Goal: Task Accomplishment & Management: Manage account settings

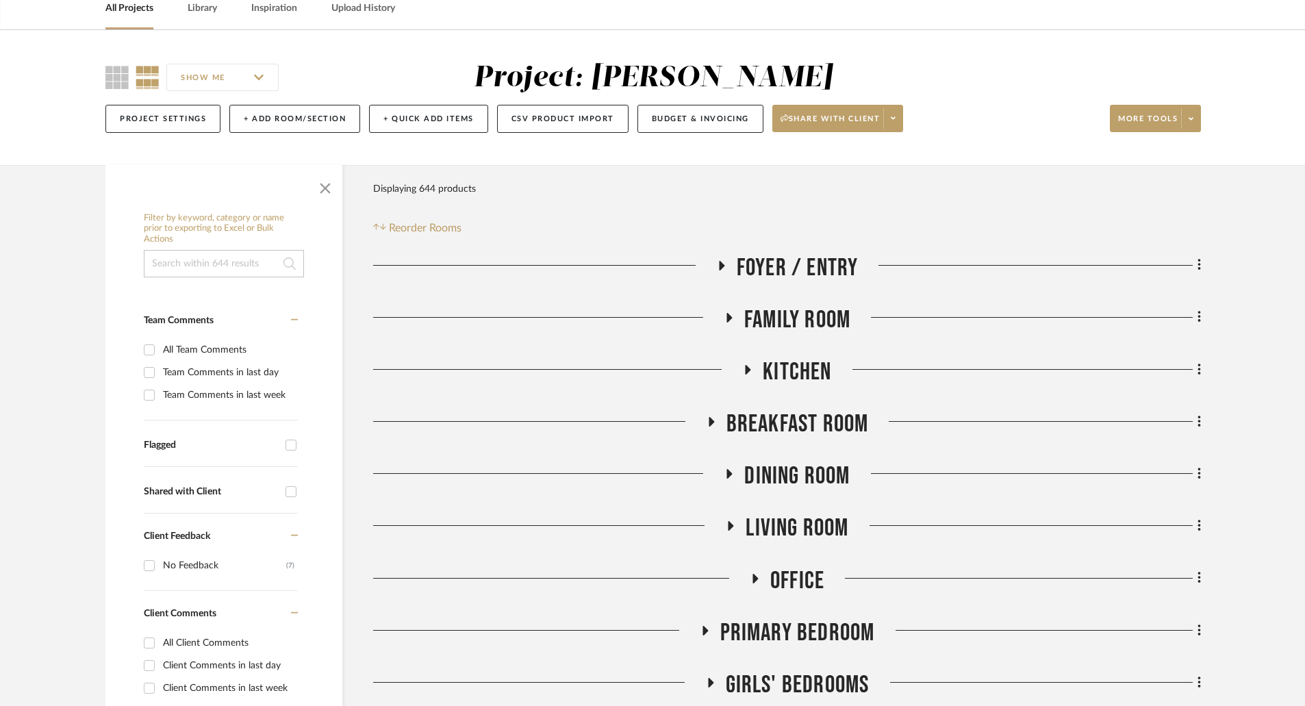
scroll to position [685, 0]
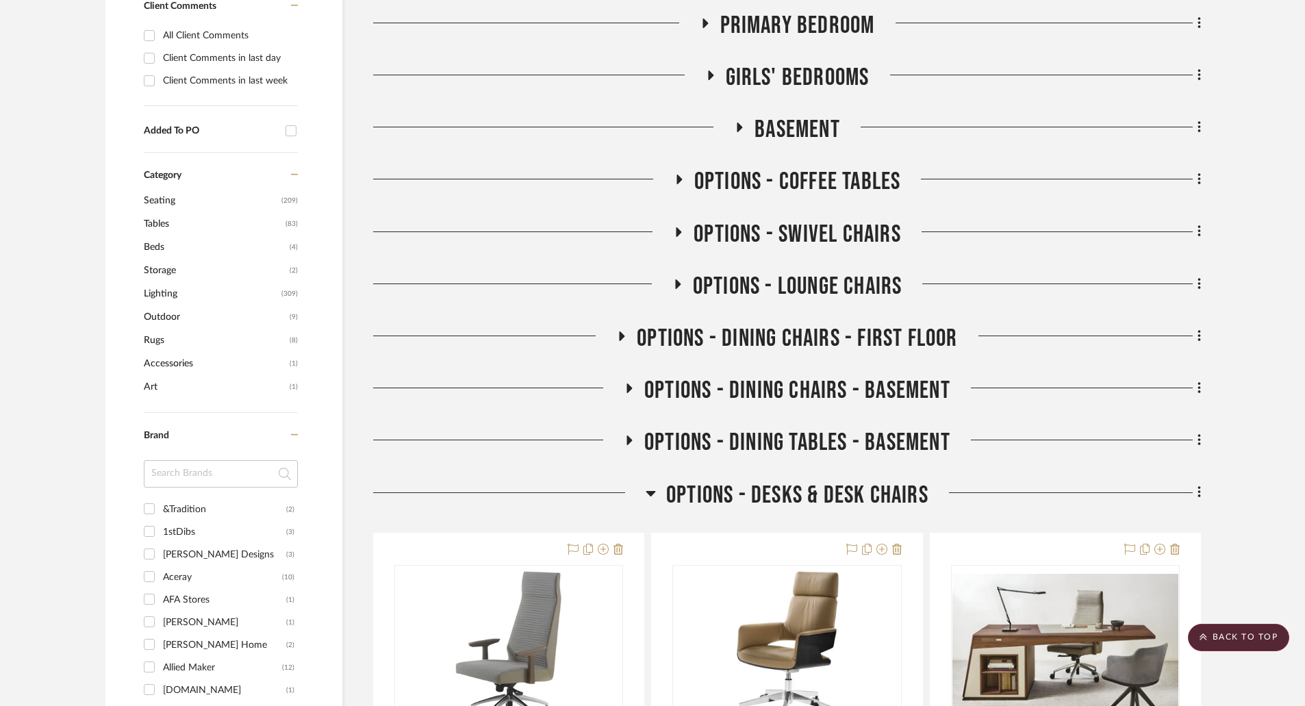
scroll to position [950, 0]
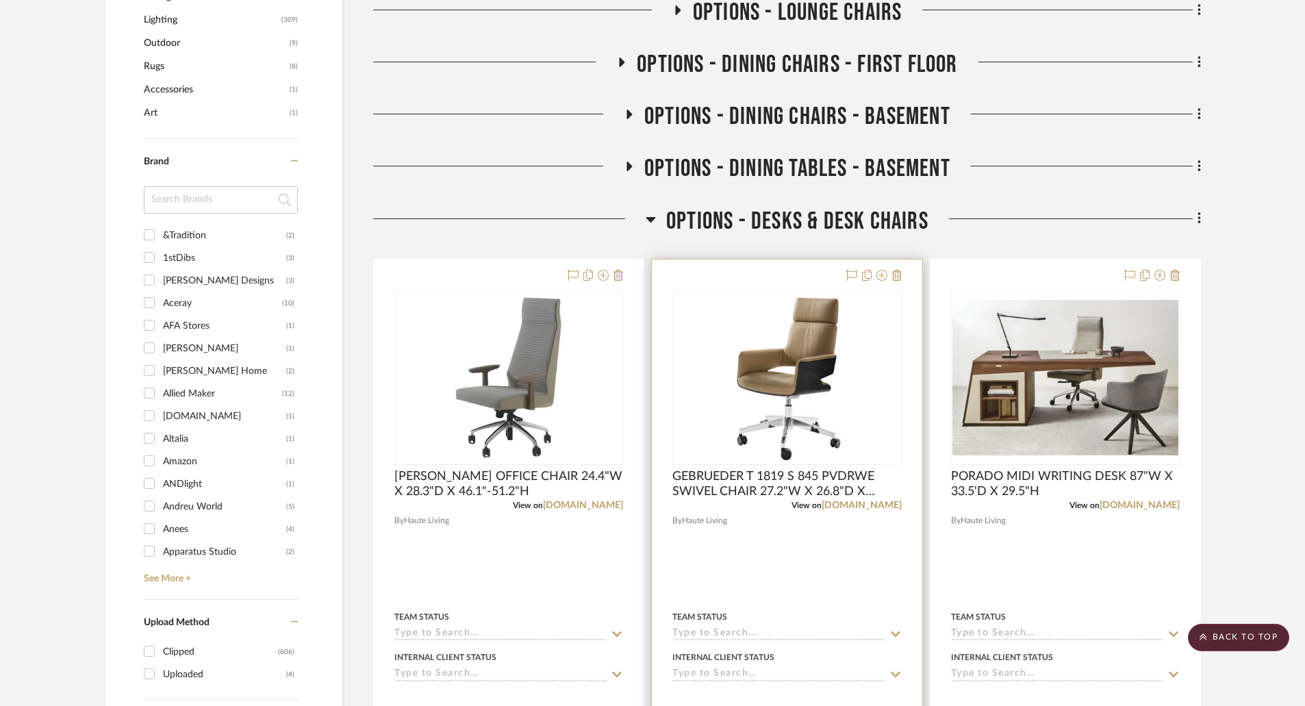
click at [795, 545] on div at bounding box center [787, 559] width 270 height 599
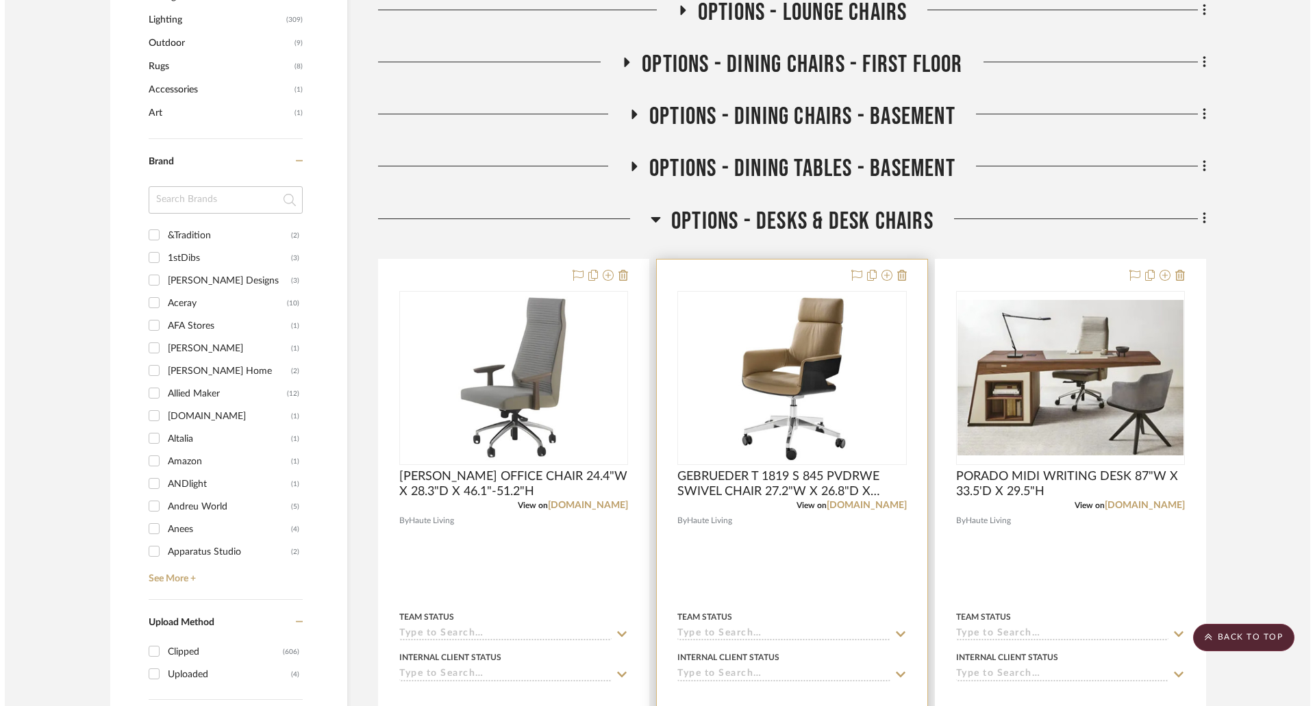
scroll to position [0, 0]
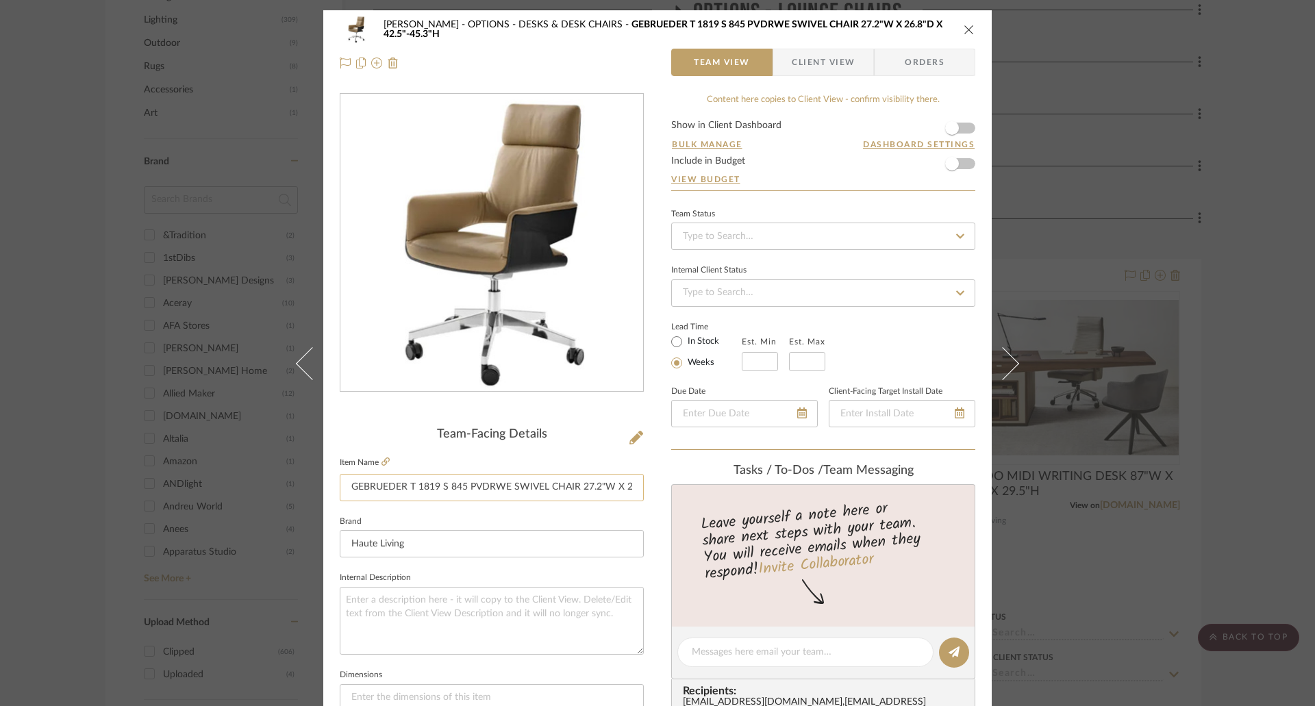
drag, startPoint x: 344, startPoint y: 485, endPoint x: 439, endPoint y: 485, distance: 95.2
click at [439, 485] on input "GEBRUEDER T 1819 S 845 PVDRWE SWIVEL CHAIR 27.2"W X 26.8"D X 42.5"-45.3"H" at bounding box center [492, 487] width 304 height 27
drag, startPoint x: 586, startPoint y: 480, endPoint x: 627, endPoint y: 487, distance: 41.0
click at [627, 487] on input "GEBRUEDER T 1819 S 845 PVDRWE SWIVEL CHAIR 27.2"W X 26.8"D X 42.5"-45.3"H" at bounding box center [492, 487] width 304 height 27
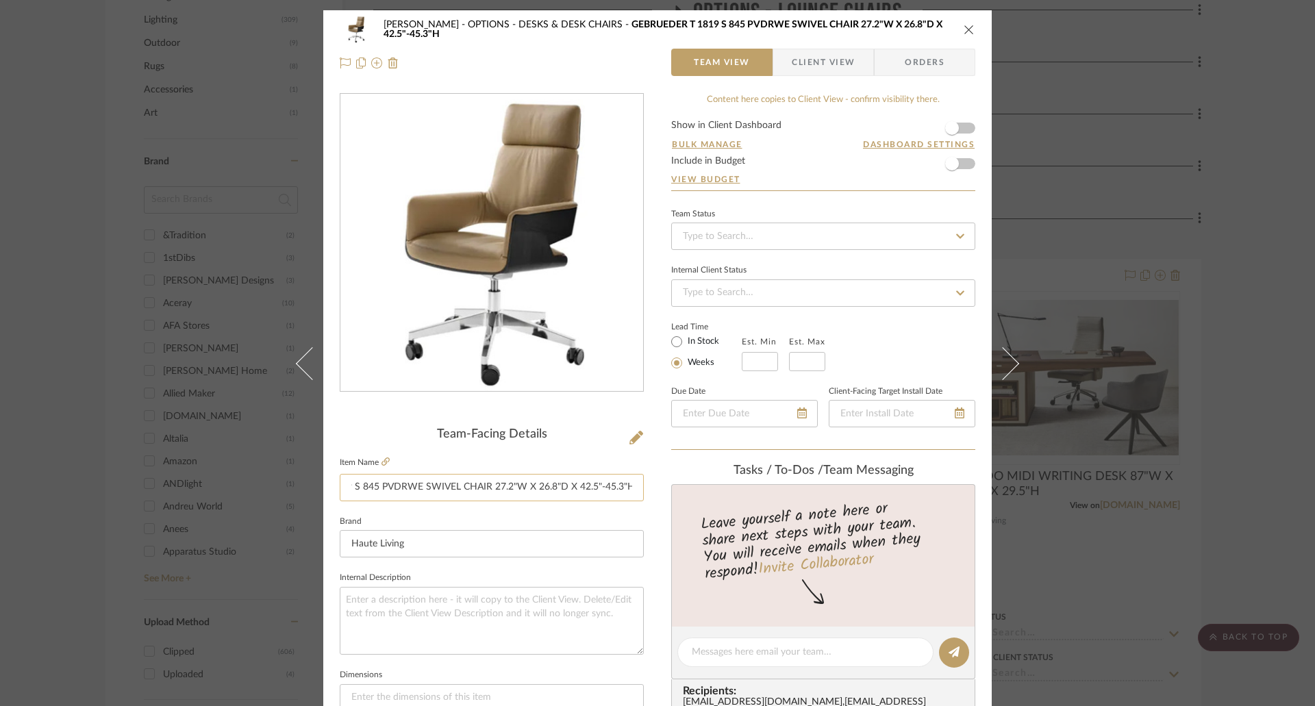
click at [576, 491] on input "GEBRUEDER T 1819 S 845 PVDRWE SWIVEL CHAIR 27.2"W X 26.8"D X 42.5"-45.3"H" at bounding box center [492, 487] width 304 height 27
drag, startPoint x: 487, startPoint y: 485, endPoint x: 629, endPoint y: 486, distance: 142.5
click at [629, 486] on input "GEBRUEDER T 1819 S 845 PVDRWE SWIVEL CHAIR 27.2"W X 26.8"D X 42.5"-45.3"H" at bounding box center [492, 487] width 304 height 27
click at [964, 25] on icon "close" at bounding box center [969, 29] width 11 height 11
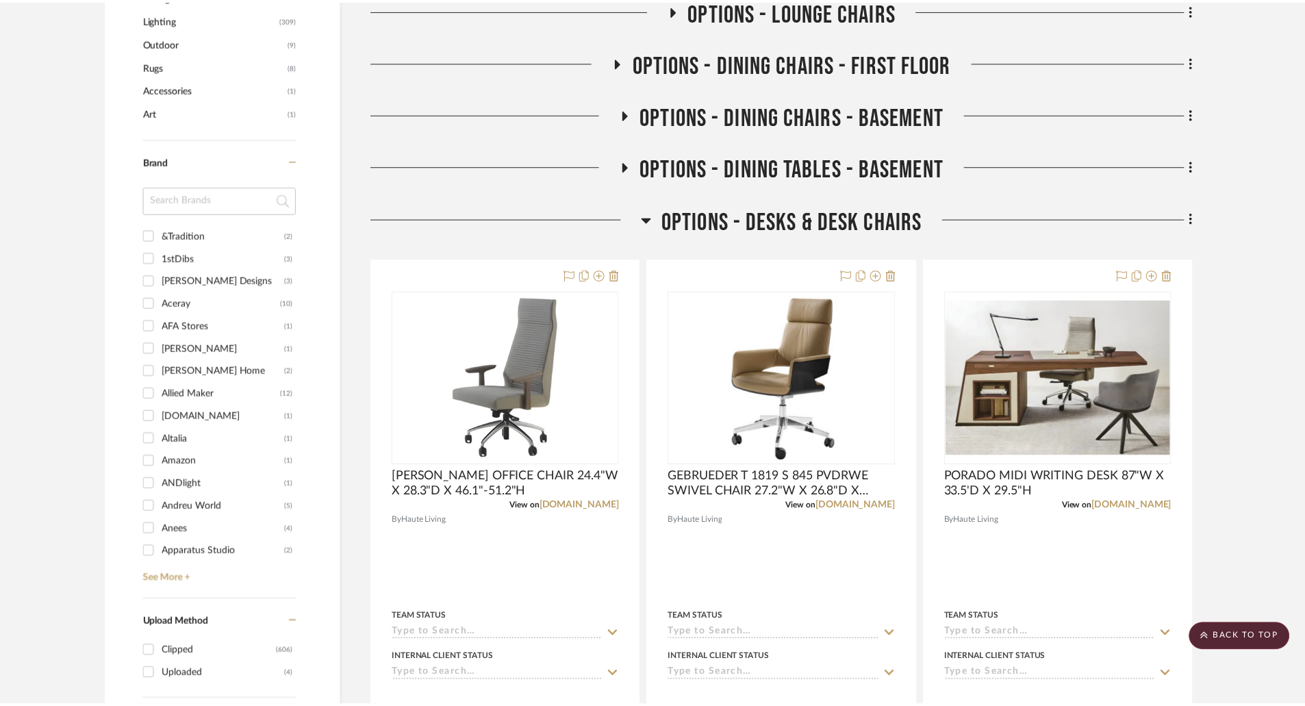
scroll to position [950, 0]
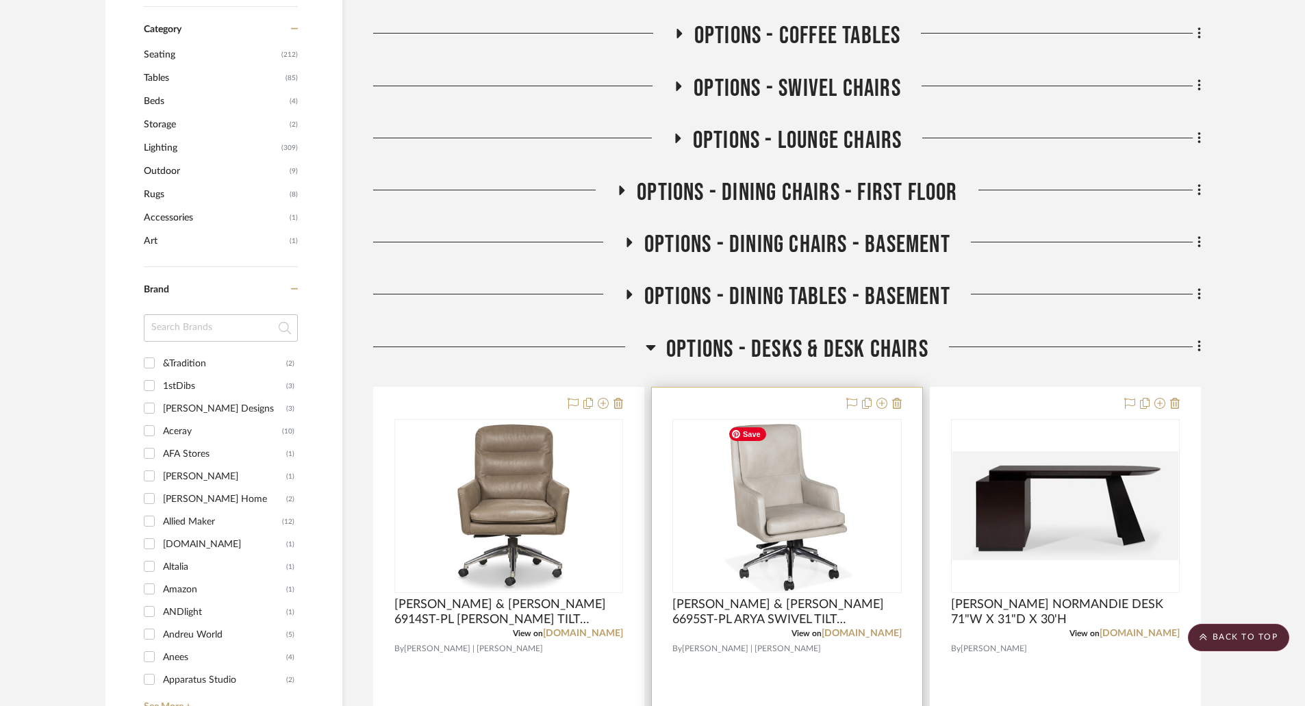
scroll to position [1096, 0]
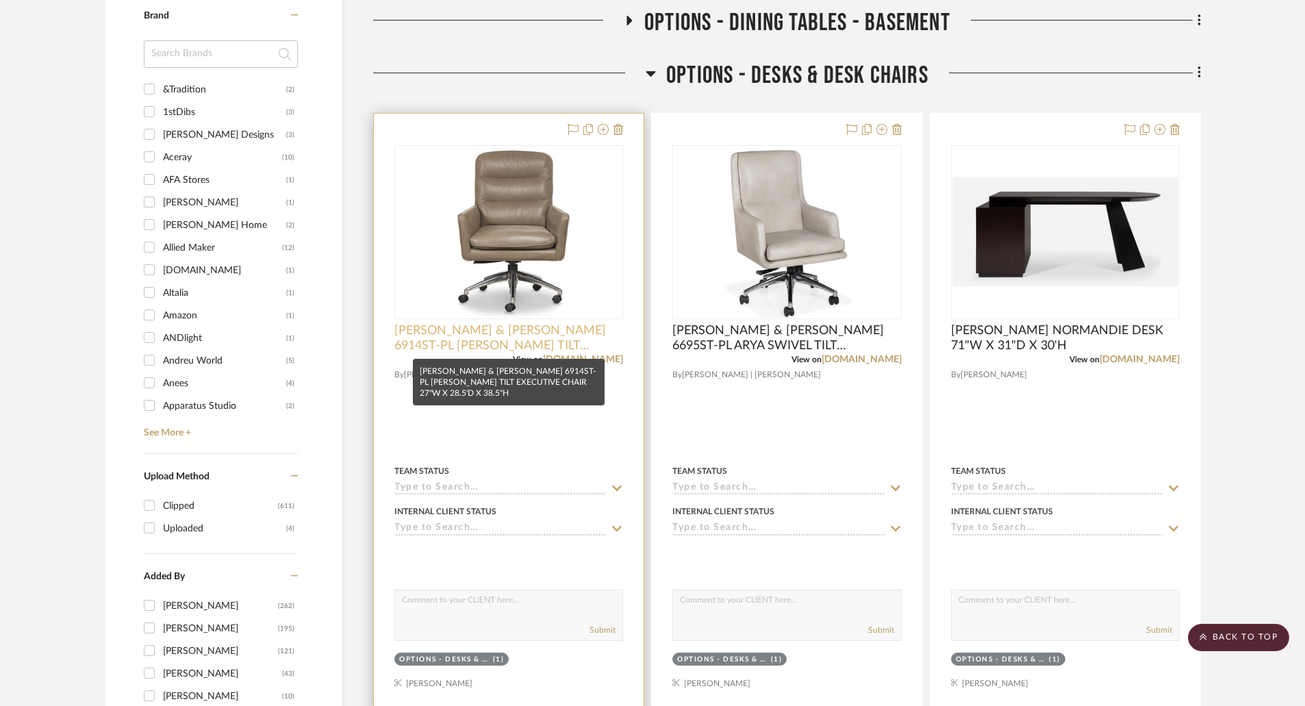
click at [520, 345] on span "[PERSON_NAME] & [PERSON_NAME] 6914ST-PL [PERSON_NAME] TILT EXECUTIVE CHAIR 27"W…" at bounding box center [509, 338] width 229 height 30
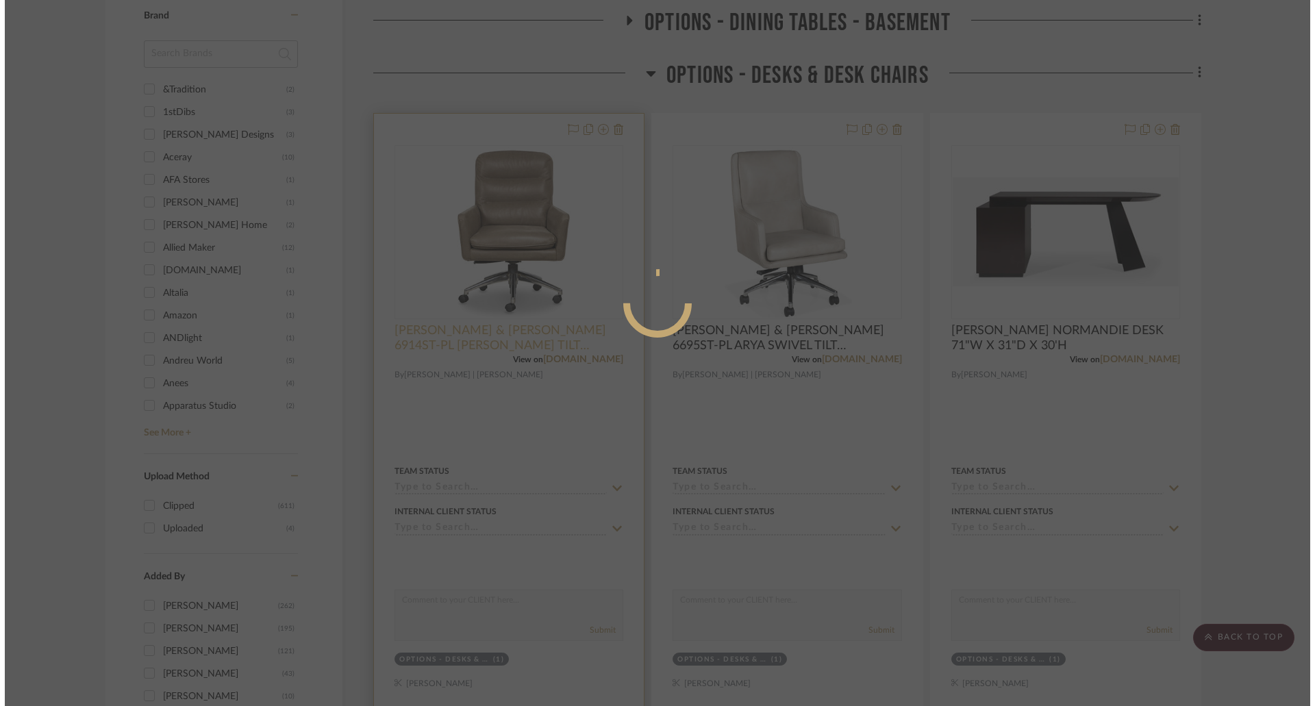
scroll to position [0, 0]
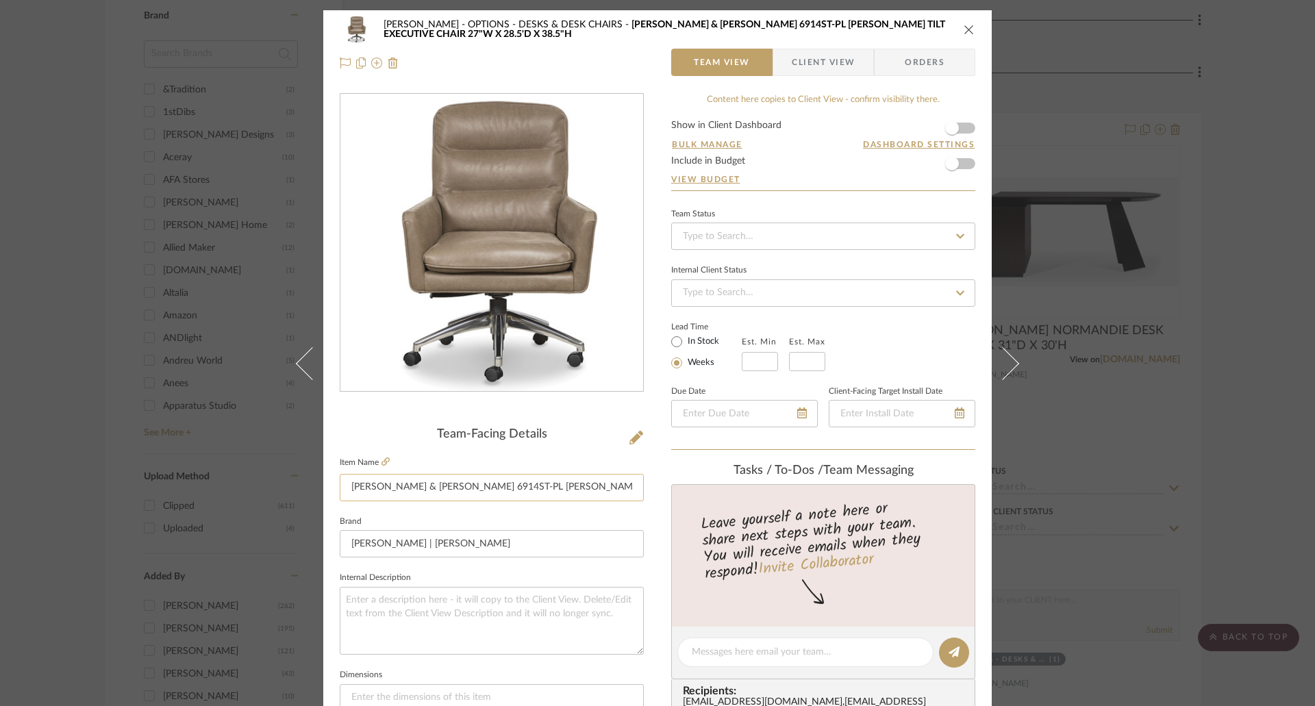
drag, startPoint x: 538, startPoint y: 486, endPoint x: 612, endPoint y: 485, distance: 74.0
click at [612, 485] on input "HANCOCK & MOORE 6914ST-PL CEDRIC SWIVEL TILT EXECUTIVE CHAIR 27"W X 28.5'D X 38…" at bounding box center [492, 487] width 304 height 27
click at [612, 484] on input "HANCOCK & MOORE 6914ST-PL CEDRIC SWIVEL TILT EXECUTIVE CHAIR 27"W X 28.5'D X 38…" at bounding box center [492, 487] width 304 height 27
click at [588, 485] on input "HANCOCK & MOORE 6914ST-PL CEDRIC SWIVEL TILT EXECUTIVE CHAIR 27"W X 28.5'D X 38…" at bounding box center [492, 487] width 304 height 27
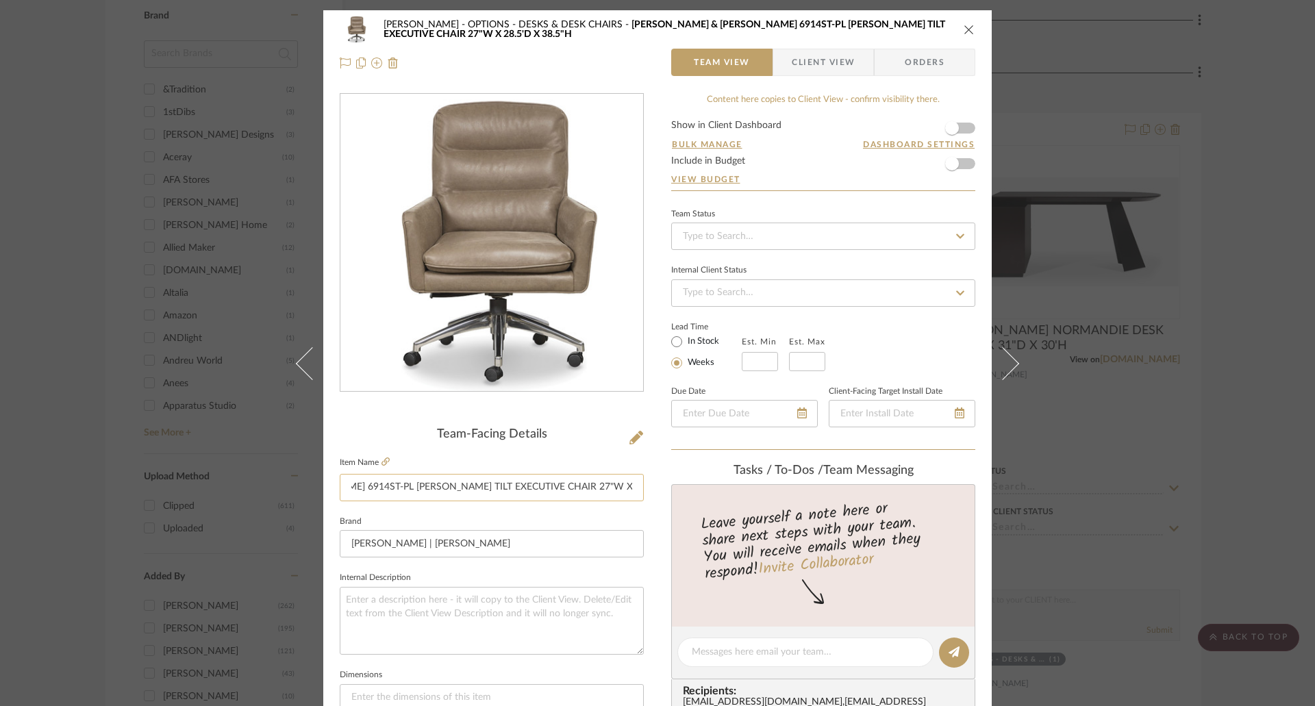
drag, startPoint x: 588, startPoint y: 484, endPoint x: 521, endPoint y: 484, distance: 67.8
click at [521, 484] on input "HANCOCK & MOORE 6914ST-PL CEDRIC SWIVEL TILT EXECUTIVE CHAIR 27"W X 28.5'D X 38…" at bounding box center [492, 487] width 304 height 27
click at [964, 32] on icon "close" at bounding box center [969, 29] width 11 height 11
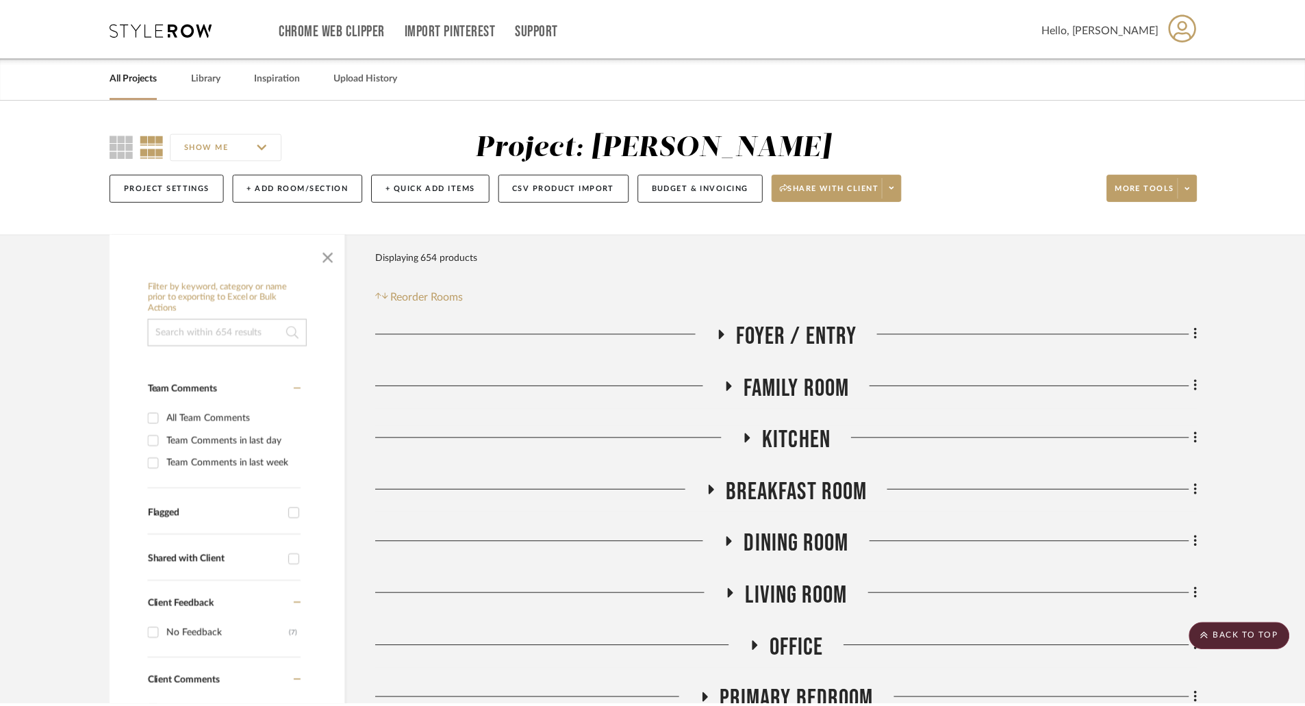
scroll to position [1096, 0]
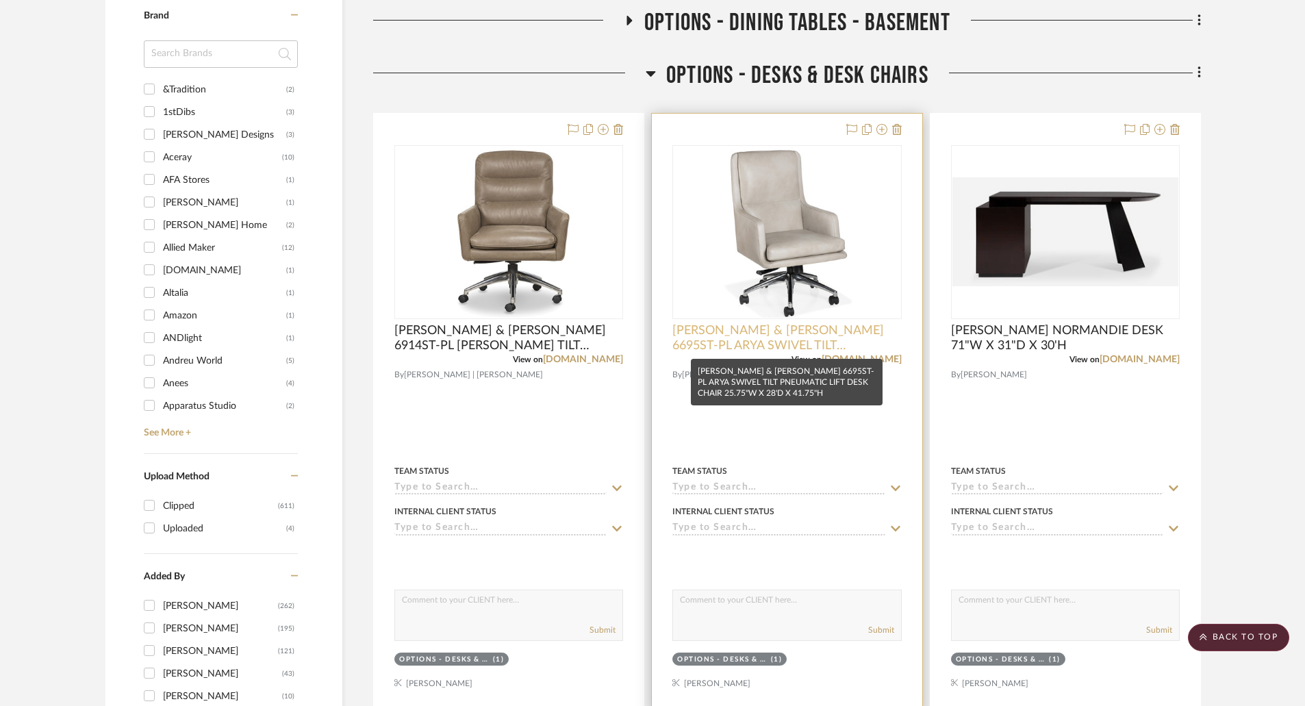
click at [762, 349] on span "HANCOCK & MOORE 6695ST-PL ARYA SWIVEL TILT PNEUMATIC LIFT DESK CHAIR 25.75"W X …" at bounding box center [787, 338] width 229 height 30
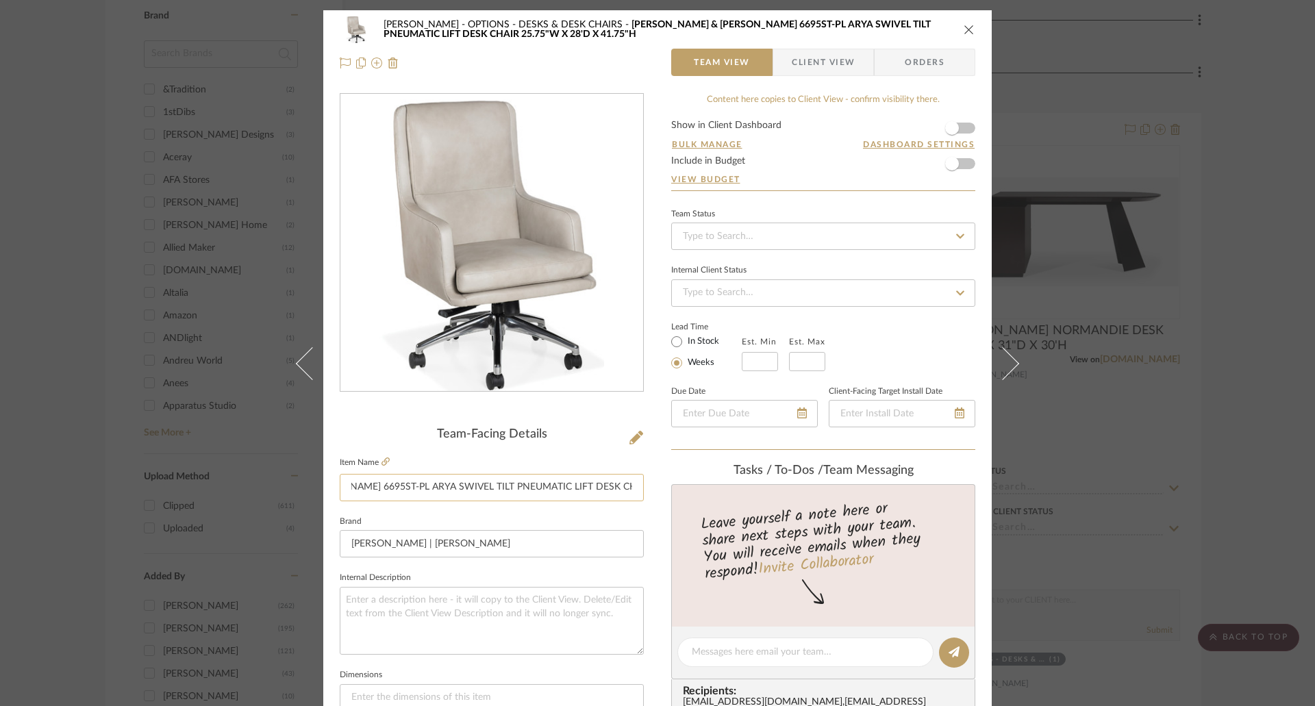
drag, startPoint x: 582, startPoint y: 491, endPoint x: 623, endPoint y: 484, distance: 41.7
click at [624, 484] on input "HANCOCK & MOORE 6695ST-PL ARYA SWIVEL TILT PNEUMATIC LIFT DESK CHAIR 25.75"W X …" at bounding box center [492, 487] width 304 height 27
click at [542, 491] on input "HANCOCK & MOORE 6695ST-PL ARYA SWIVEL TILT PNEUMATIC LIFT DESK CHAIR 25.75"W X …" at bounding box center [492, 487] width 304 height 27
drag, startPoint x: 468, startPoint y: 481, endPoint x: 521, endPoint y: 480, distance: 53.4
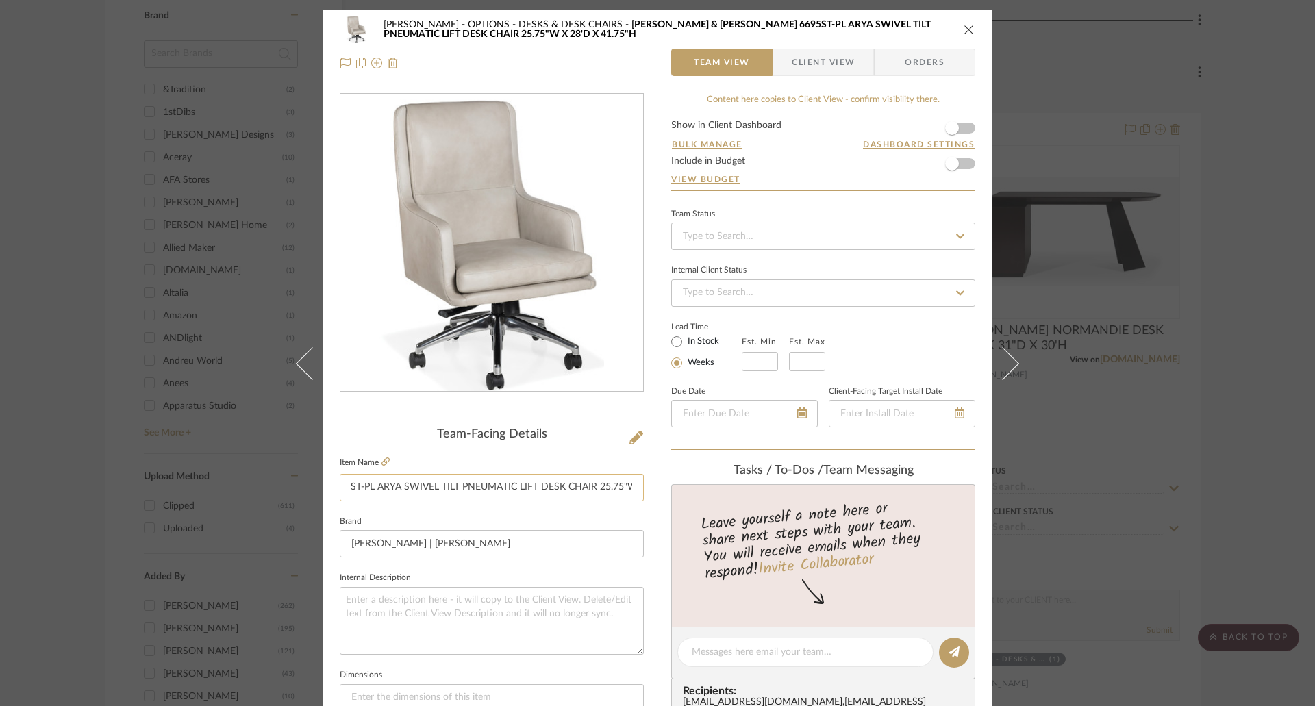
click at [521, 480] on input "HANCOCK & MOORE 6695ST-PL ARYA SWIVEL TILT PNEUMATIC LIFT DESK CHAIR 25.75"W X …" at bounding box center [492, 487] width 304 height 27
paste input "EXECUTIVE"
type input "[PERSON_NAME] & [PERSON_NAME] 6695ST-PL ARYA SWIVEL TILT PNEUMATIC LIFT EXECUTI…"
click at [967, 26] on icon "close" at bounding box center [969, 29] width 11 height 11
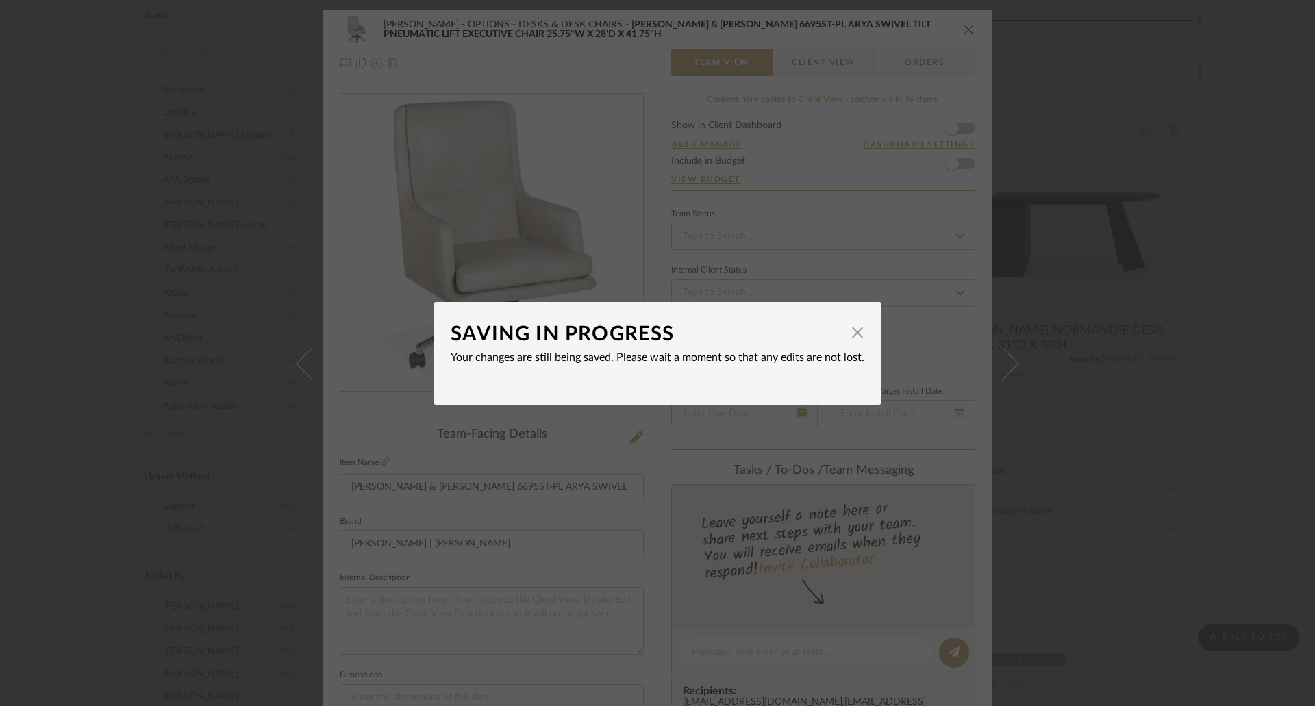
click at [860, 332] on dialog-content "SAVING IN PROGRESS × Your changes are still being saved. Please wait a moment s…" at bounding box center [658, 353] width 448 height 103
click at [850, 327] on span "button" at bounding box center [857, 332] width 27 height 27
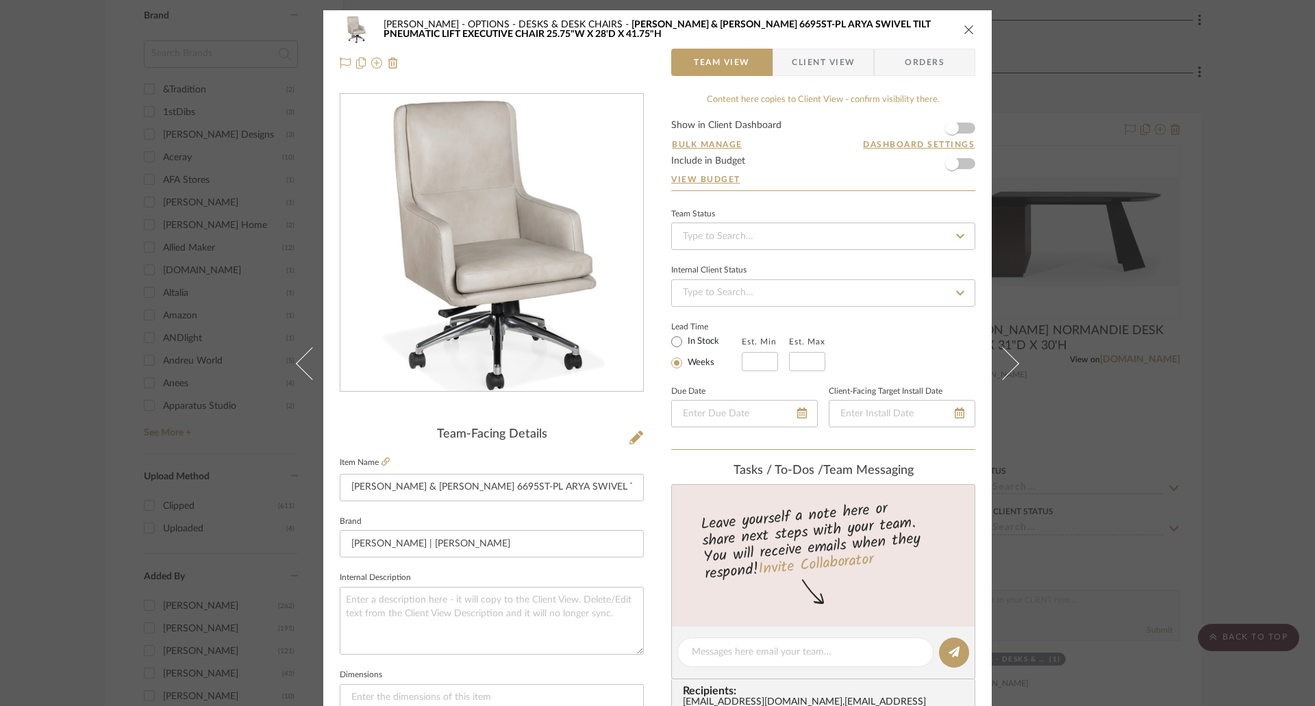
click at [1087, 431] on div "Chernawsky OPTIONS - DESKS & DESK CHAIRS HANCOCK & MOORE 6695ST-PL ARYA SWIVEL …" at bounding box center [657, 353] width 1315 height 706
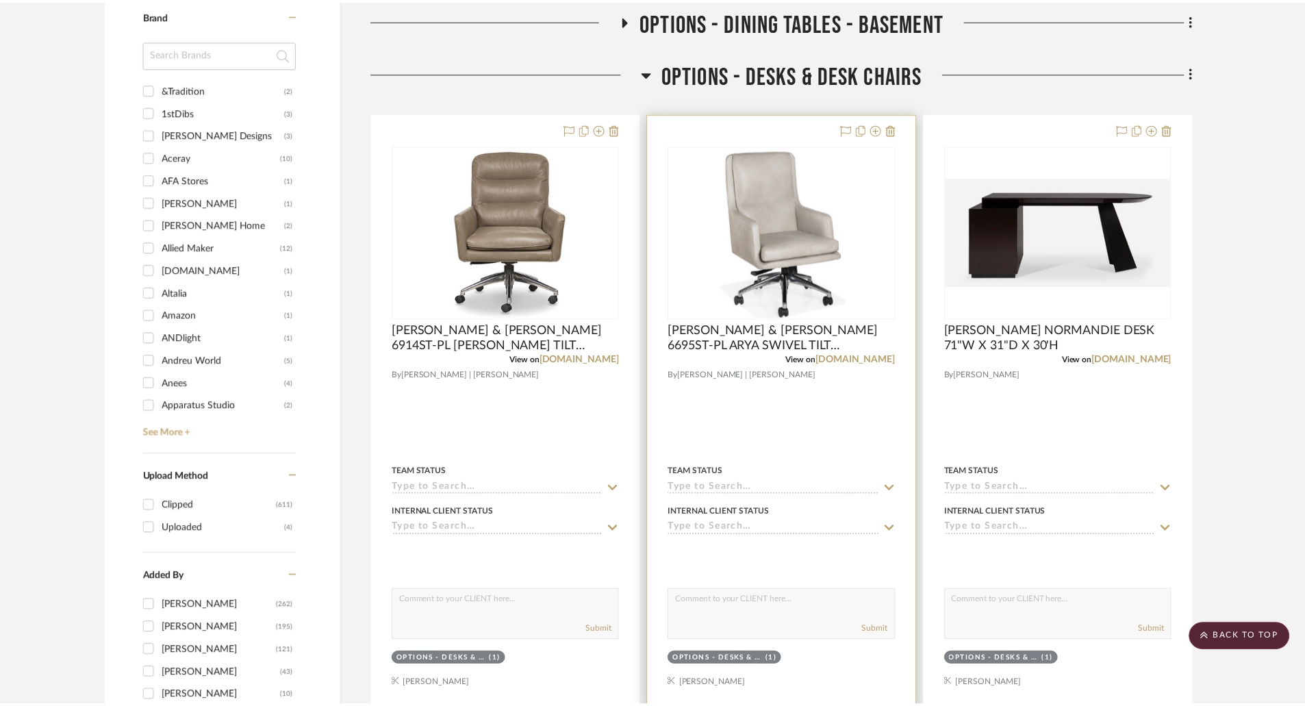
scroll to position [1096, 0]
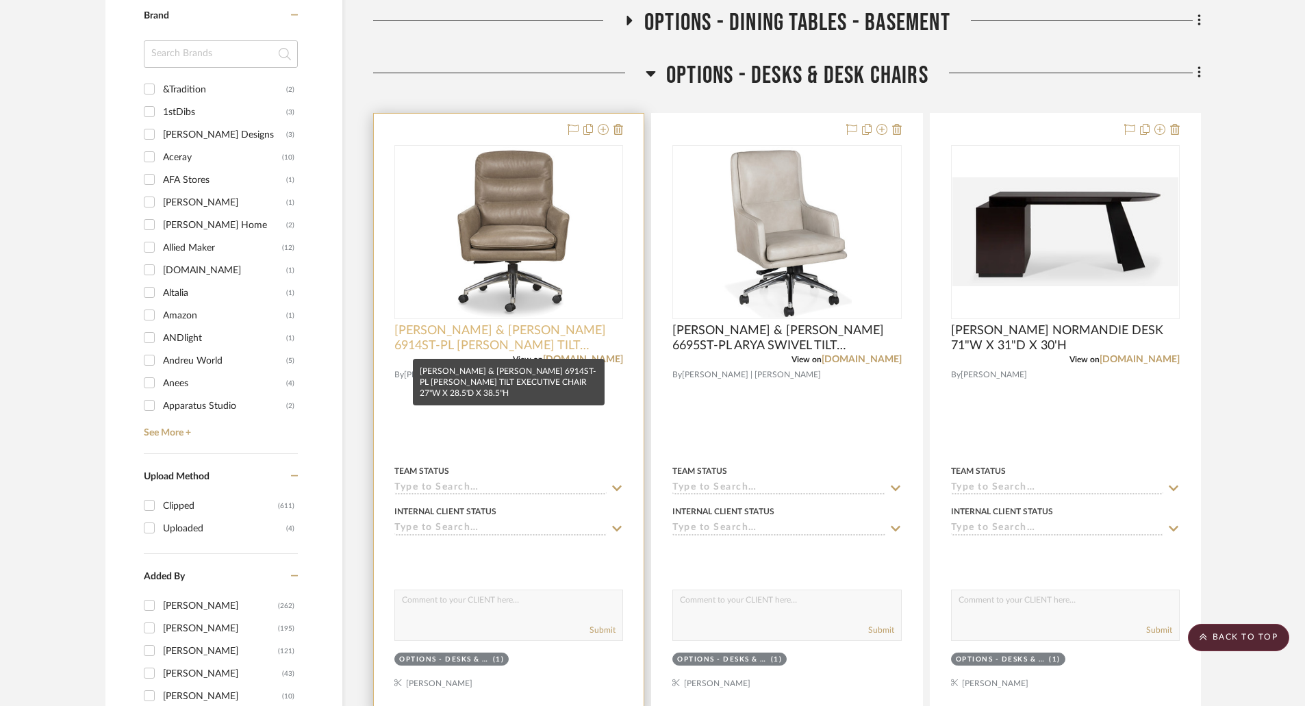
click at [549, 348] on span "[PERSON_NAME] & [PERSON_NAME] 6914ST-PL [PERSON_NAME] TILT EXECUTIVE CHAIR 27"W…" at bounding box center [509, 338] width 229 height 30
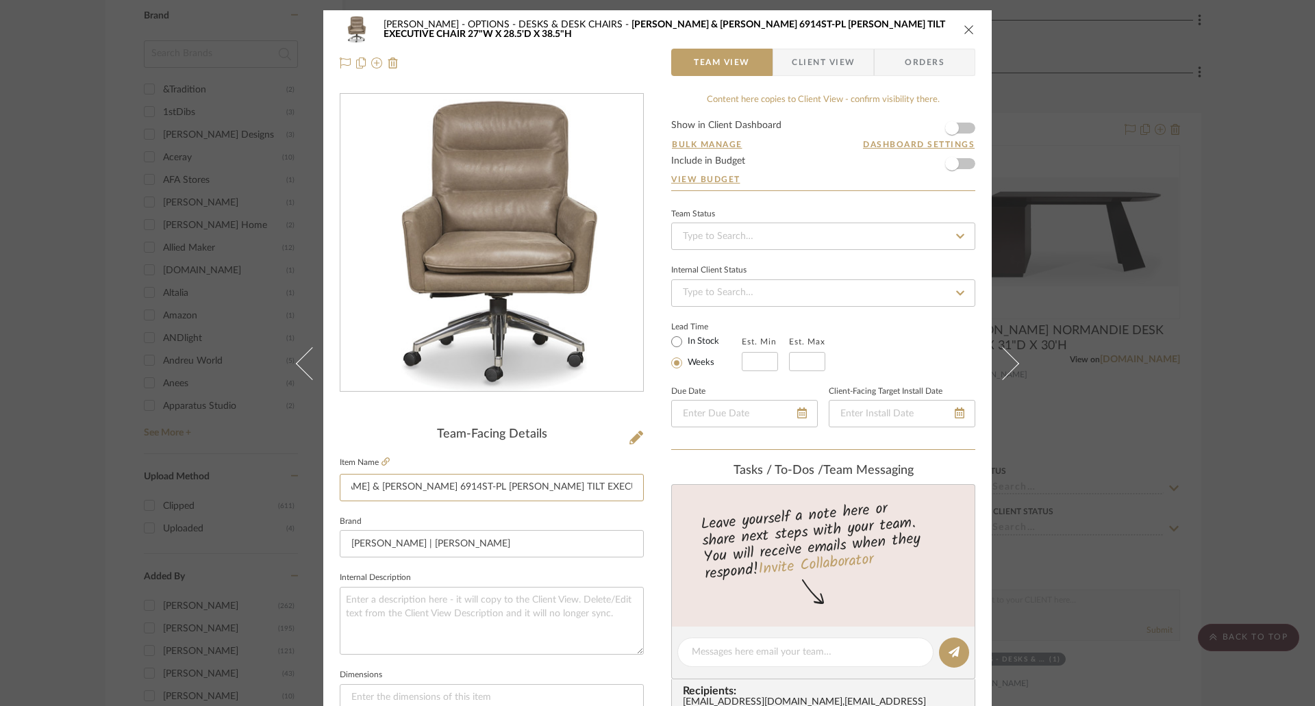
scroll to position [0, 149]
drag, startPoint x: 557, startPoint y: 483, endPoint x: 647, endPoint y: 486, distance: 90.5
click at [647, 486] on div "Chernawsky OPTIONS - DESKS & DESK CHAIRS HANCOCK & MOORE 6914ST-PL CEDRIC SWIVE…" at bounding box center [657, 642] width 668 height 1265
click at [966, 28] on icon "close" at bounding box center [969, 29] width 11 height 11
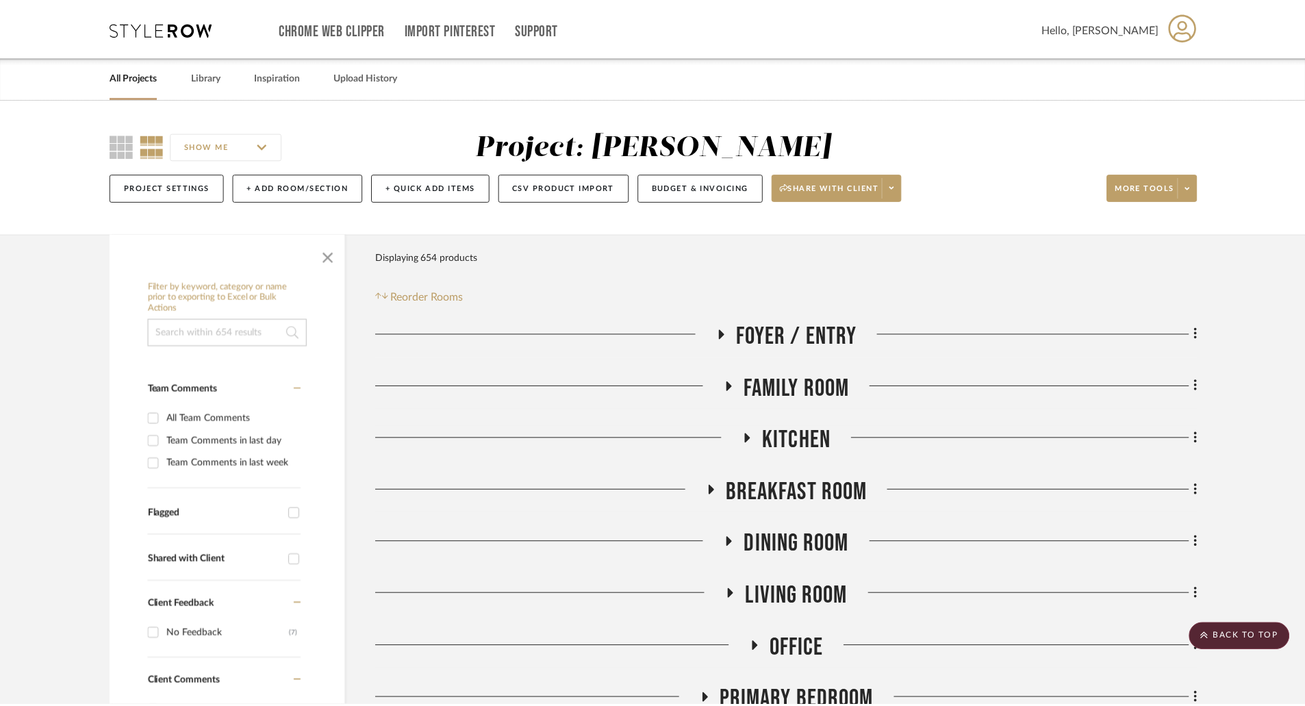
scroll to position [1096, 0]
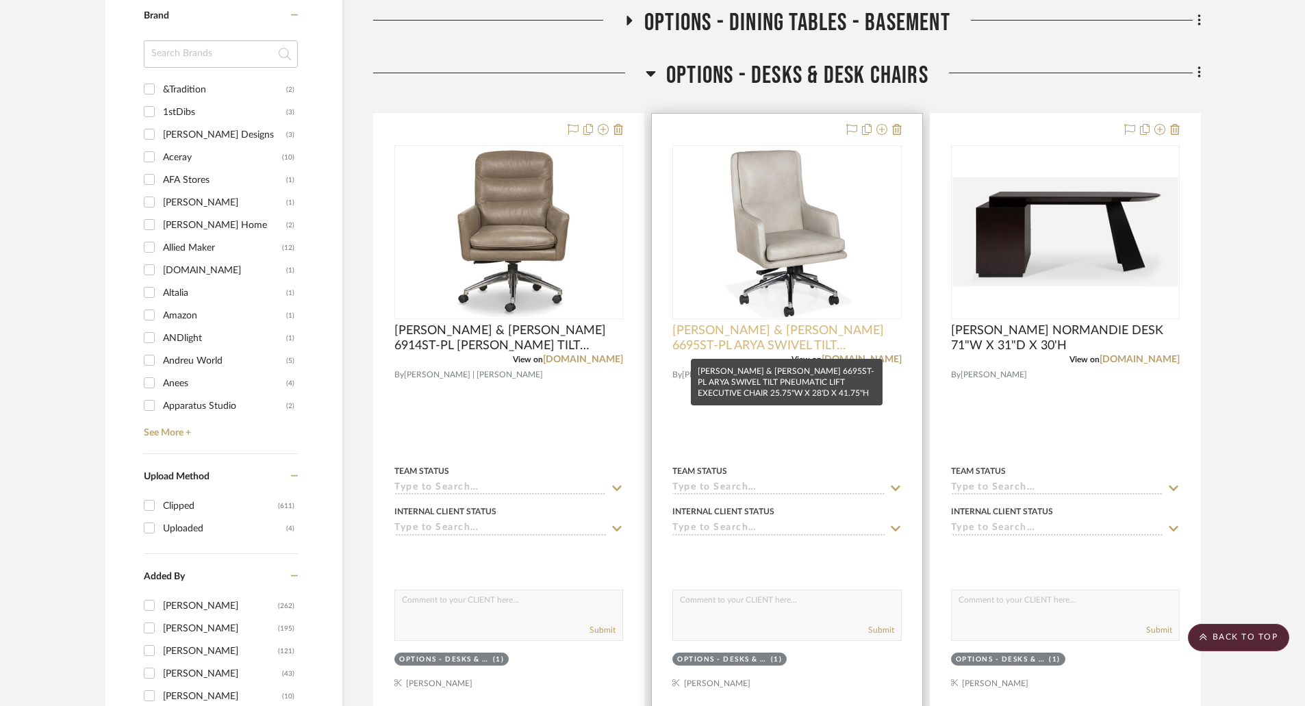
click at [799, 338] on span "[PERSON_NAME] & [PERSON_NAME] 6695ST-PL ARYA SWIVEL TILT PNEUMATIC LIFT EXECUTI…" at bounding box center [787, 338] width 229 height 30
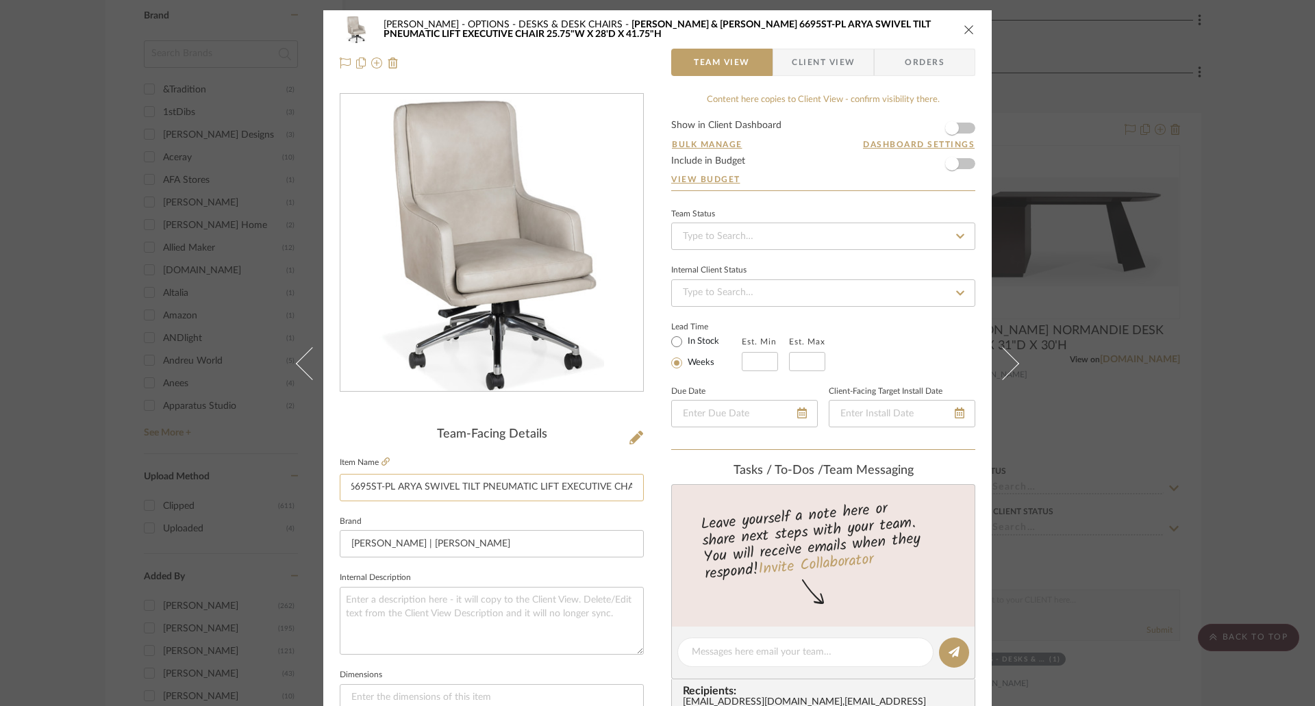
drag, startPoint x: 580, startPoint y: 489, endPoint x: 621, endPoint y: 489, distance: 41.1
click at [621, 489] on input "HANCOCK & MOORE 6695ST-PL ARYA SWIVEL TILT PNEUMATIC LIFT EXECUTIVE CHAIR 25.75…" at bounding box center [492, 487] width 304 height 27
click at [968, 23] on div "Chernawsky OPTIONS - DESKS & DESK CHAIRS HANCOCK & MOORE 6695ST-PL ARYA SWIVEL …" at bounding box center [658, 29] width 636 height 27
click at [566, 552] on input "Baker | McGuire" at bounding box center [492, 543] width 304 height 27
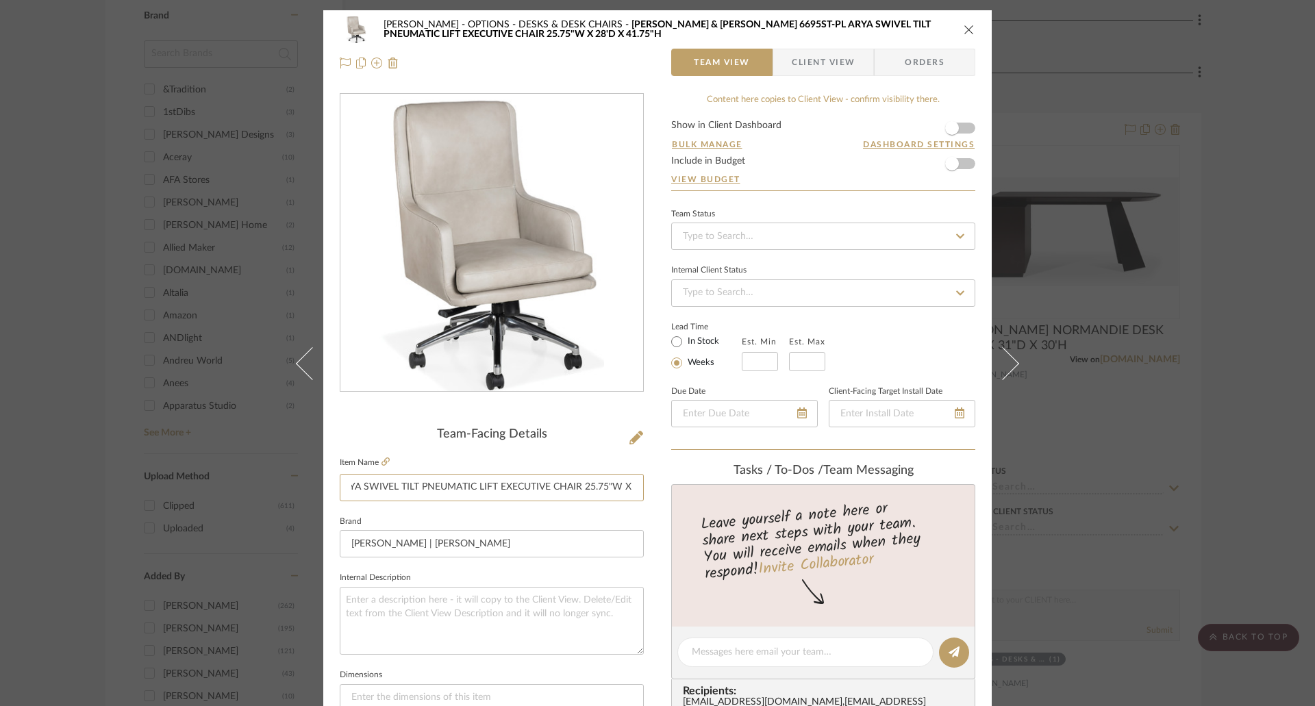
drag, startPoint x: 347, startPoint y: 484, endPoint x: 645, endPoint y: 486, distance: 297.9
click at [645, 486] on div "Chernawsky OPTIONS - DESKS & DESK CHAIRS HANCOCK & MOORE 6695ST-PL ARYA SWIVEL …" at bounding box center [657, 642] width 668 height 1265
drag, startPoint x: 502, startPoint y: 490, endPoint x: 462, endPoint y: 490, distance: 40.4
click at [502, 490] on input "HANCOCK & MOORE 6695ST-PL ARYA SWIVEL TILT PNEUMATIC LIFT EXECUTIVE CHAIR 25.75…" at bounding box center [492, 487] width 304 height 27
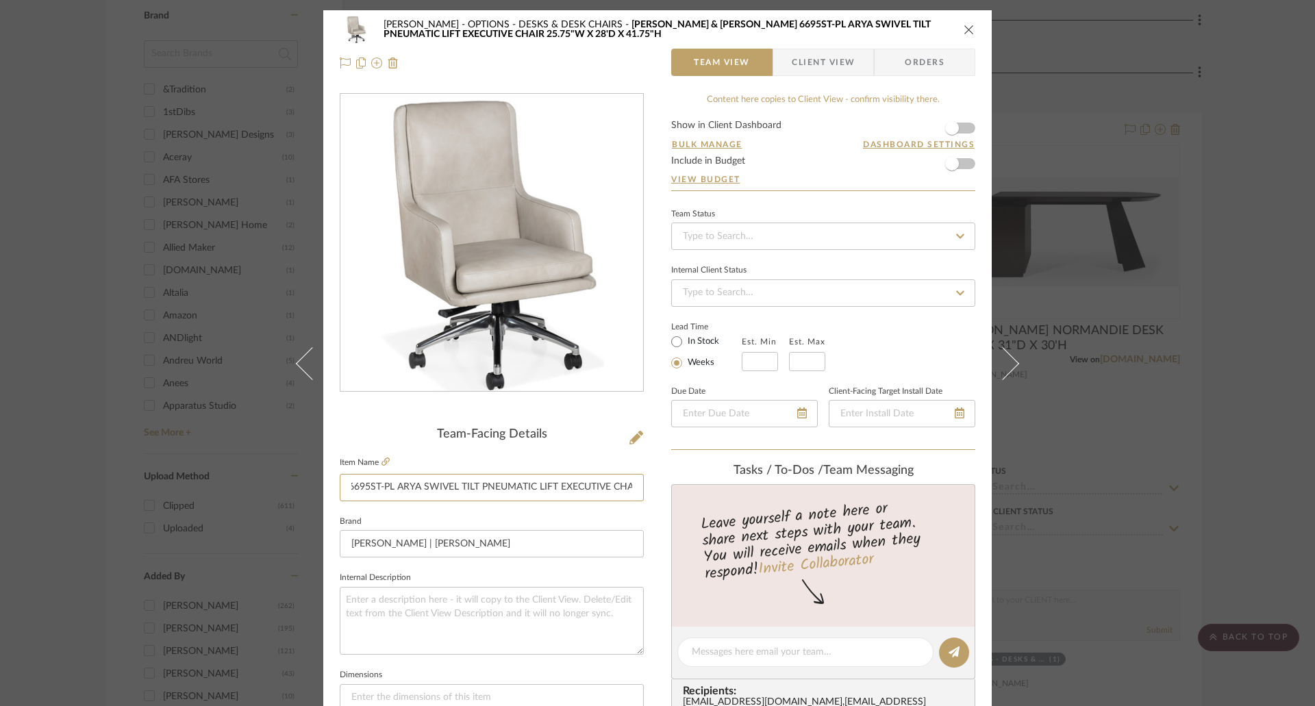
scroll to position [0, 229]
drag, startPoint x: 350, startPoint y: 486, endPoint x: 671, endPoint y: 493, distance: 321.3
click at [671, 493] on div "Chernawsky OPTIONS - DESKS & DESK CHAIRS HANCOCK & MOORE 6695ST-PL ARYA SWIVEL …" at bounding box center [657, 642] width 668 height 1265
click at [965, 27] on icon "close" at bounding box center [969, 29] width 11 height 11
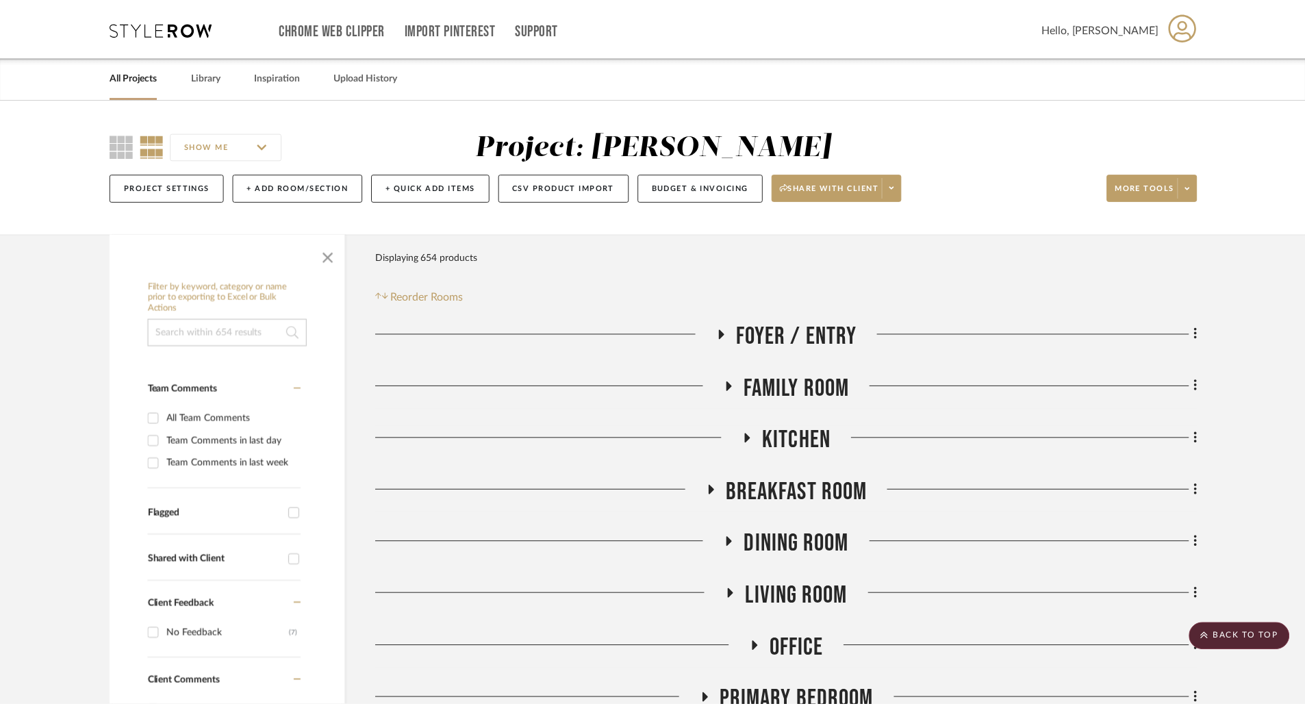
scroll to position [1096, 0]
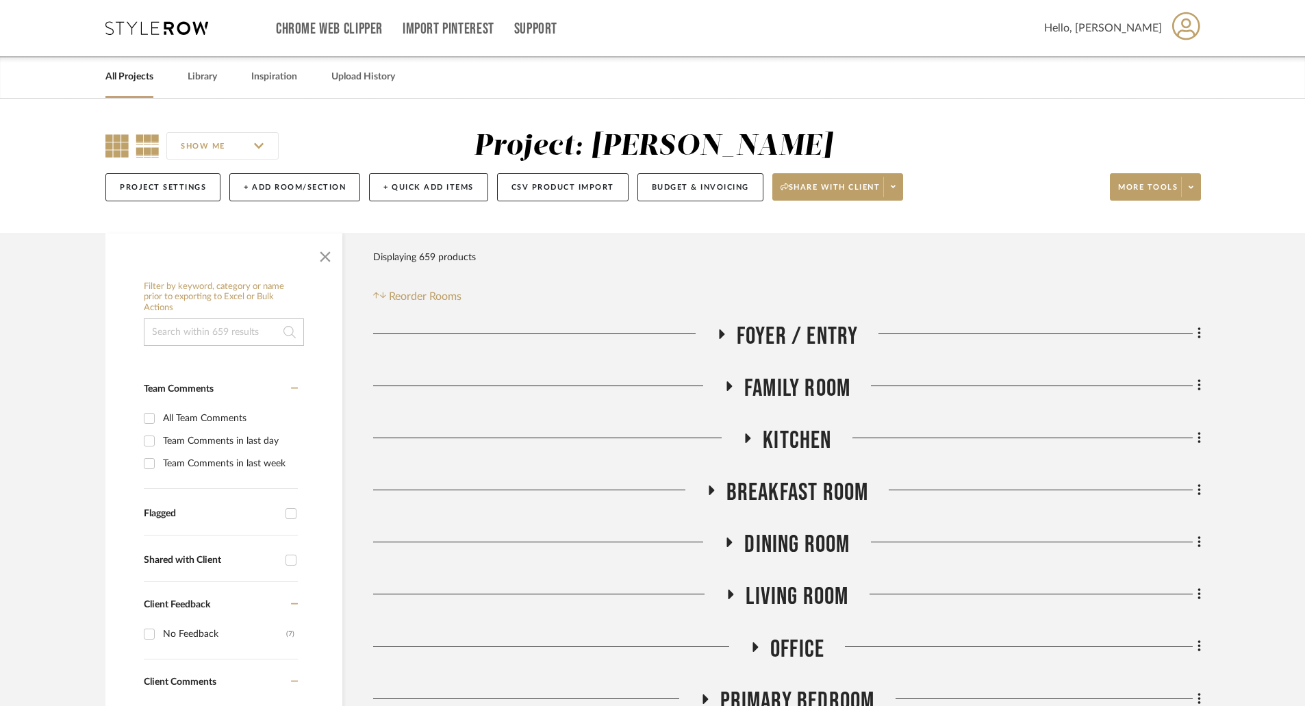
click at [122, 149] on icon at bounding box center [116, 145] width 23 height 23
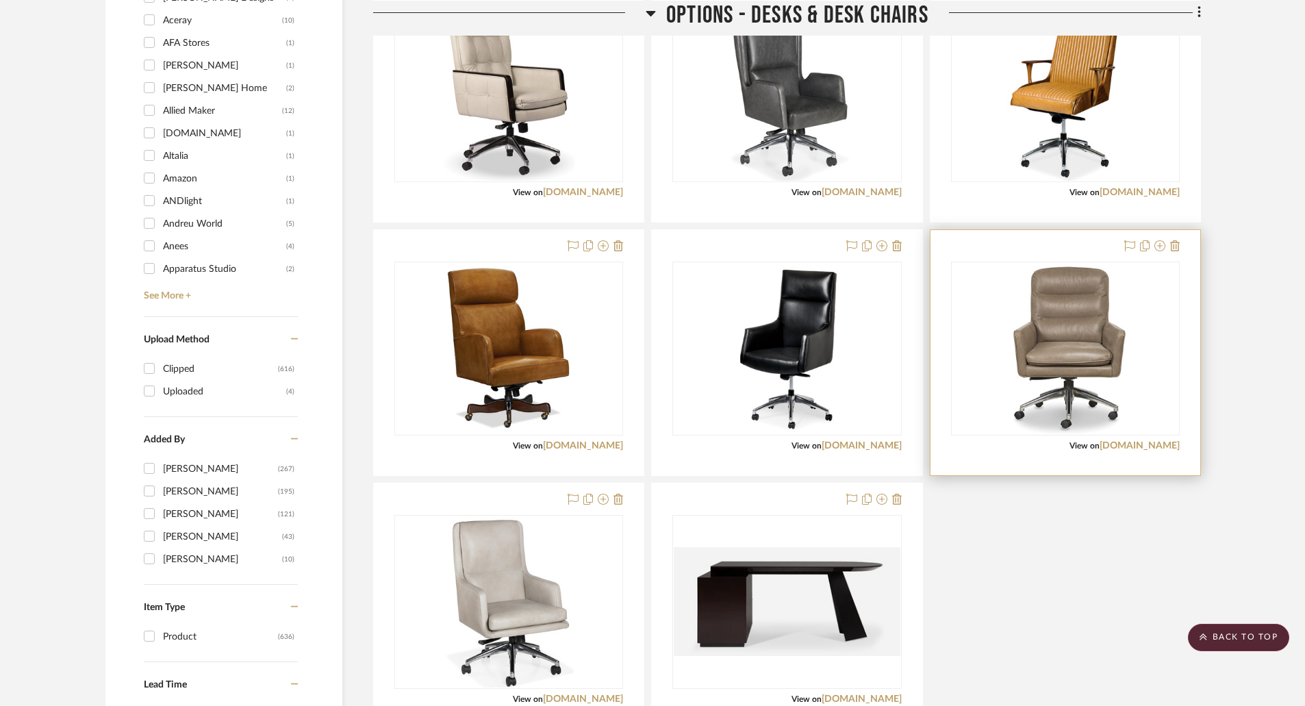
scroll to position [1507, 0]
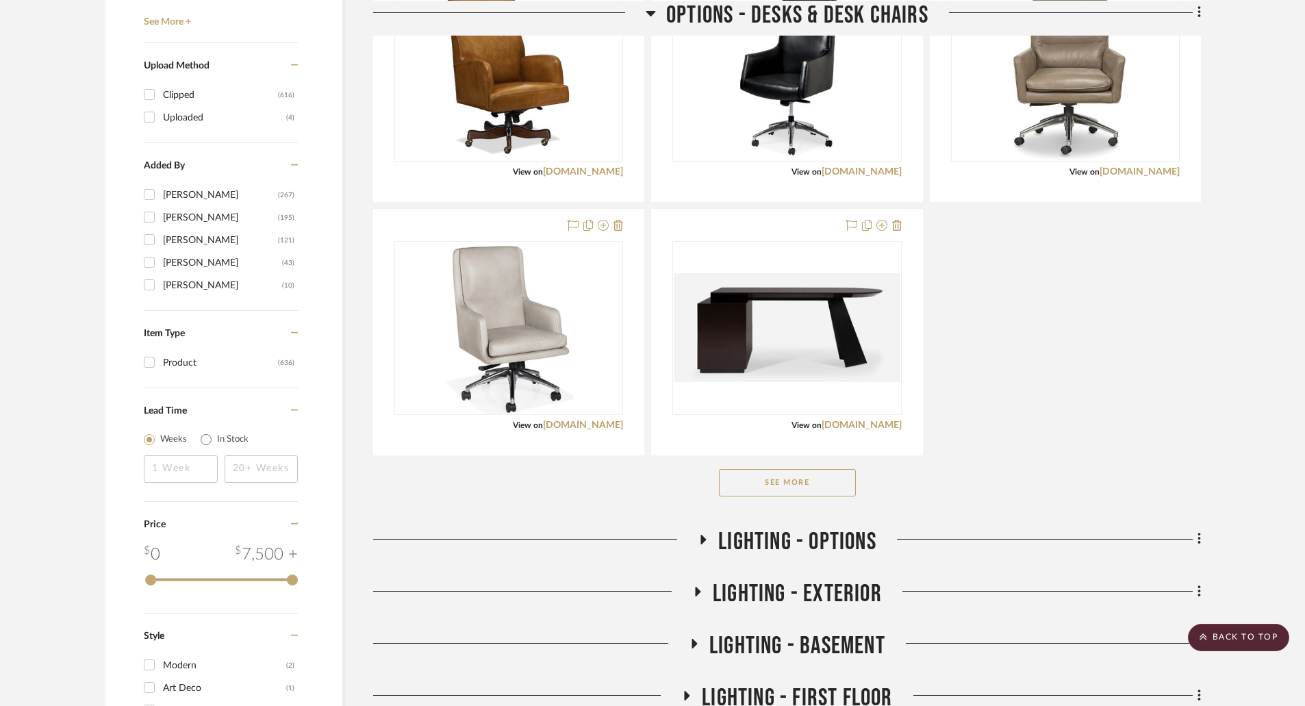
click at [831, 481] on button "See More" at bounding box center [787, 482] width 137 height 27
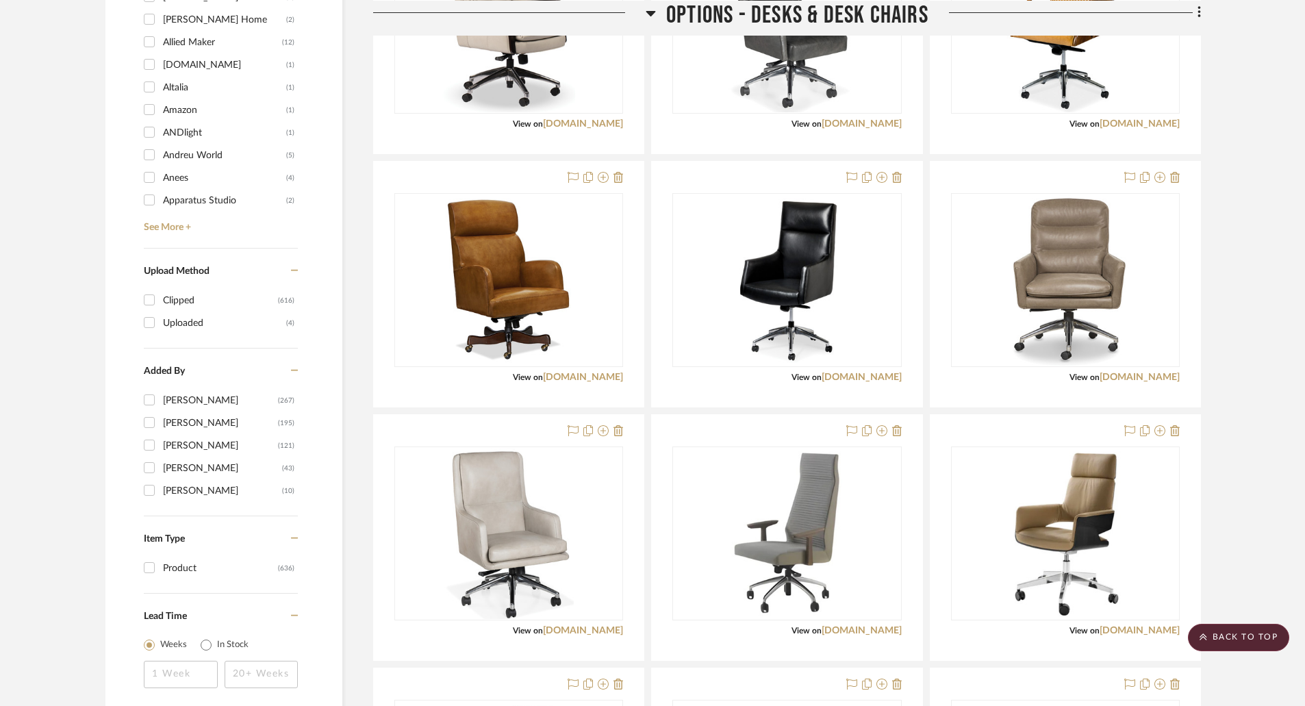
scroll to position [1096, 0]
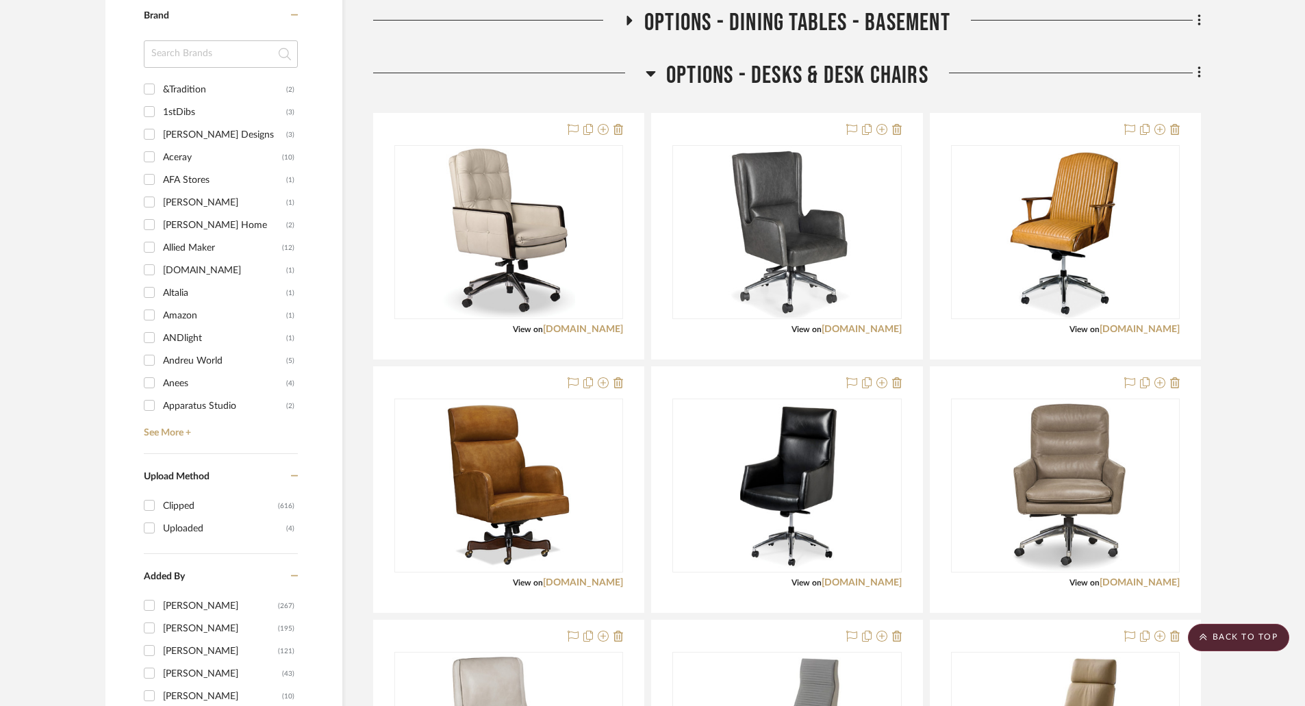
click at [187, 55] on input at bounding box center [221, 53] width 154 height 27
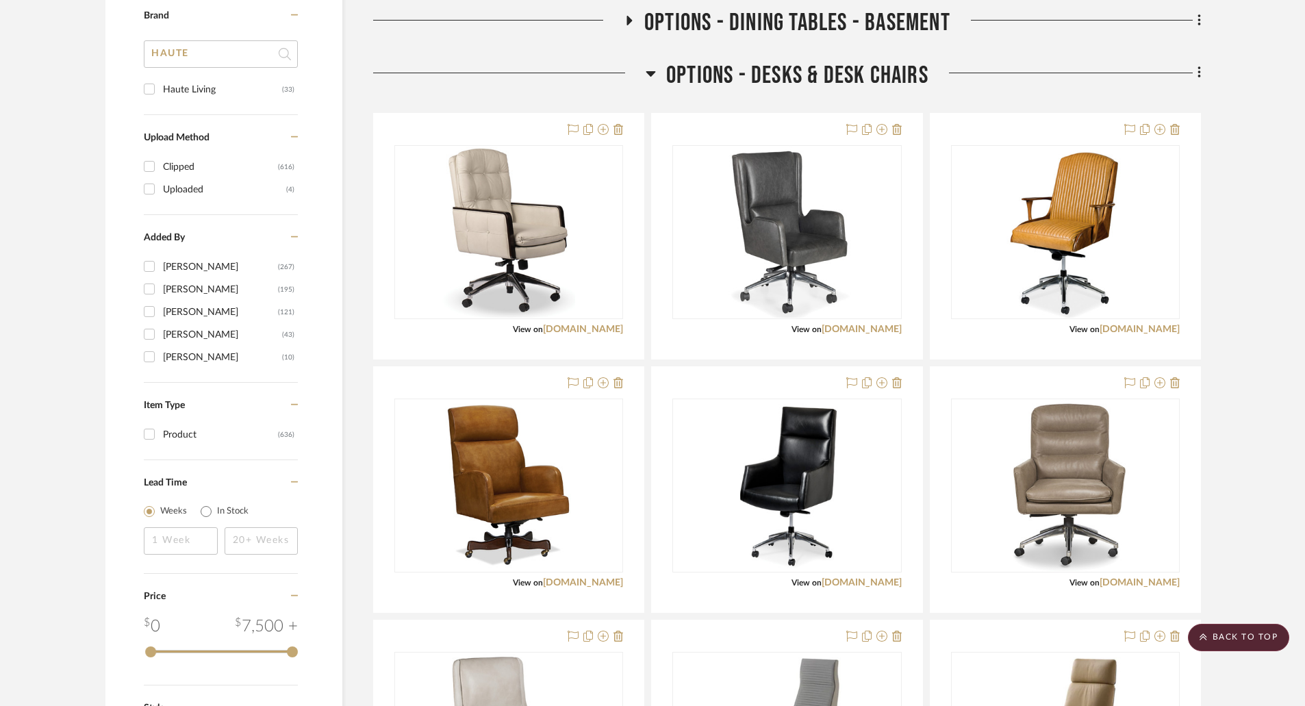
type input "HAUTE"
click at [175, 88] on div "Haute Living" at bounding box center [222, 90] width 119 height 22
click at [160, 88] on input "Haute Living (33)" at bounding box center [149, 89] width 22 height 22
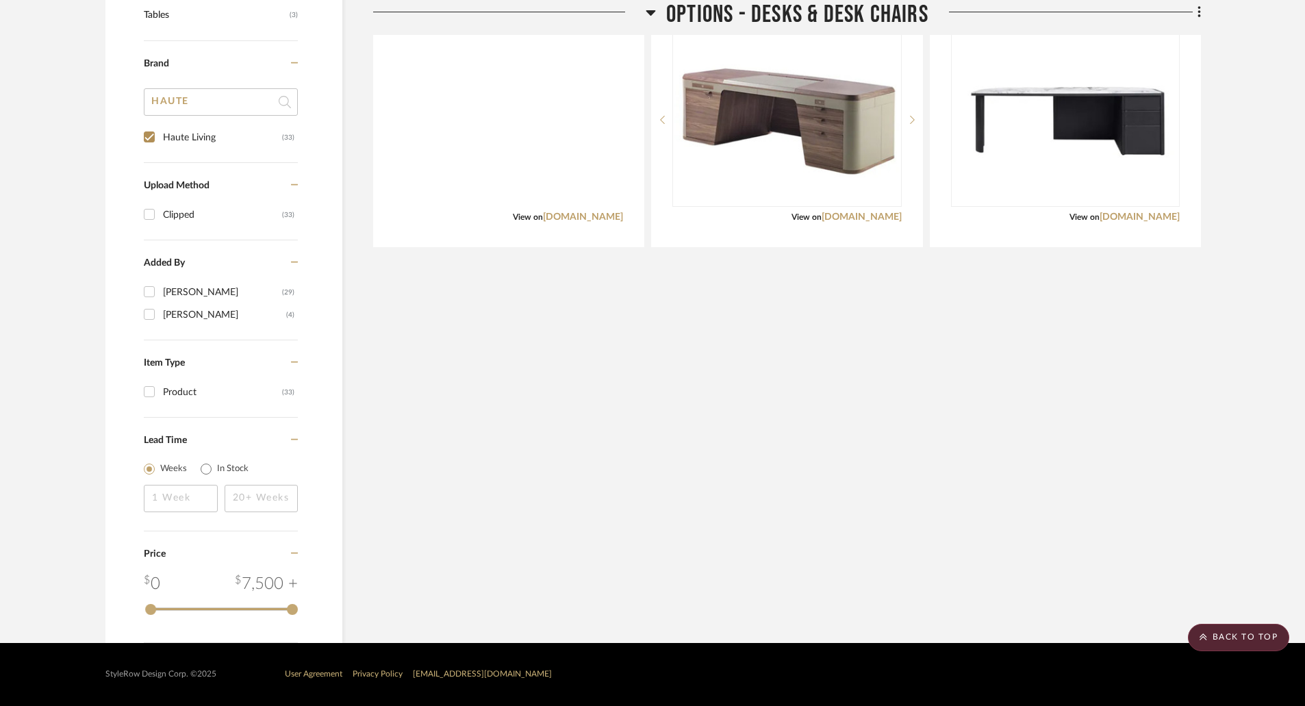
scroll to position [808, 0]
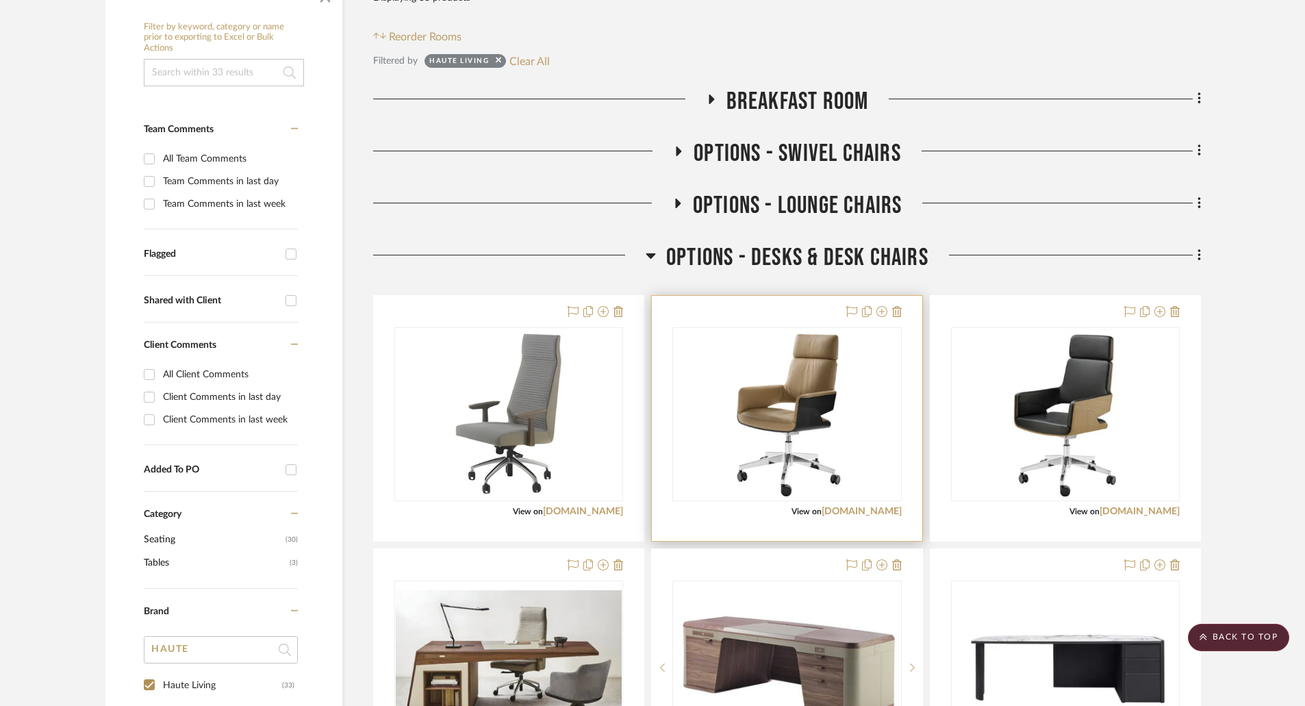
scroll to position [465, 0]
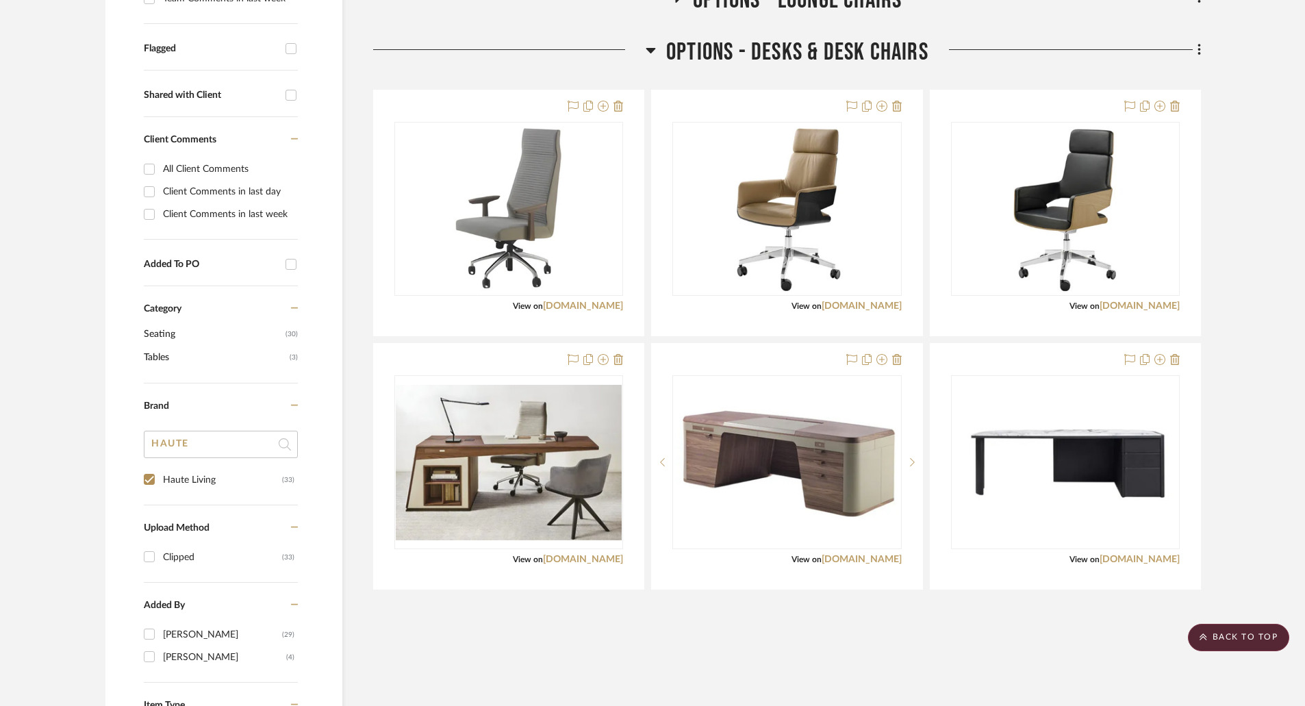
click at [1218, 466] on div "Filter by keyword, category or name prior to exporting to Excel or Bulk Actions…" at bounding box center [653, 376] width 1136 height 1217
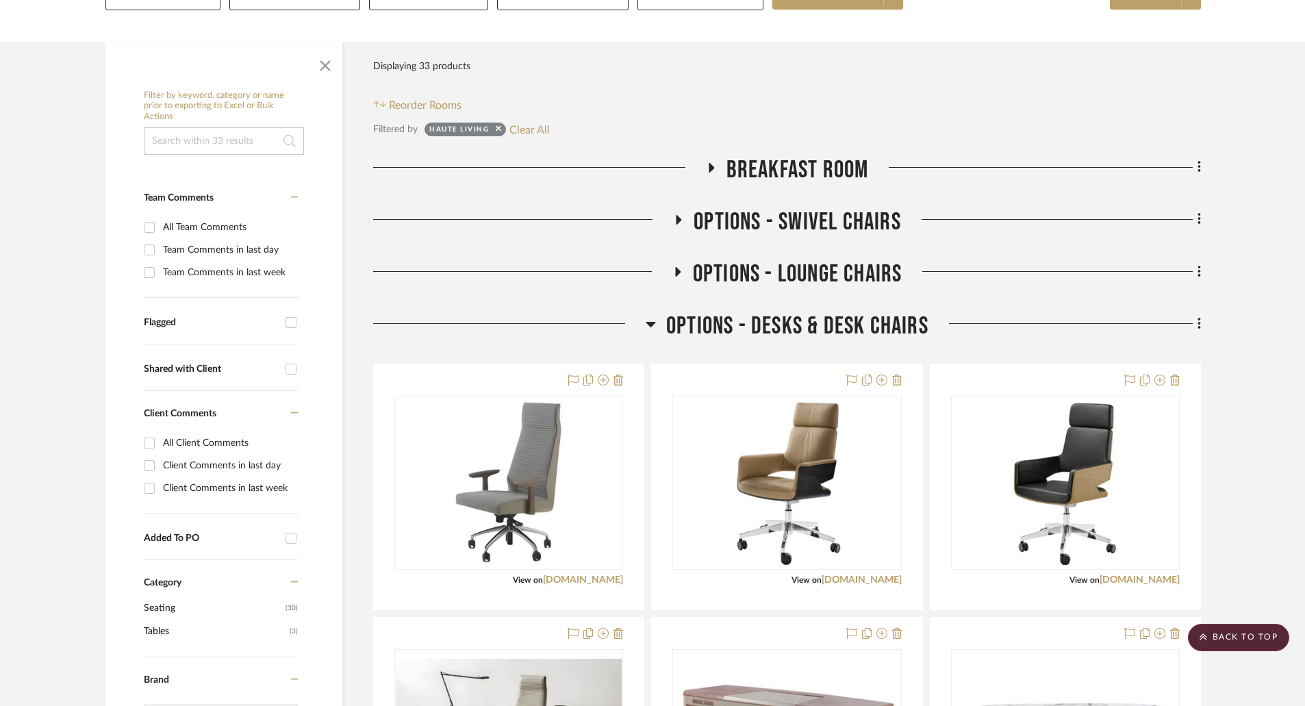
scroll to position [0, 0]
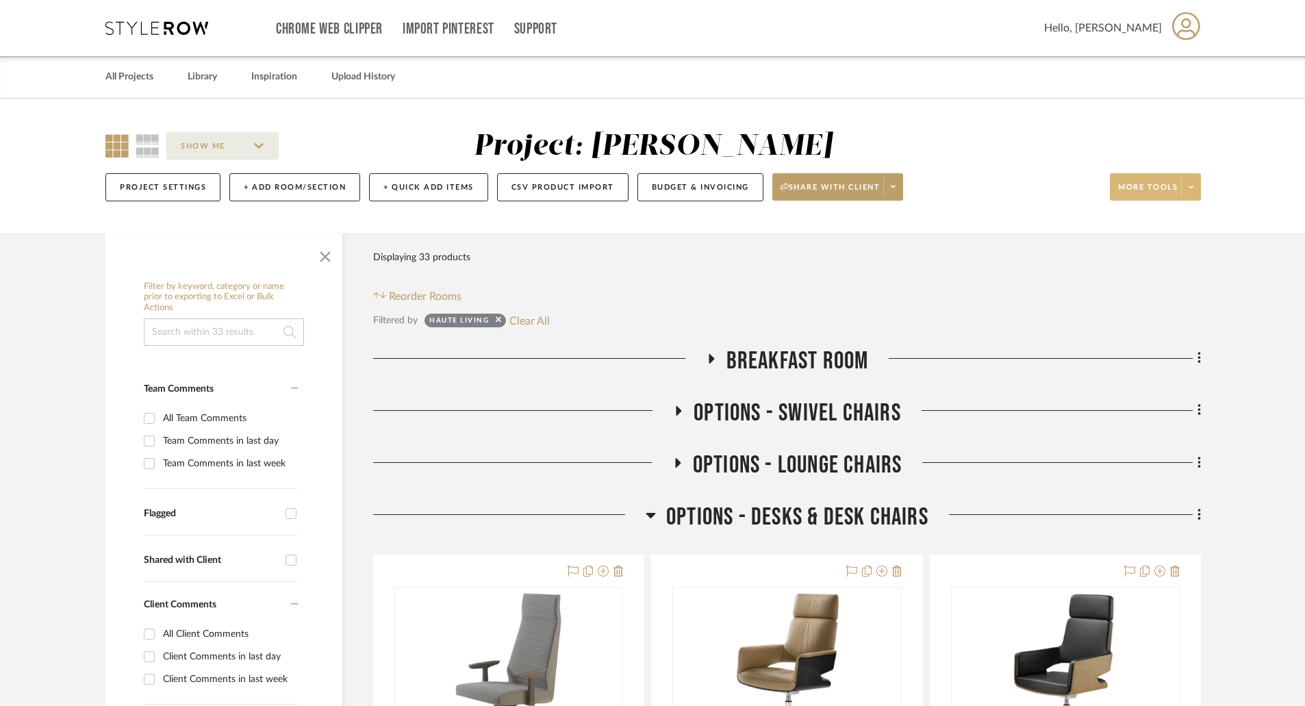
click at [1194, 186] on span at bounding box center [1190, 187] width 19 height 21
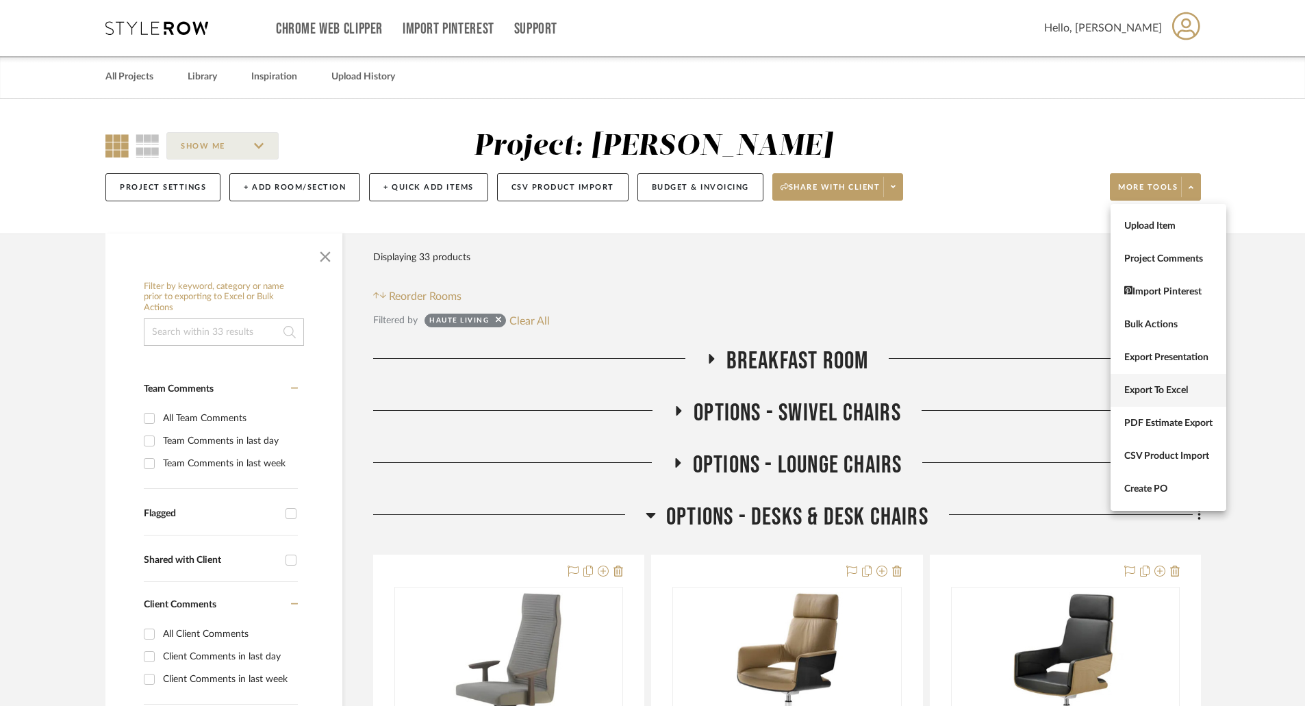
click at [1165, 387] on span "Export To Excel" at bounding box center [1169, 391] width 88 height 12
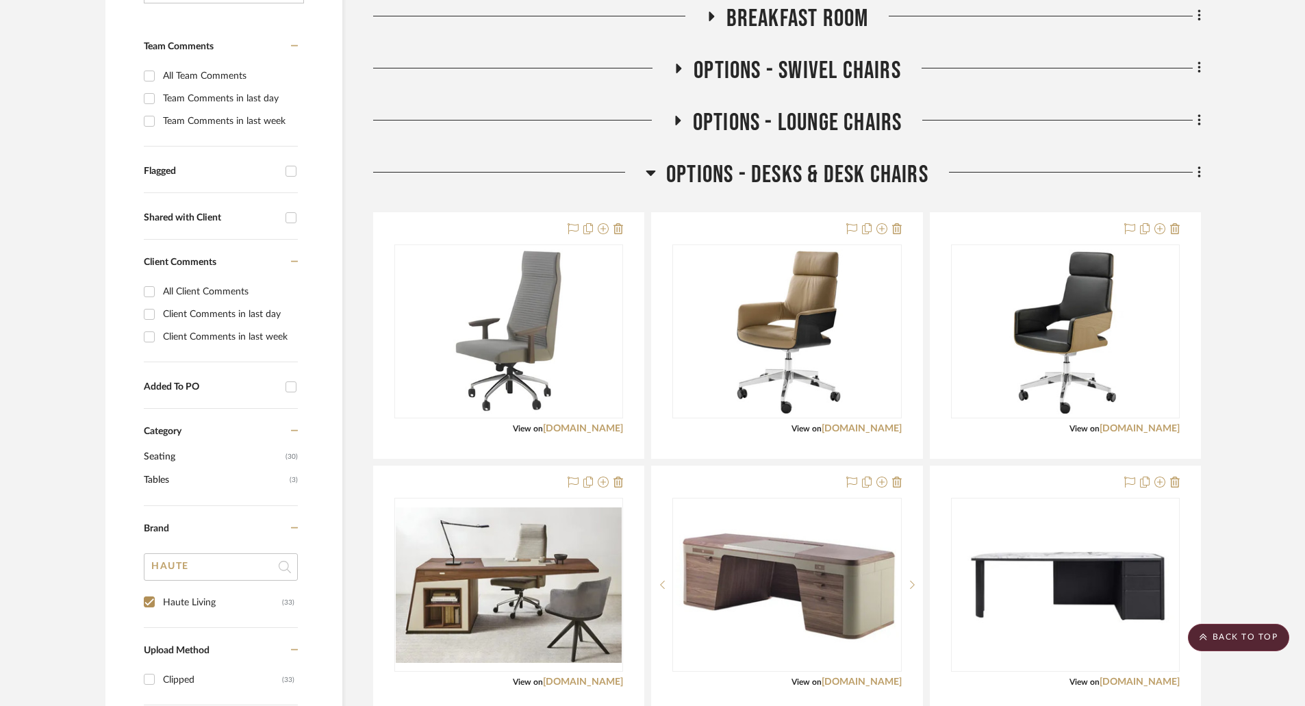
click at [650, 177] on icon at bounding box center [651, 172] width 10 height 16
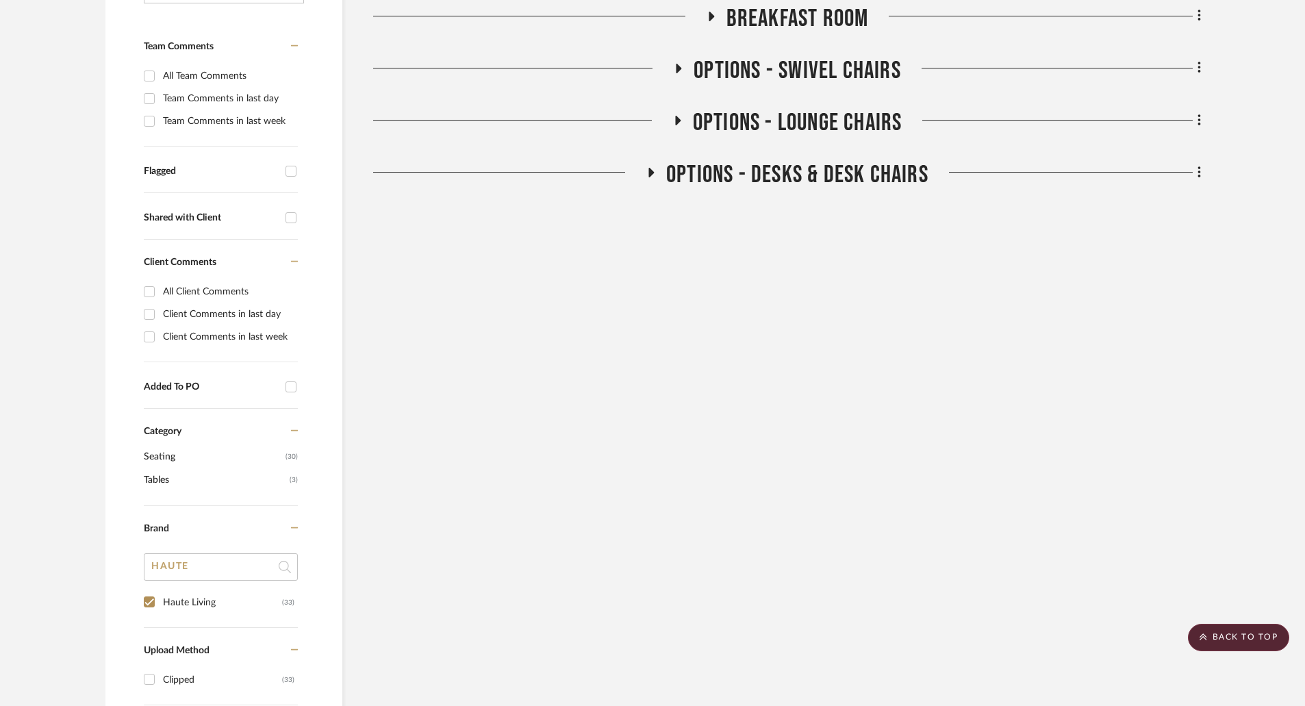
scroll to position [68, 0]
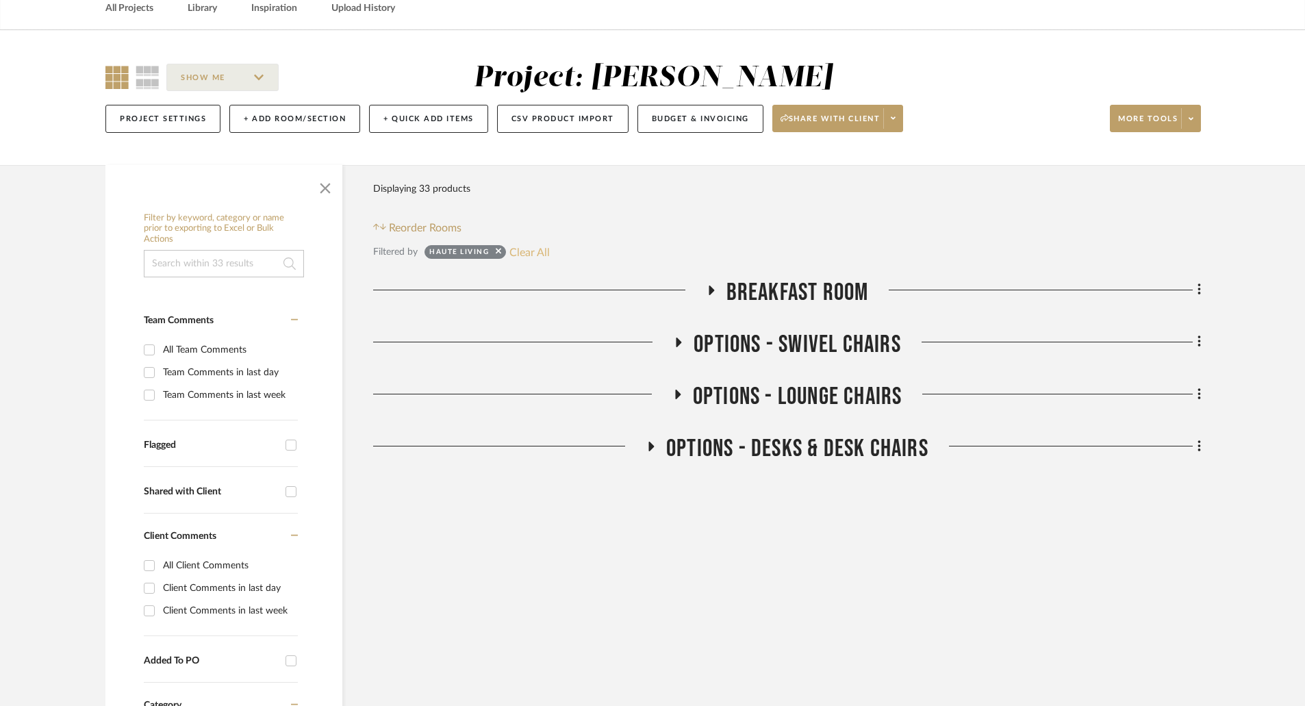
click at [538, 252] on button "Clear All" at bounding box center [530, 252] width 40 height 18
checkbox input "false"
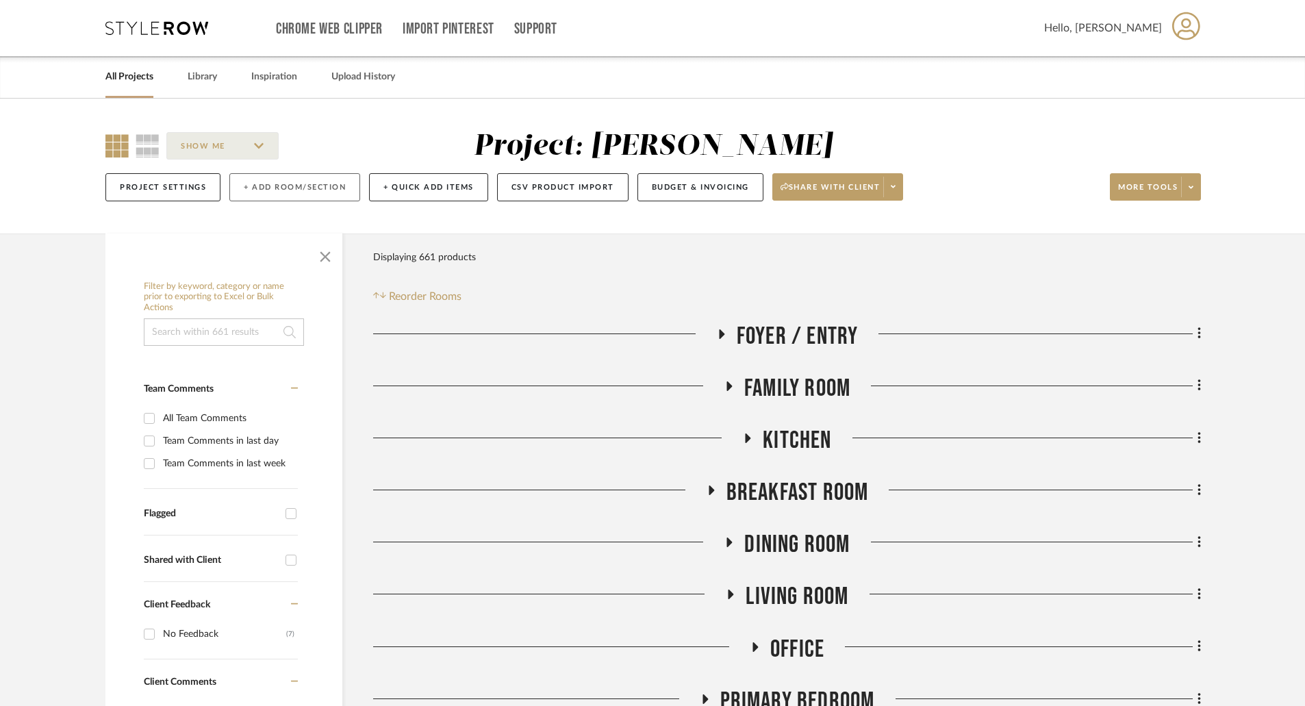
click at [277, 183] on button "+ Add Room/Section" at bounding box center [294, 187] width 131 height 28
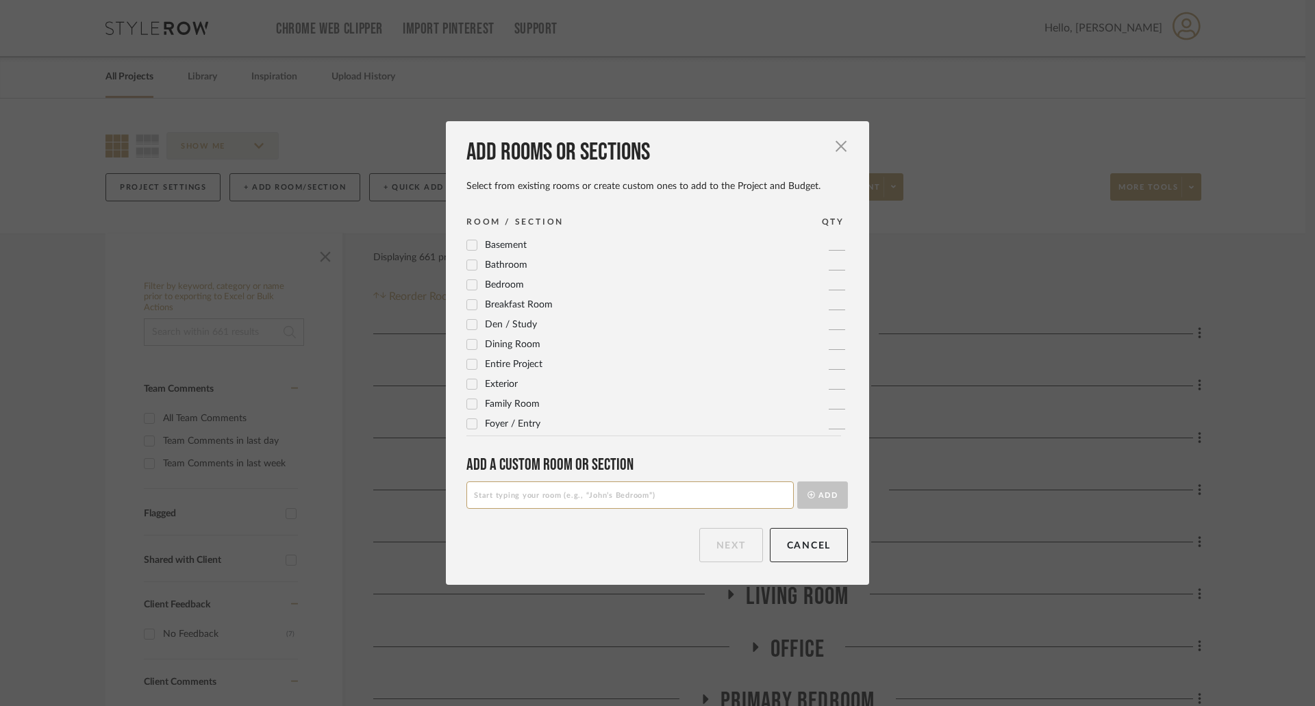
drag, startPoint x: 714, startPoint y: 138, endPoint x: 1043, endPoint y: 141, distance: 329.5
click at [1301, 149] on div "Add rooms or sections Select from existing rooms or create custom ones to add t…" at bounding box center [657, 353] width 1315 height 706
drag, startPoint x: 714, startPoint y: 133, endPoint x: 774, endPoint y: 186, distance: 80.1
click at [735, 135] on div "Add rooms or sections Select from existing rooms or create custom ones to add t…" at bounding box center [657, 352] width 423 height 463
click at [808, 548] on button "Cancel" at bounding box center [809, 545] width 79 height 34
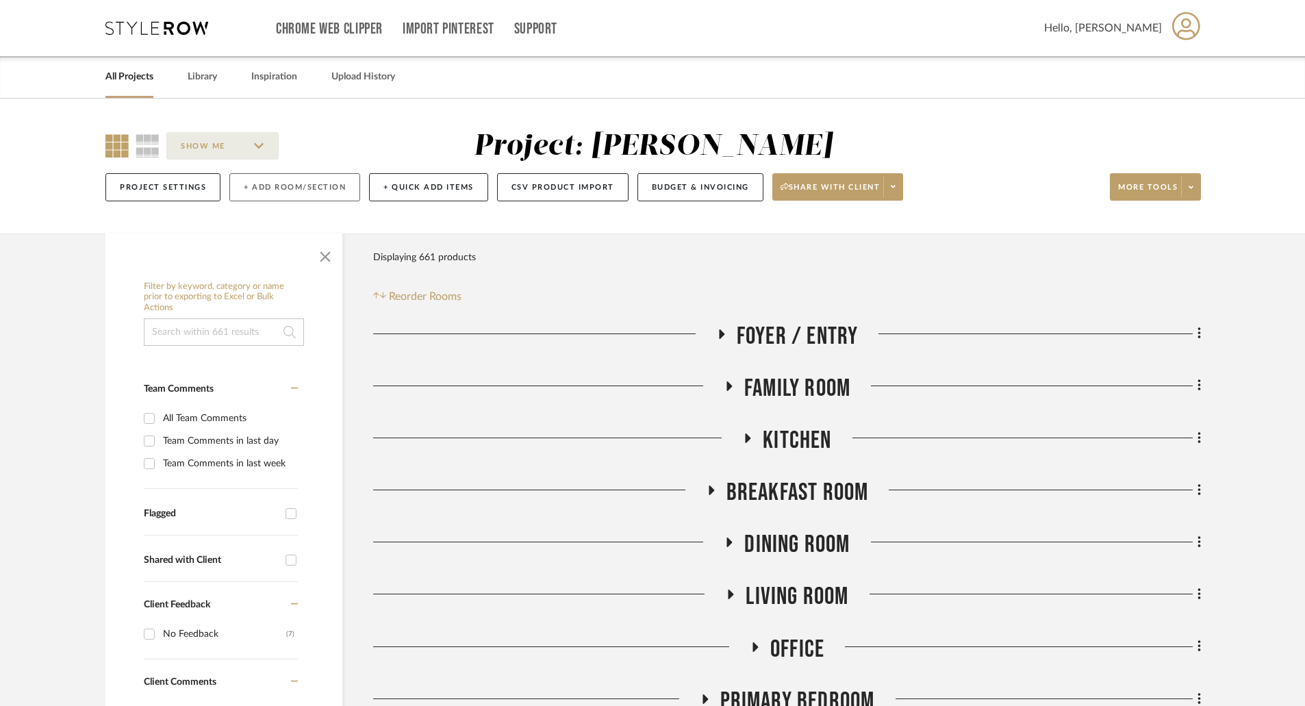
click at [249, 182] on button "+ Add Room/Section" at bounding box center [294, 187] width 131 height 28
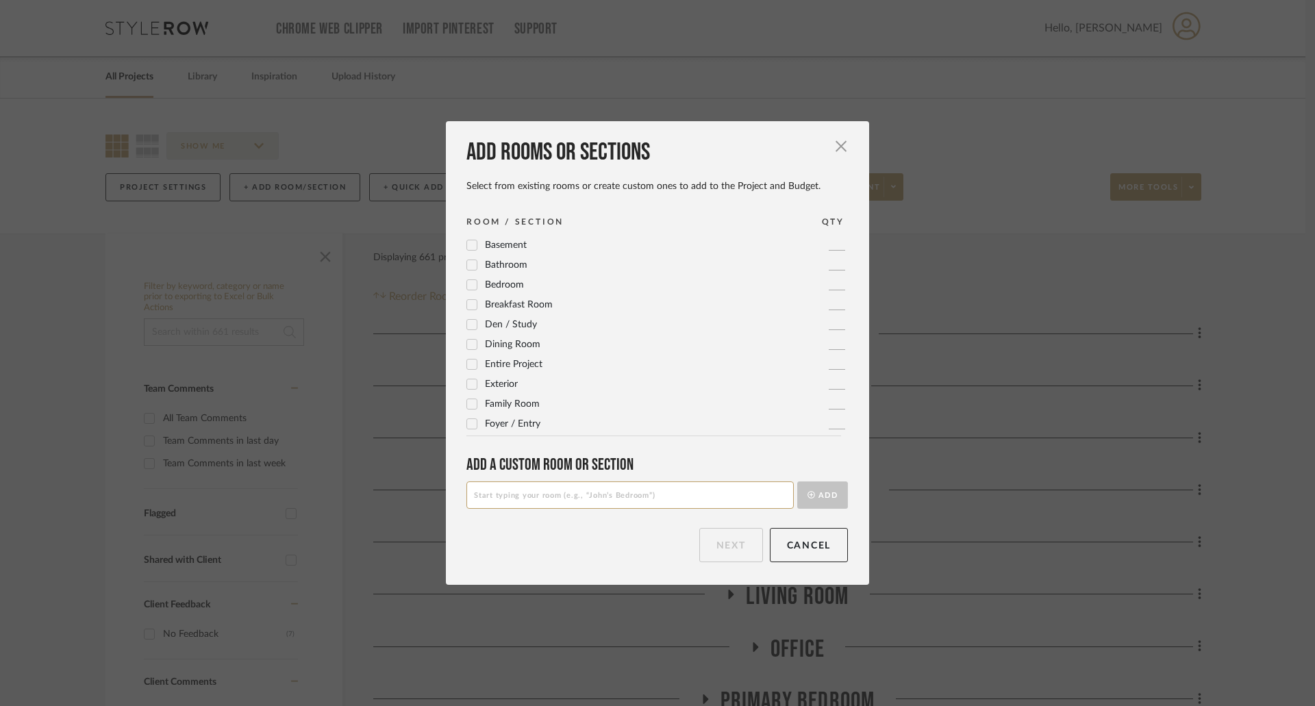
click at [535, 490] on input at bounding box center [629, 494] width 327 height 27
type input "o"
type input "OPTIONS - OUTDOOR COFFEE TABLES"
click at [822, 493] on button "Add" at bounding box center [822, 494] width 51 height 27
click at [733, 546] on button "Next" at bounding box center [731, 545] width 64 height 34
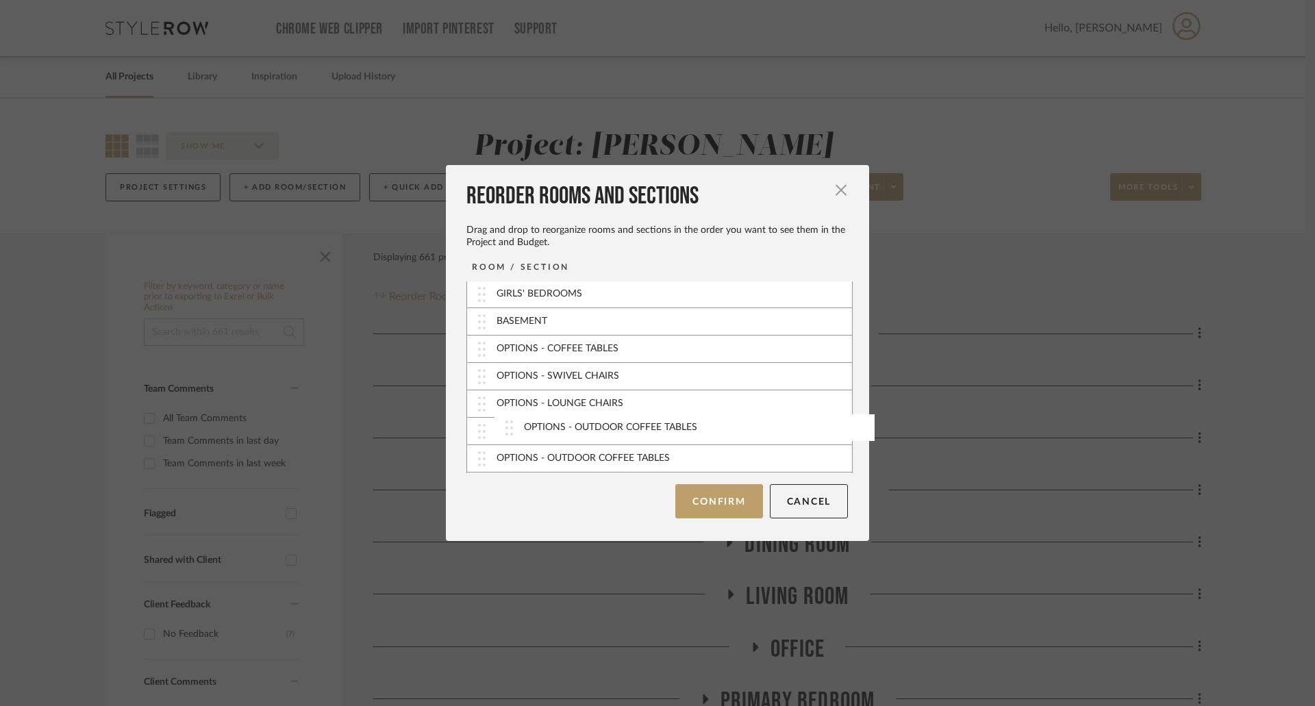
scroll to position [248, 0]
drag, startPoint x: 475, startPoint y: 467, endPoint x: 495, endPoint y: 392, distance: 77.3
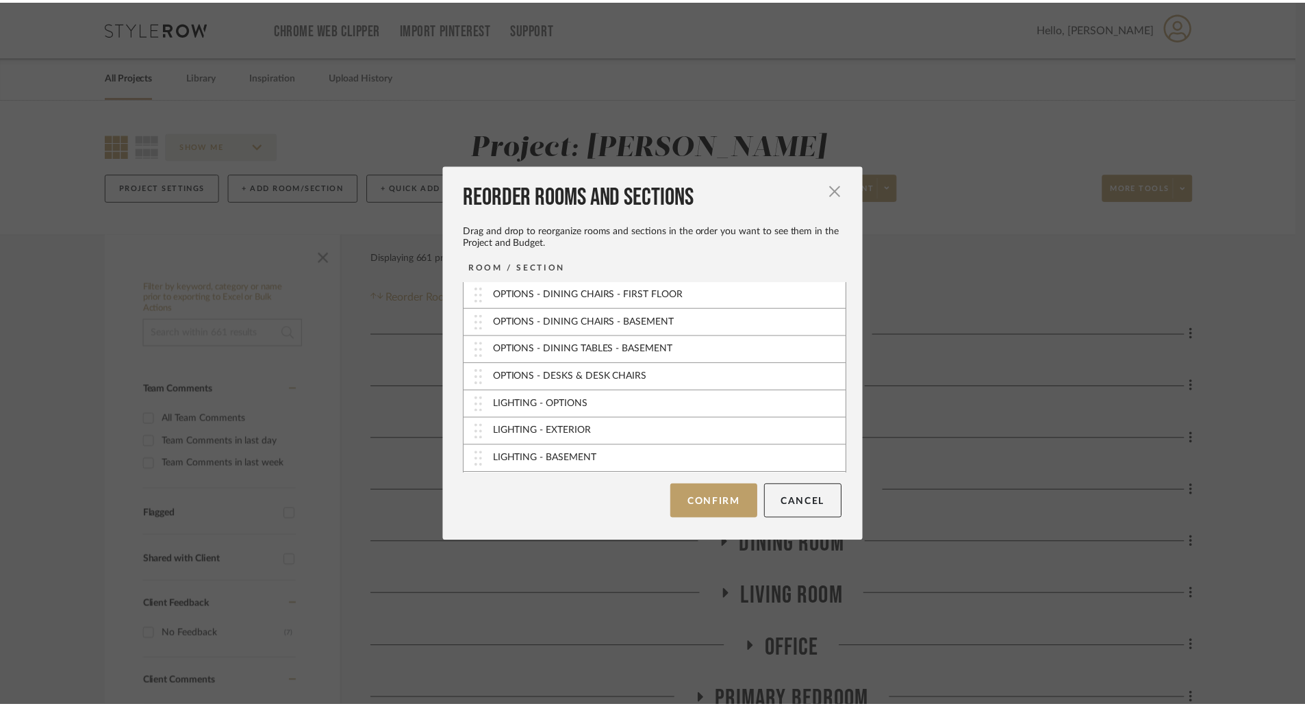
scroll to position [371, 0]
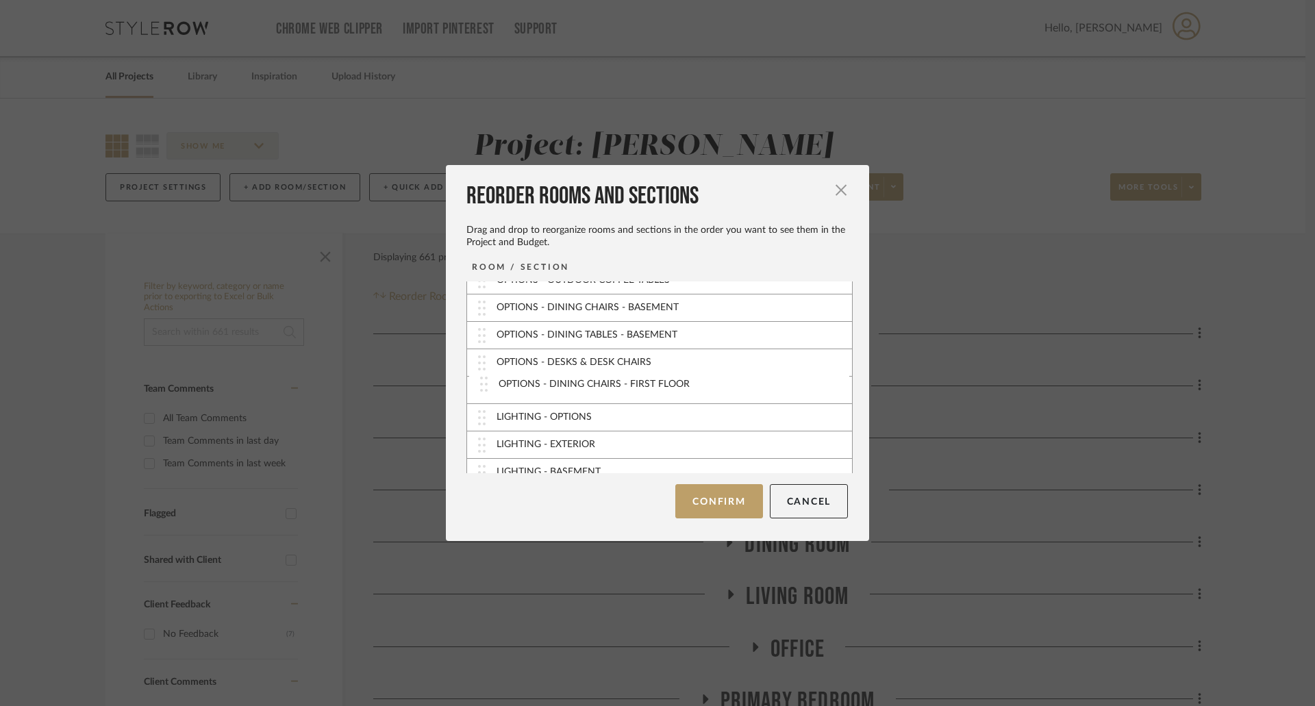
drag, startPoint x: 474, startPoint y: 295, endPoint x: 481, endPoint y: 385, distance: 90.0
click at [699, 501] on button "Confirm" at bounding box center [718, 501] width 87 height 34
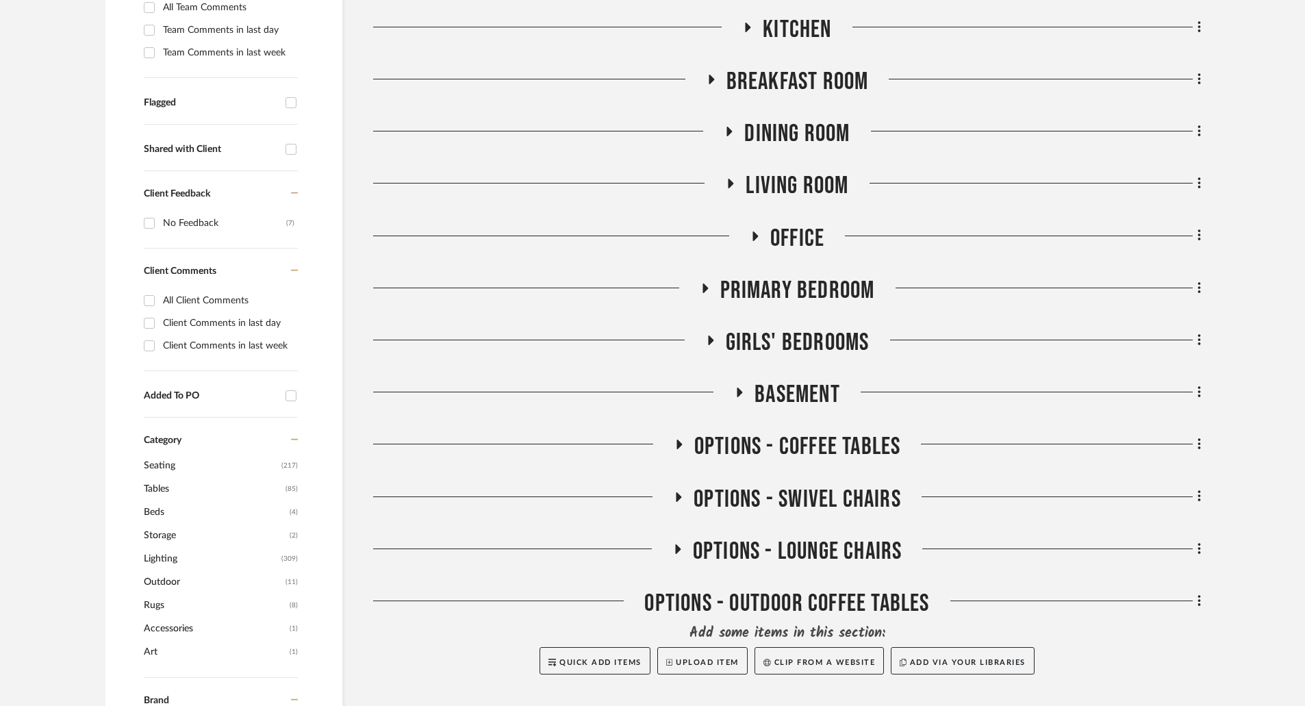
scroll to position [753, 0]
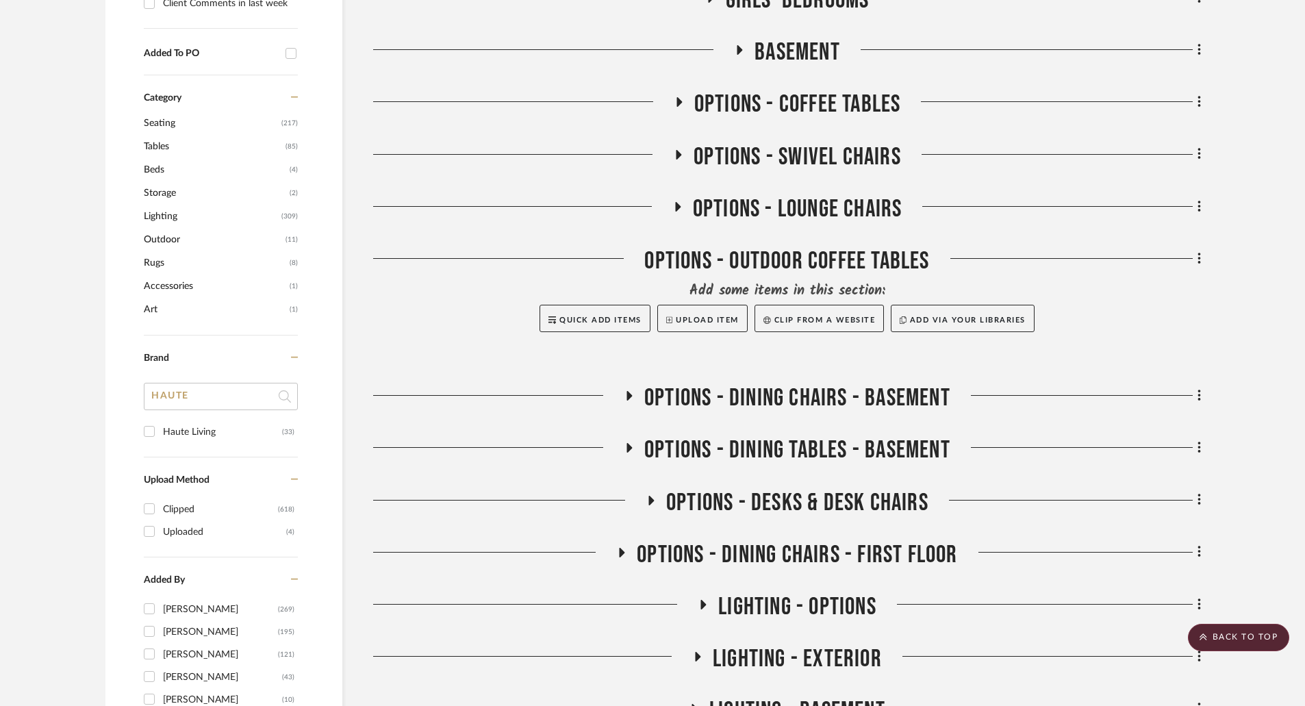
click at [679, 98] on icon at bounding box center [679, 102] width 16 height 10
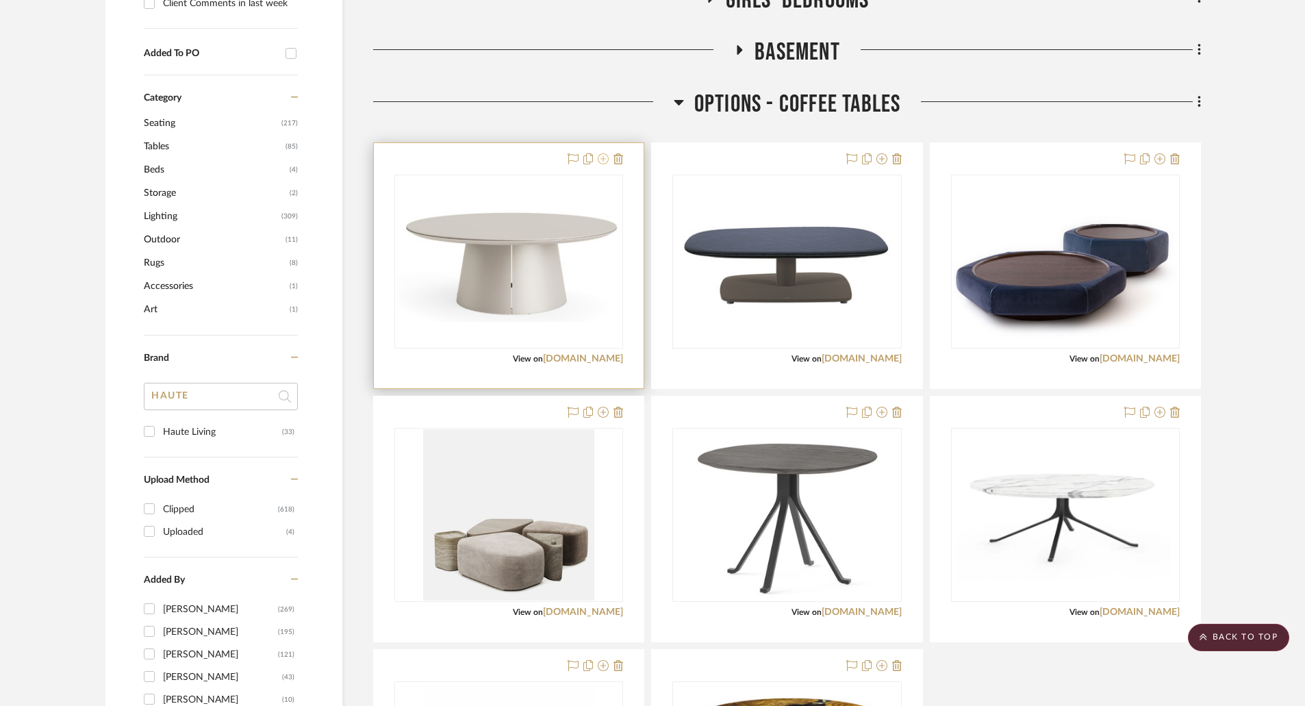
click at [605, 160] on icon at bounding box center [603, 158] width 11 height 11
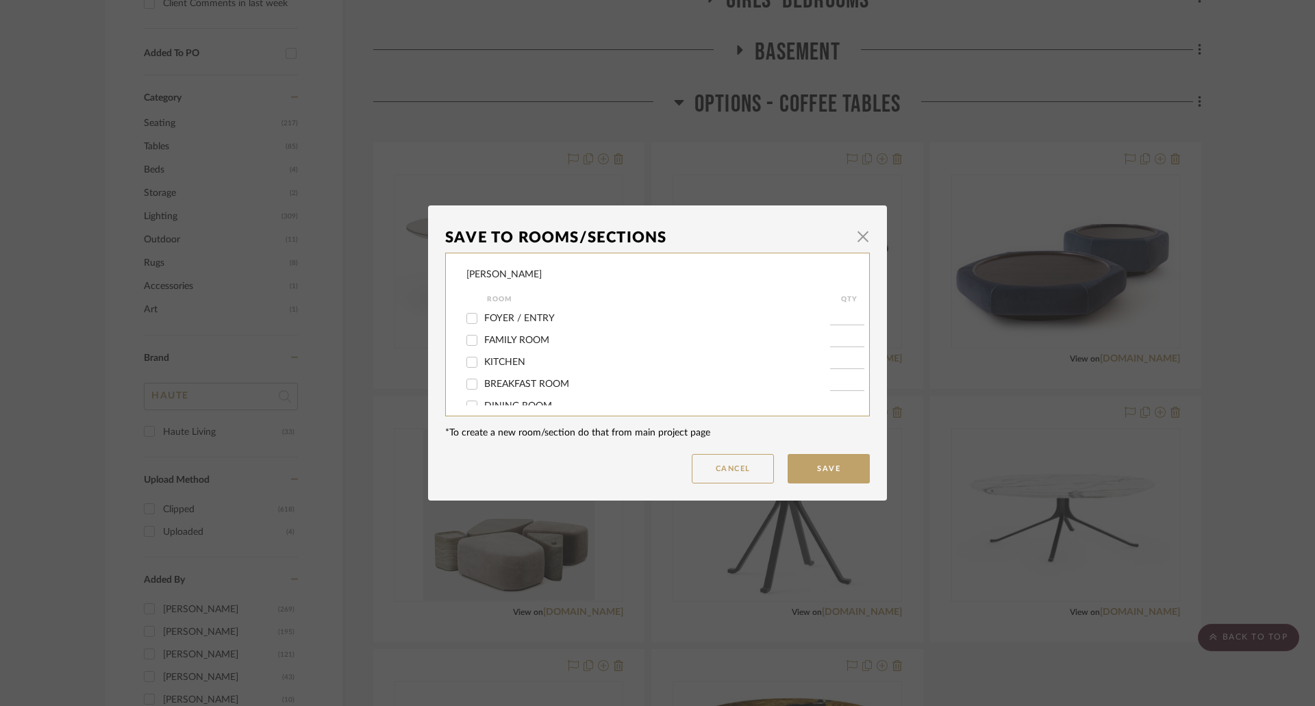
scroll to position [205, 0]
click at [541, 329] on span "OPTIONS - COFFEE TABLES" at bounding box center [545, 332] width 122 height 10
click at [483, 329] on input "OPTIONS - COFFEE TABLES" at bounding box center [472, 332] width 22 height 22
checkbox input "false"
click at [553, 390] on div "OPTIONS - OUTDOOR COFFEE TABLES" at bounding box center [648, 398] width 364 height 22
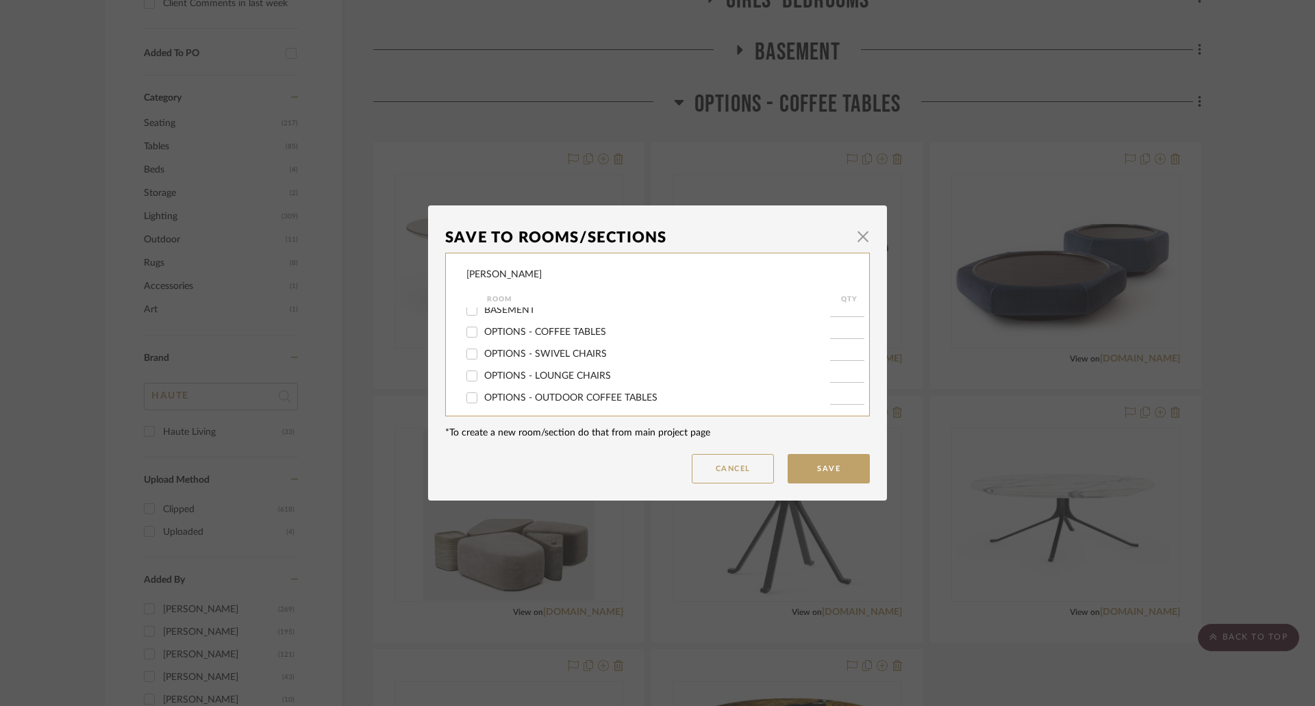
click at [595, 399] on span "OPTIONS - OUTDOOR COFFEE TABLES" at bounding box center [570, 398] width 173 height 10
click at [483, 399] on input "OPTIONS - OUTDOOR COFFEE TABLES" at bounding box center [472, 398] width 22 height 22
checkbox input "true"
type input "1"
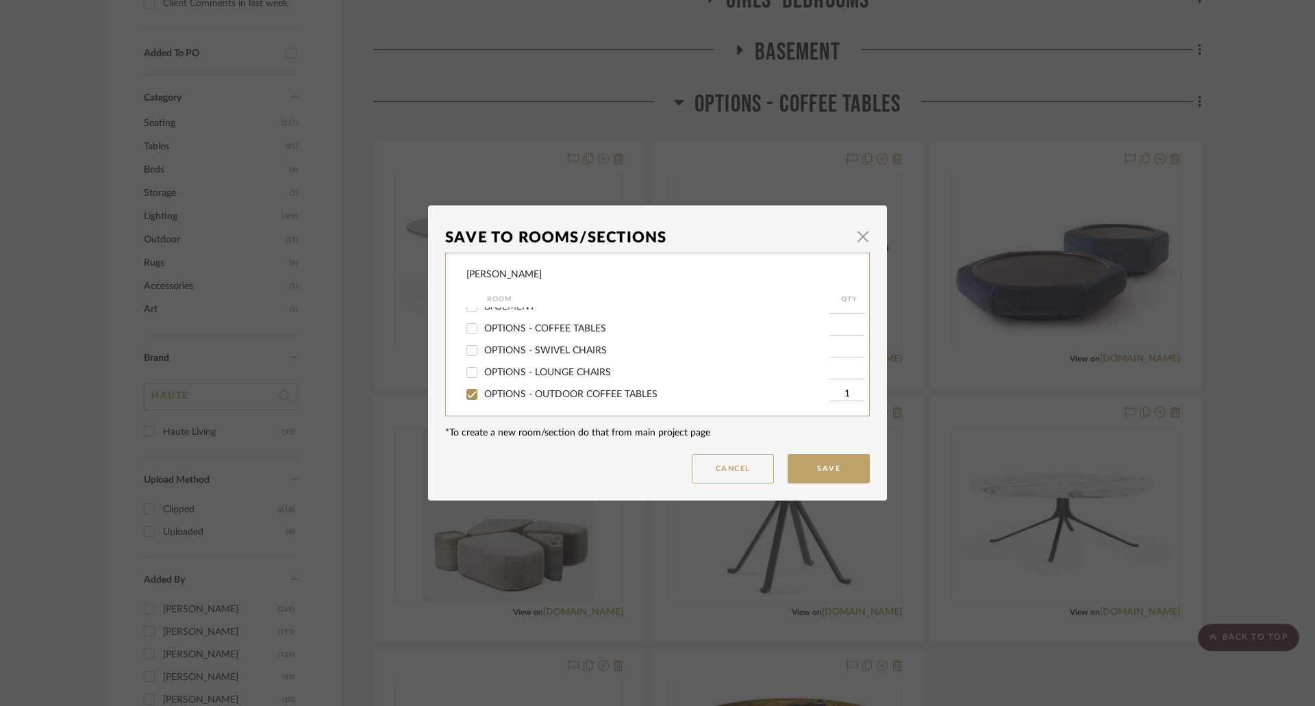
click at [815, 463] on button "Save" at bounding box center [829, 468] width 82 height 29
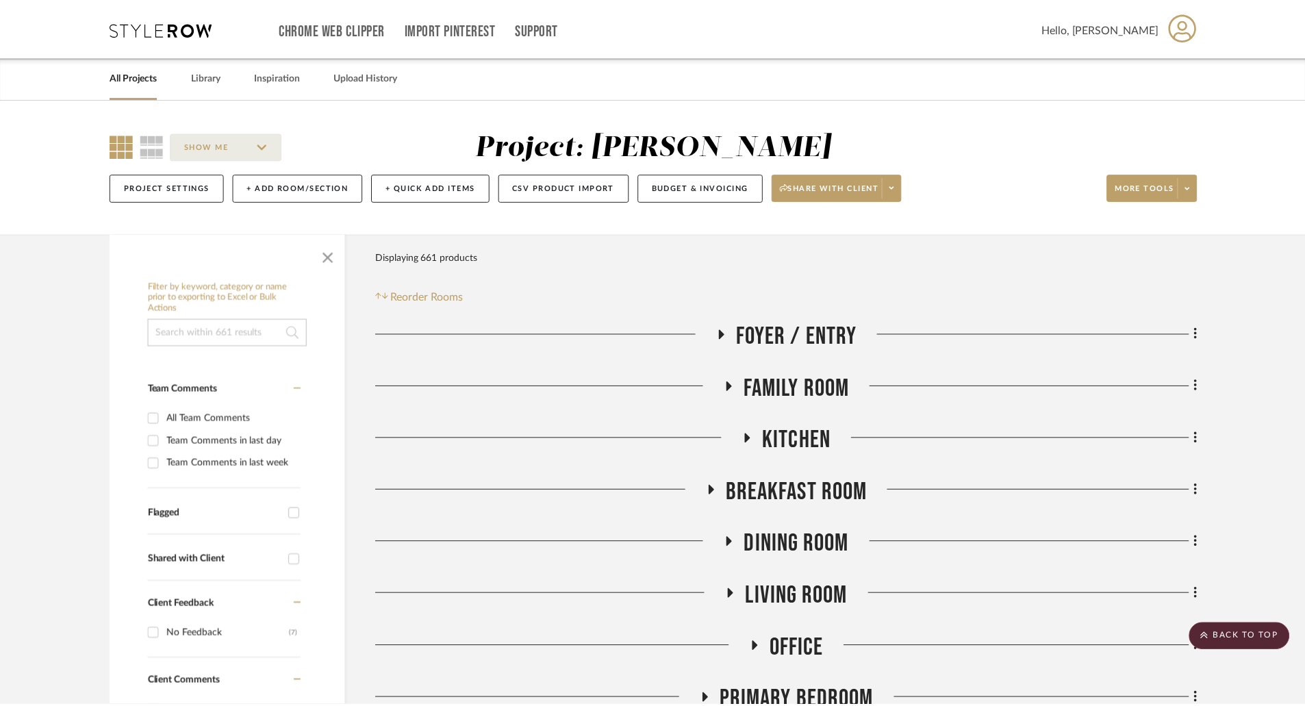
scroll to position [753, 0]
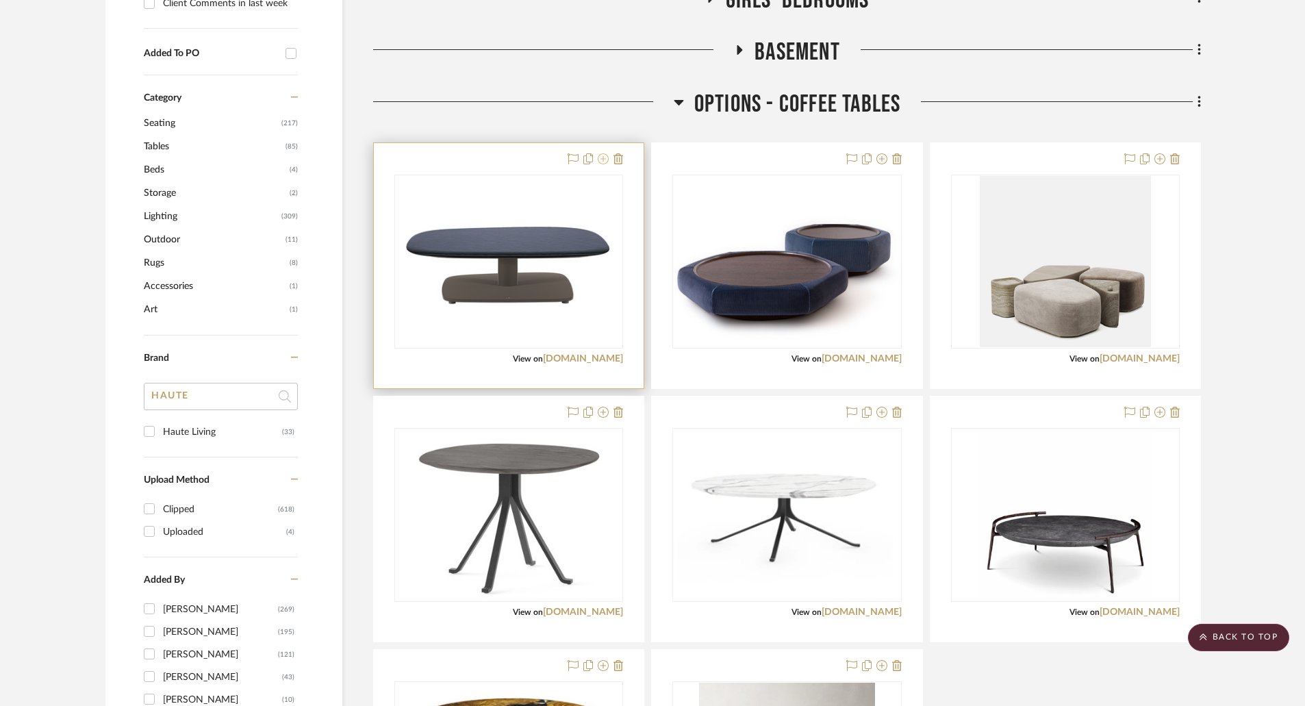
click at [603, 158] on icon at bounding box center [603, 158] width 11 height 11
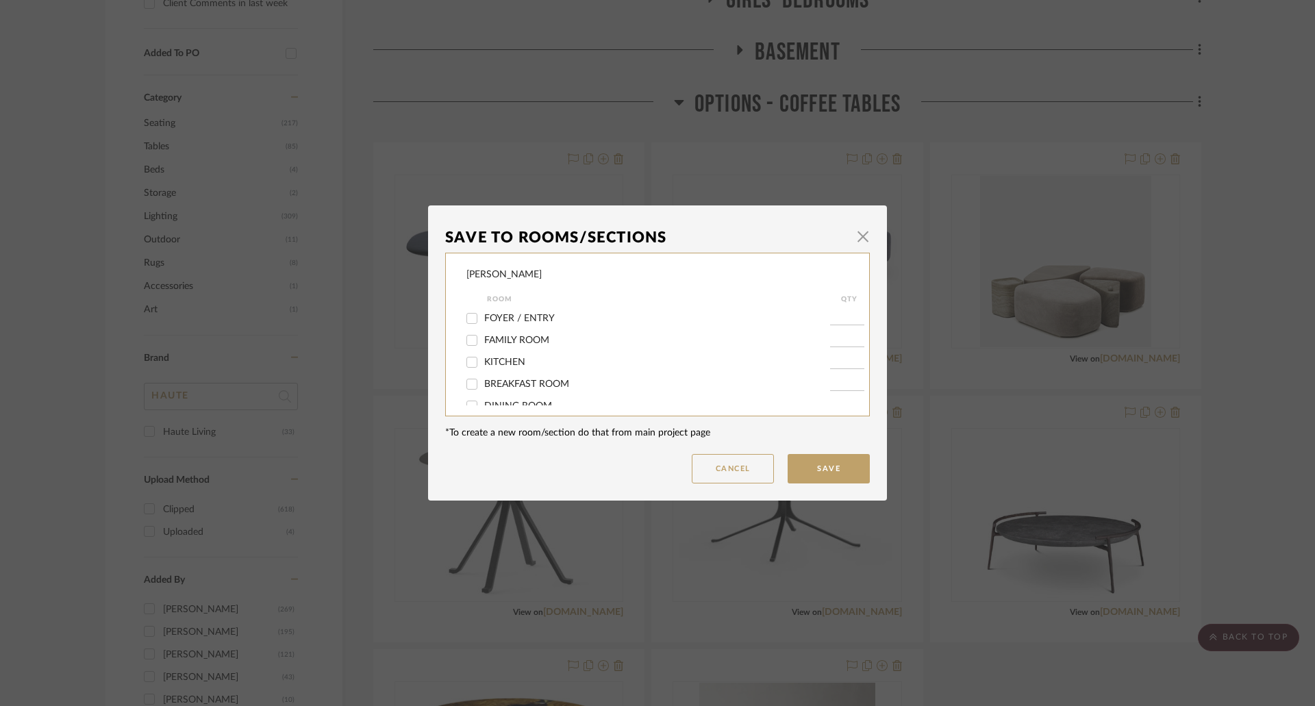
scroll to position [205, 0]
click at [543, 332] on span "OPTIONS - COFFEE TABLES" at bounding box center [545, 332] width 122 height 10
click at [483, 332] on input "OPTIONS - COFFEE TABLES" at bounding box center [472, 332] width 22 height 22
checkbox input "false"
drag, startPoint x: 566, startPoint y: 395, endPoint x: 583, endPoint y: 401, distance: 17.6
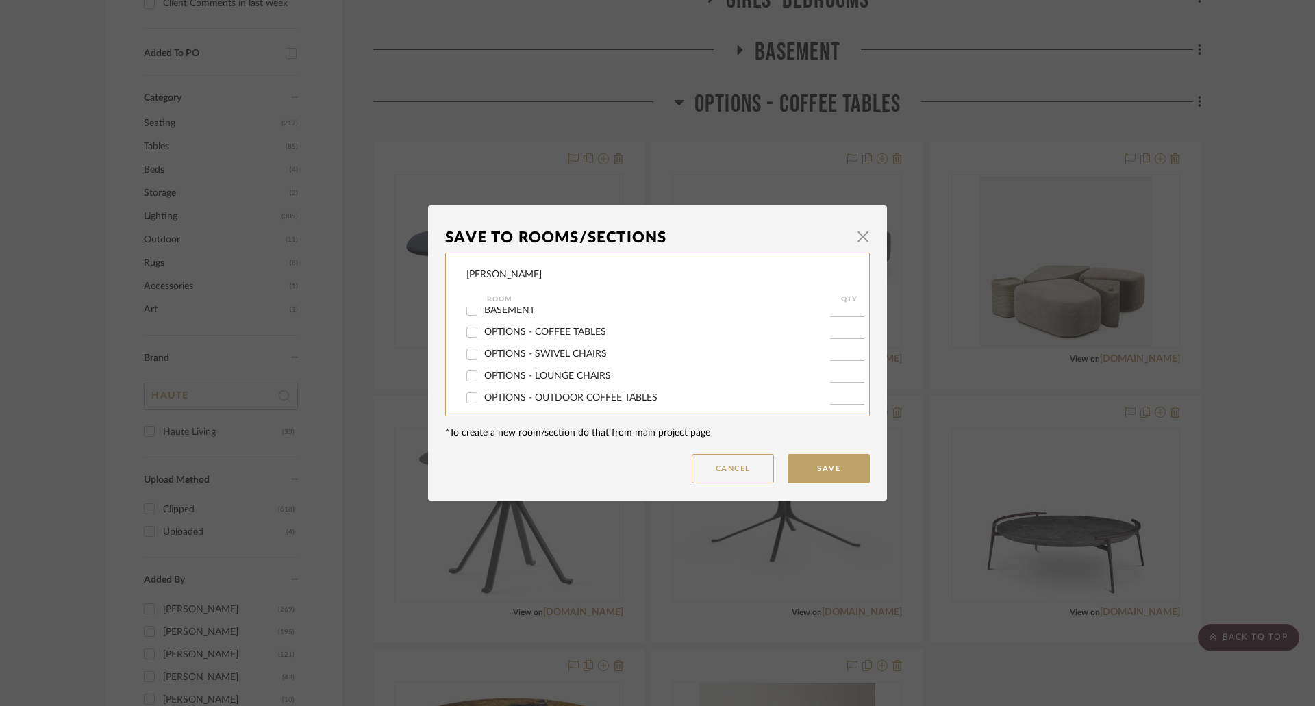
click at [566, 395] on span "OPTIONS - OUTDOOR COFFEE TABLES" at bounding box center [570, 398] width 173 height 10
click at [483, 395] on input "OPTIONS - OUTDOOR COFFEE TABLES" at bounding box center [472, 398] width 22 height 22
checkbox input "true"
type input "1"
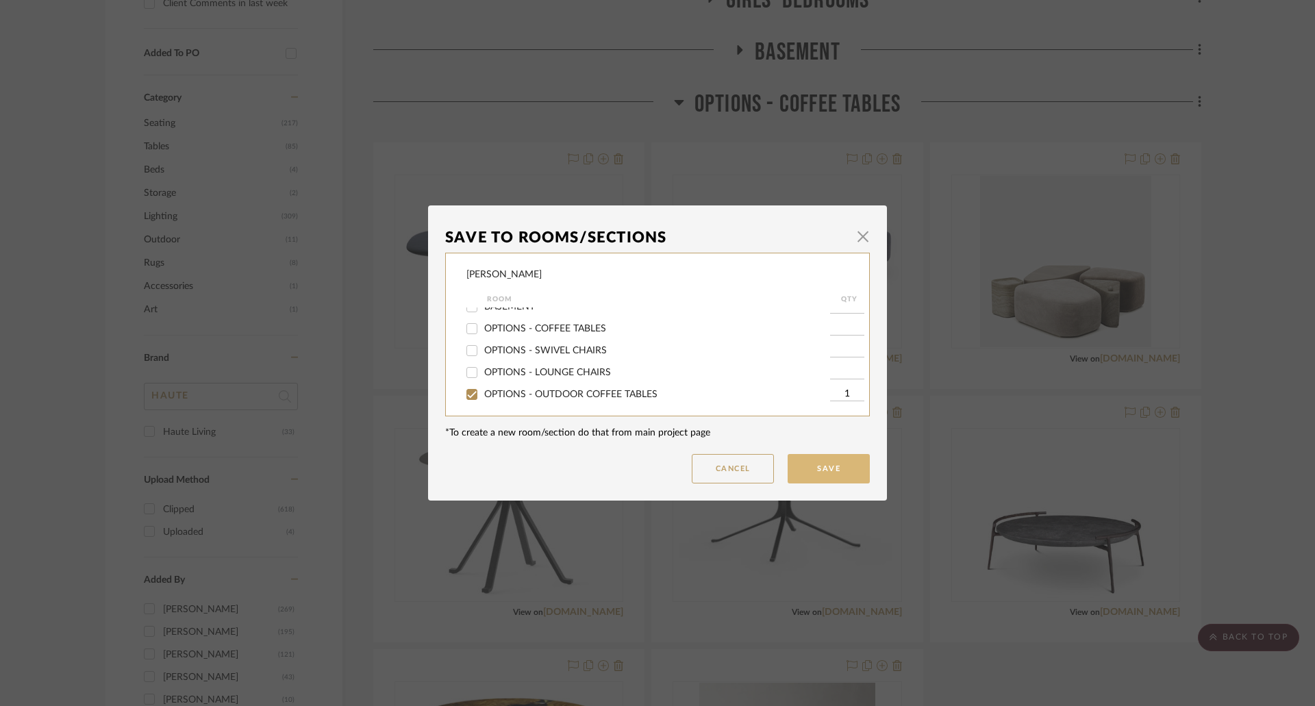
click at [811, 466] on button "Save" at bounding box center [829, 468] width 82 height 29
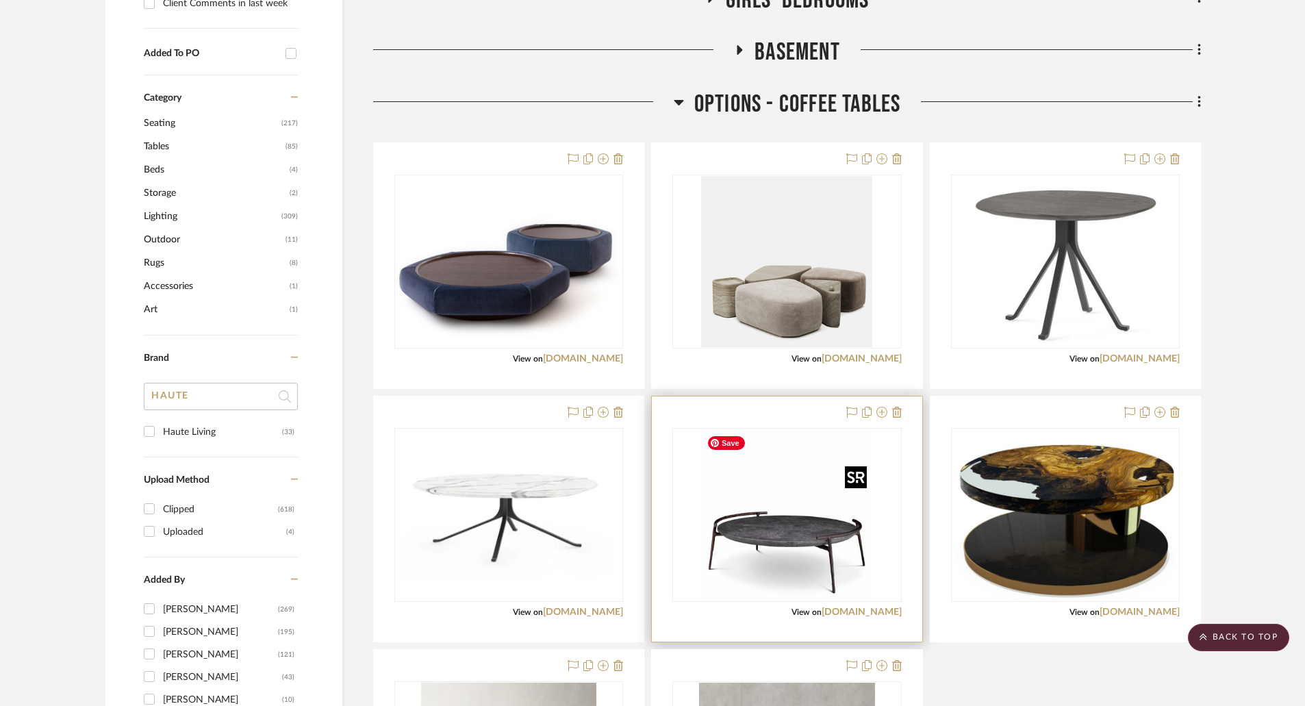
scroll to position [959, 0]
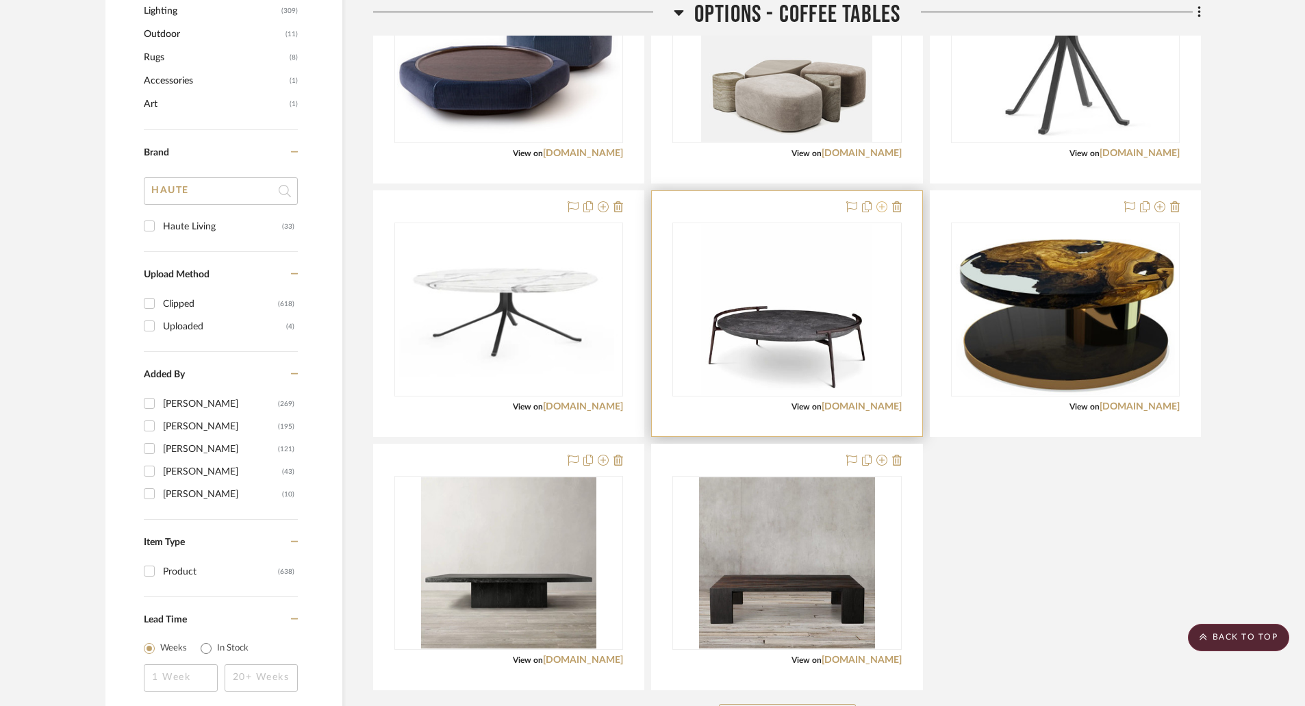
click at [880, 207] on icon at bounding box center [882, 206] width 11 height 11
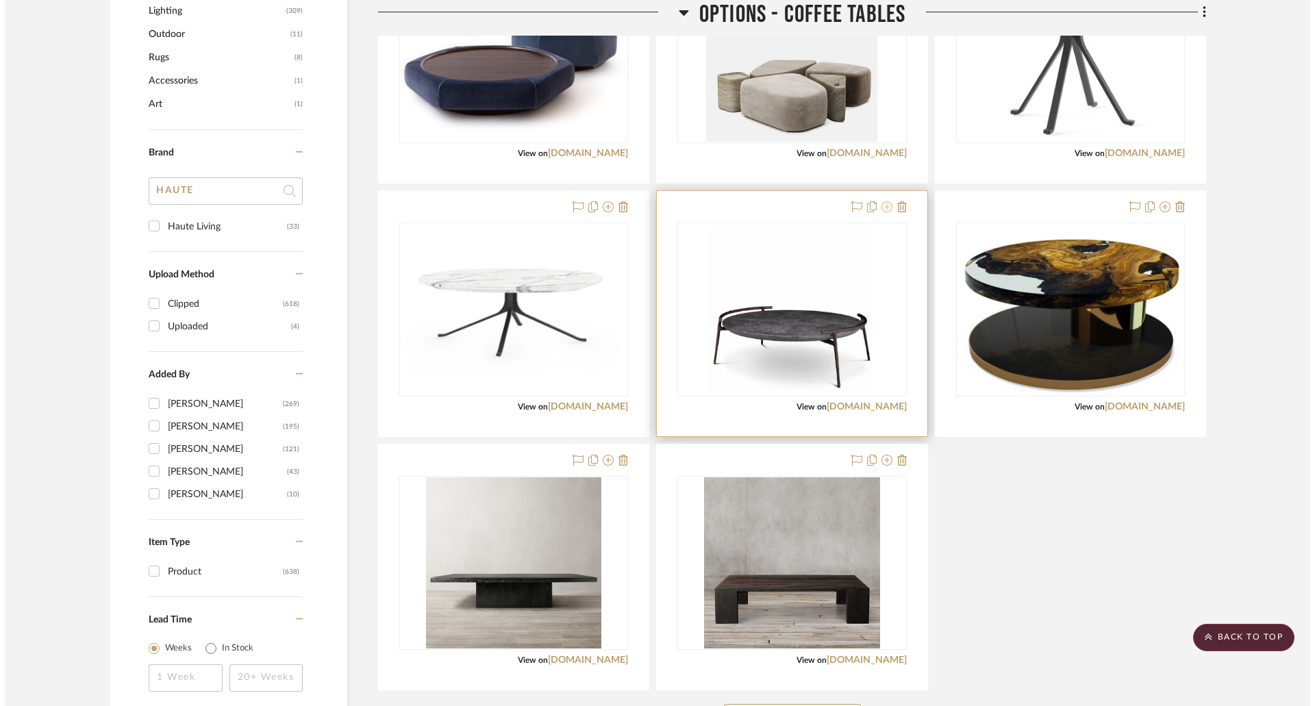
scroll to position [0, 0]
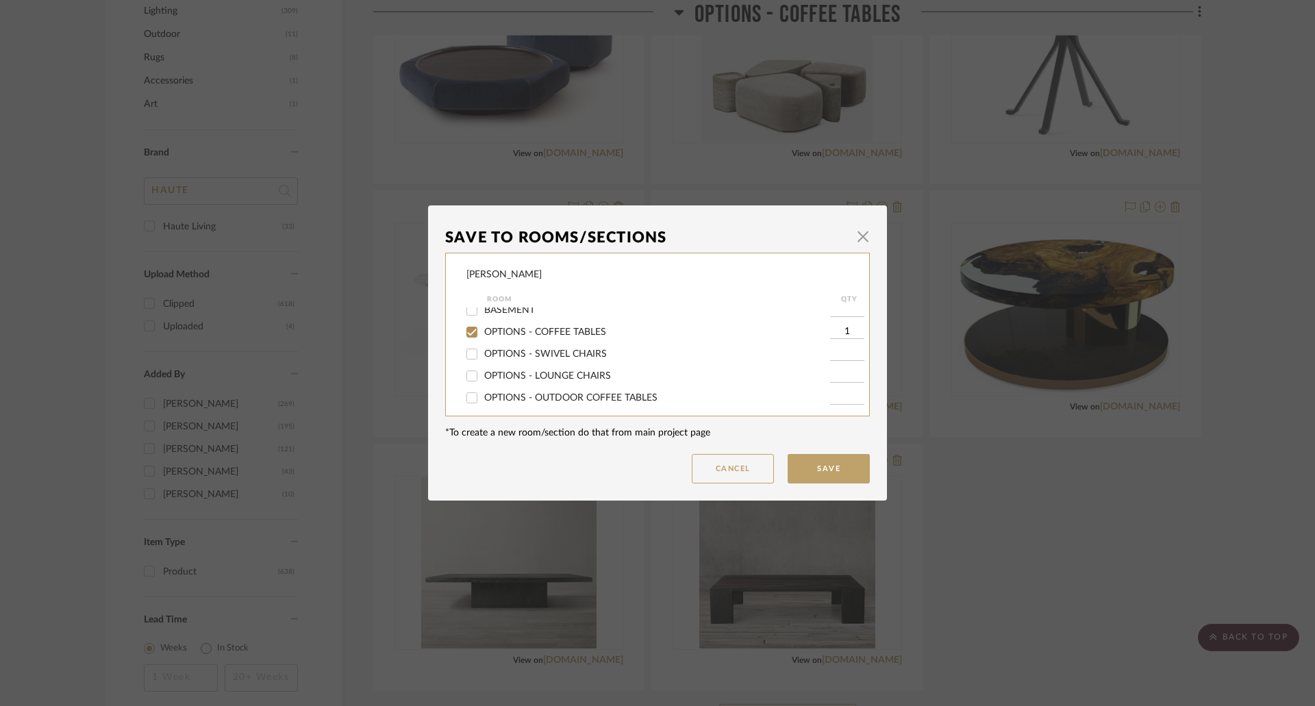
click at [553, 393] on span "OPTIONS - OUTDOOR COFFEE TABLES" at bounding box center [570, 398] width 173 height 10
click at [483, 392] on input "OPTIONS - OUTDOOR COFFEE TABLES" at bounding box center [472, 398] width 22 height 22
checkbox input "true"
type input "1"
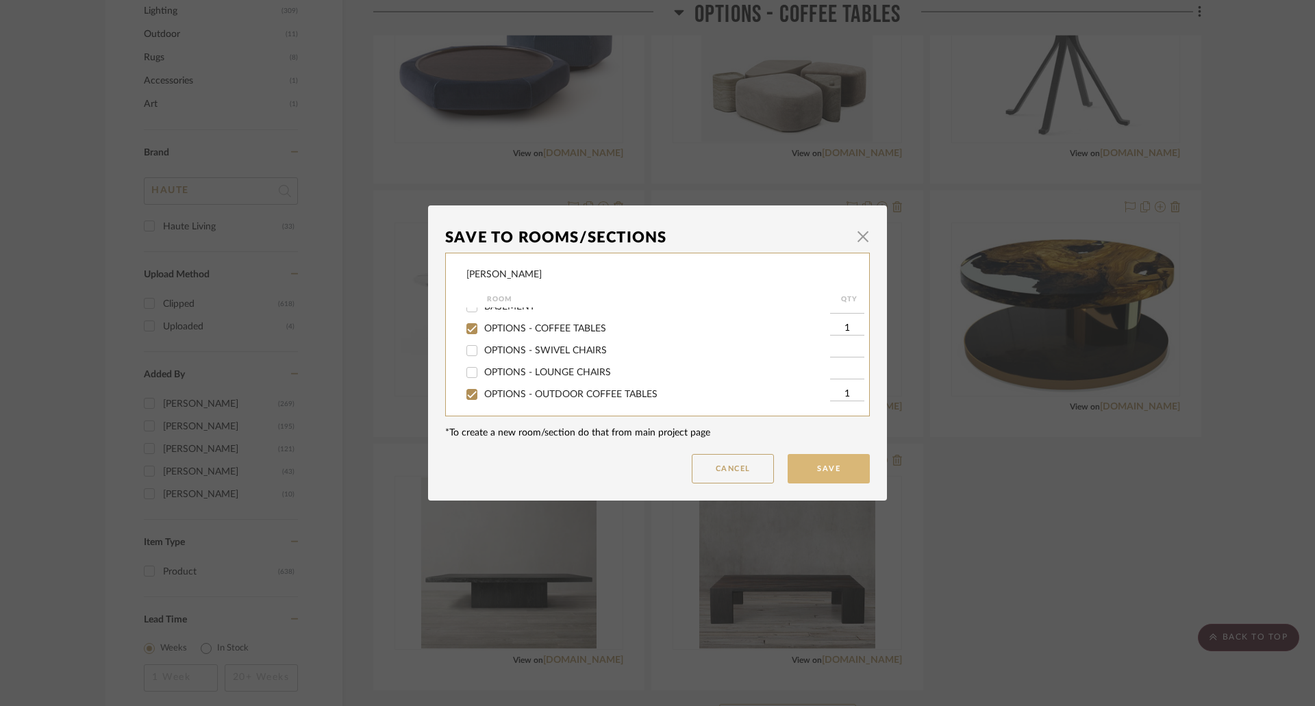
click at [801, 467] on button "Save" at bounding box center [829, 468] width 82 height 29
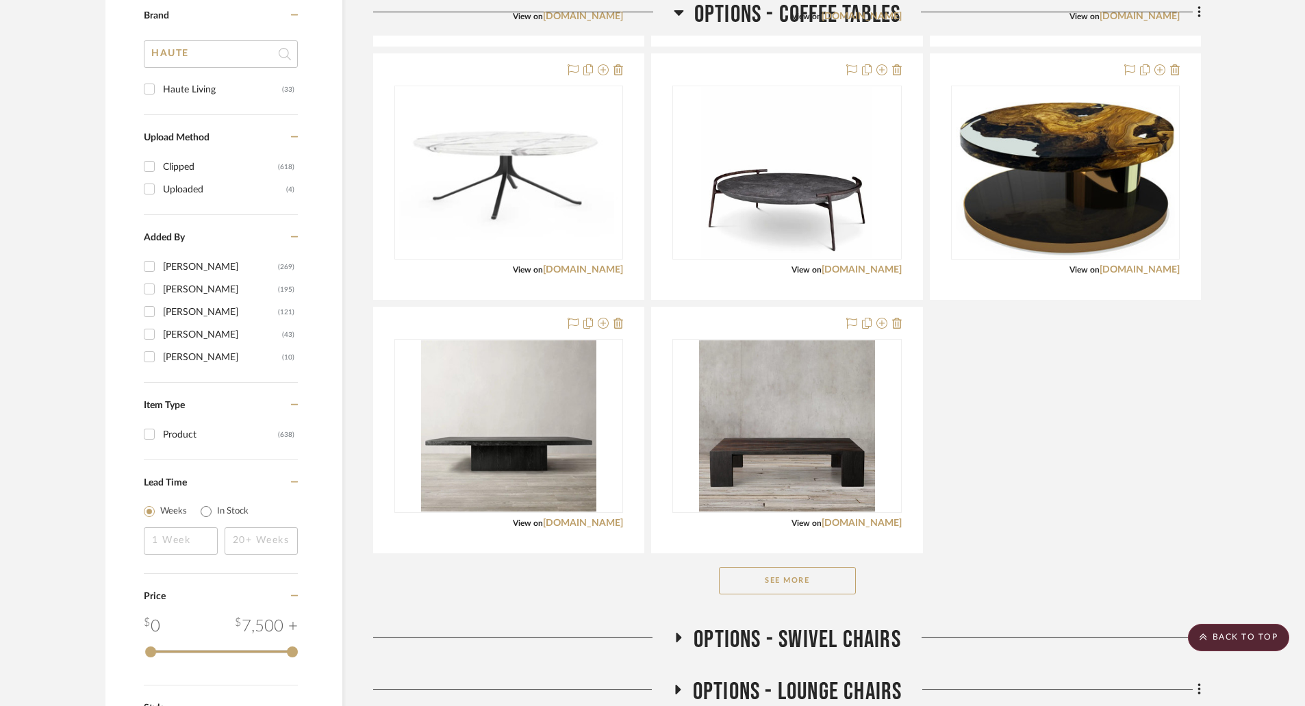
scroll to position [1233, 0]
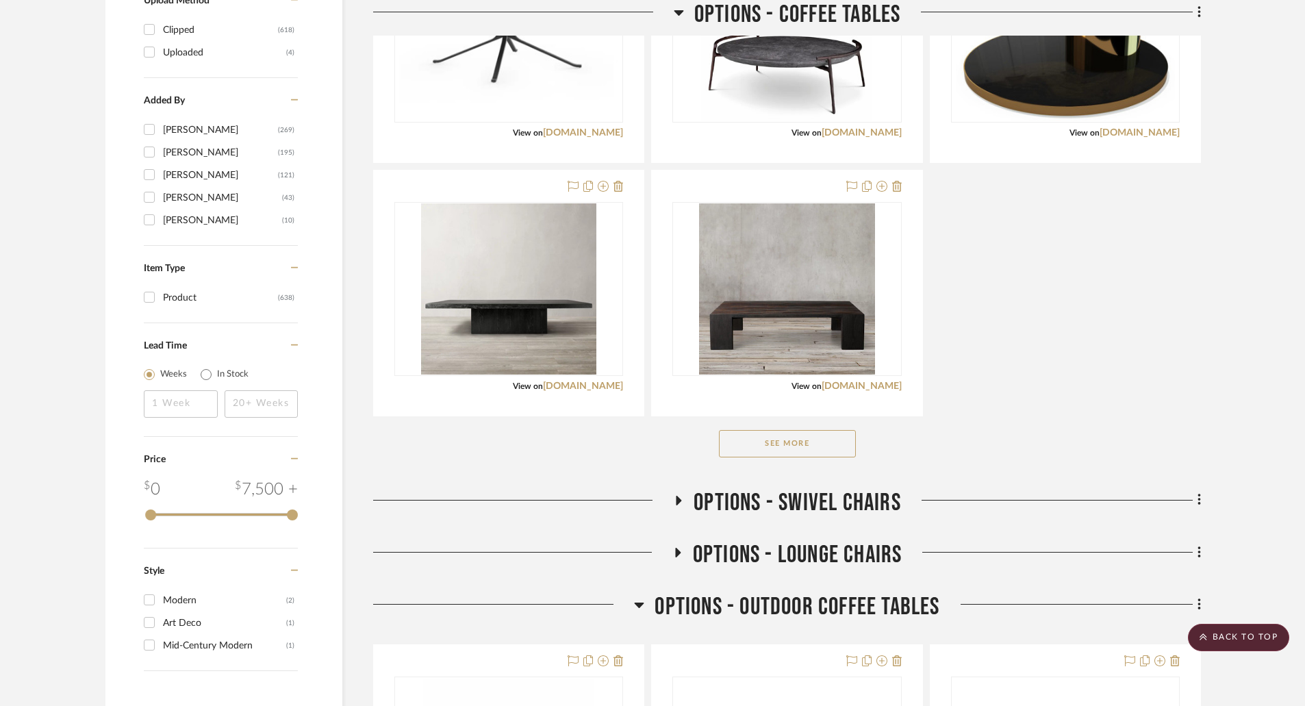
click at [812, 445] on button "See More" at bounding box center [787, 443] width 137 height 27
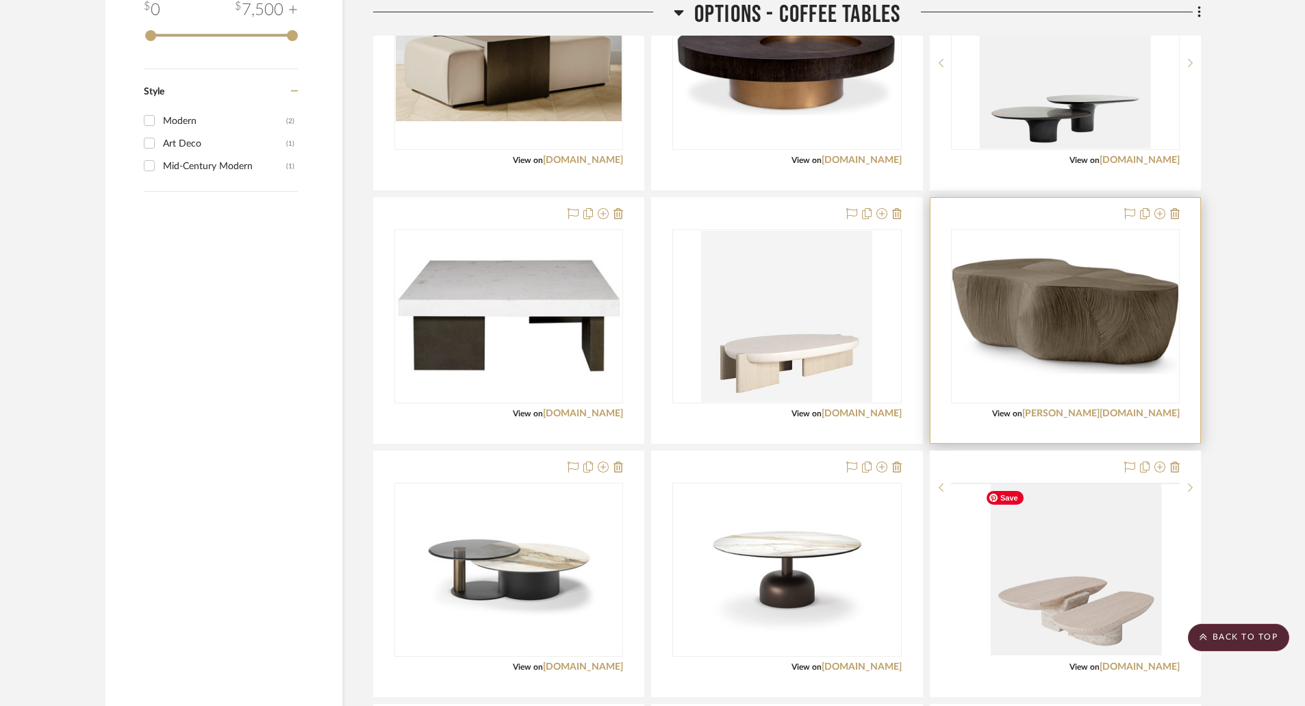
scroll to position [1986, 0]
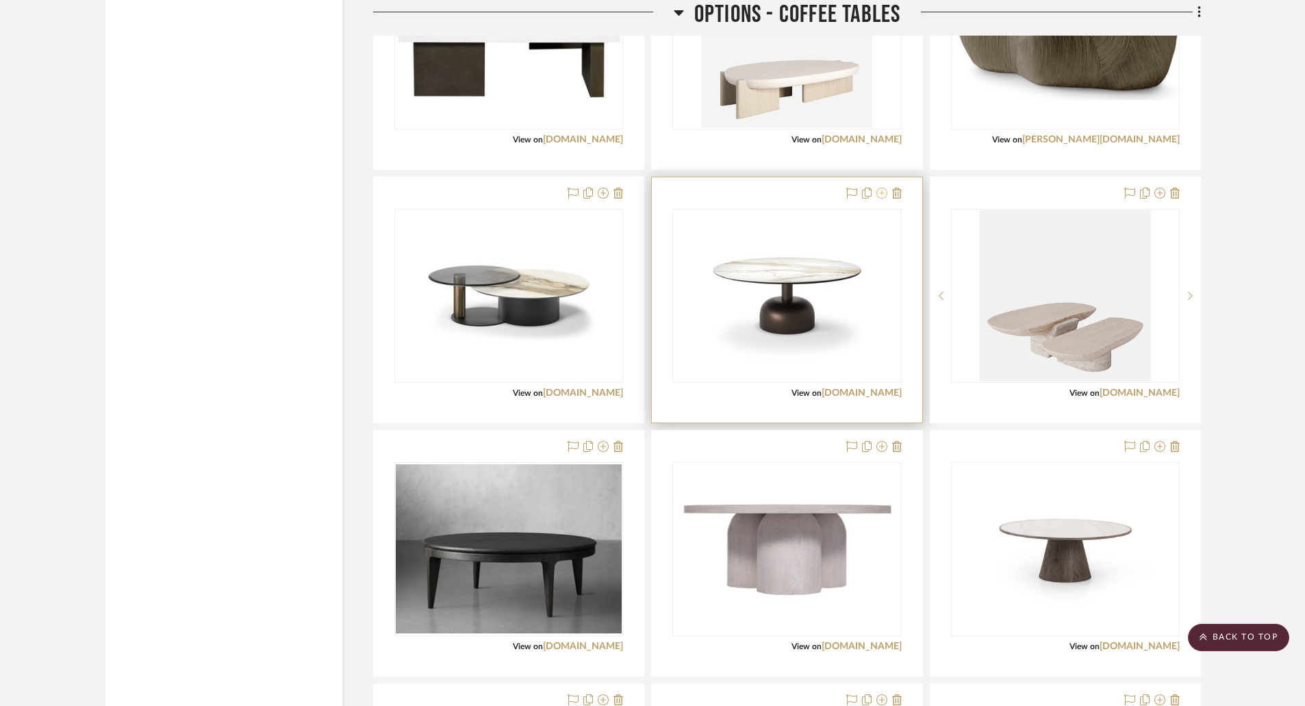
click at [881, 192] on icon at bounding box center [882, 193] width 11 height 11
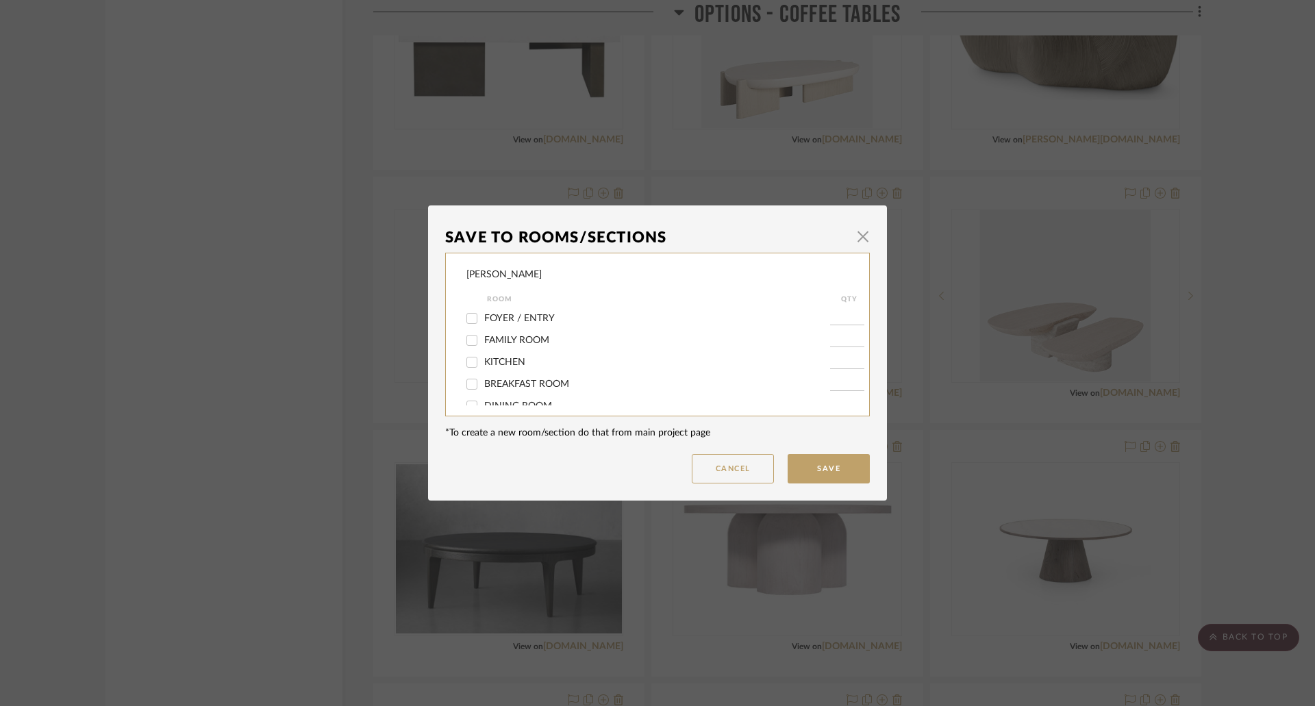
scroll to position [205, 0]
click at [571, 398] on span "OPTIONS - OUTDOOR COFFEE TABLES" at bounding box center [570, 398] width 173 height 10
click at [483, 398] on input "OPTIONS - OUTDOOR COFFEE TABLES" at bounding box center [472, 398] width 22 height 22
checkbox input "true"
type input "1"
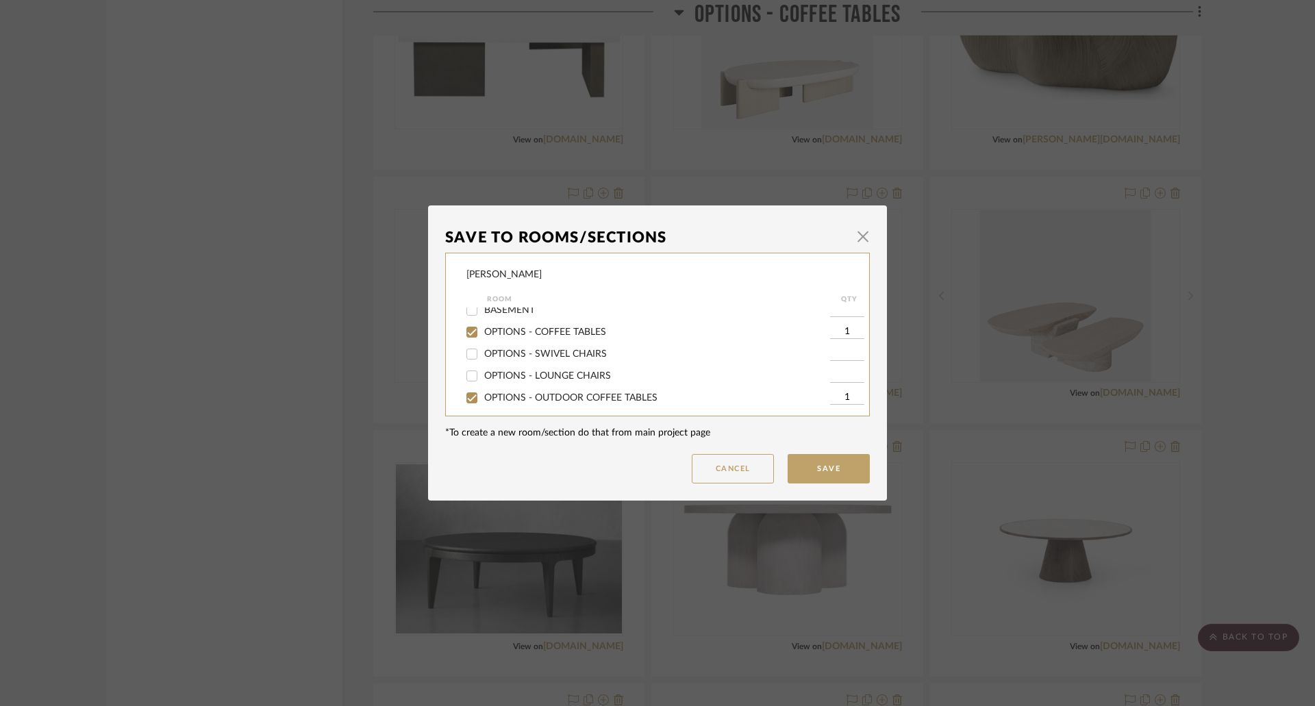
scroll to position [209, 0]
click at [501, 327] on span "OPTIONS - COFFEE TABLES" at bounding box center [545, 329] width 122 height 10
click at [483, 327] on input "OPTIONS - COFFEE TABLES" at bounding box center [472, 329] width 22 height 22
checkbox input "false"
click at [468, 330] on input "OPTIONS - COFFEE TABLES" at bounding box center [472, 329] width 22 height 22
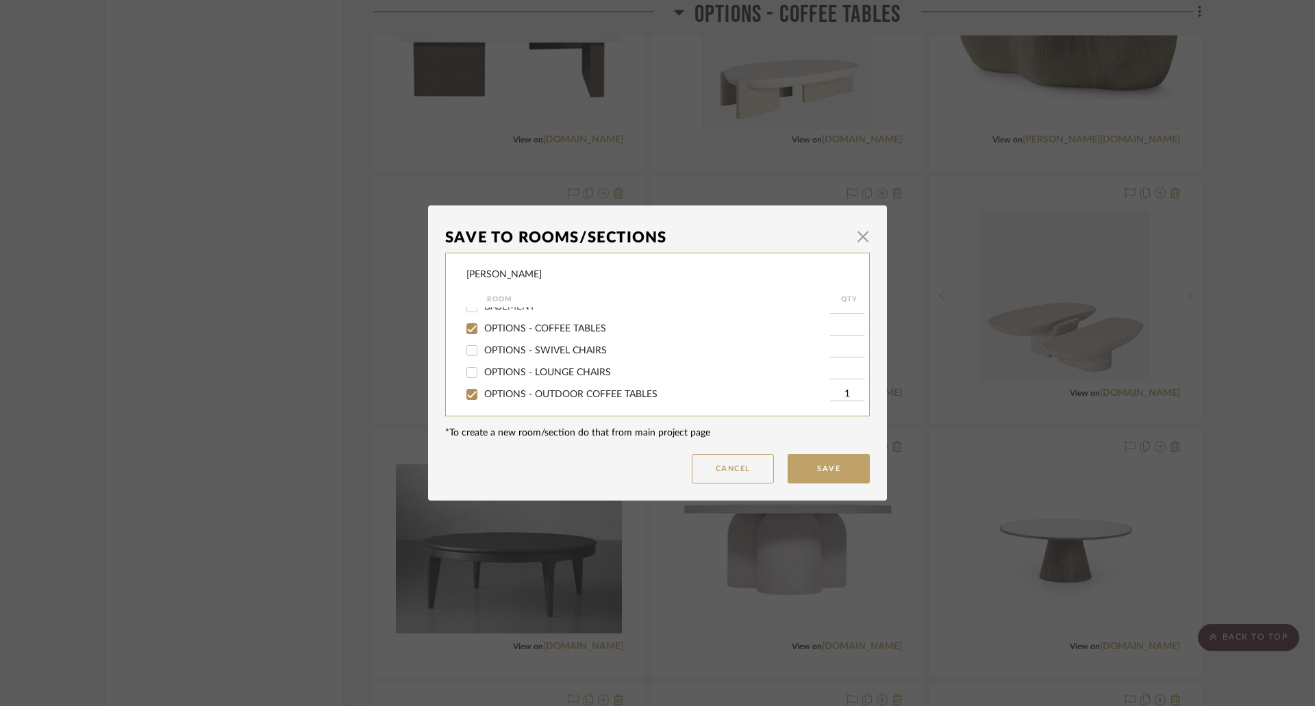
checkbox input "true"
type input "1"
click at [812, 466] on button "Save" at bounding box center [829, 468] width 82 height 29
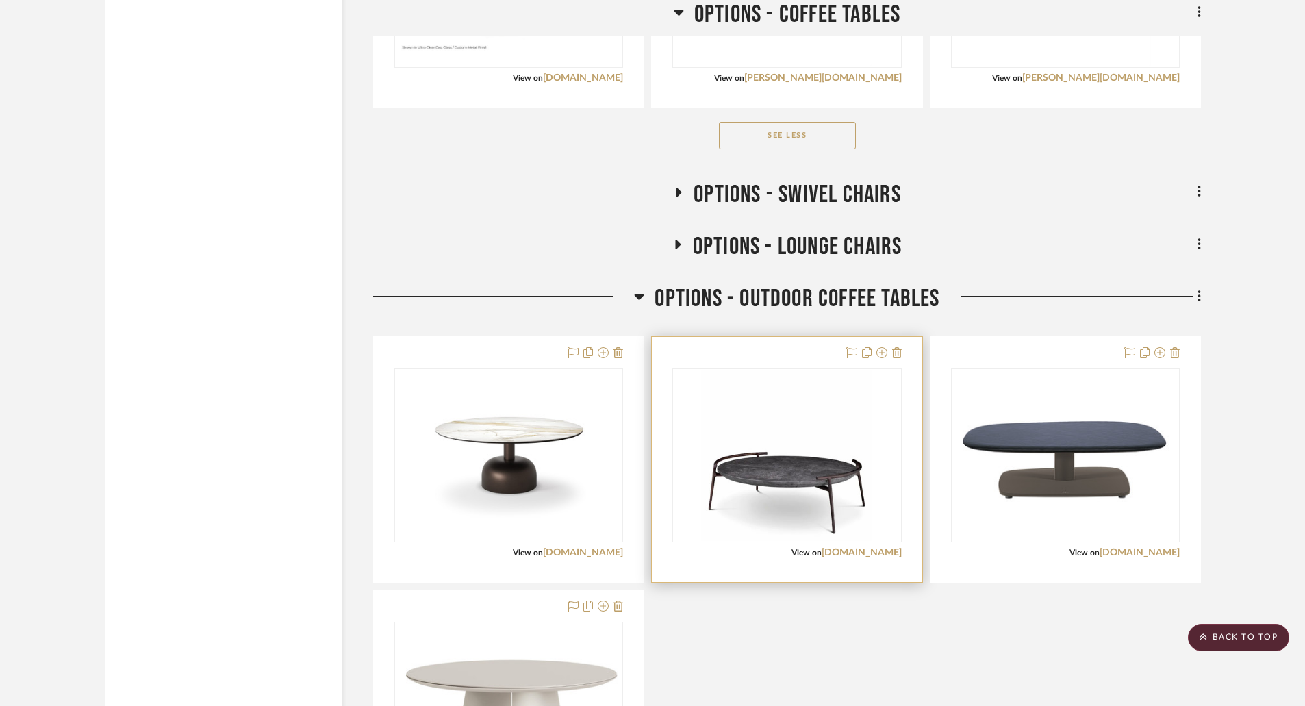
scroll to position [2877, 0]
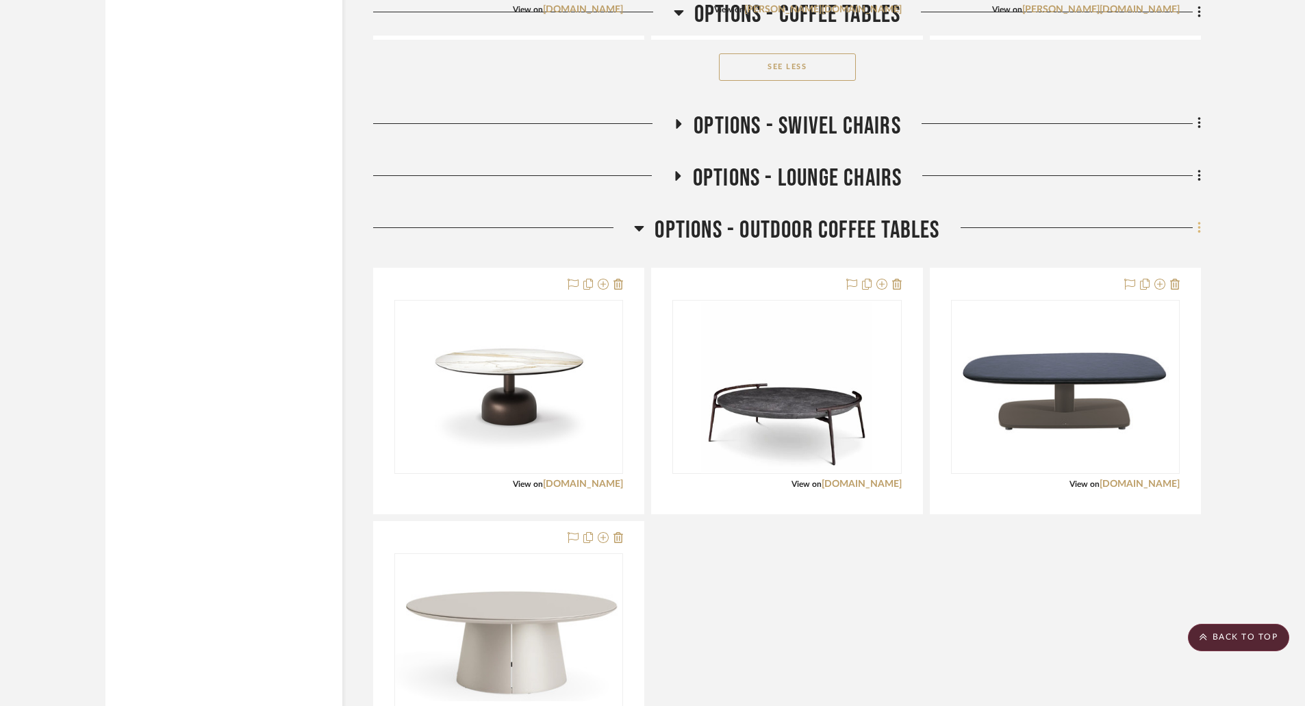
click at [1201, 227] on icon at bounding box center [1200, 228] width 4 height 15
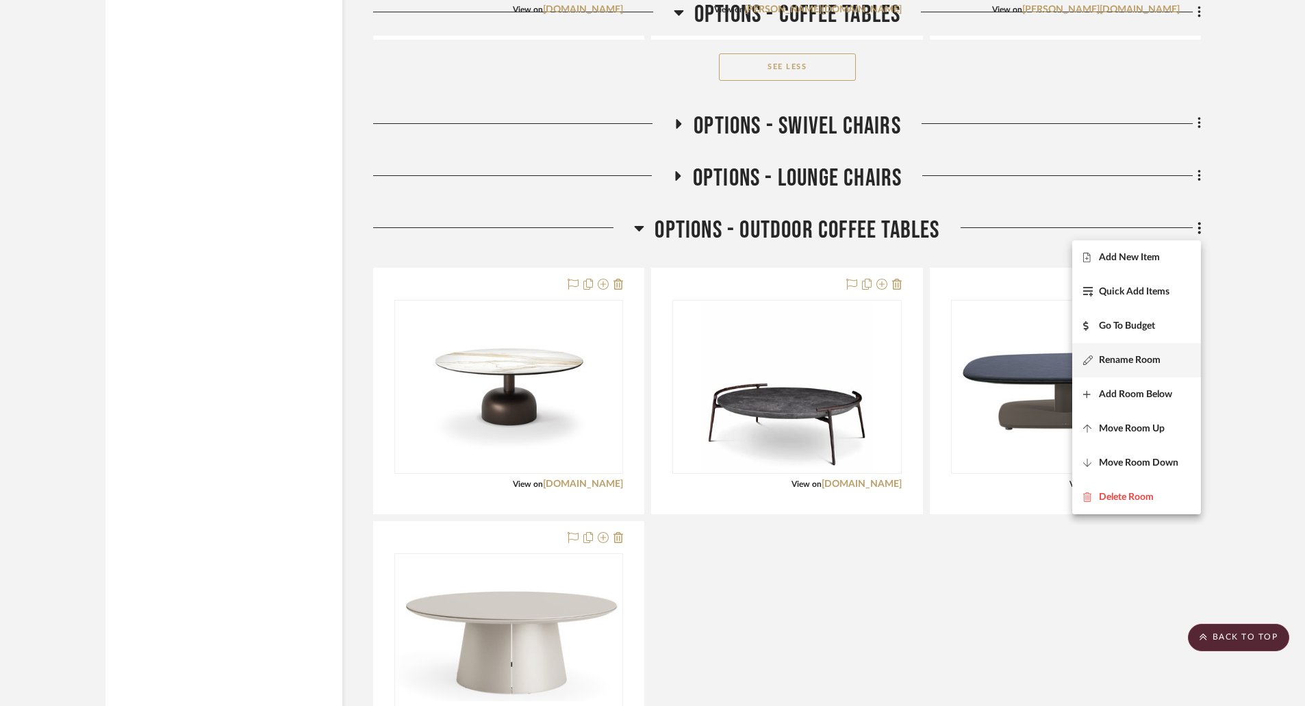
click at [1147, 353] on button "Rename Room" at bounding box center [1137, 360] width 129 height 34
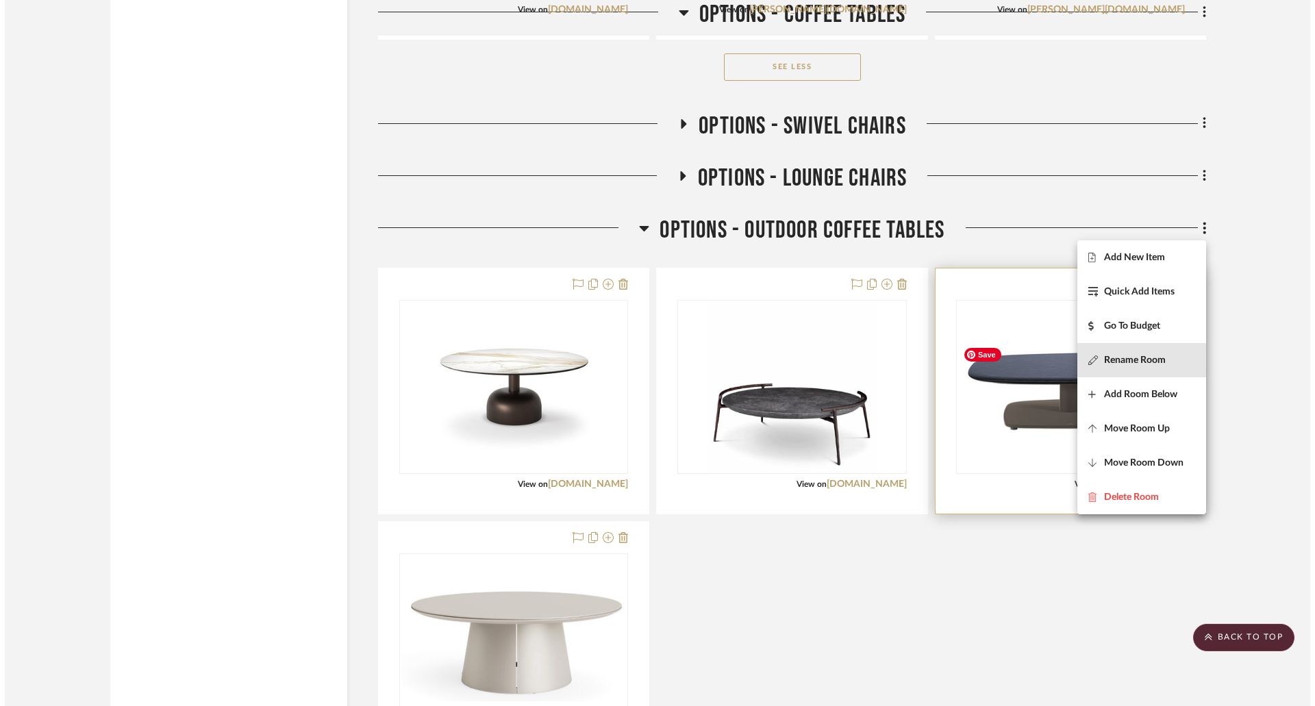
scroll to position [0, 0]
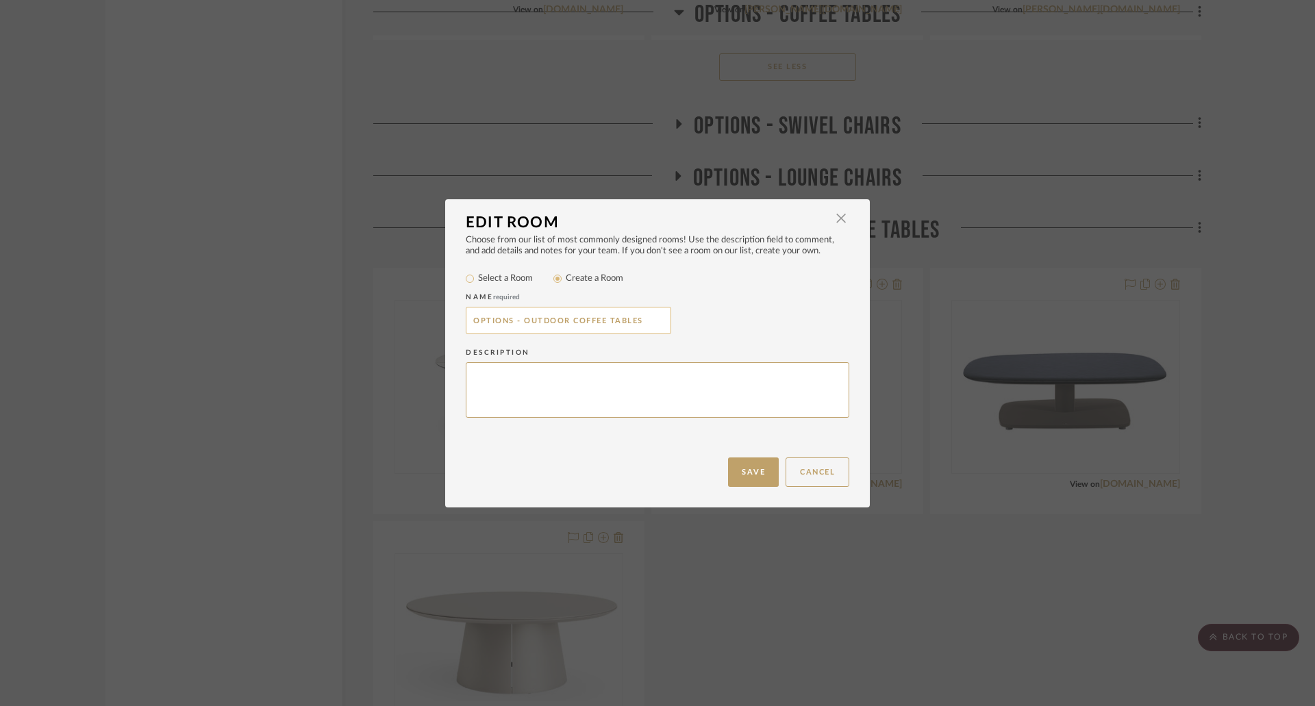
click at [531, 322] on input "OPTIONS - OUTDOOR COFFEE TABLES" at bounding box center [568, 320] width 205 height 27
drag, startPoint x: 520, startPoint y: 318, endPoint x: 563, endPoint y: 316, distance: 43.2
click at [563, 316] on input "OPTIONS - OUTDOOR COFFEE TABLES" at bounding box center [568, 320] width 205 height 27
type input "OPTIONS - FAMILY ROOM COFFEE TABLES"
click at [753, 471] on button "Save" at bounding box center [753, 472] width 51 height 29
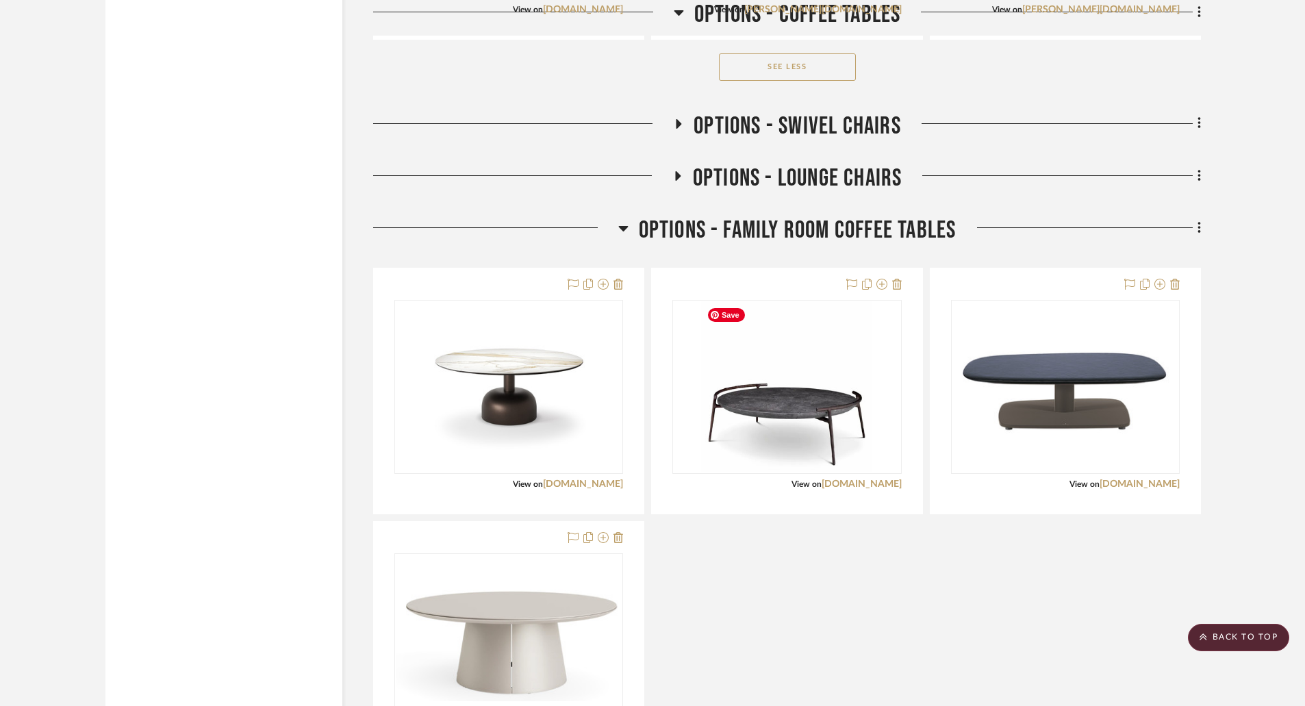
scroll to position [3082, 0]
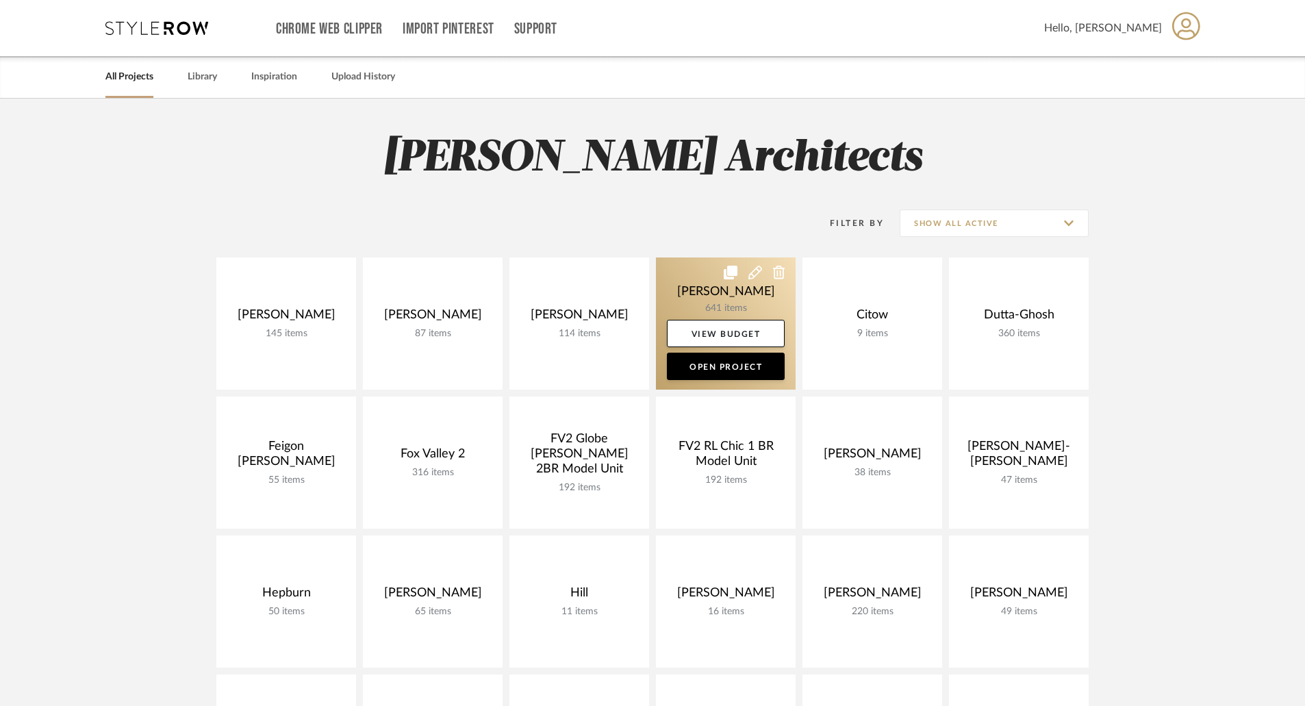
click at [730, 292] on link at bounding box center [726, 324] width 140 height 132
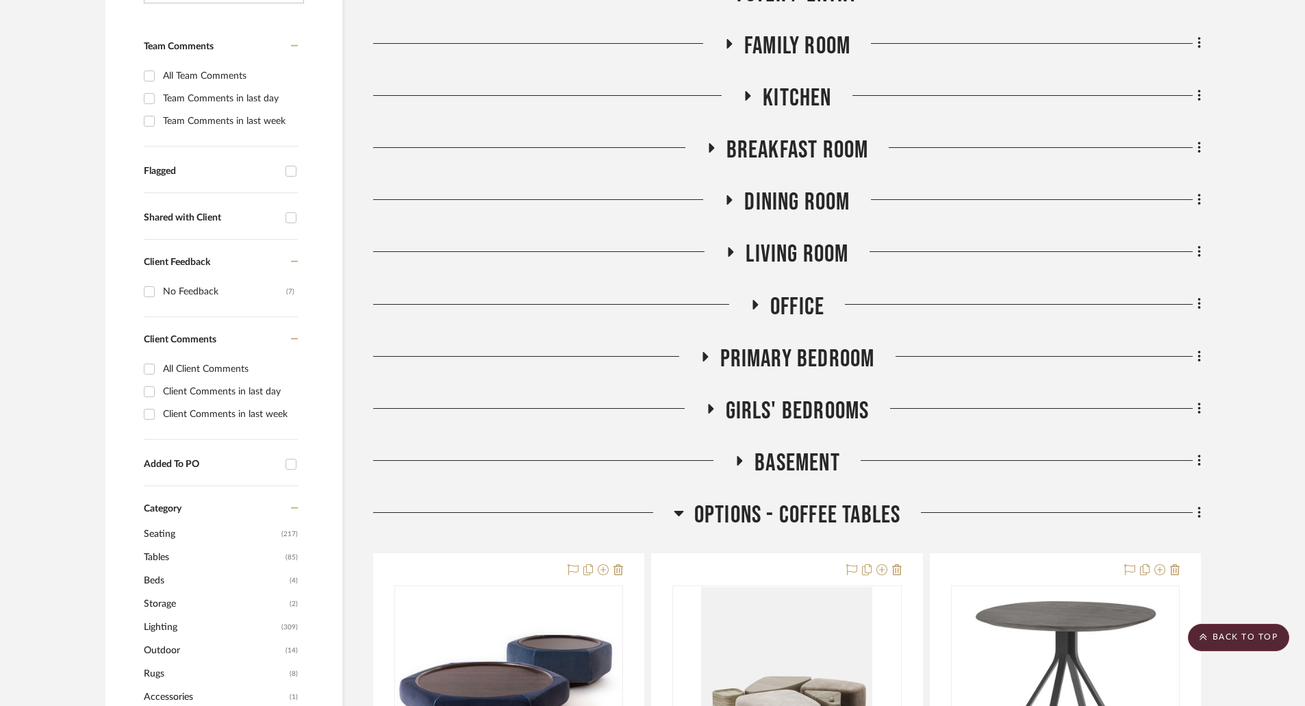
scroll to position [616, 0]
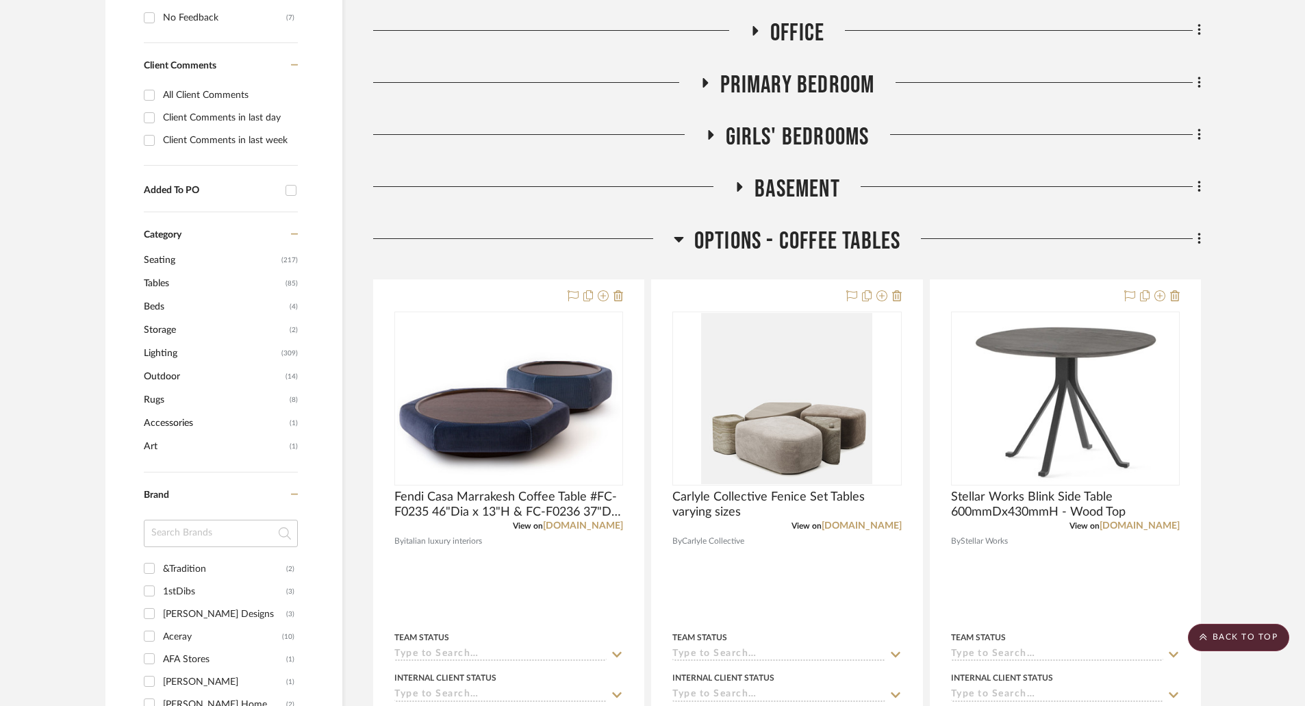
click at [674, 243] on icon at bounding box center [679, 239] width 10 height 16
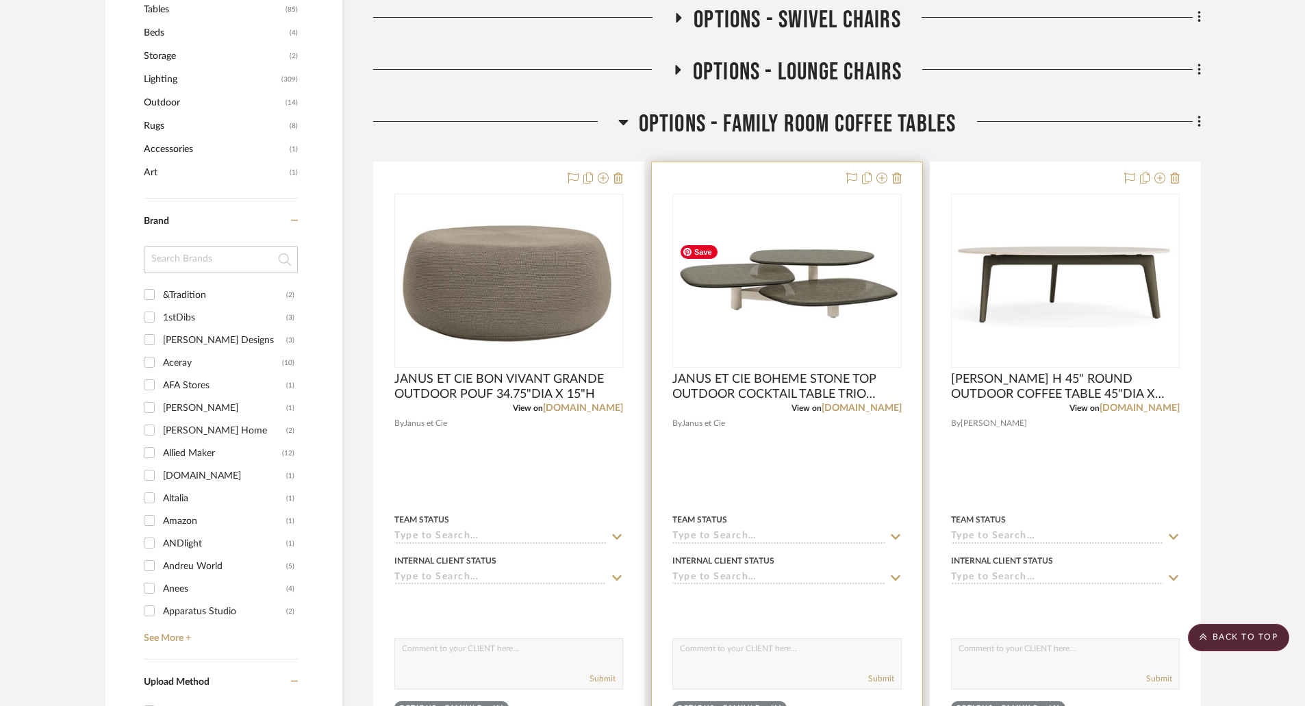
scroll to position [685, 0]
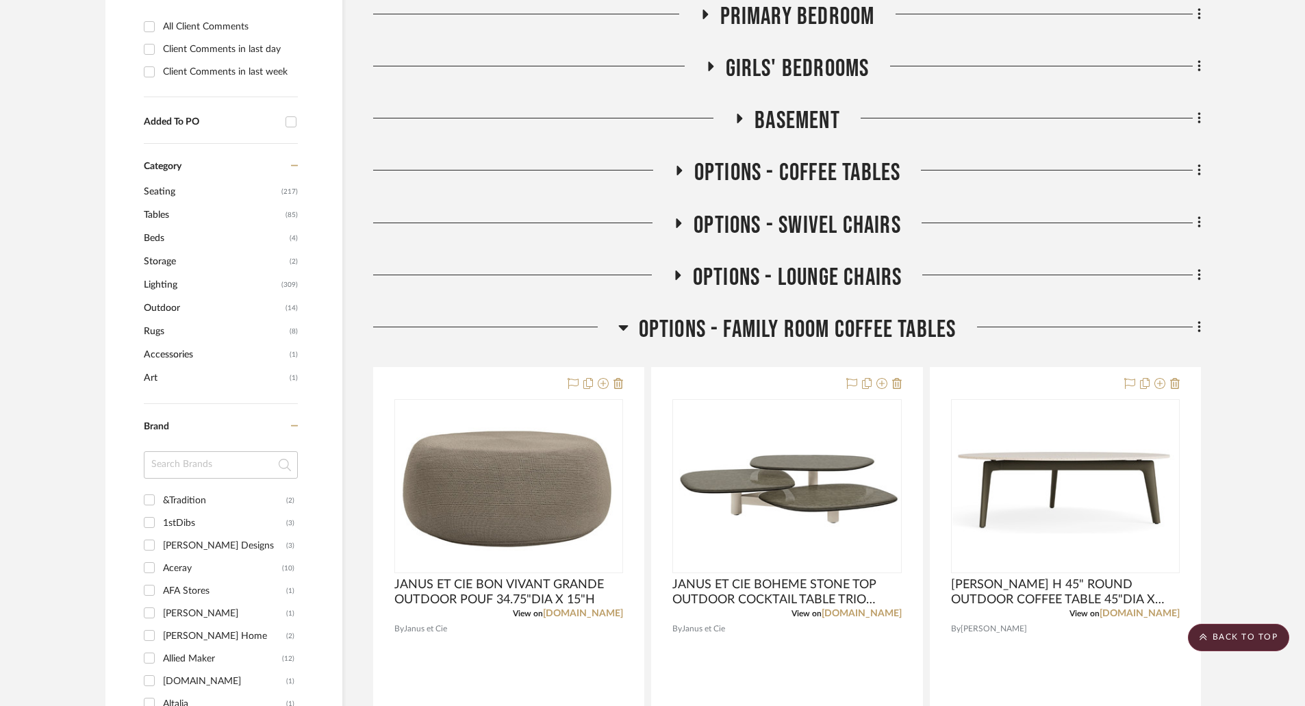
click at [625, 329] on icon at bounding box center [623, 327] width 10 height 16
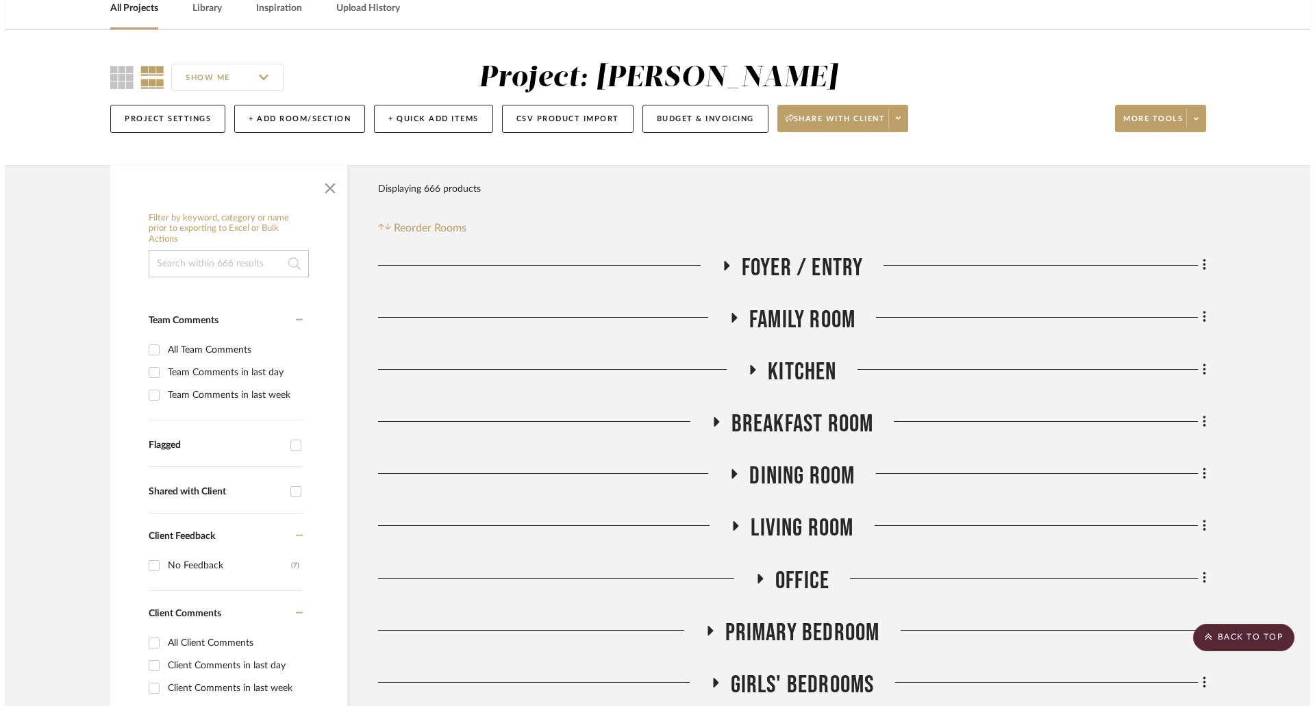
scroll to position [0, 0]
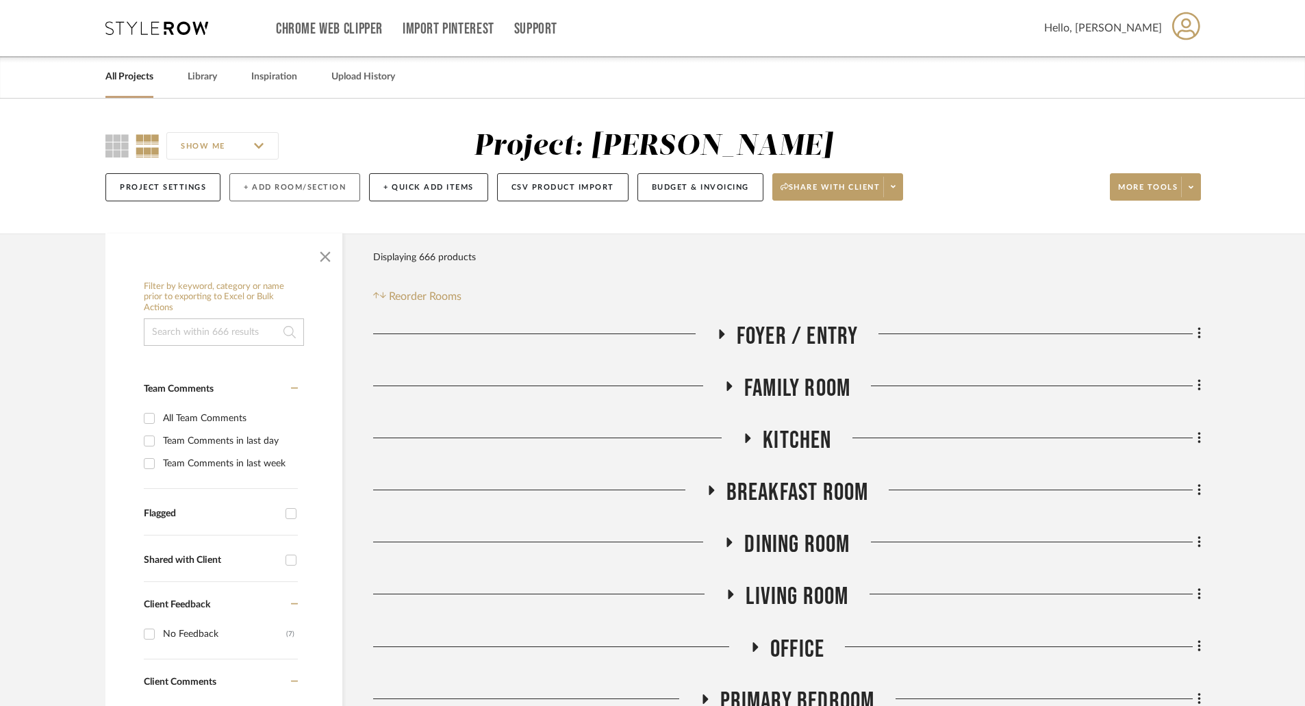
click at [289, 183] on button "+ Add Room/Section" at bounding box center [294, 187] width 131 height 28
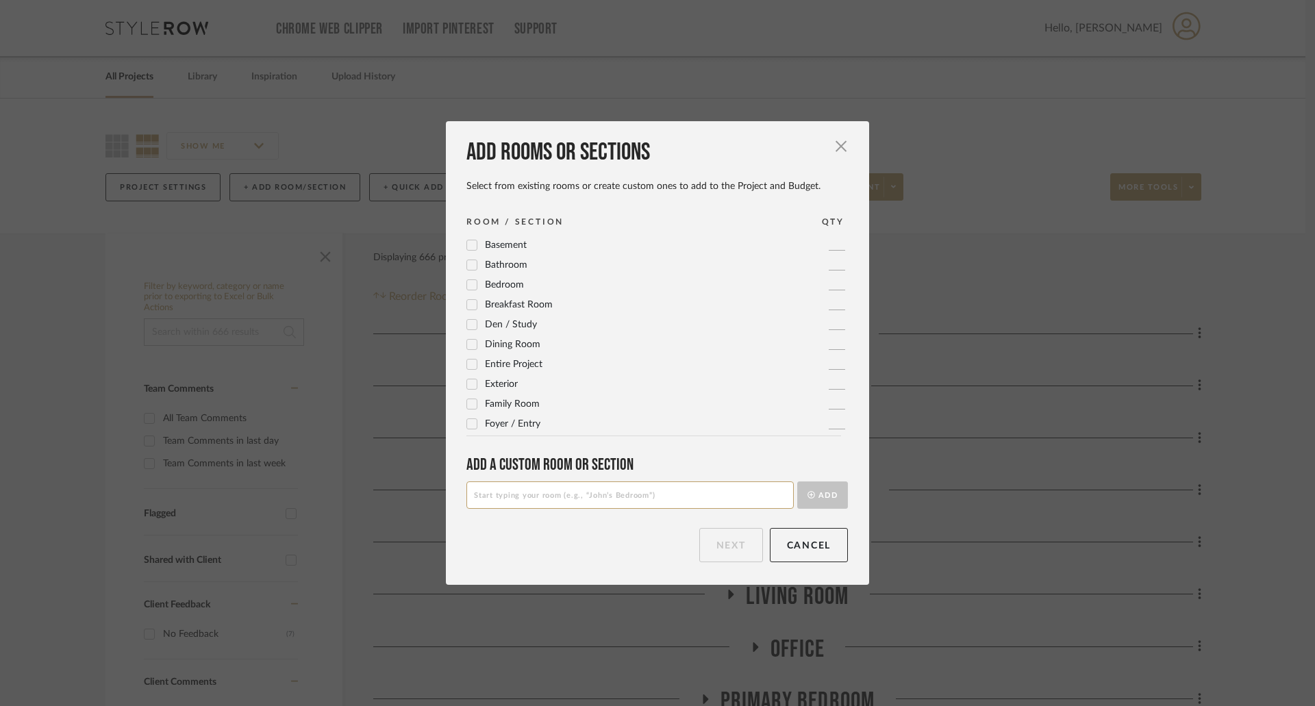
click at [522, 494] on input at bounding box center [629, 494] width 327 height 27
type input "OPTIONS - [PERSON_NAME] / LOVESEATS"
click at [821, 496] on button "Add" at bounding box center [822, 494] width 51 height 27
click at [734, 545] on button "Next" at bounding box center [731, 545] width 64 height 34
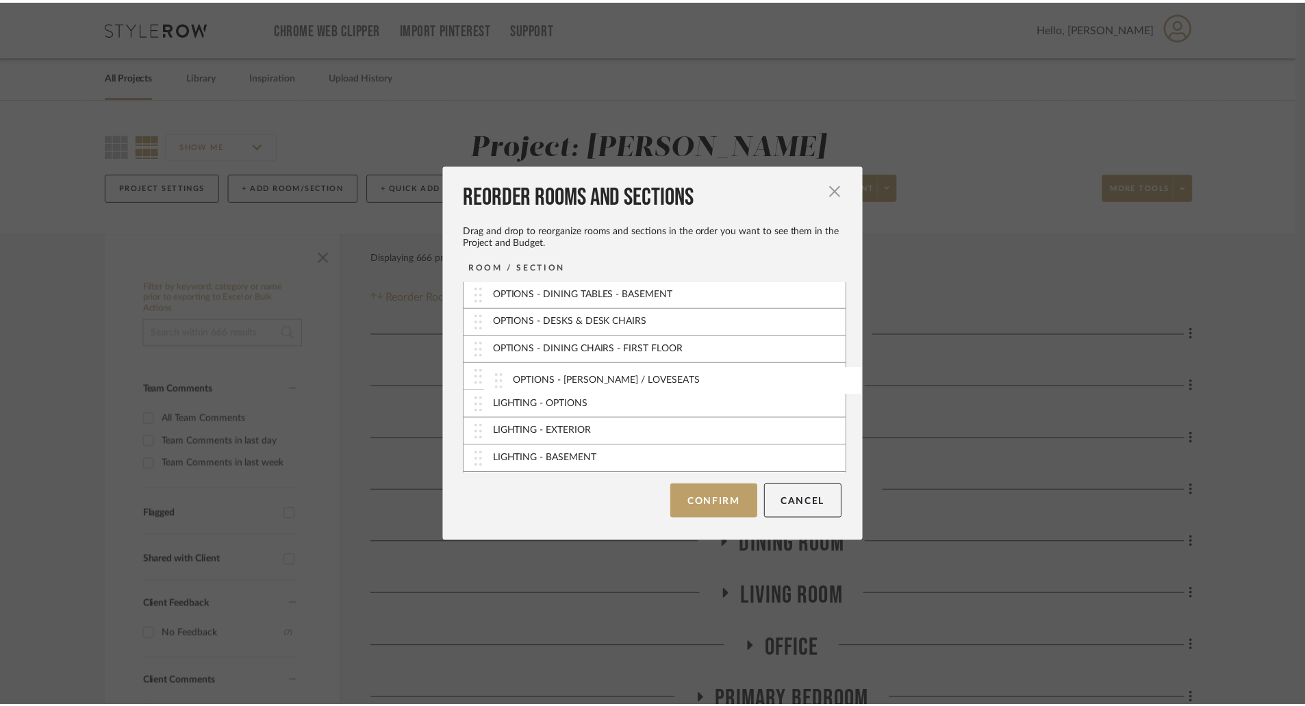
scroll to position [405, 0]
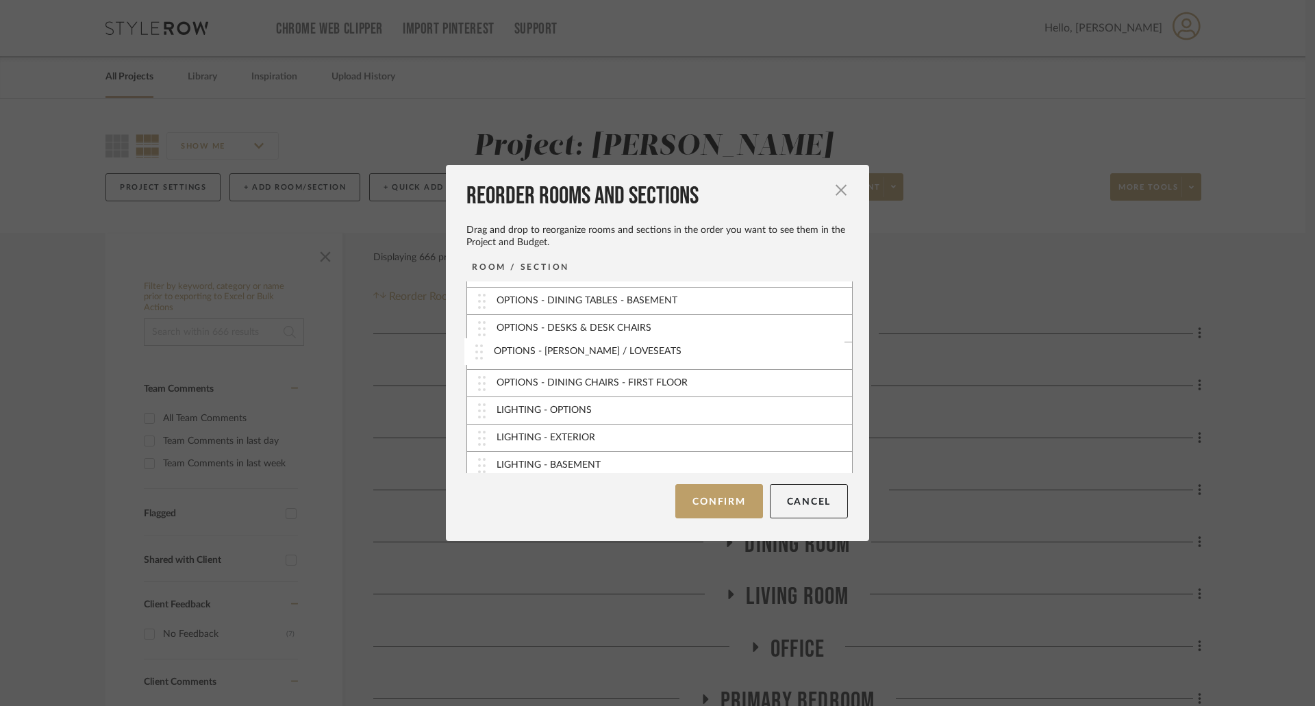
drag, startPoint x: 468, startPoint y: 461, endPoint x: 470, endPoint y: 353, distance: 107.6
click at [717, 505] on button "Confirm" at bounding box center [718, 501] width 87 height 34
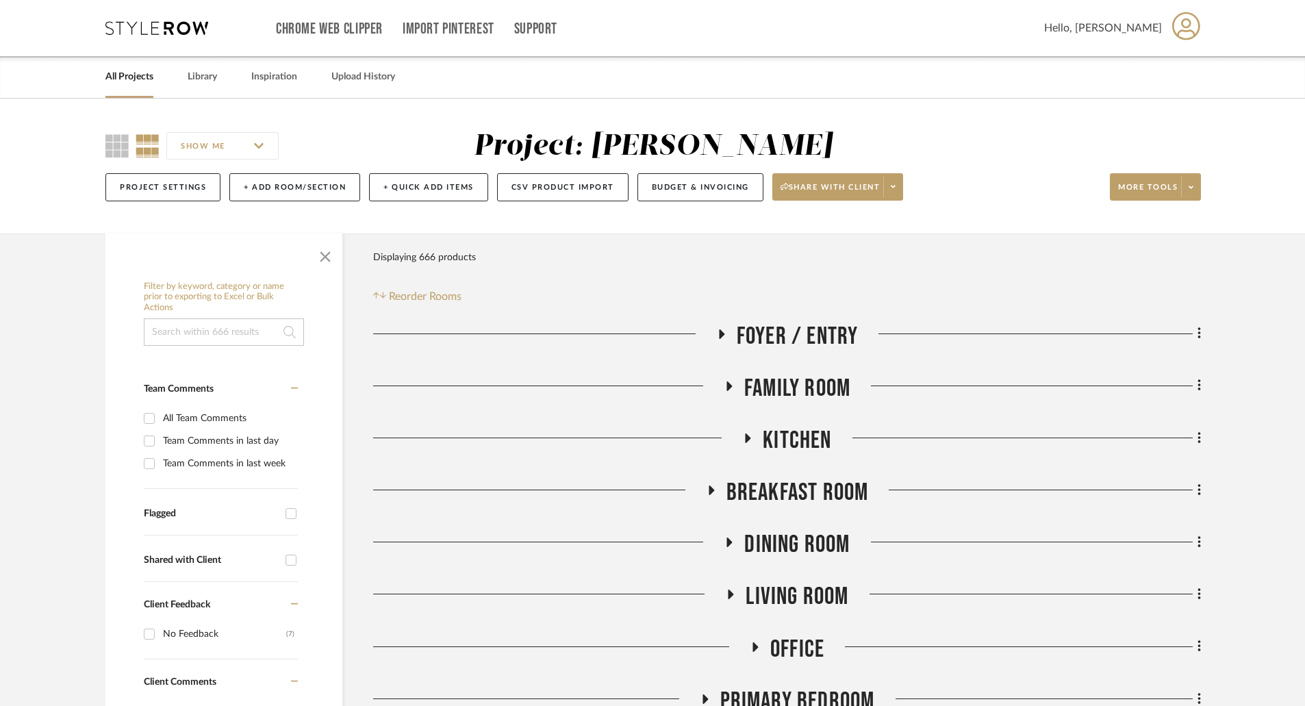
scroll to position [205, 0]
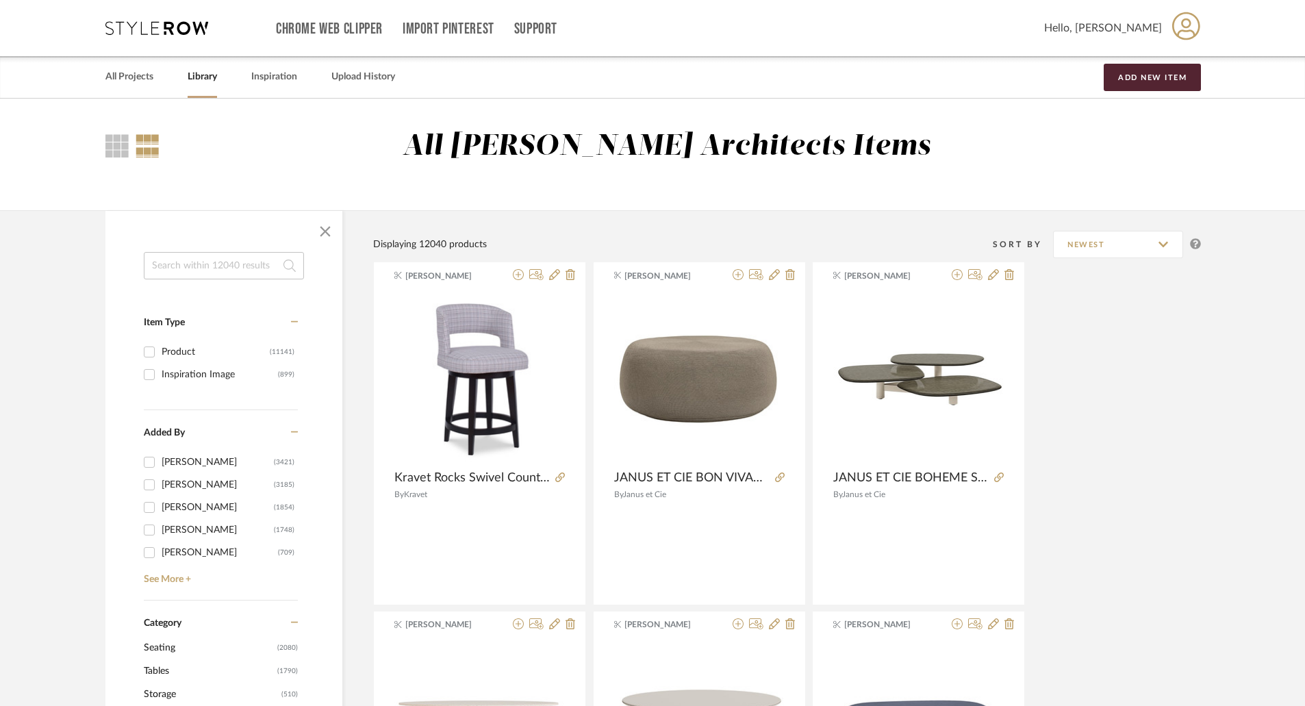
click at [234, 259] on input at bounding box center [224, 265] width 160 height 27
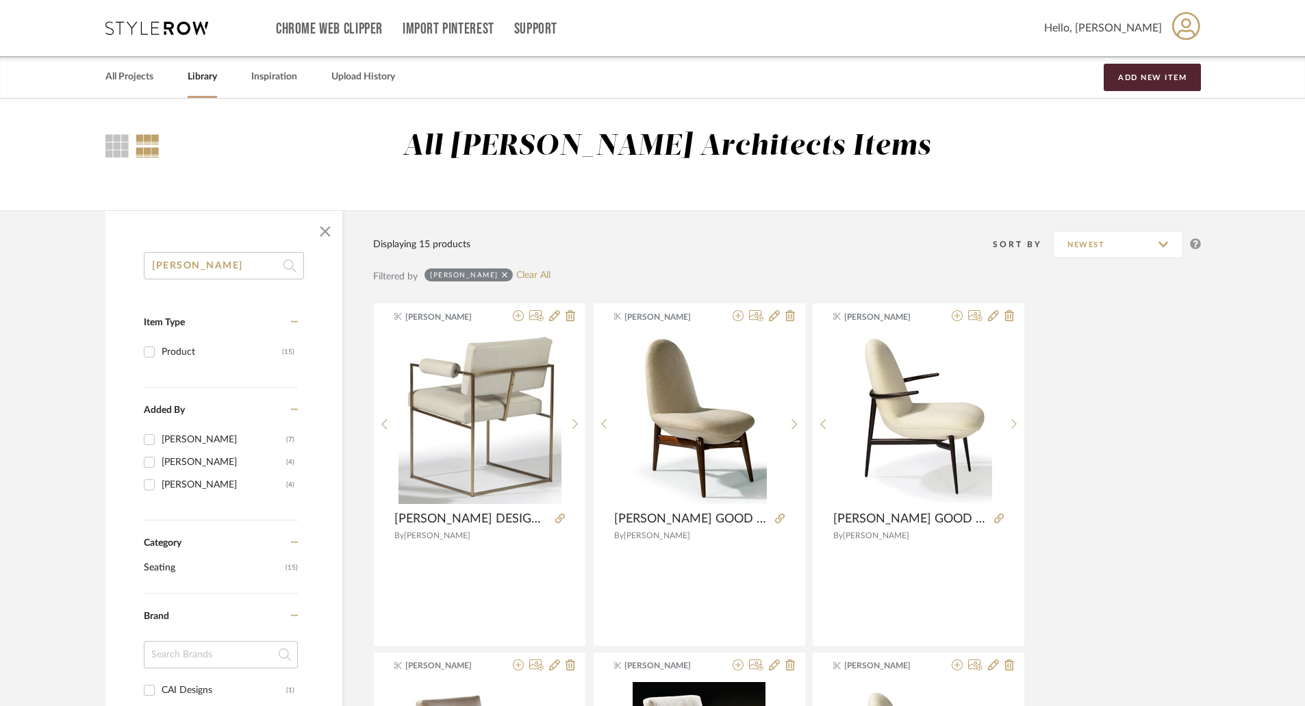
click at [225, 255] on input "[PERSON_NAME]" at bounding box center [224, 265] width 160 height 27
drag, startPoint x: 221, startPoint y: 262, endPoint x: 120, endPoint y: 262, distance: 100.7
click at [120, 262] on div "[PERSON_NAME] Item Type Product (15) Added By [PERSON_NAME] (7) [PERSON_NAME] (…" at bounding box center [223, 671] width 237 height 838
type input "CHAISE"
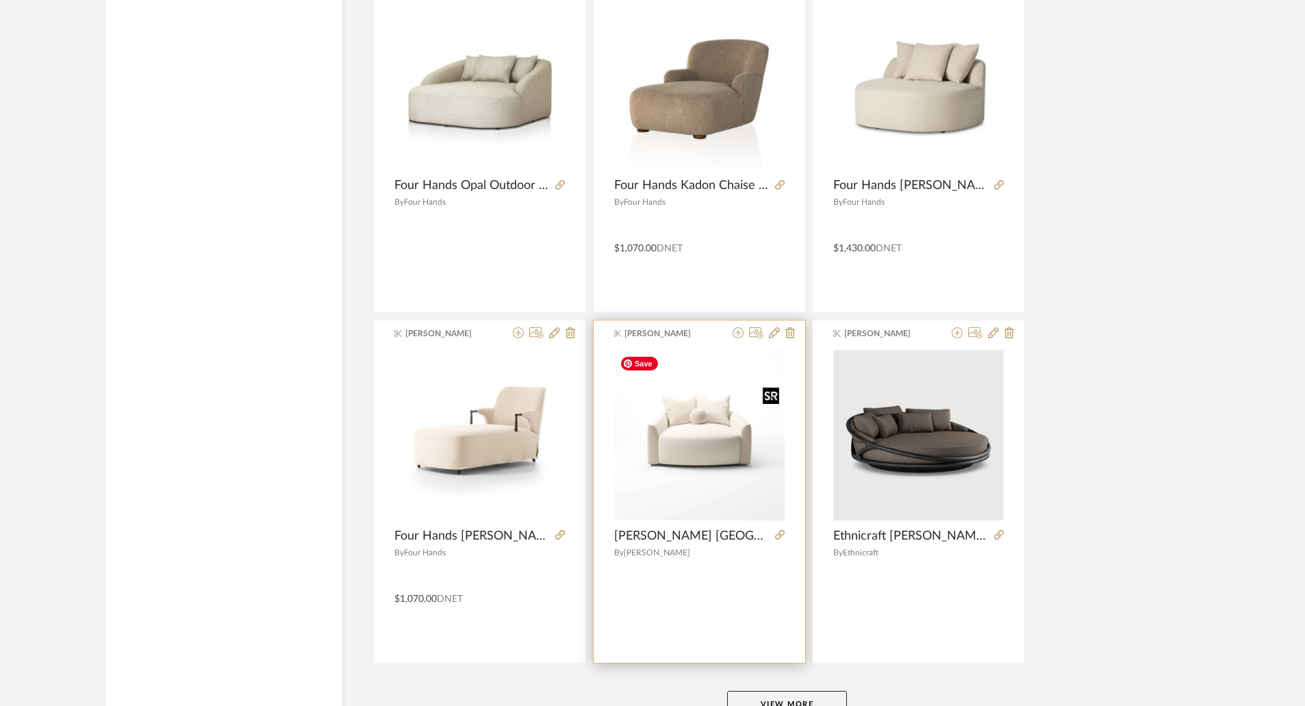
scroll to position [3938, 0]
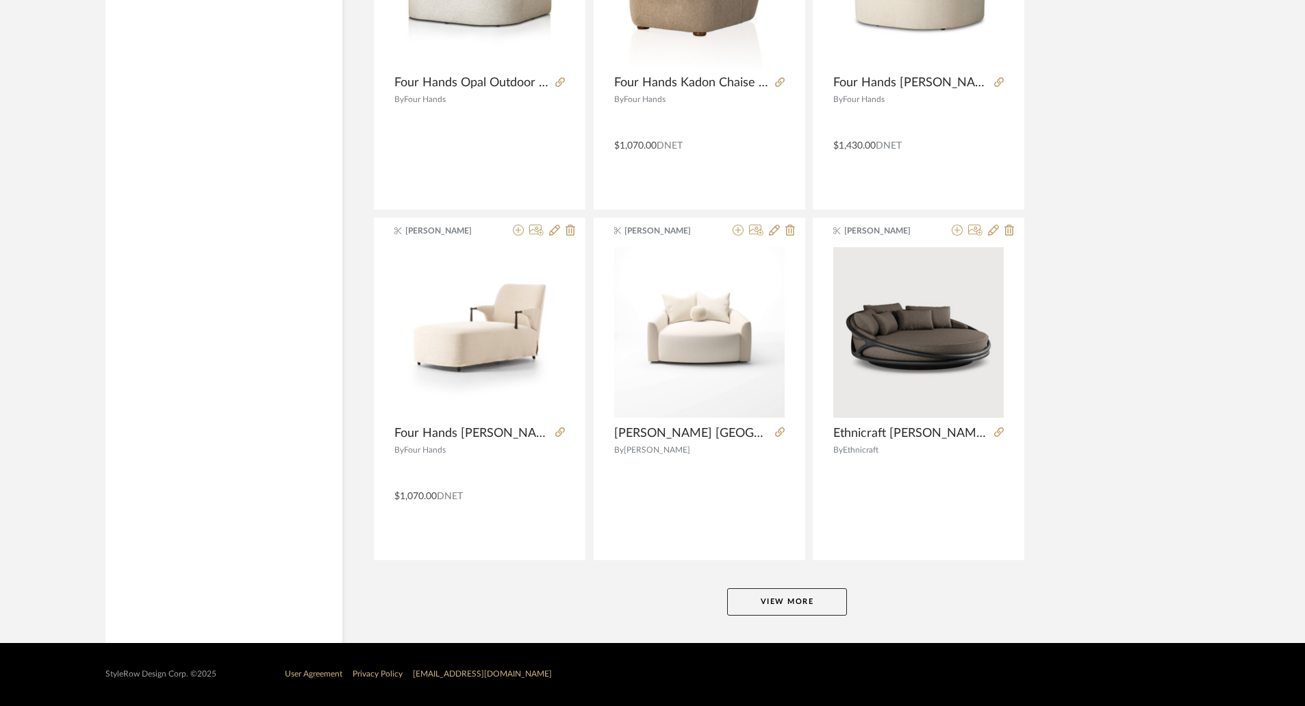
click at [811, 604] on button "View More" at bounding box center [787, 601] width 120 height 27
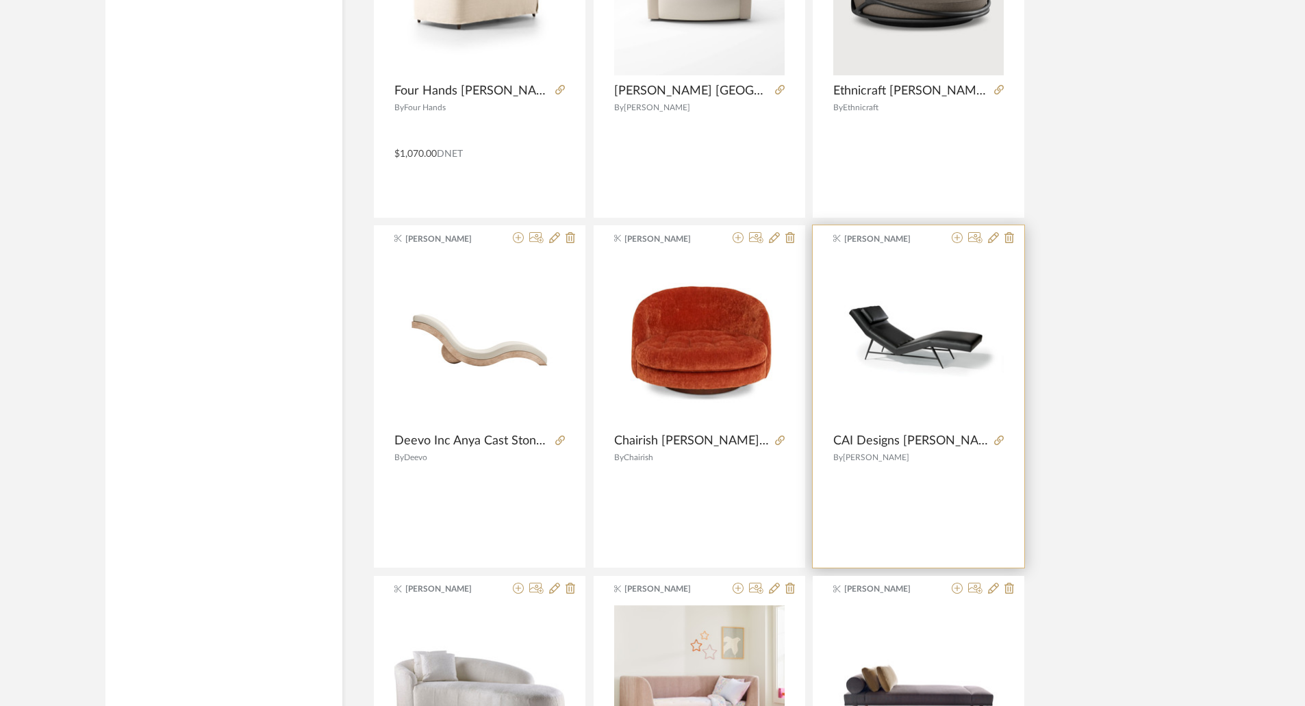
scroll to position [4555, 0]
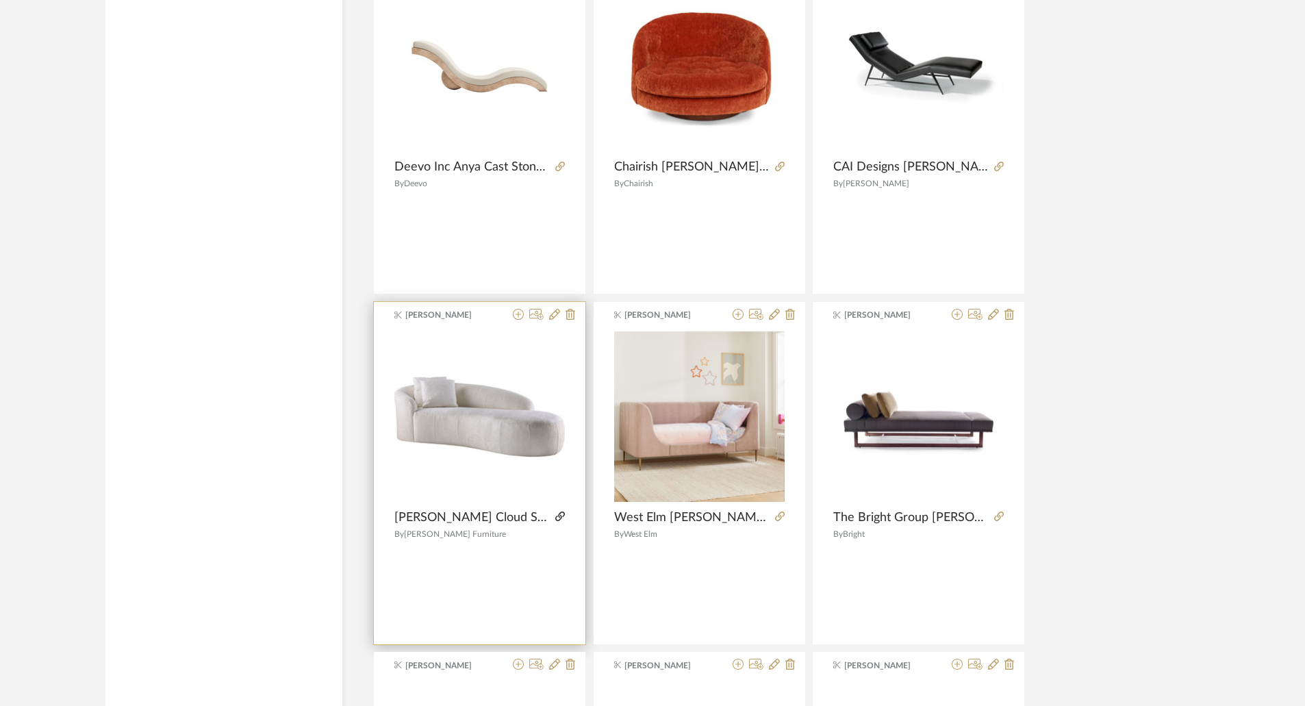
click at [559, 512] on icon at bounding box center [560, 517] width 10 height 10
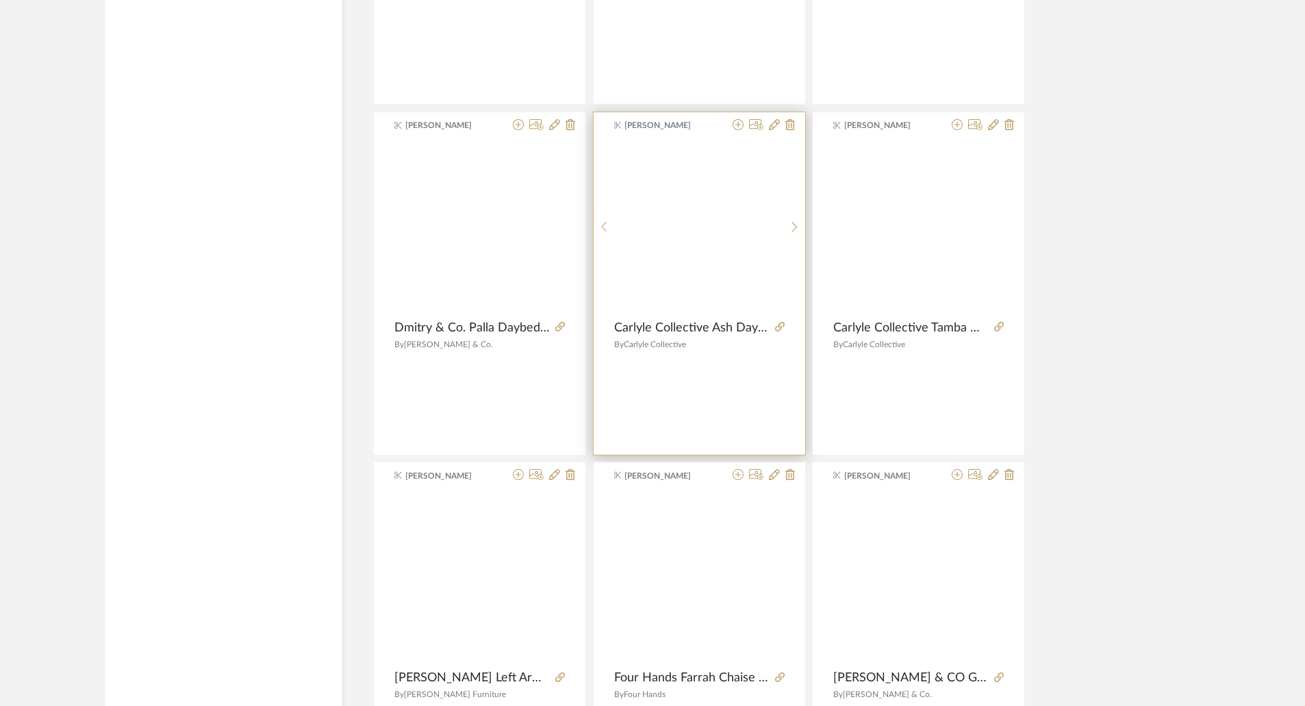
scroll to position [5719, 0]
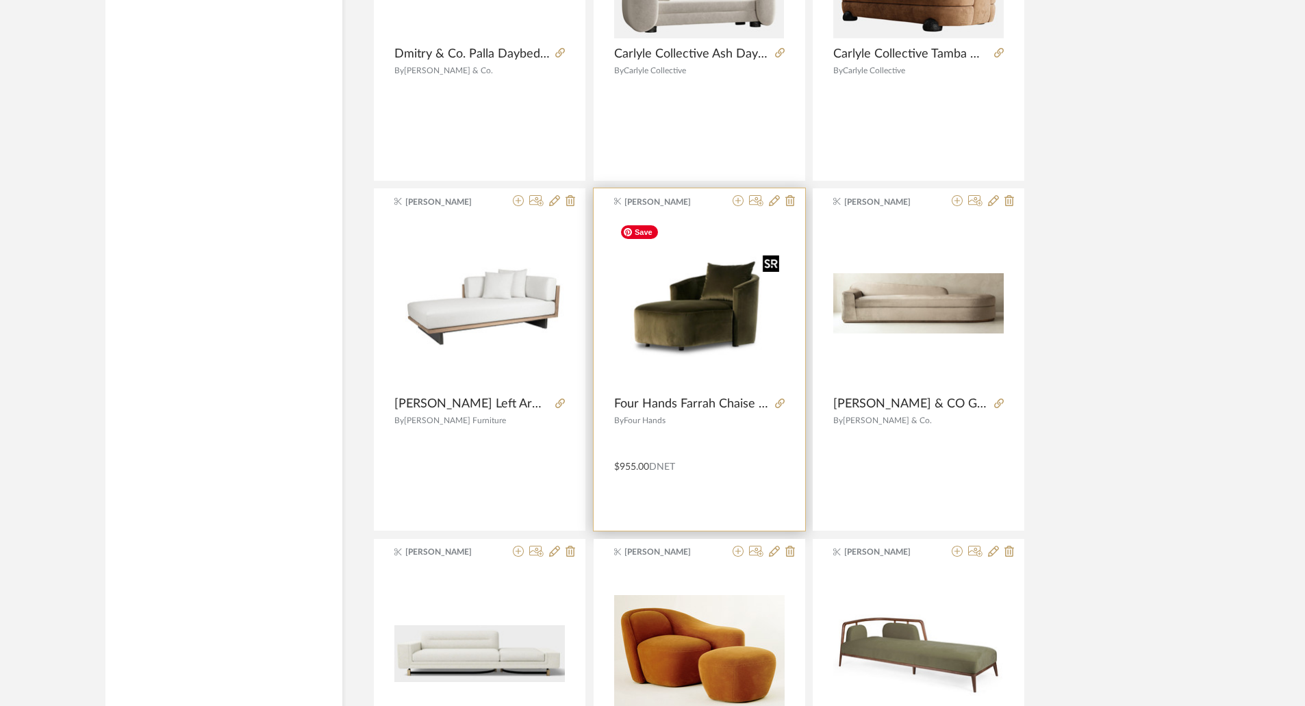
click at [707, 325] on img "0" at bounding box center [699, 303] width 171 height 171
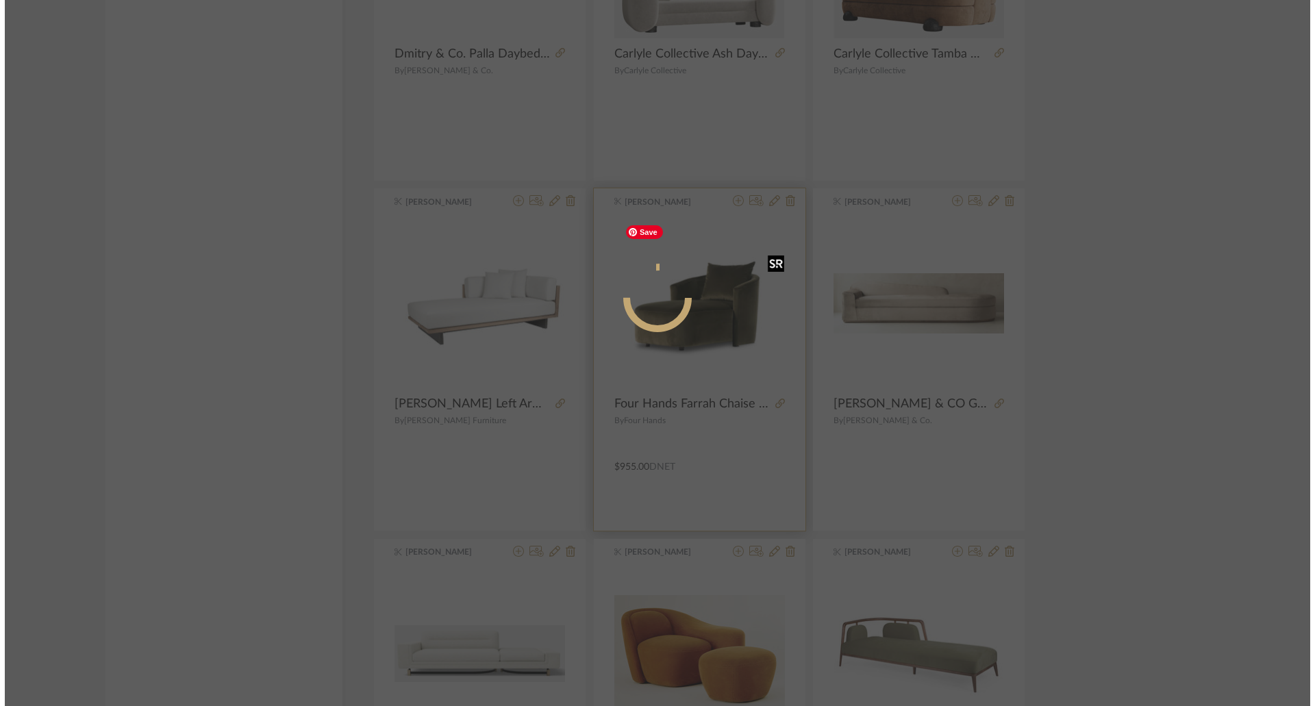
scroll to position [0, 0]
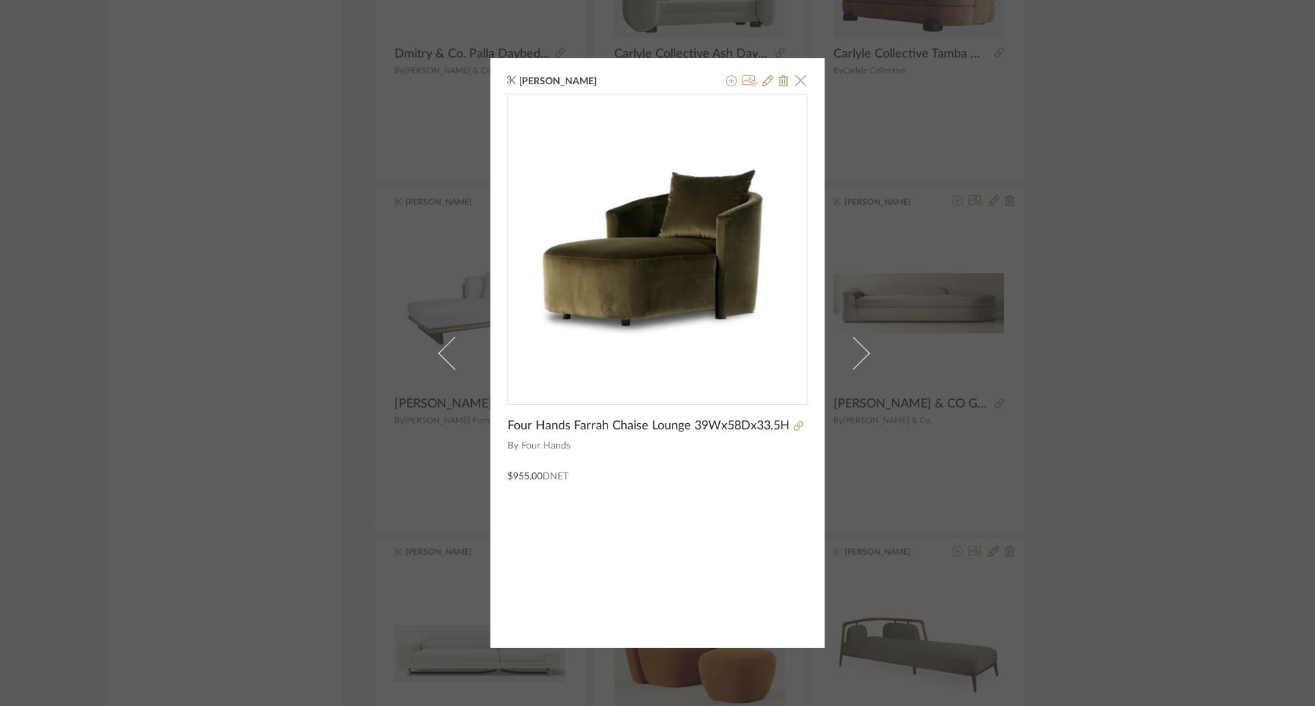
click at [795, 79] on span "button" at bounding box center [800, 79] width 27 height 27
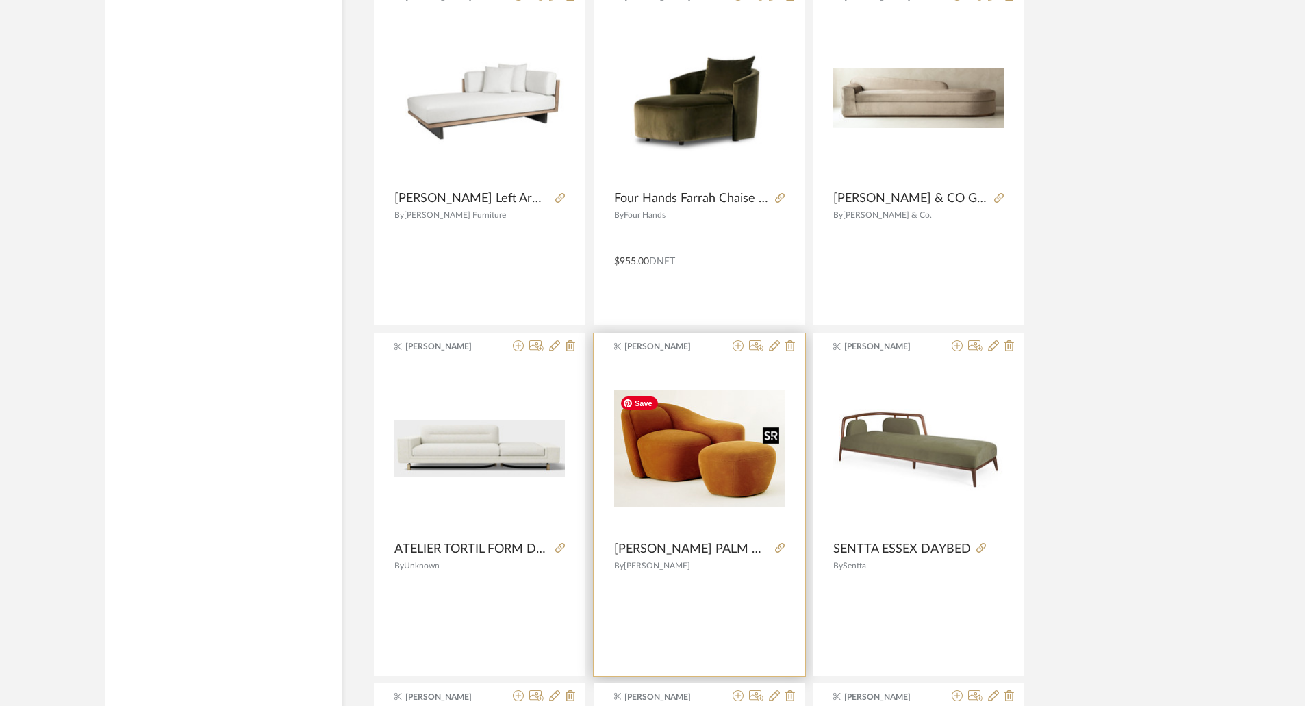
scroll to position [5993, 0]
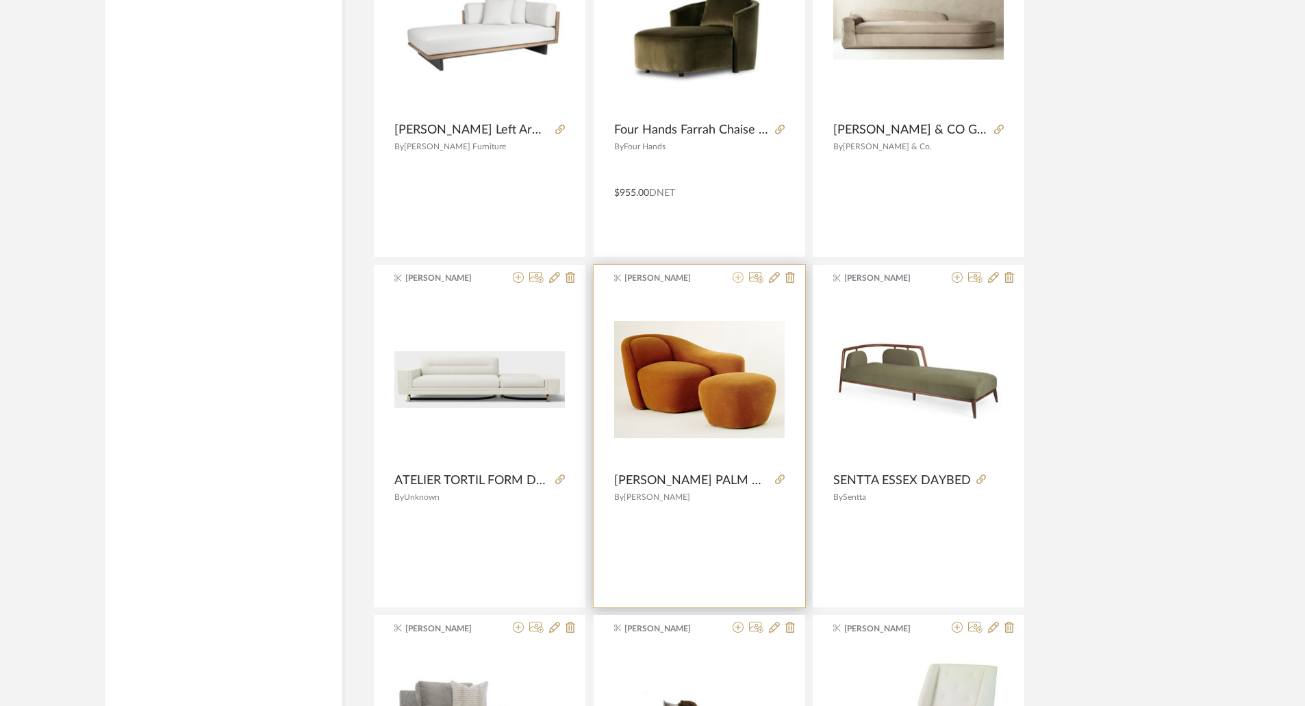
click at [742, 277] on icon at bounding box center [738, 277] width 11 height 11
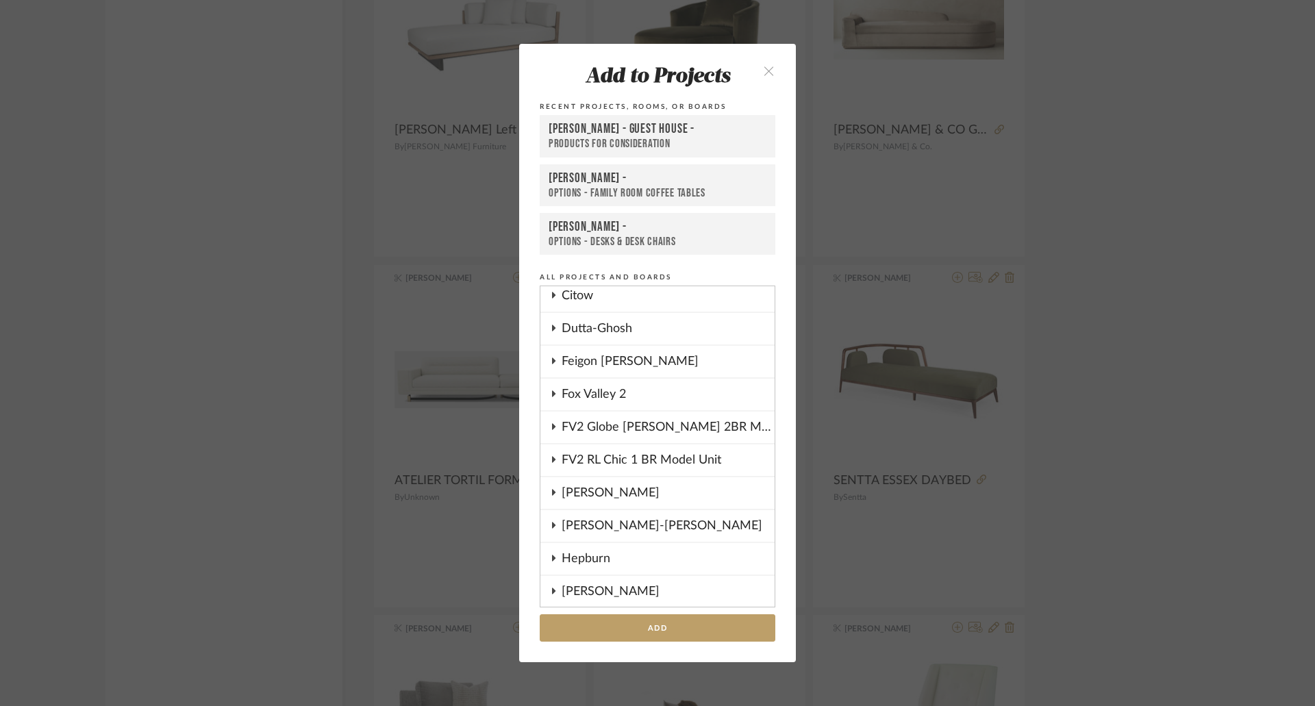
scroll to position [0, 0]
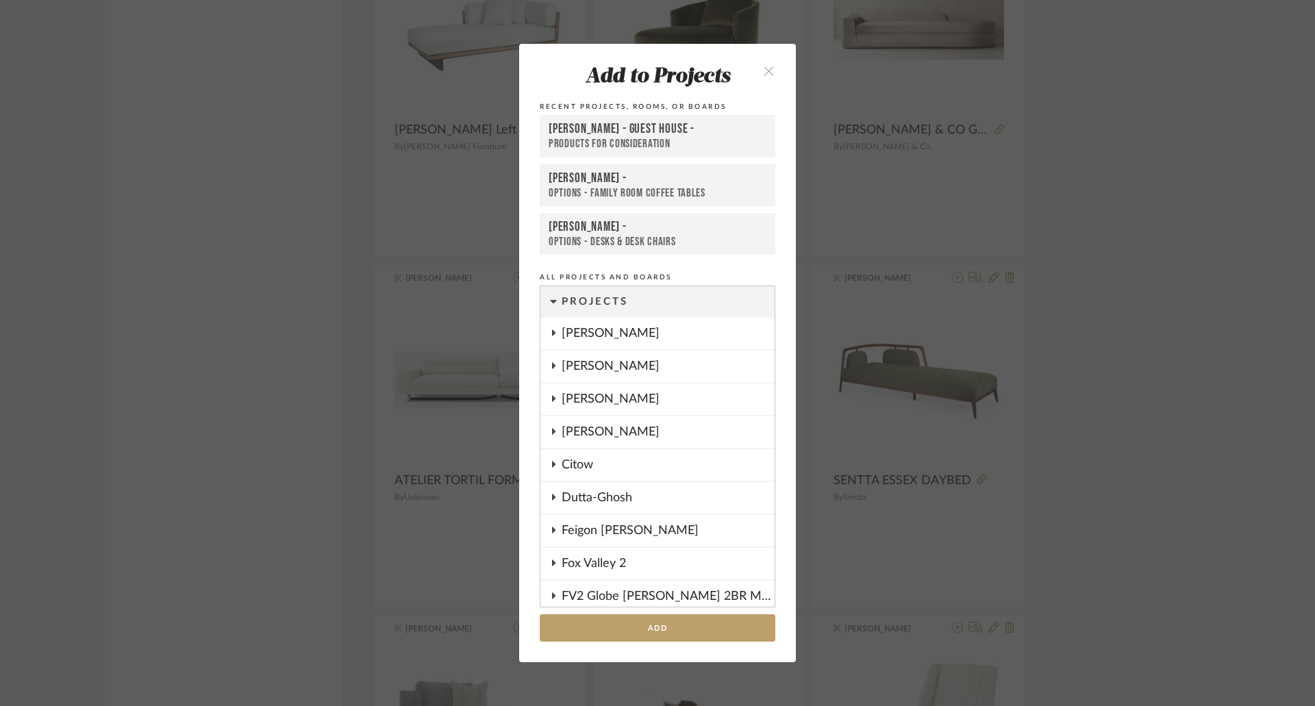
click at [548, 428] on icon at bounding box center [553, 431] width 11 height 7
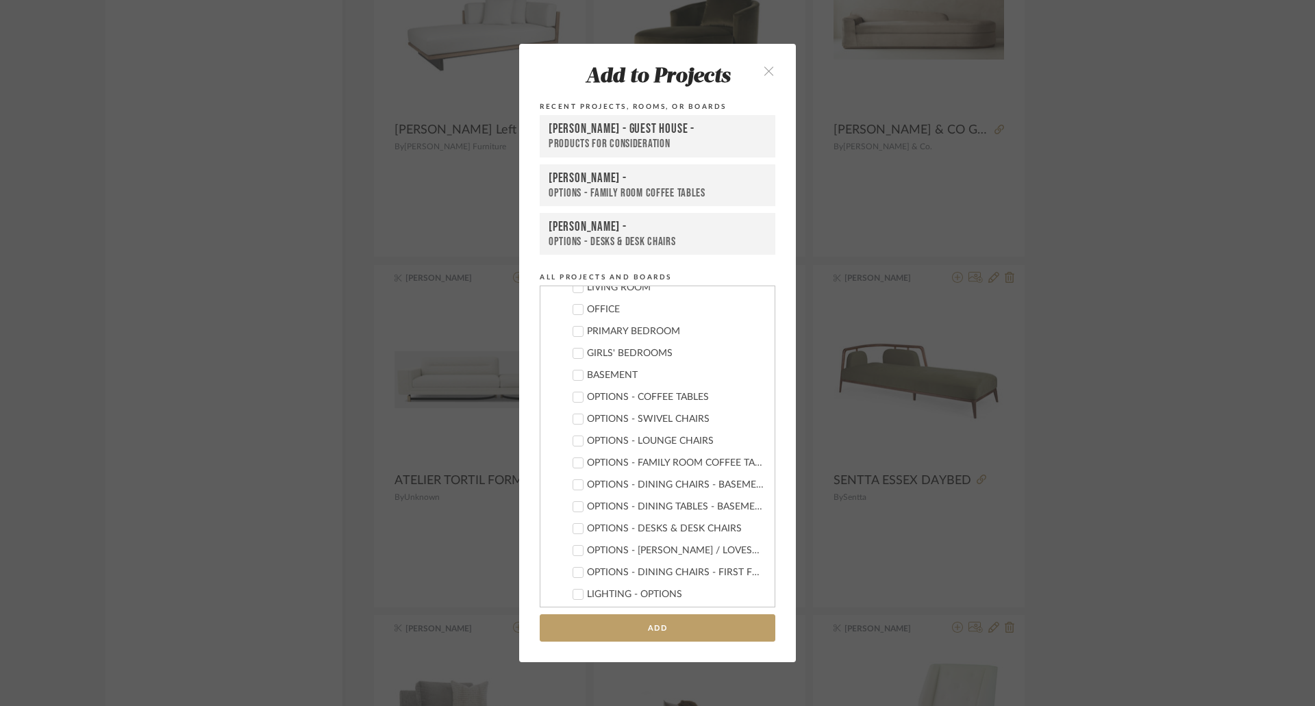
scroll to position [342, 0]
click at [675, 480] on div "OPTIONS - [PERSON_NAME] / LOVESEATS" at bounding box center [675, 483] width 177 height 12
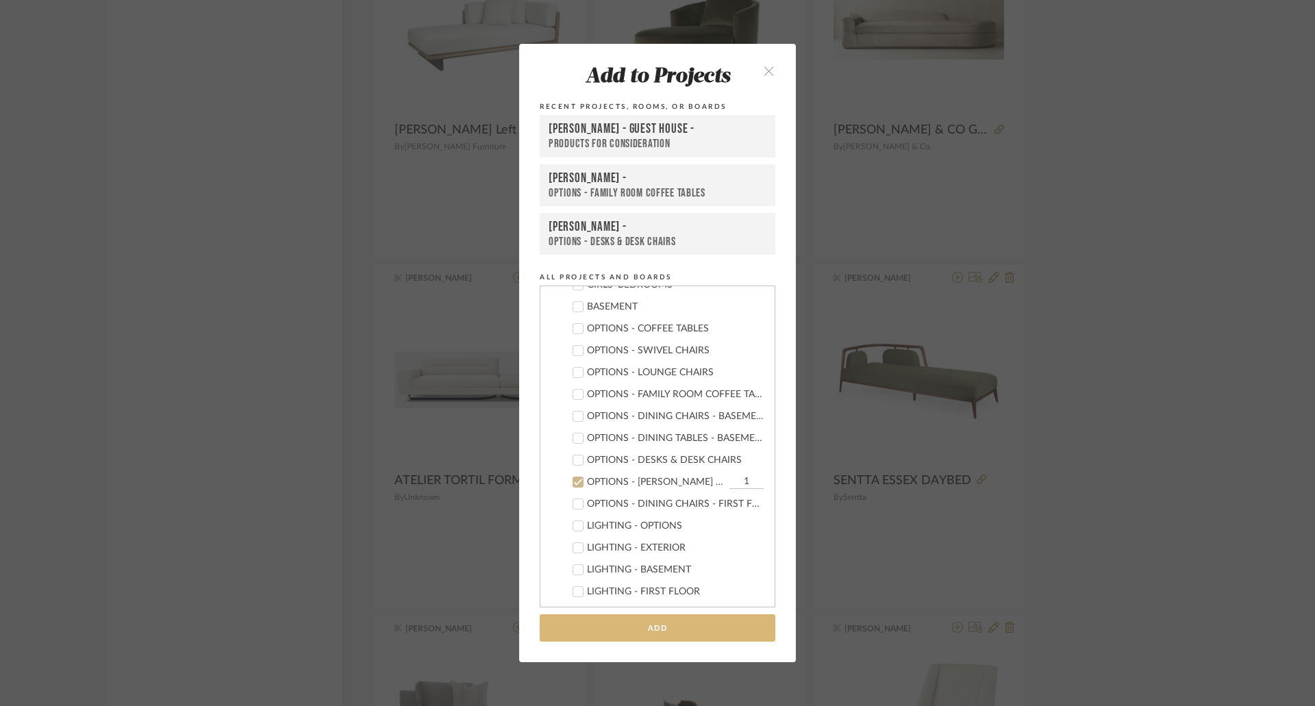
click at [695, 632] on button "Add" at bounding box center [658, 628] width 236 height 28
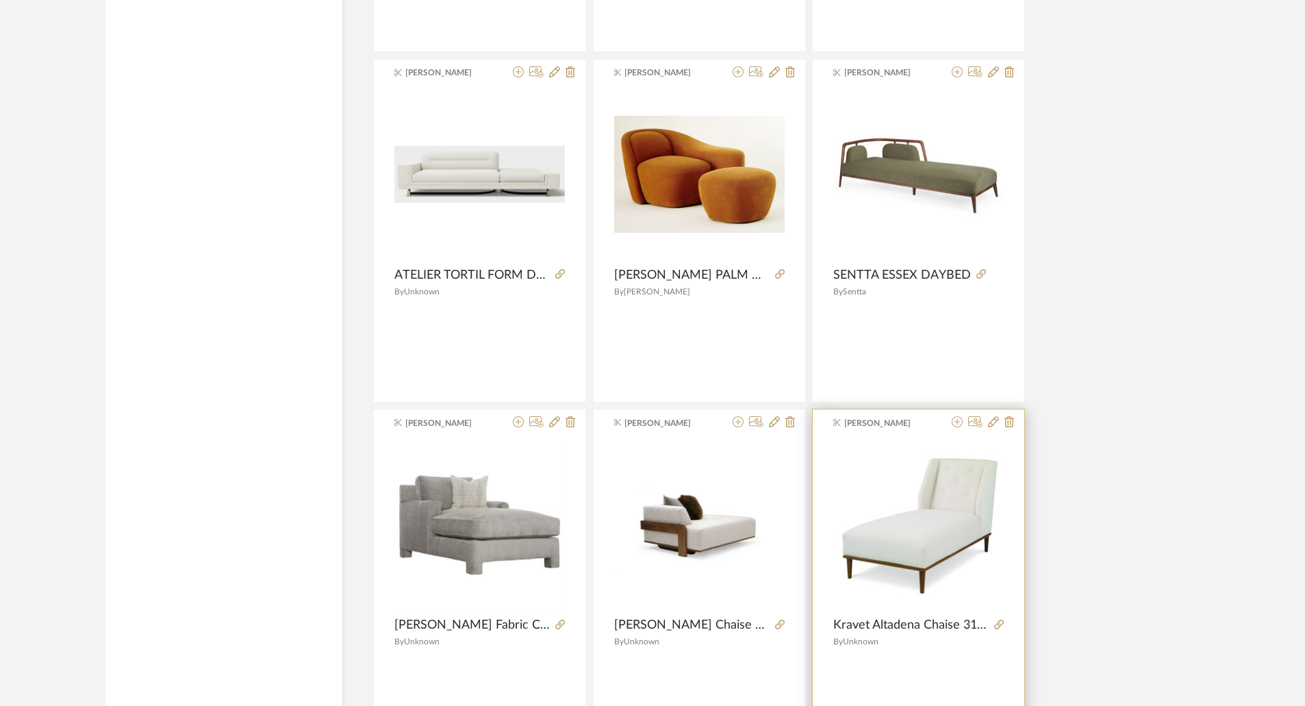
scroll to position [6335, 0]
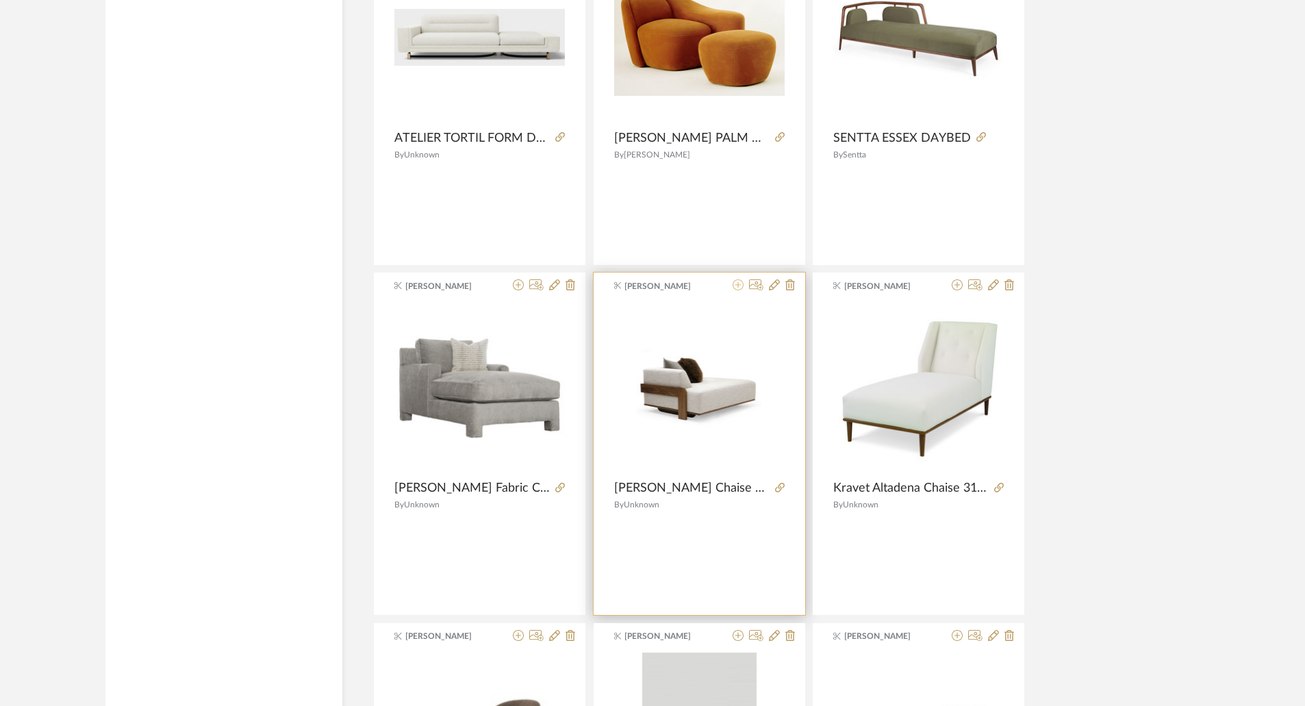
click at [741, 286] on icon at bounding box center [738, 284] width 11 height 11
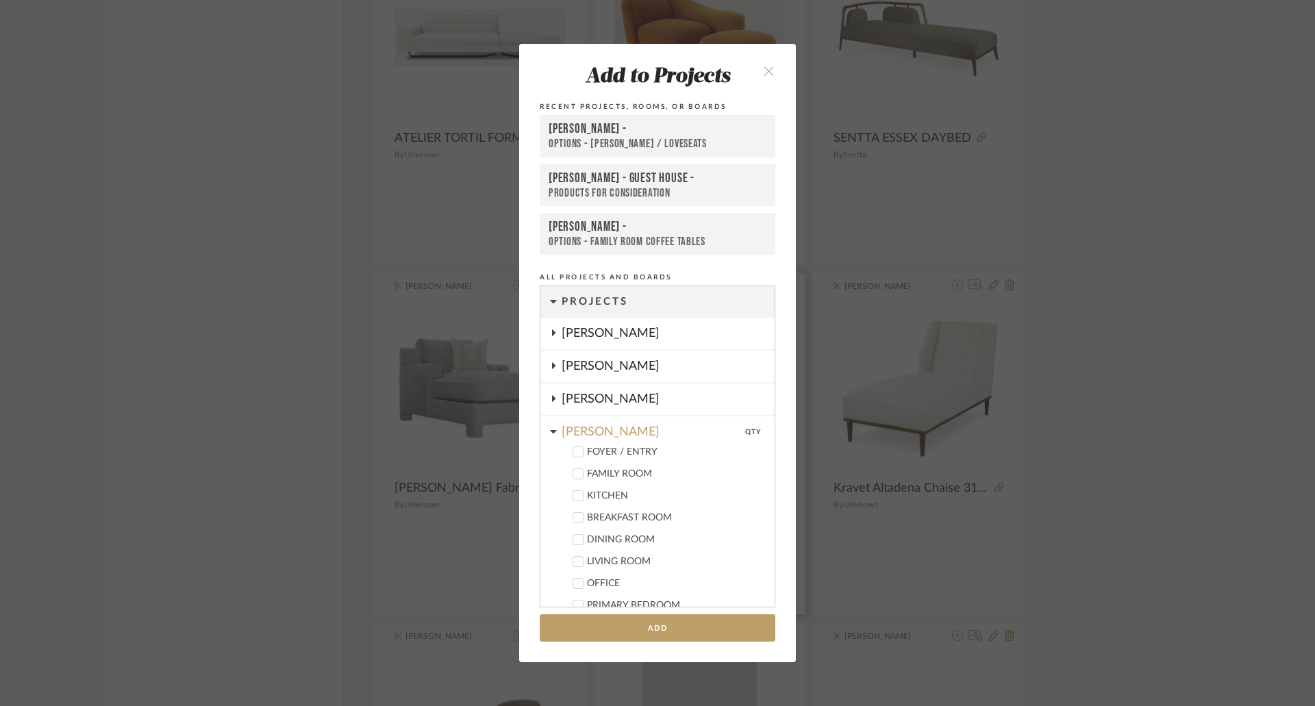
scroll to position [527, 0]
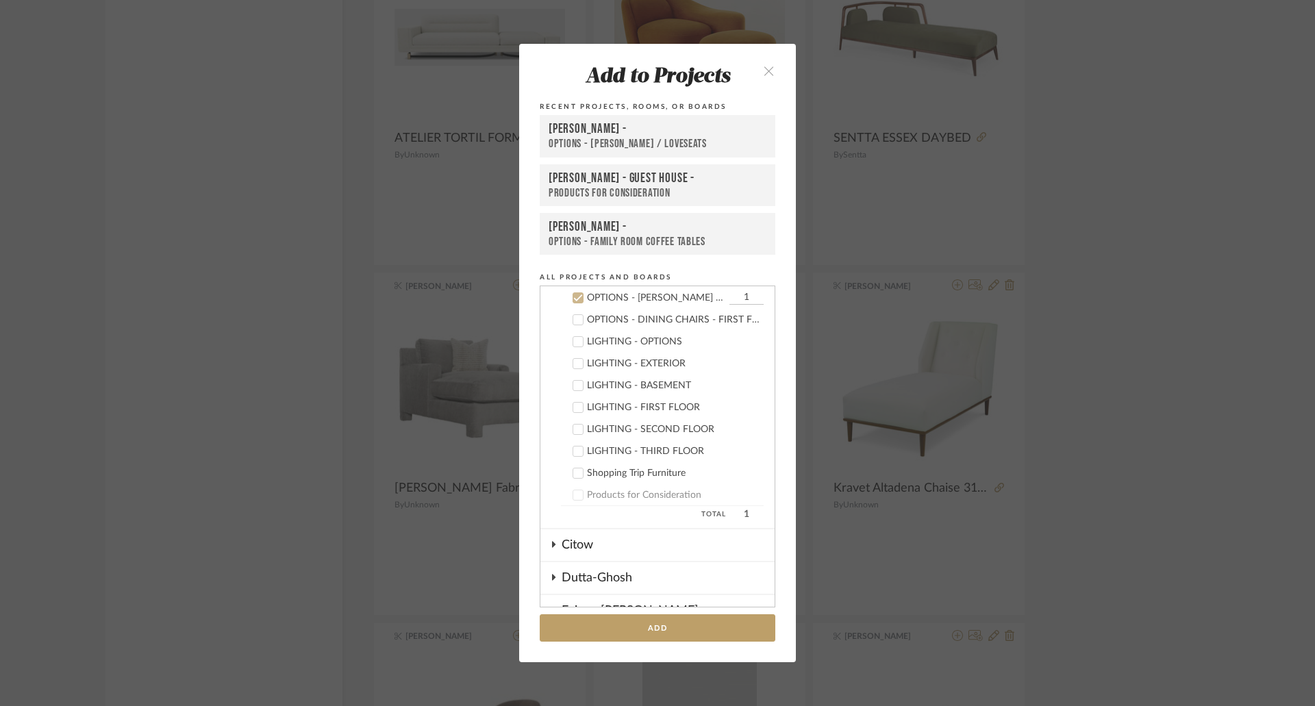
click at [640, 145] on div "OPTIONS - [PERSON_NAME] / LOVESEATS" at bounding box center [658, 144] width 218 height 14
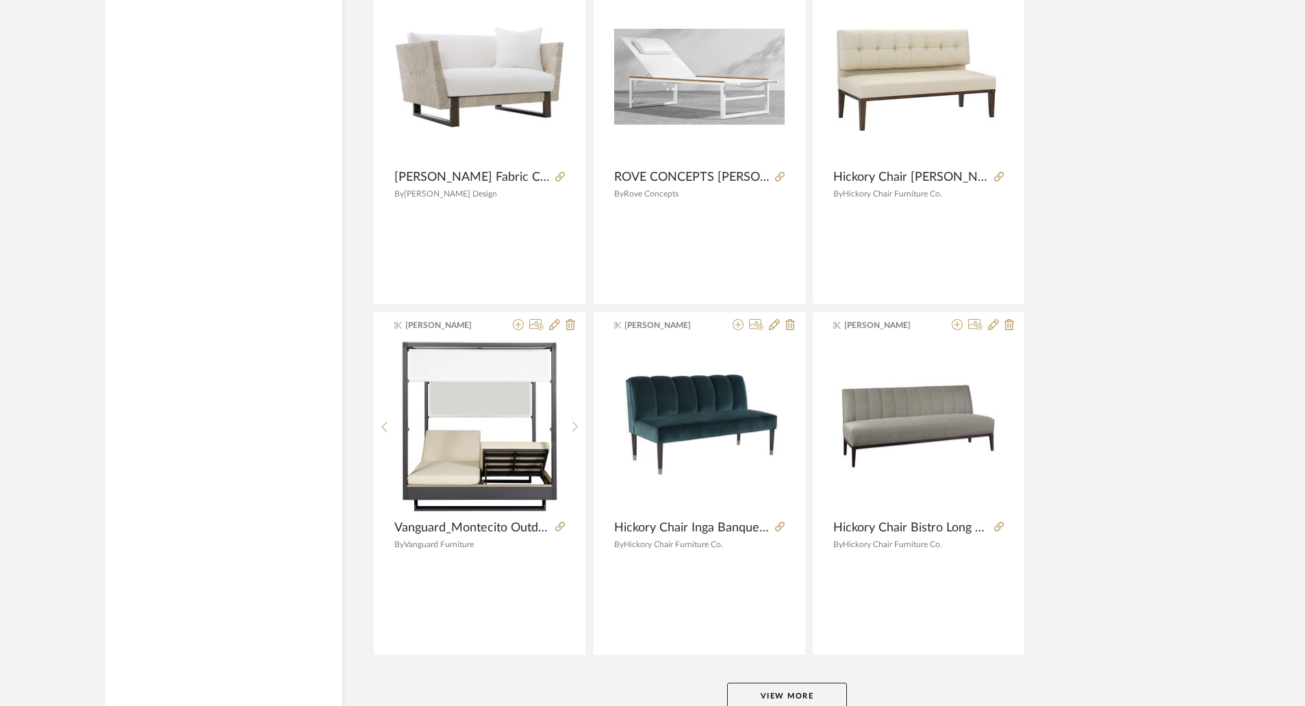
scroll to position [8142, 0]
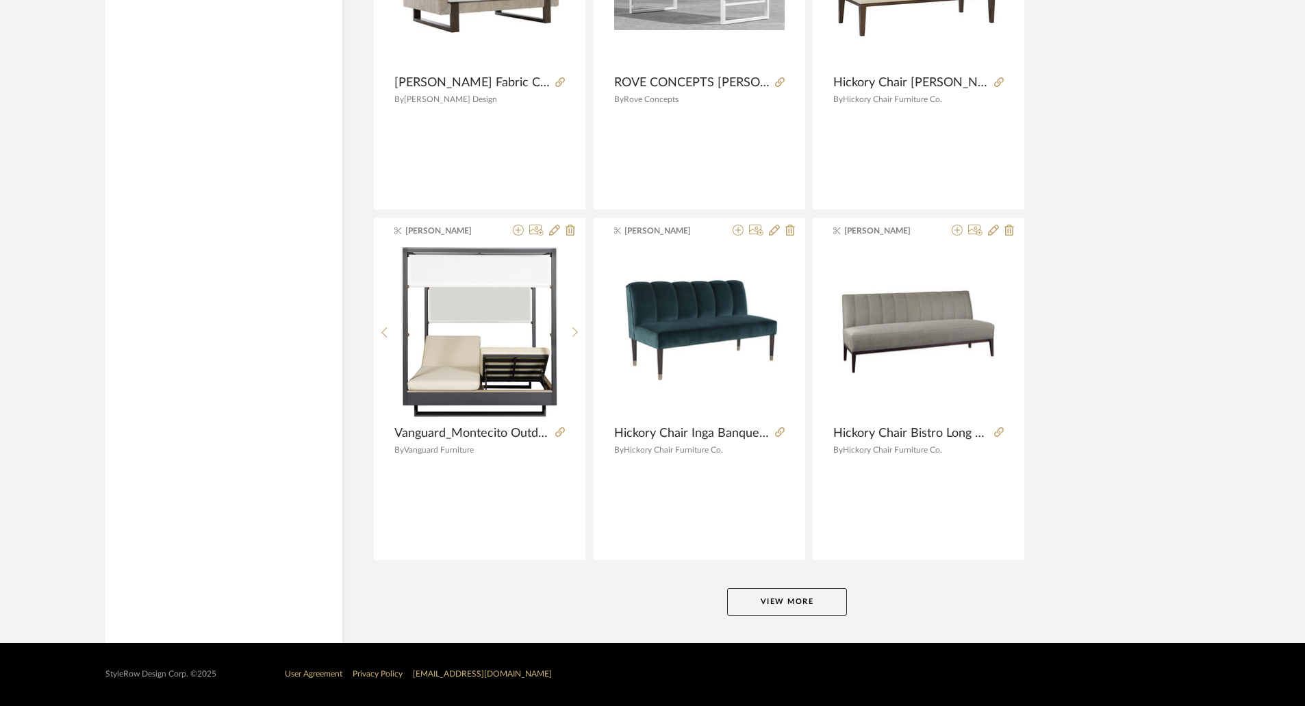
click at [785, 606] on button "View More" at bounding box center [787, 601] width 120 height 27
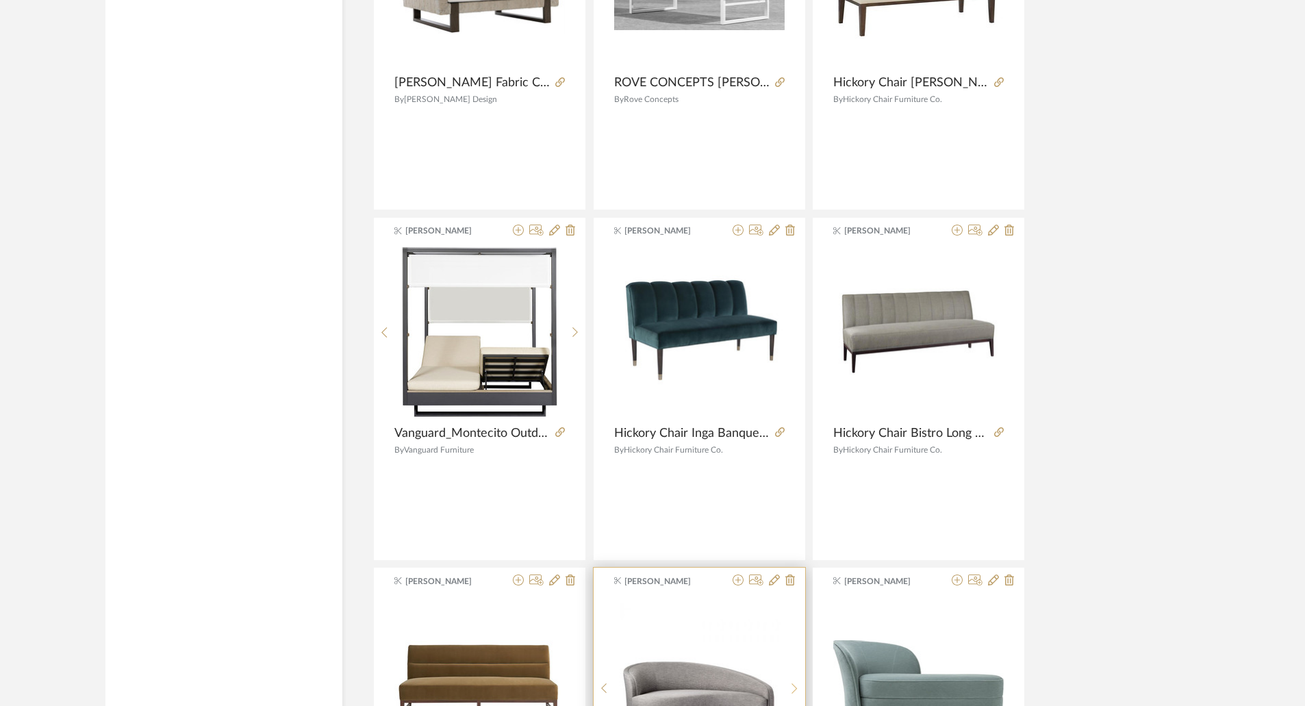
scroll to position [8416, 0]
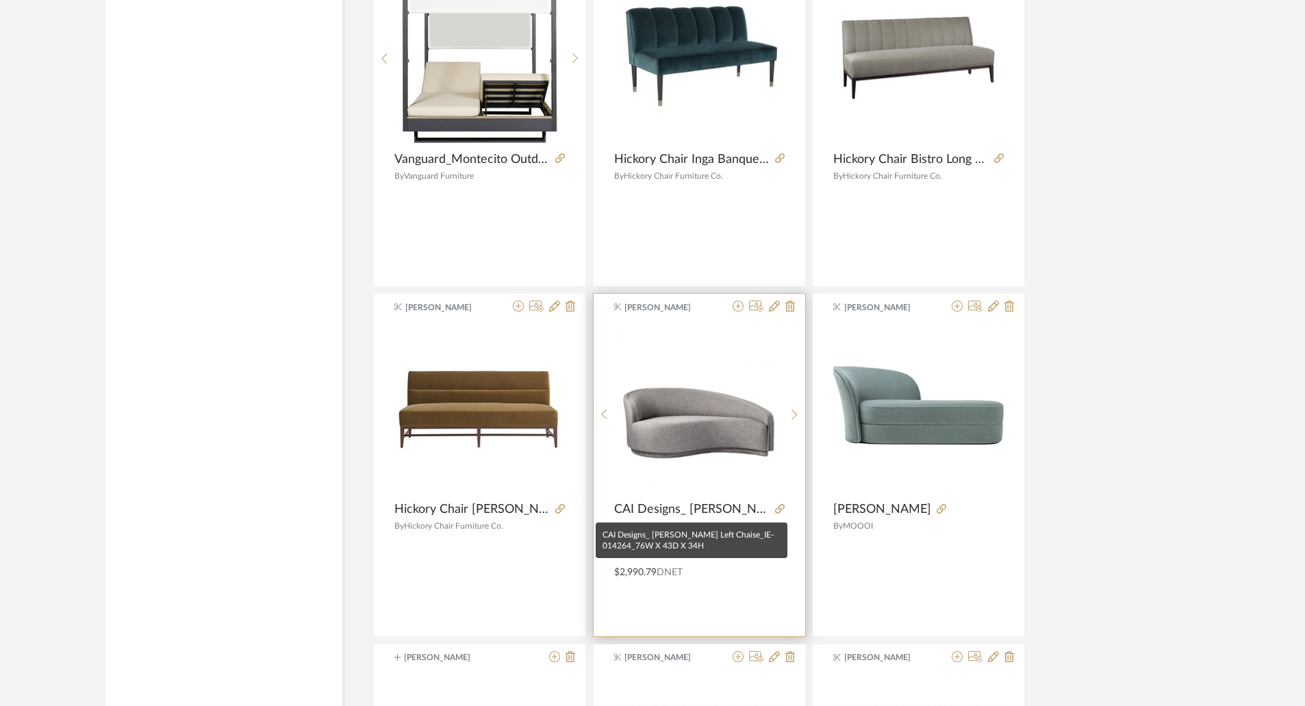
click at [727, 509] on span "CAI Designs_ [PERSON_NAME] Left Chaise_IE-014264_76W X 43D X 34H" at bounding box center [691, 509] width 155 height 15
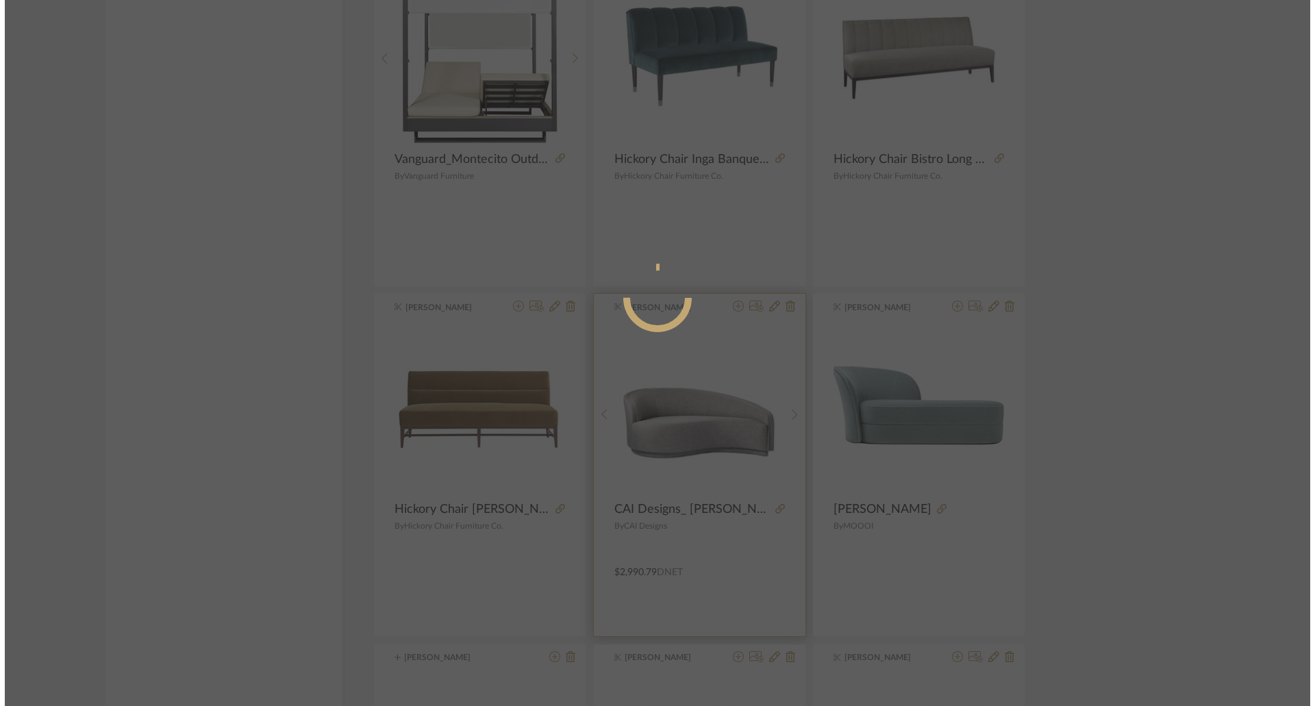
scroll to position [0, 0]
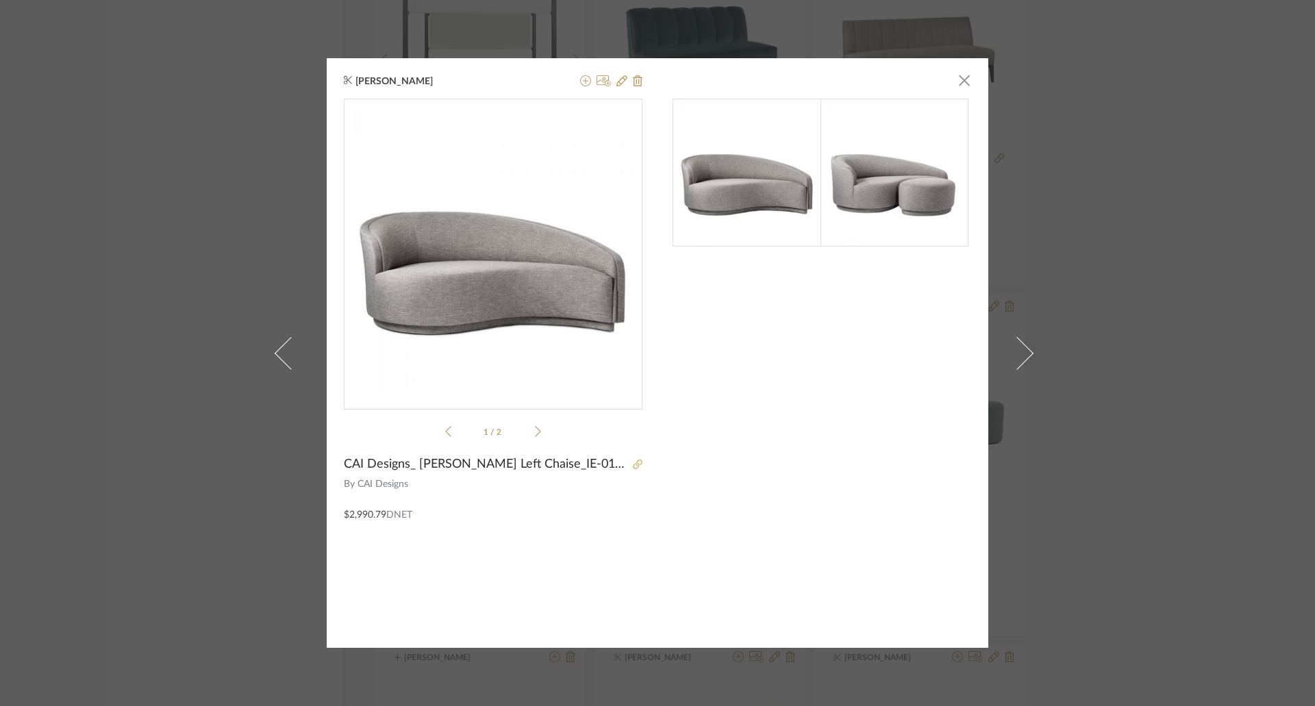
click at [636, 463] on icon at bounding box center [638, 465] width 10 height 10
click at [958, 73] on span "button" at bounding box center [964, 79] width 27 height 27
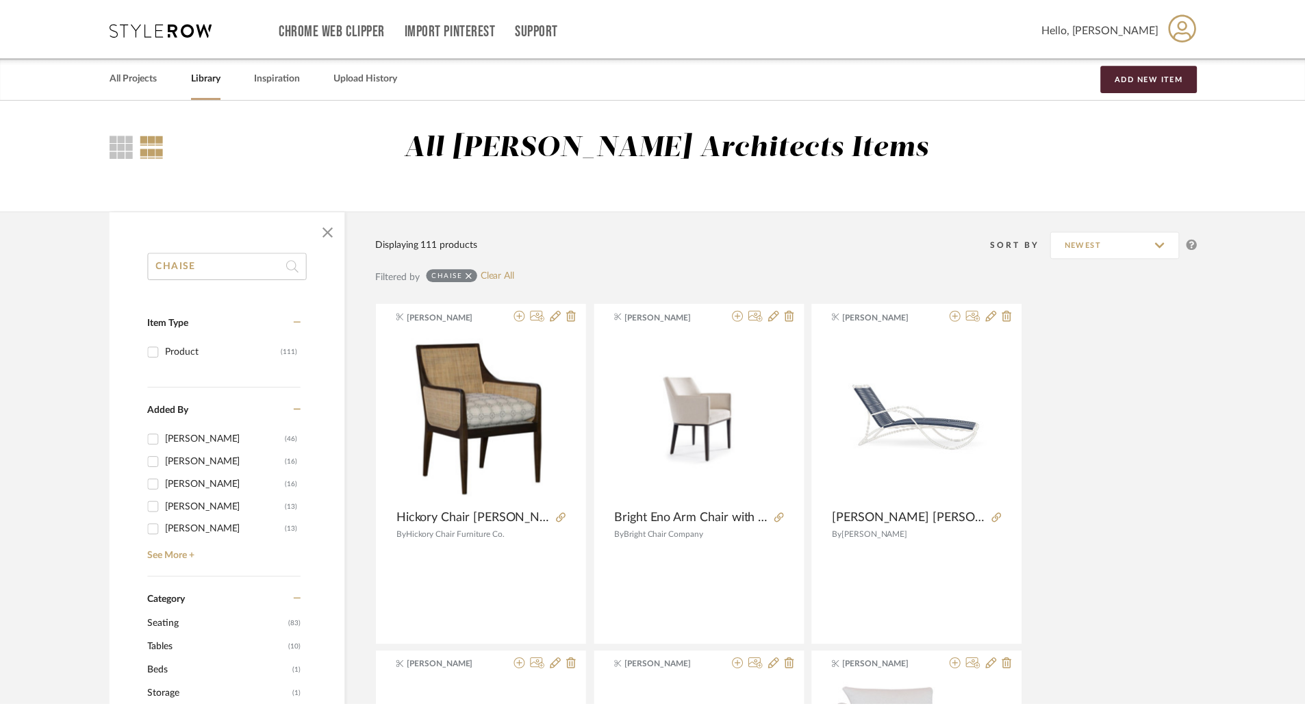
scroll to position [8416, 0]
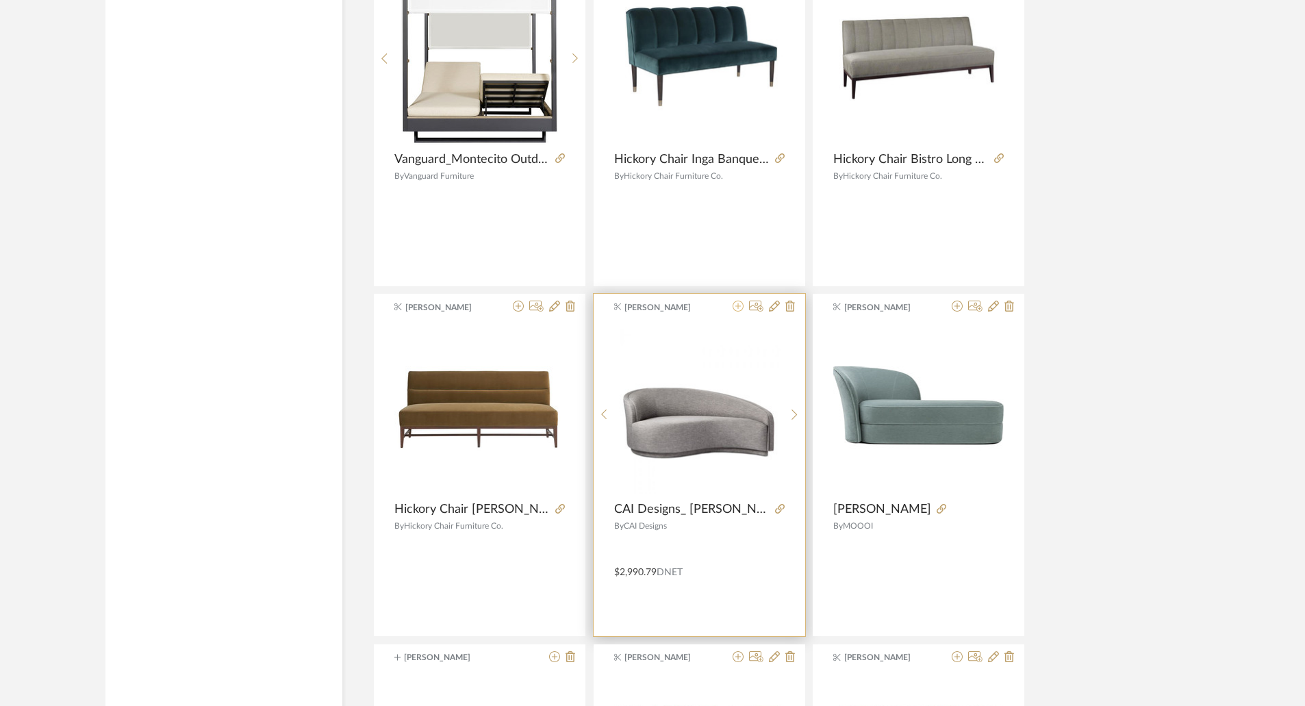
click at [742, 306] on icon at bounding box center [738, 306] width 11 height 11
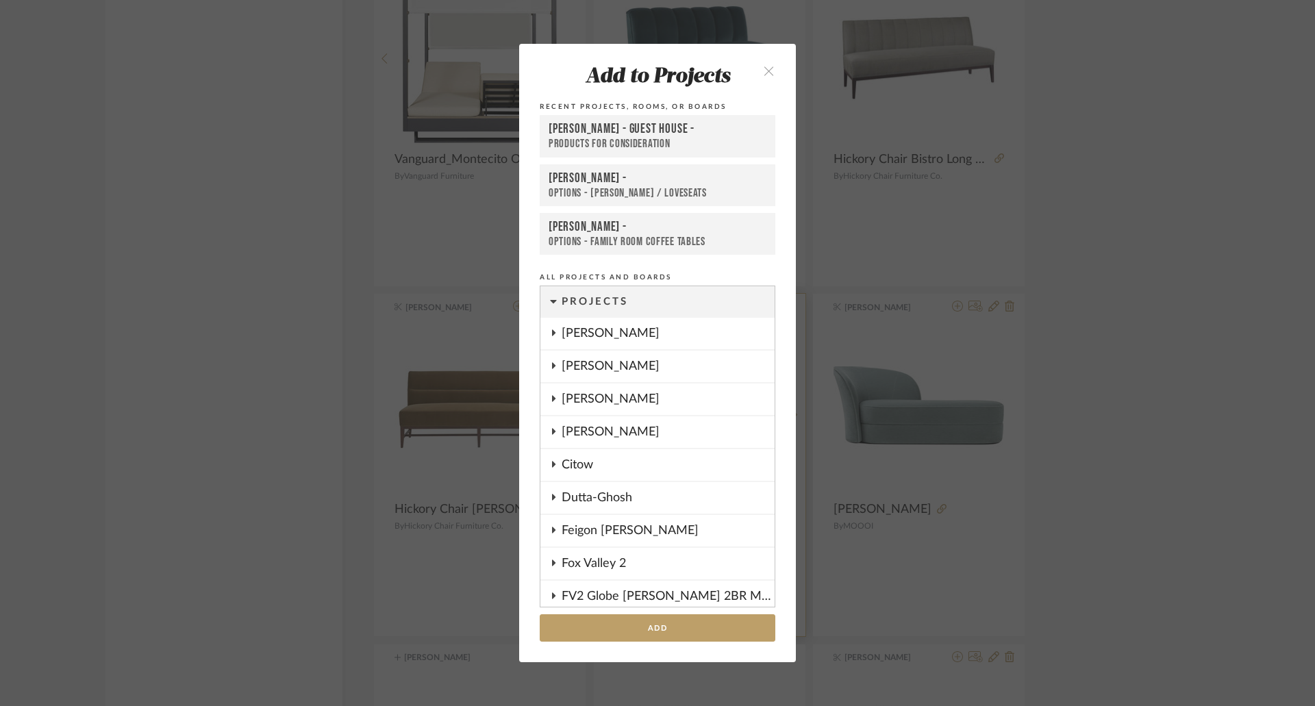
scroll to position [1608, 0]
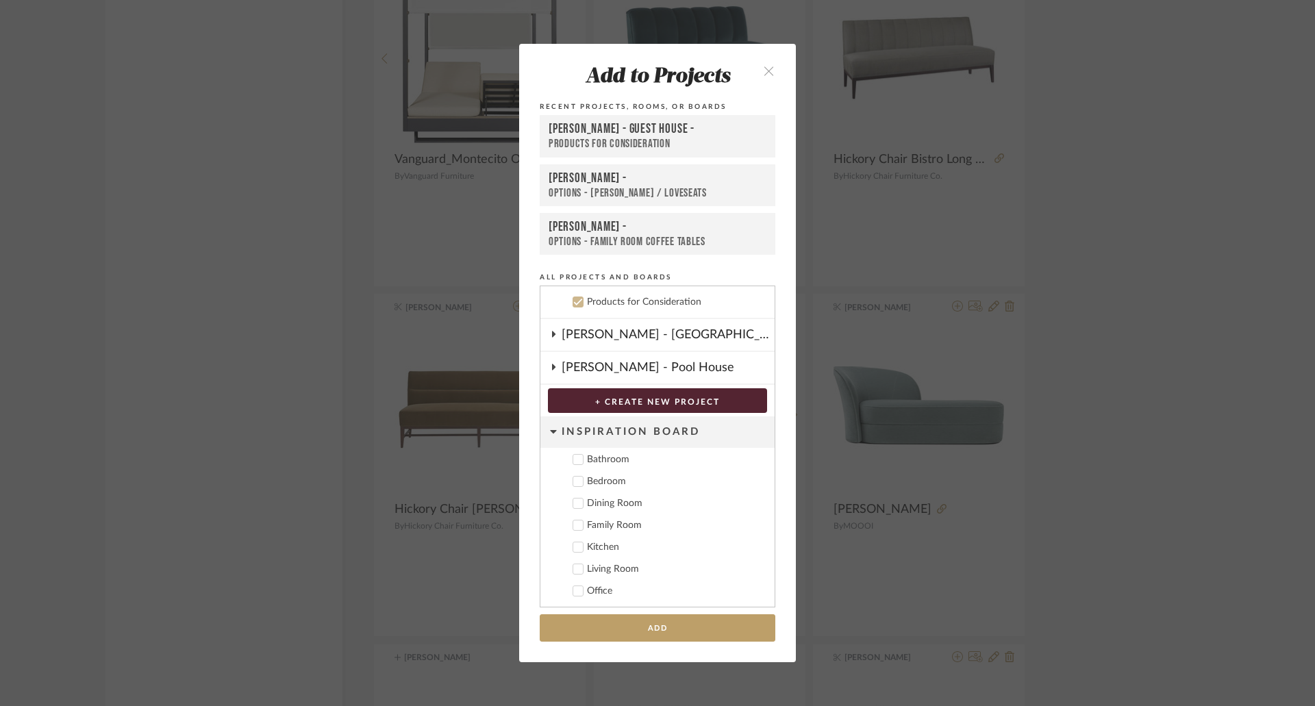
click at [638, 187] on div "OPTIONS - [PERSON_NAME] / LOVESEATS" at bounding box center [658, 193] width 218 height 14
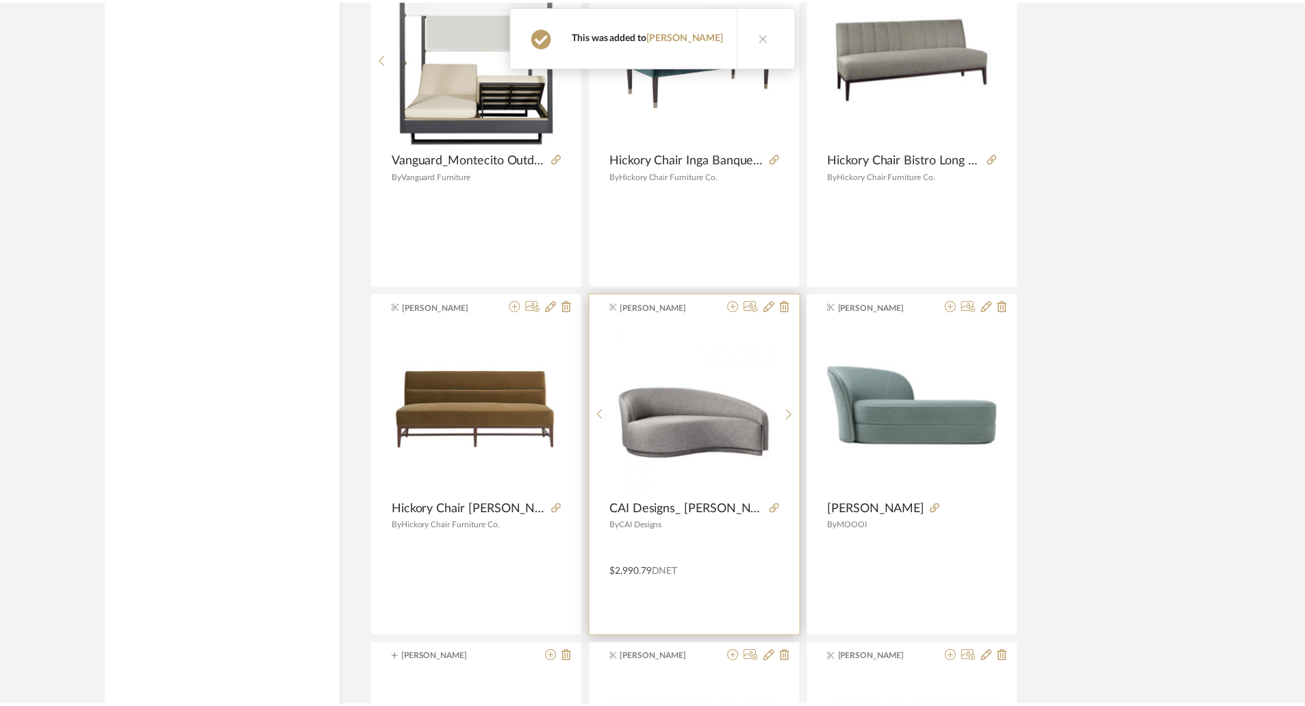
scroll to position [8416, 0]
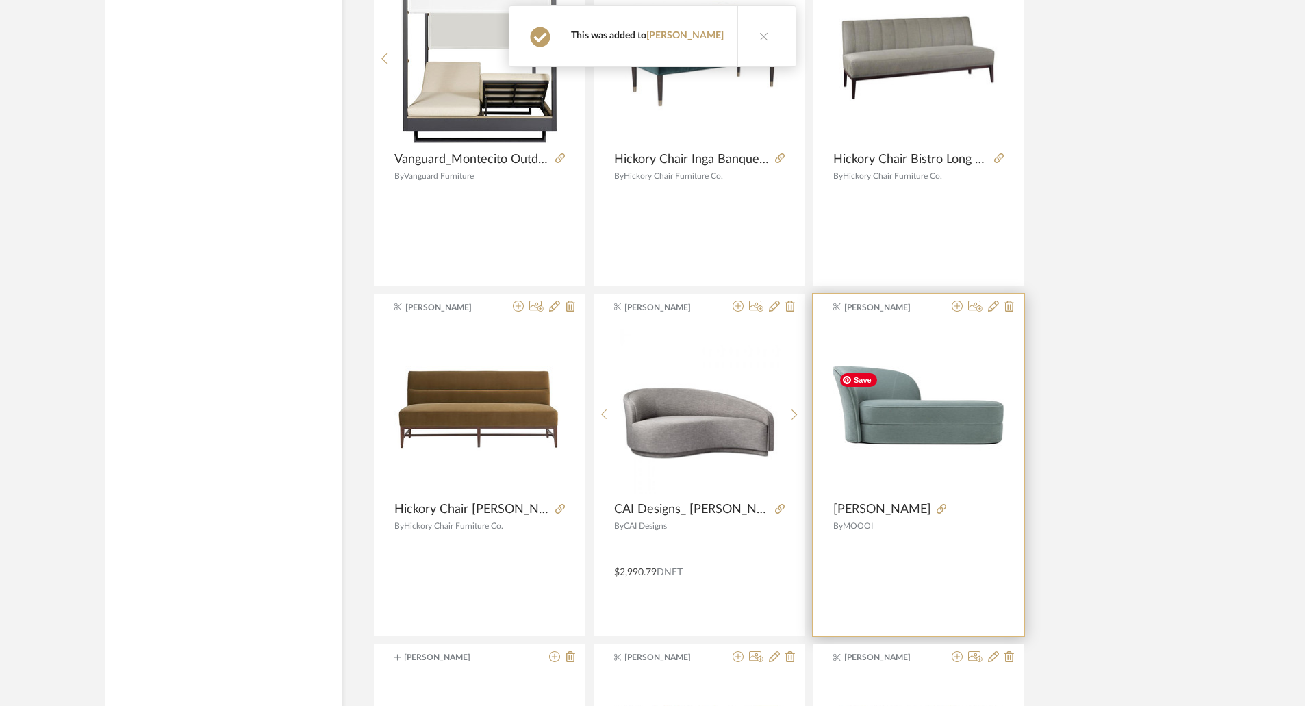
click at [945, 412] on img "0" at bounding box center [919, 408] width 171 height 85
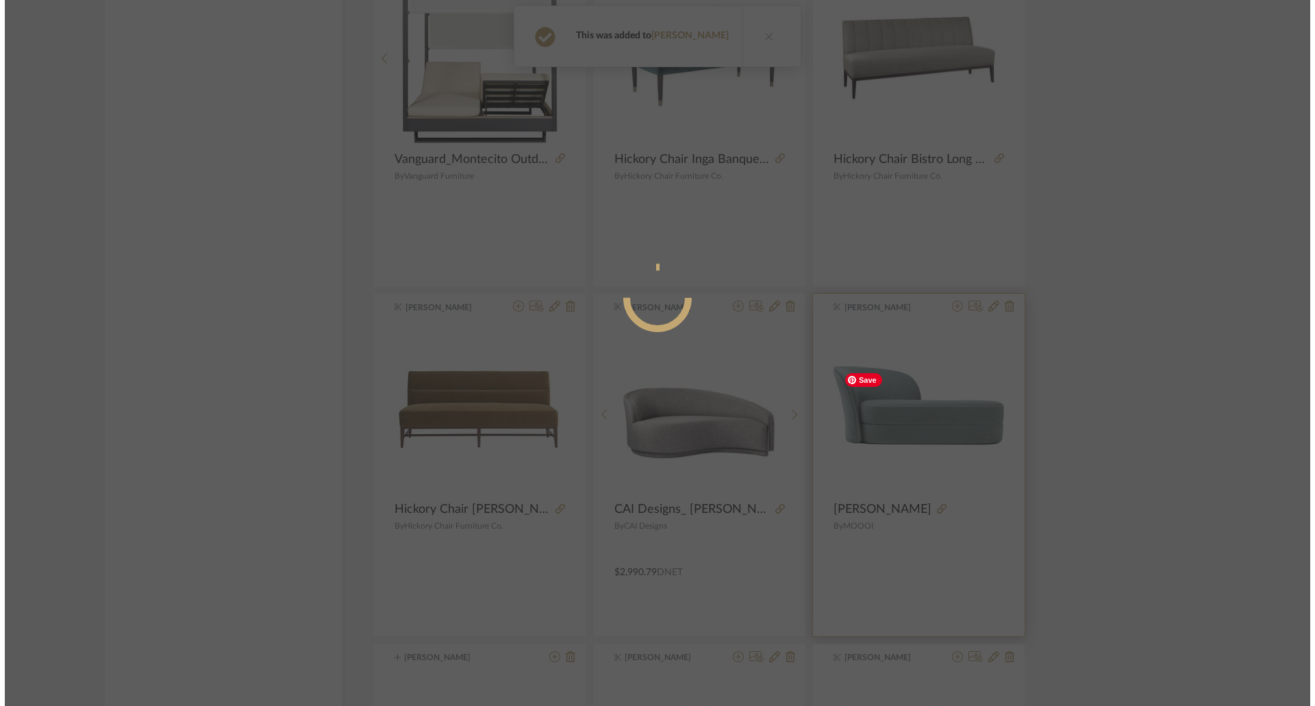
scroll to position [0, 0]
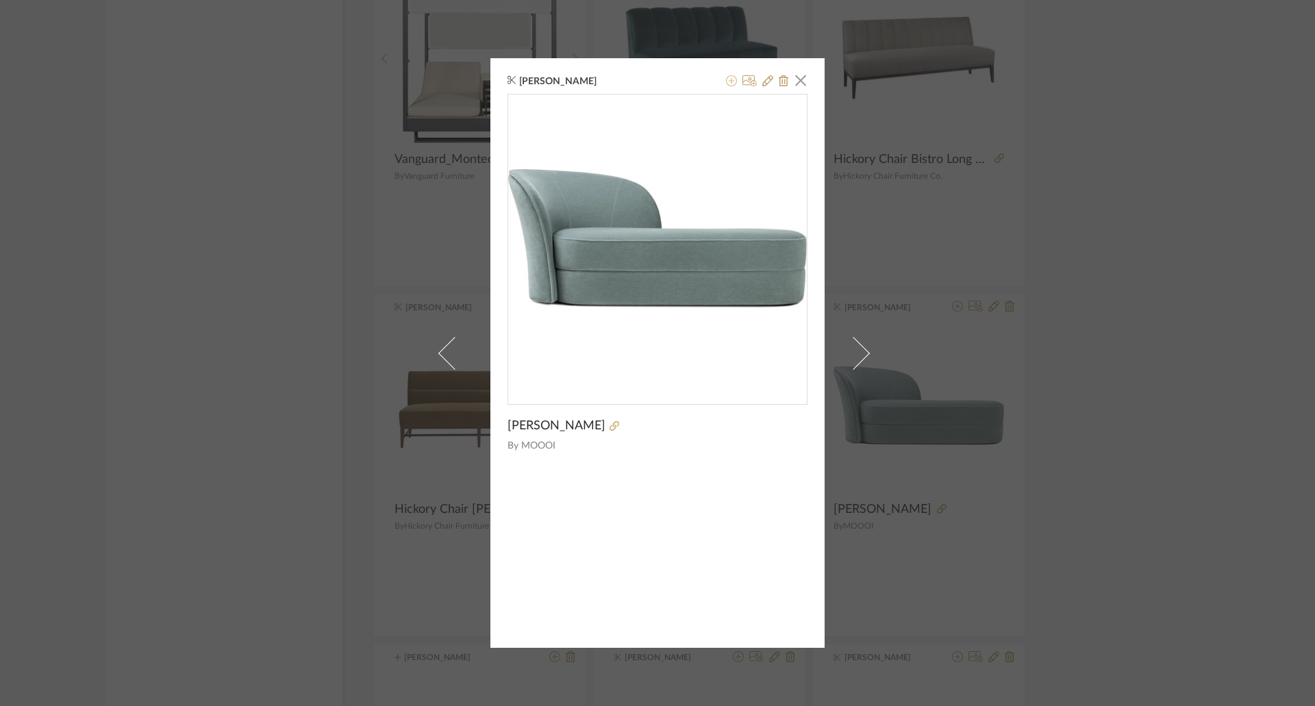
click at [726, 78] on icon at bounding box center [731, 80] width 11 height 11
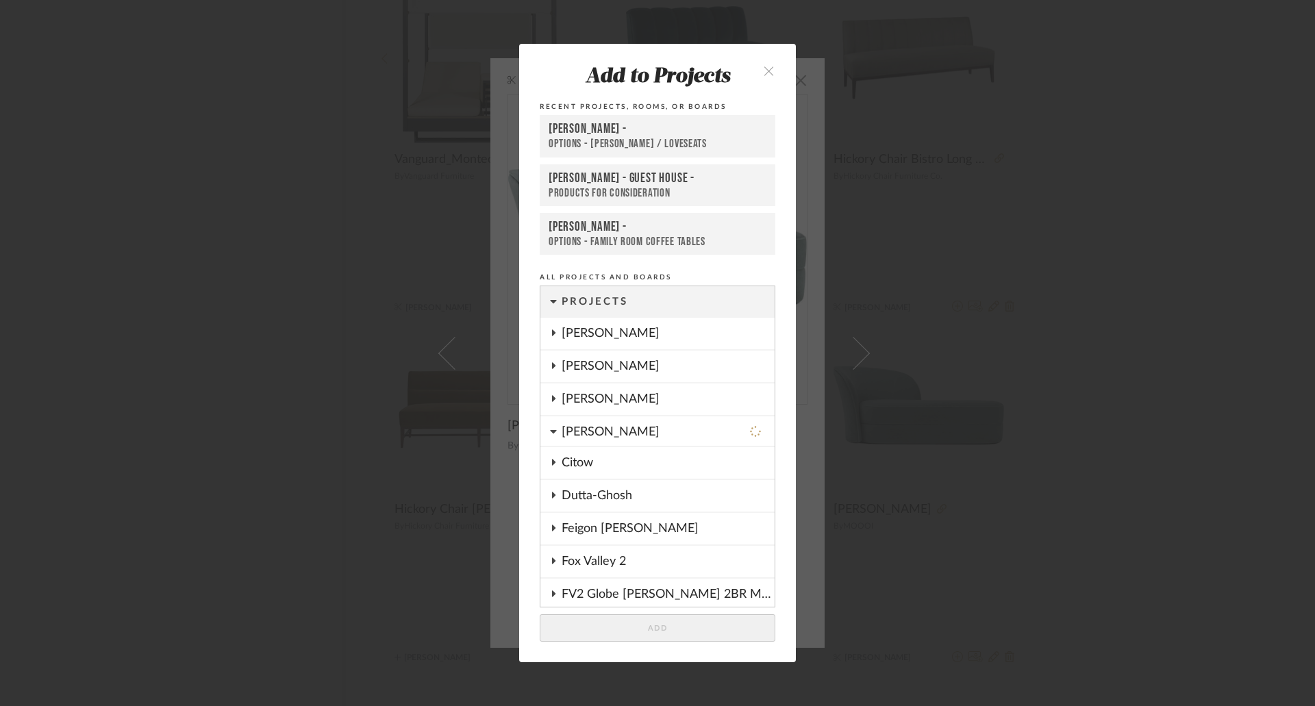
scroll to position [527, 0]
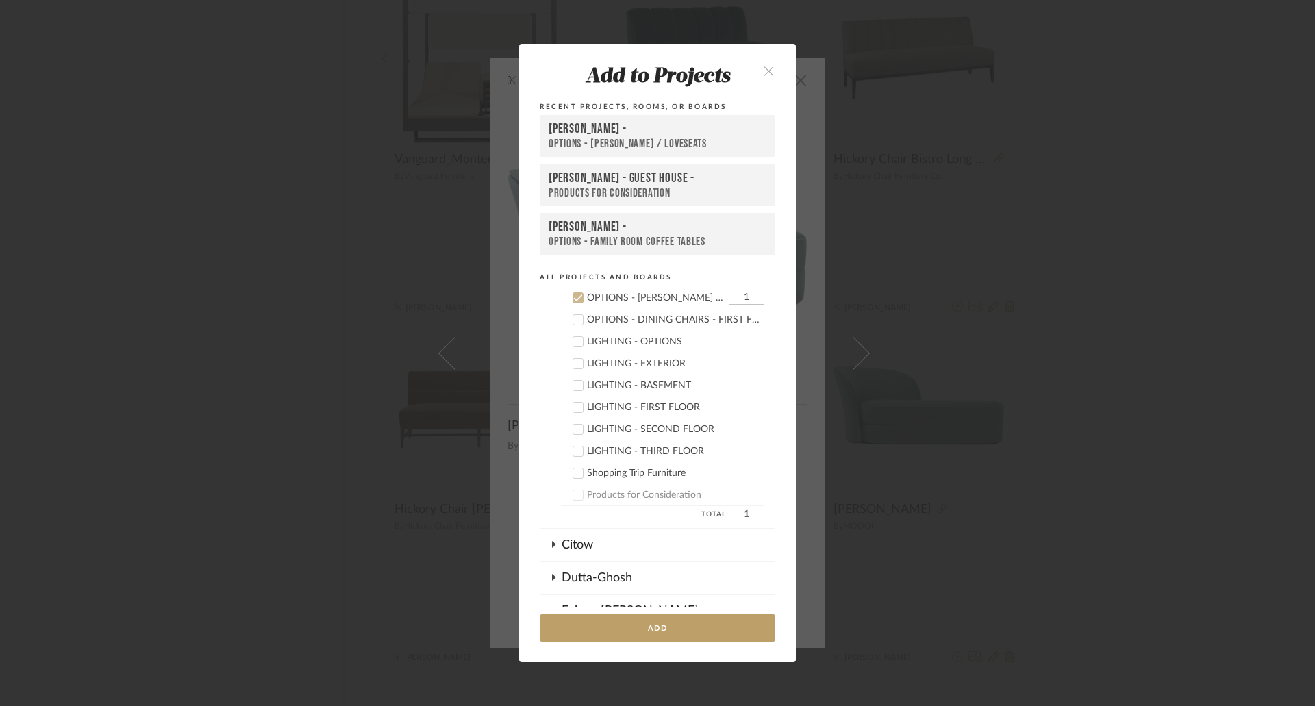
drag, startPoint x: 670, startPoint y: 629, endPoint x: 989, endPoint y: 557, distance: 327.2
click at [671, 629] on button "Add" at bounding box center [658, 628] width 236 height 28
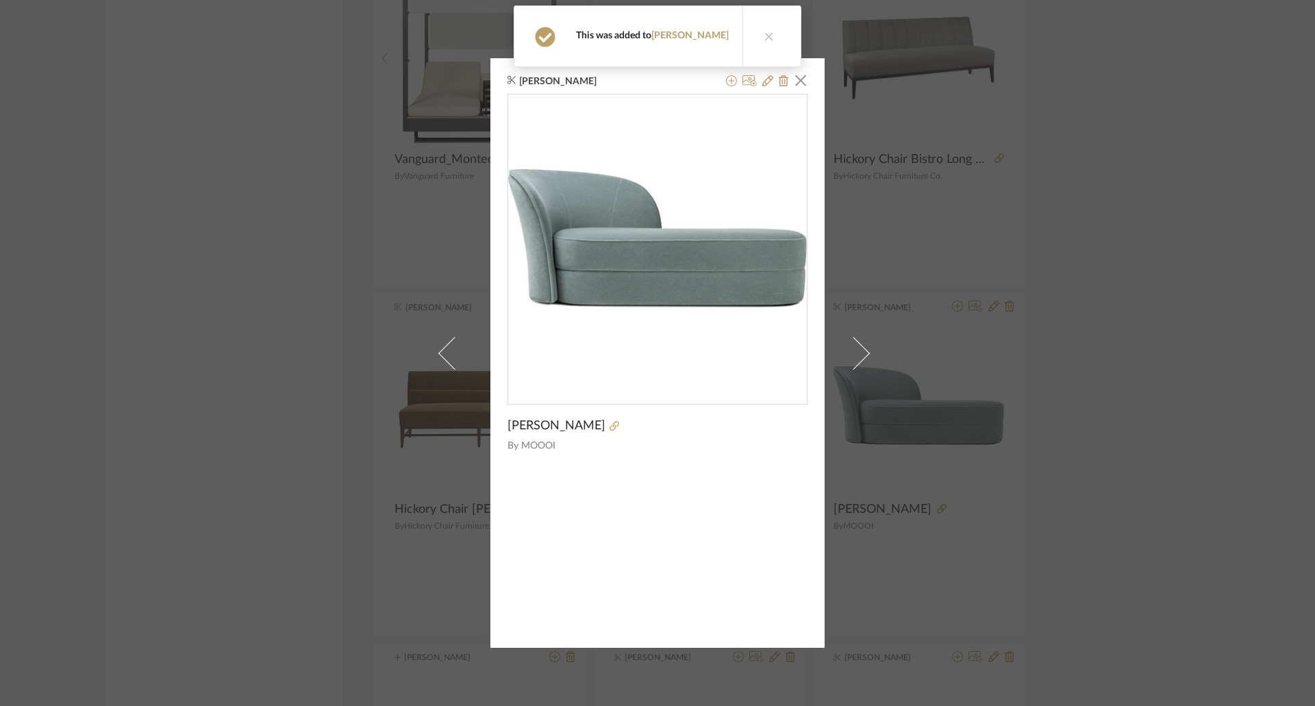
click at [1074, 464] on div "K Tyler × Aldora Chaise Longue By MOOOI" at bounding box center [657, 353] width 1315 height 706
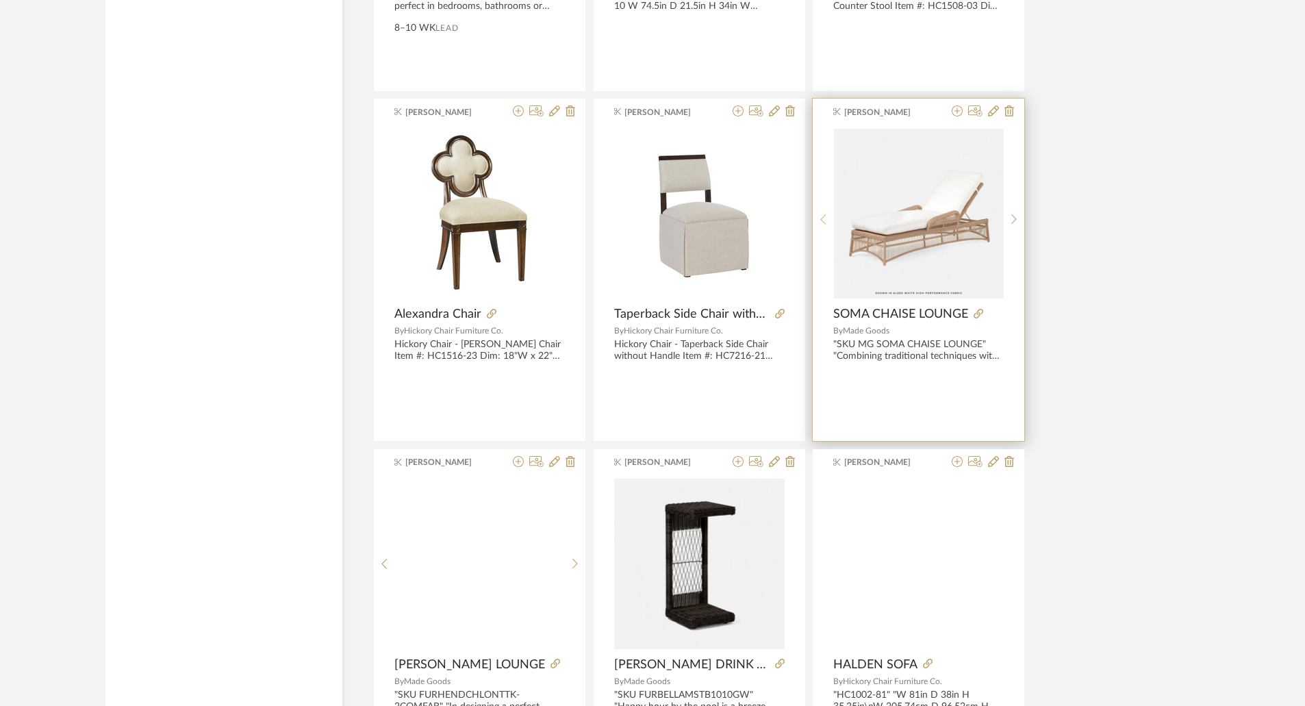
scroll to position [12346, 0]
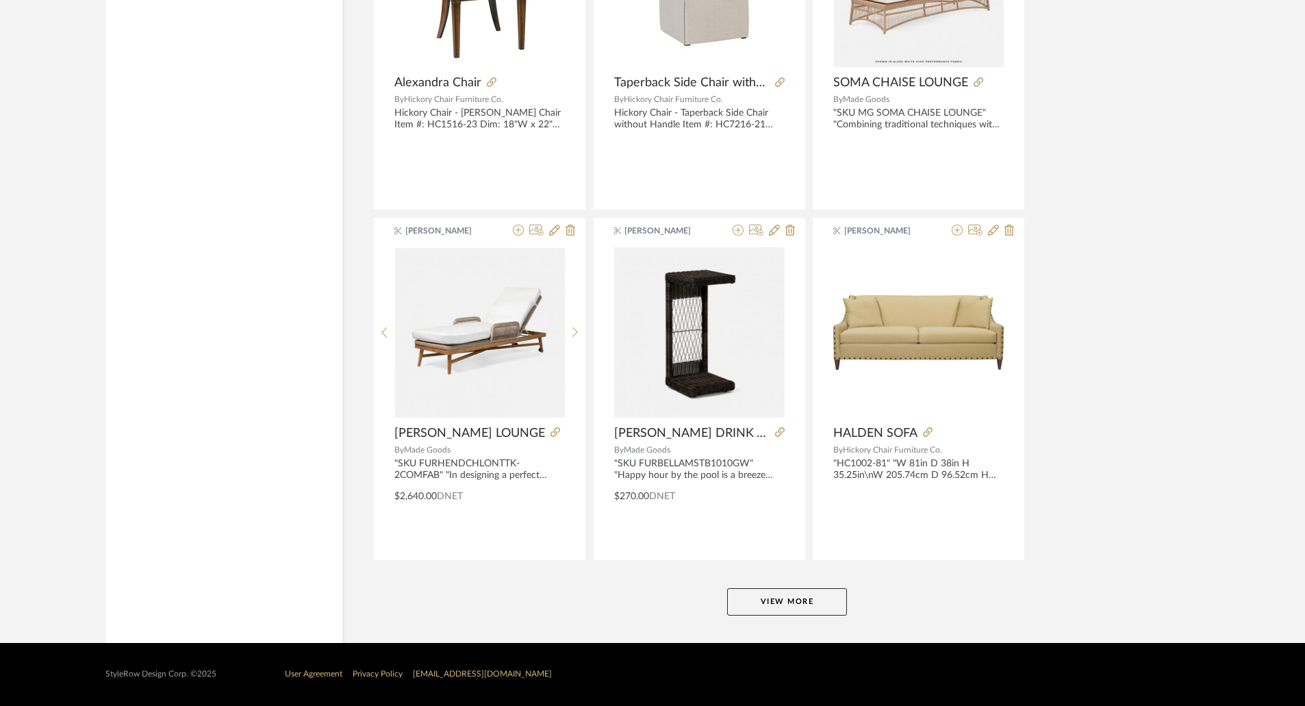
click at [799, 602] on button "View More" at bounding box center [787, 601] width 120 height 27
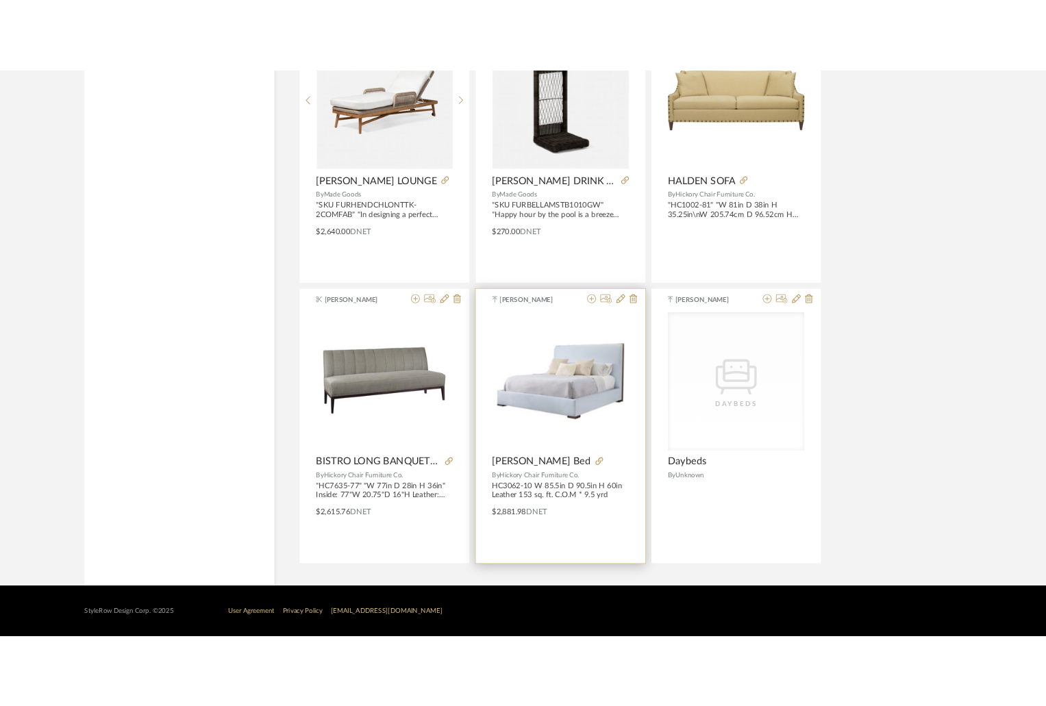
scroll to position [12368, 0]
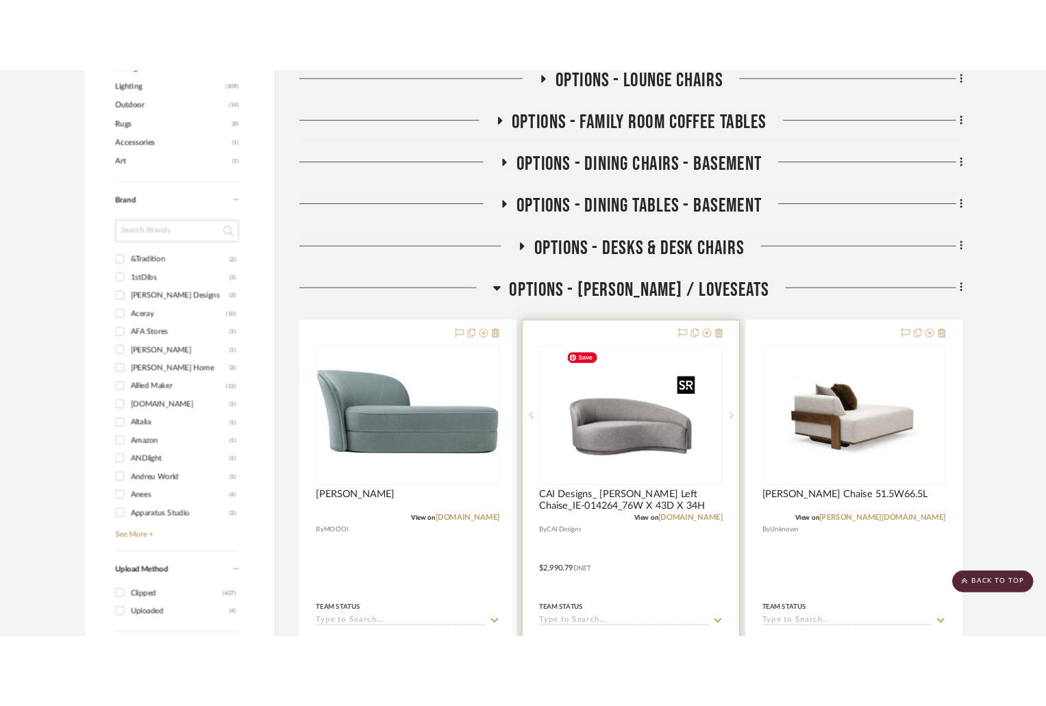
scroll to position [1087, 0]
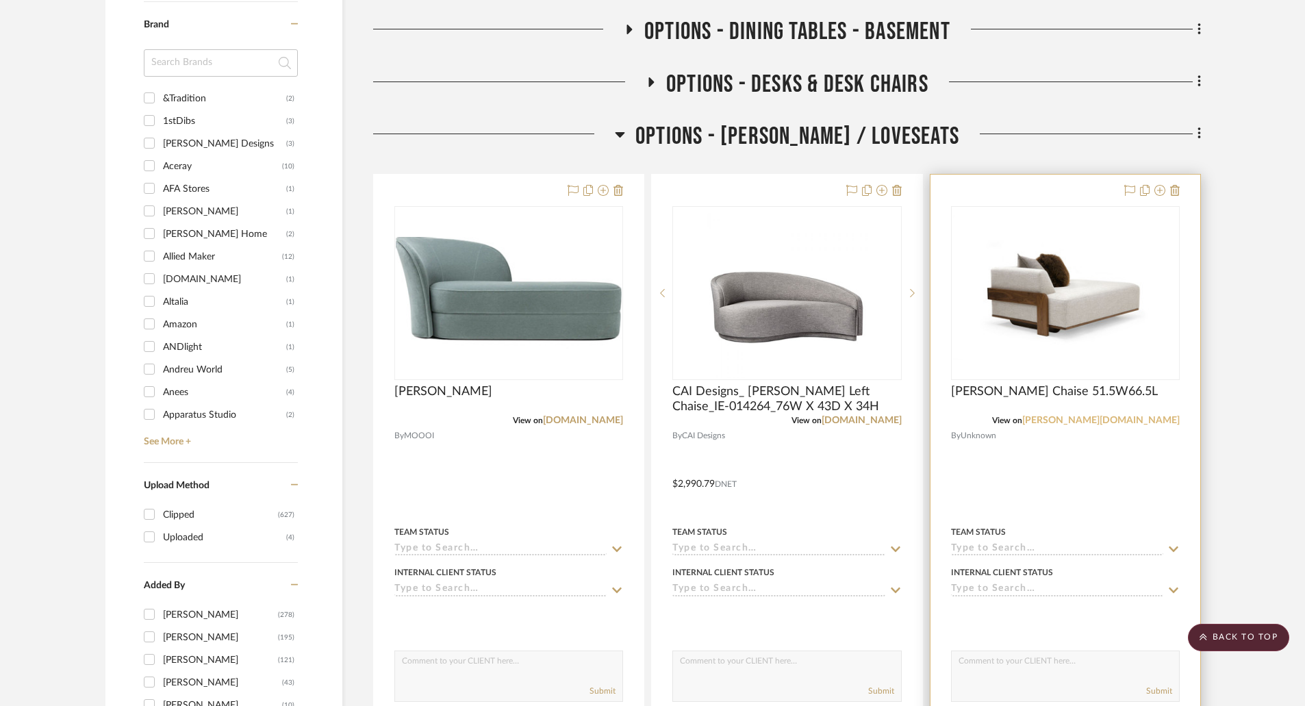
click at [1153, 420] on link "[PERSON_NAME][DOMAIN_NAME]" at bounding box center [1102, 421] width 158 height 10
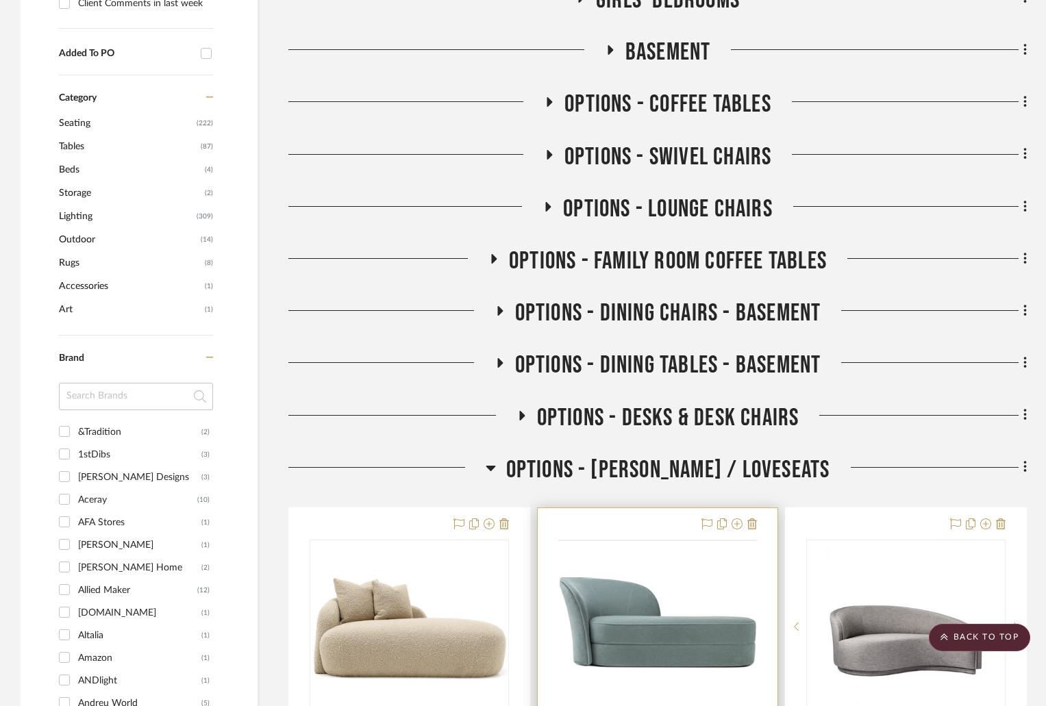
scroll to position [959, 0]
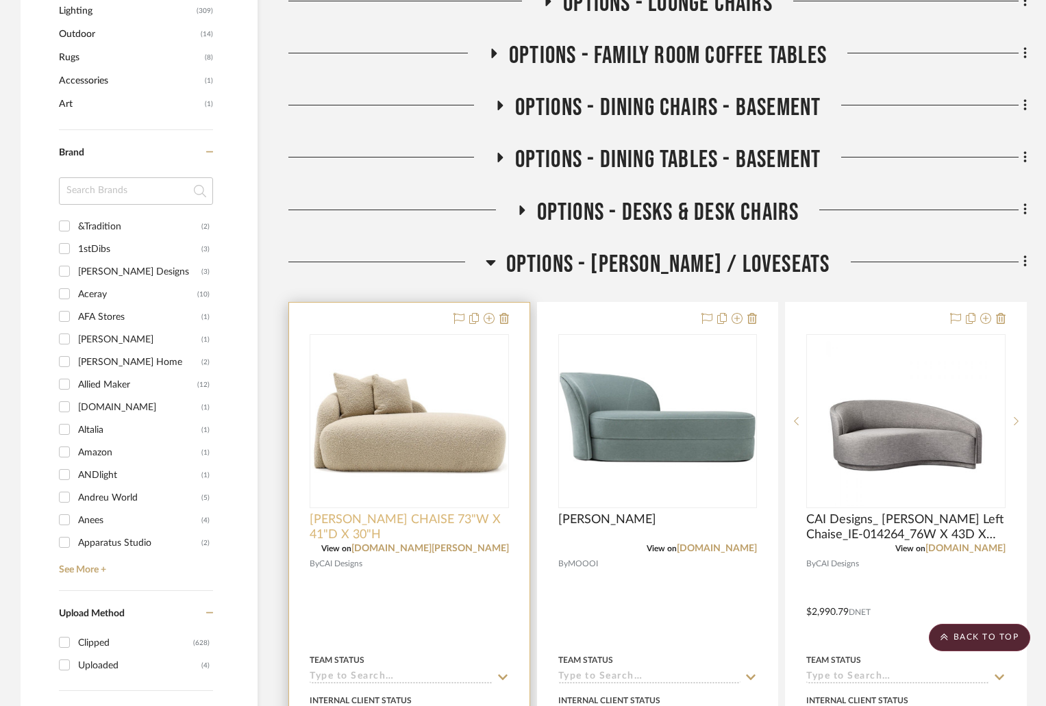
click at [479, 521] on span "[PERSON_NAME] CHAISE 73"W X 41"D X 30"H" at bounding box center [409, 527] width 199 height 30
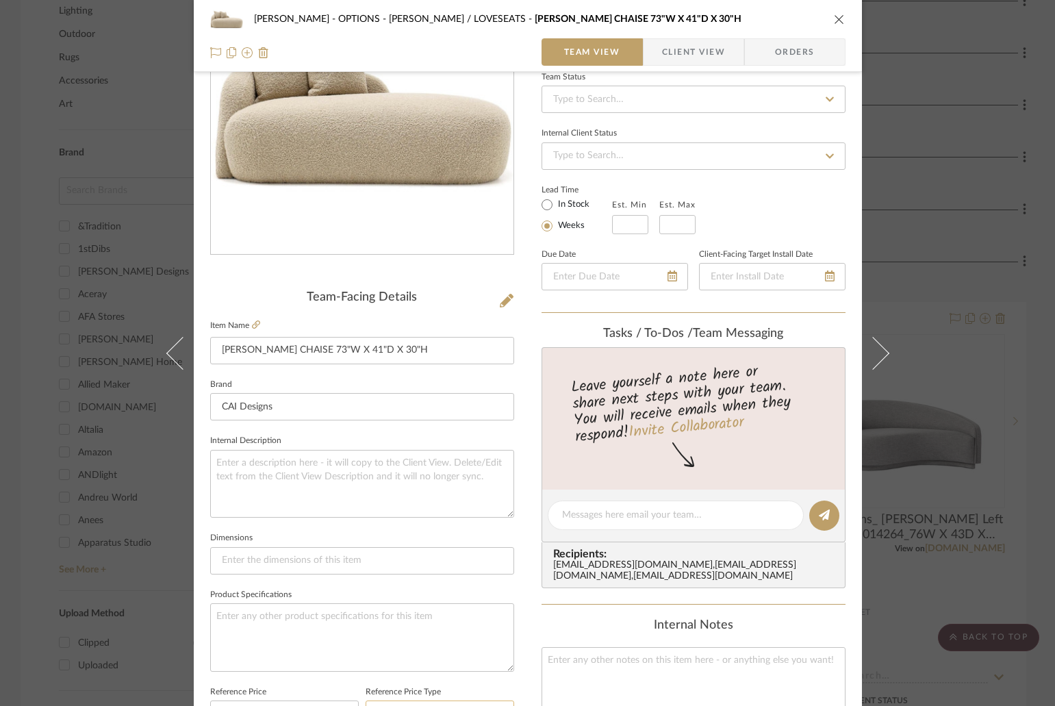
scroll to position [68, 0]
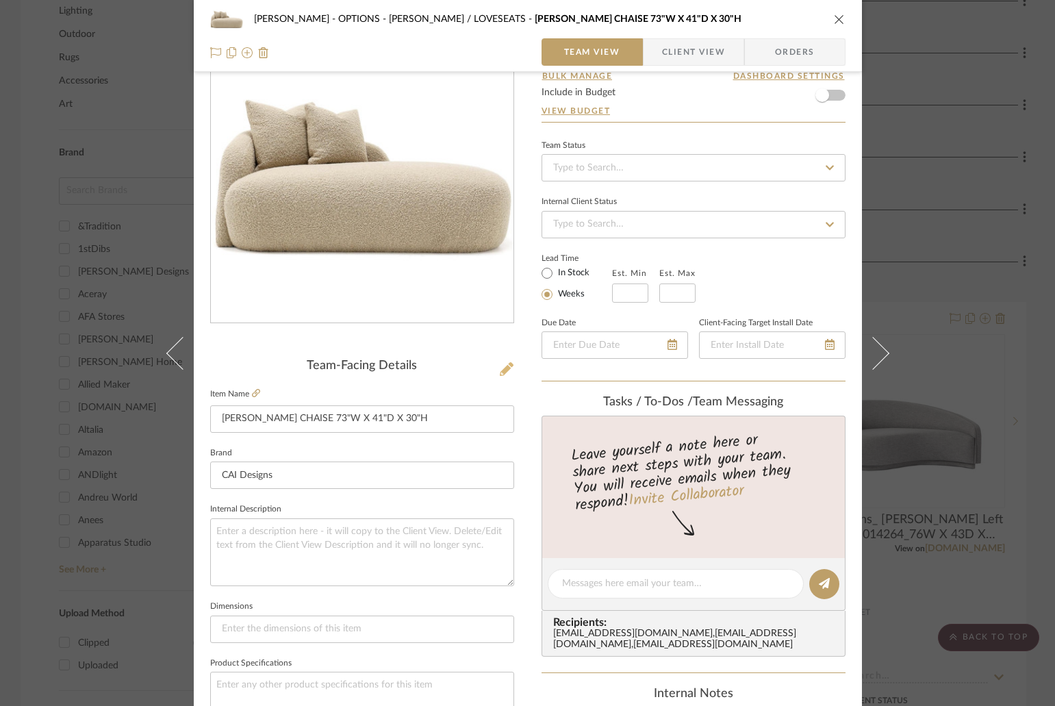
click at [505, 370] on icon at bounding box center [507, 369] width 14 height 14
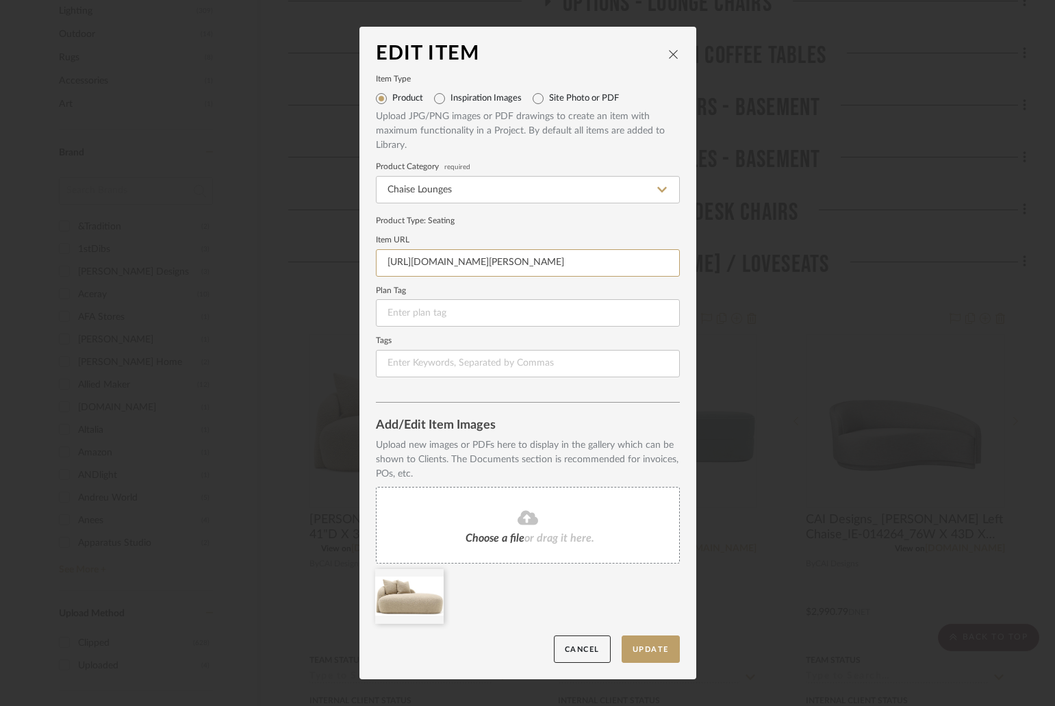
scroll to position [0, 158]
drag, startPoint x: 381, startPoint y: 262, endPoint x: 690, endPoint y: 264, distance: 308.2
click at [690, 264] on dialog-content "Edit Item Item Type Product Inspiration Images Site Photo or PDF Upload JPG/PNG…" at bounding box center [528, 353] width 337 height 653
paste input "[PERSON_NAME][DOMAIN_NAME][URL]"
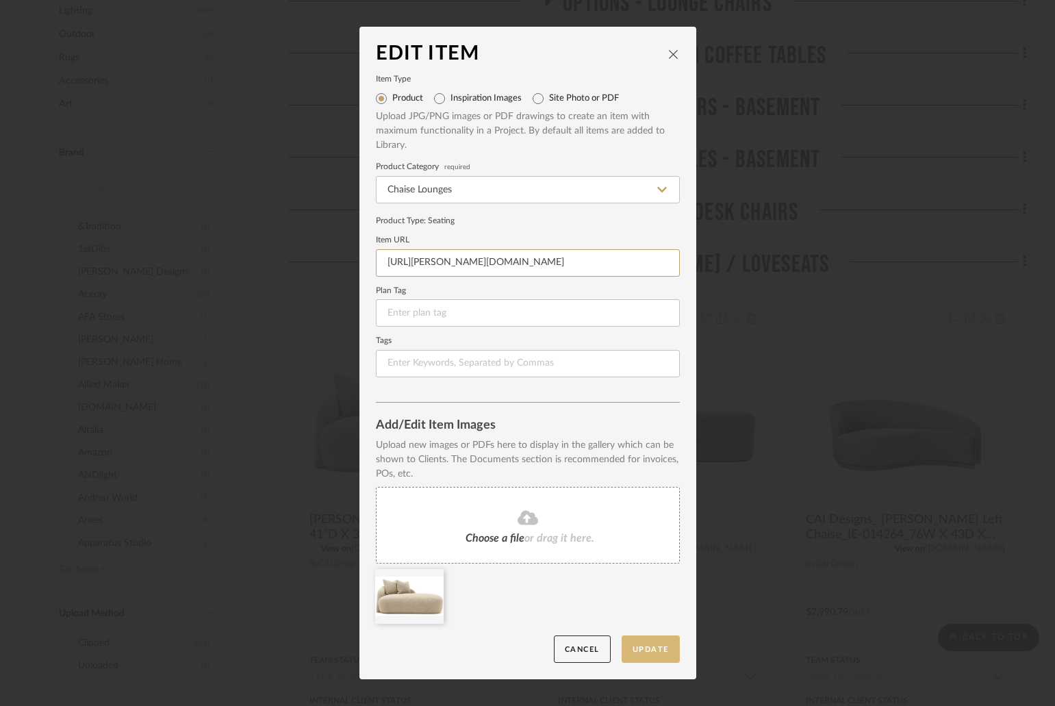
type input "[URL][PERSON_NAME][DOMAIN_NAME]"
click at [636, 645] on button "Update" at bounding box center [651, 650] width 58 height 28
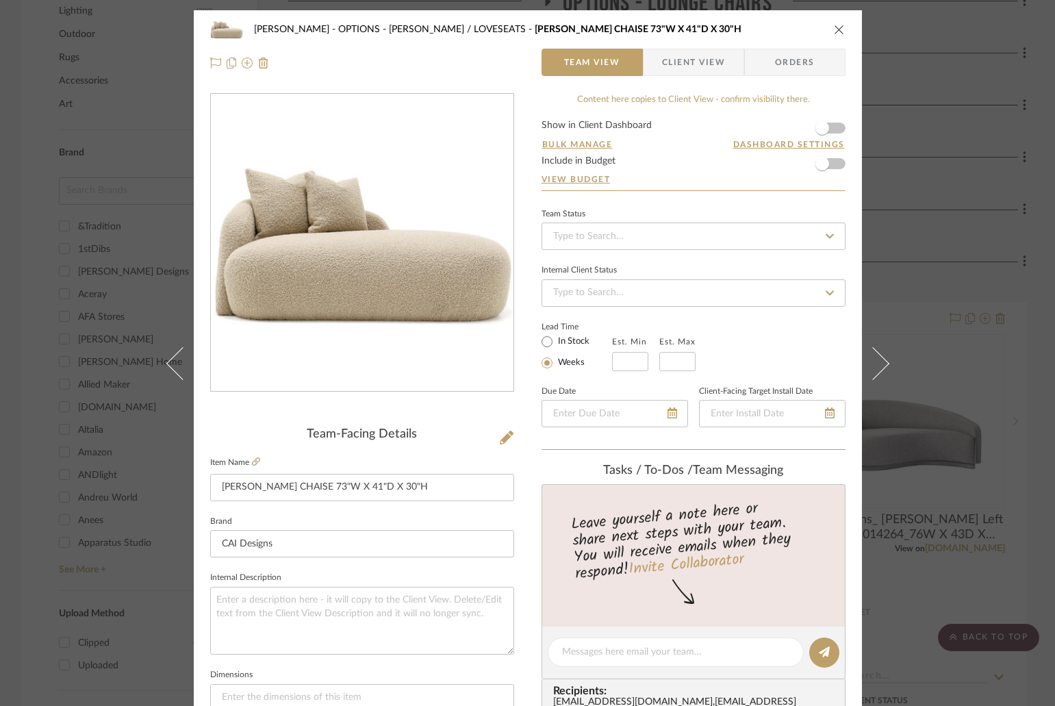
click at [836, 29] on icon "close" at bounding box center [839, 29] width 11 height 11
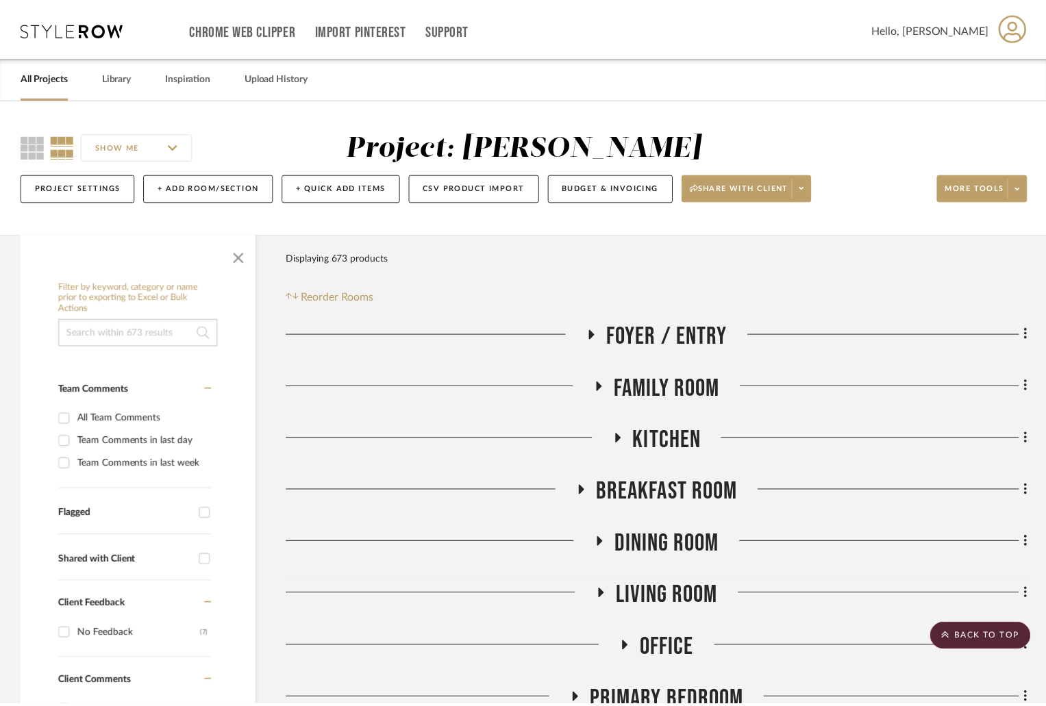
scroll to position [959, 0]
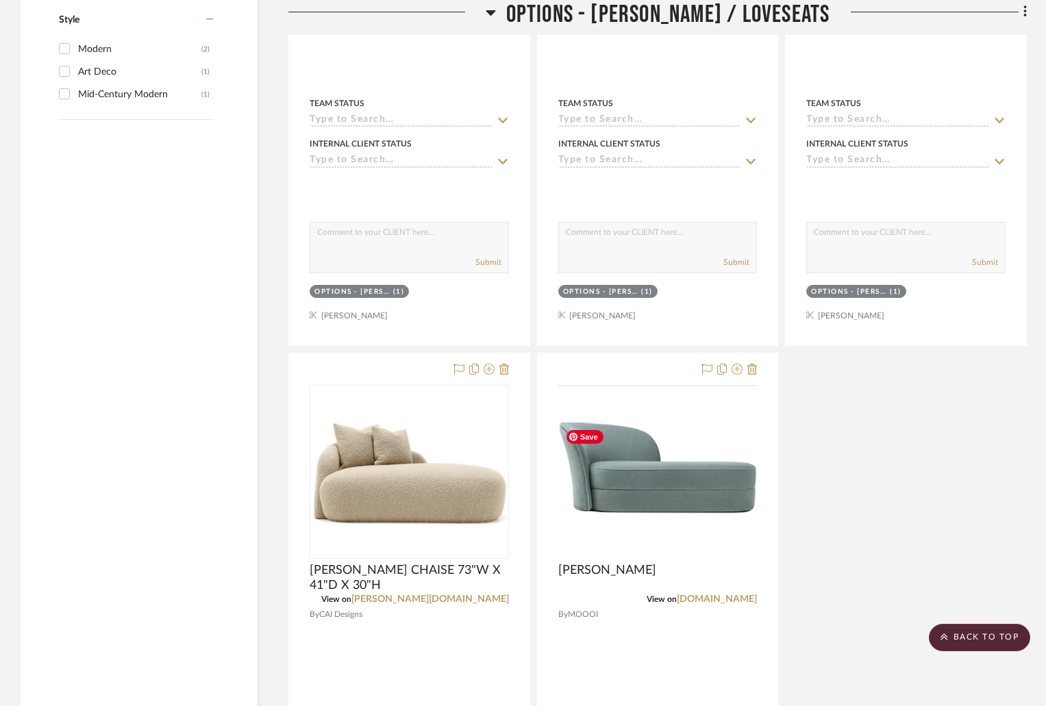
scroll to position [2260, 0]
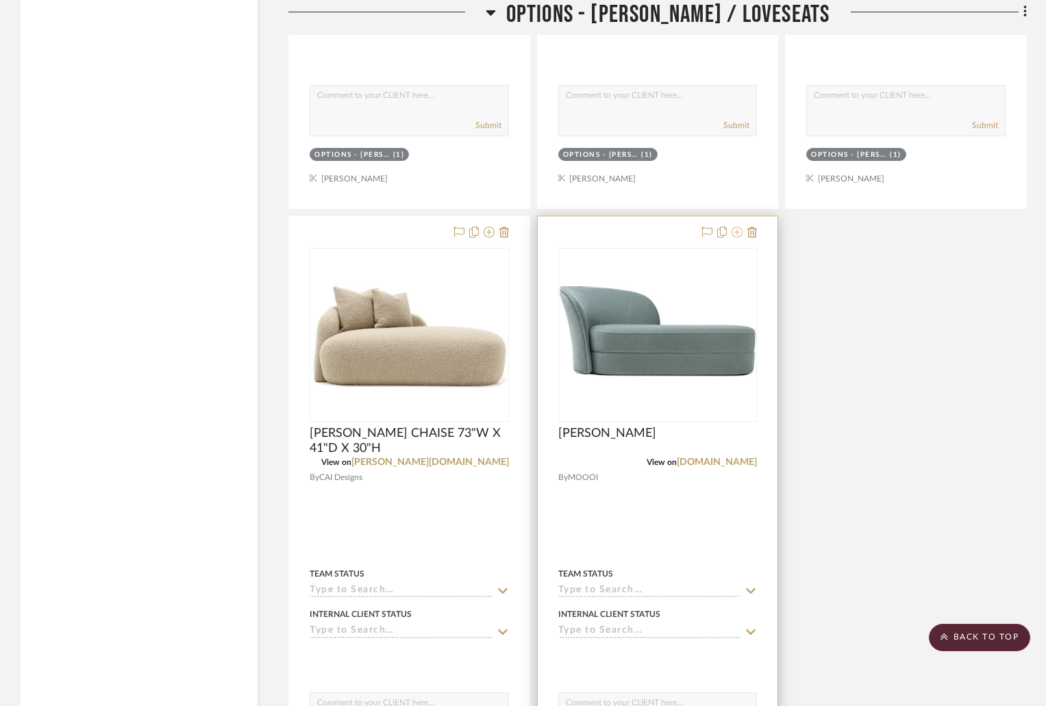
click at [737, 235] on icon at bounding box center [736, 232] width 11 height 11
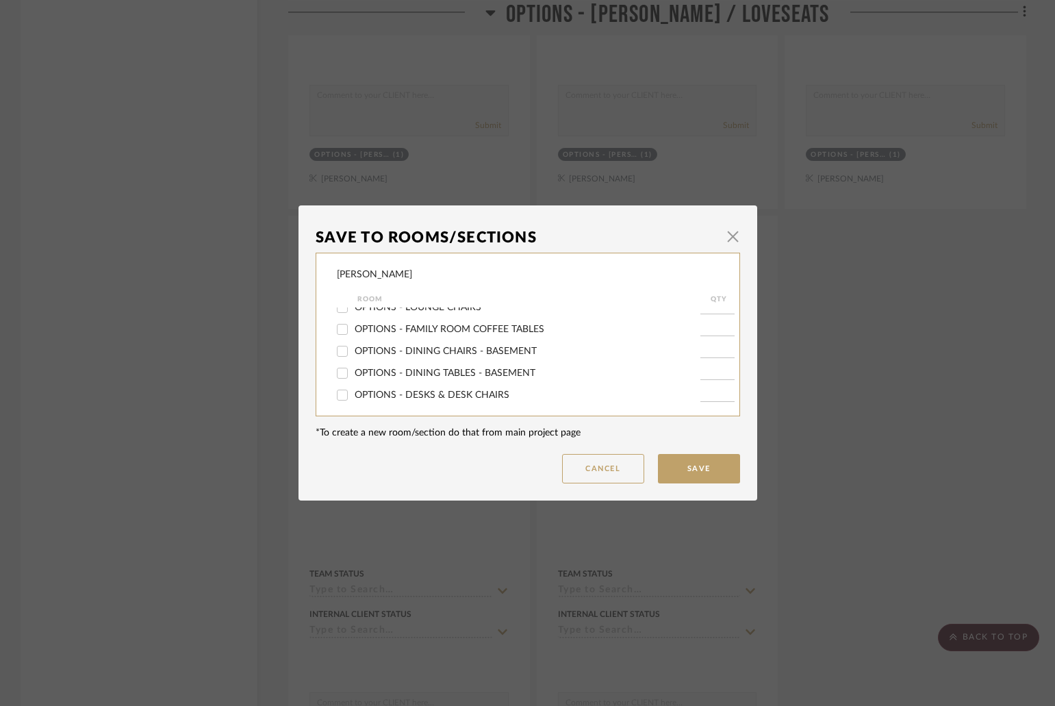
scroll to position [342, 0]
click at [434, 345] on span "OPTIONS - [PERSON_NAME] / LOVESEATS" at bounding box center [449, 349] width 188 height 10
click at [353, 345] on input "OPTIONS - [PERSON_NAME] / LOVESEATS" at bounding box center [343, 349] width 22 height 22
checkbox input "false"
click at [683, 463] on button "Save" at bounding box center [699, 468] width 82 height 29
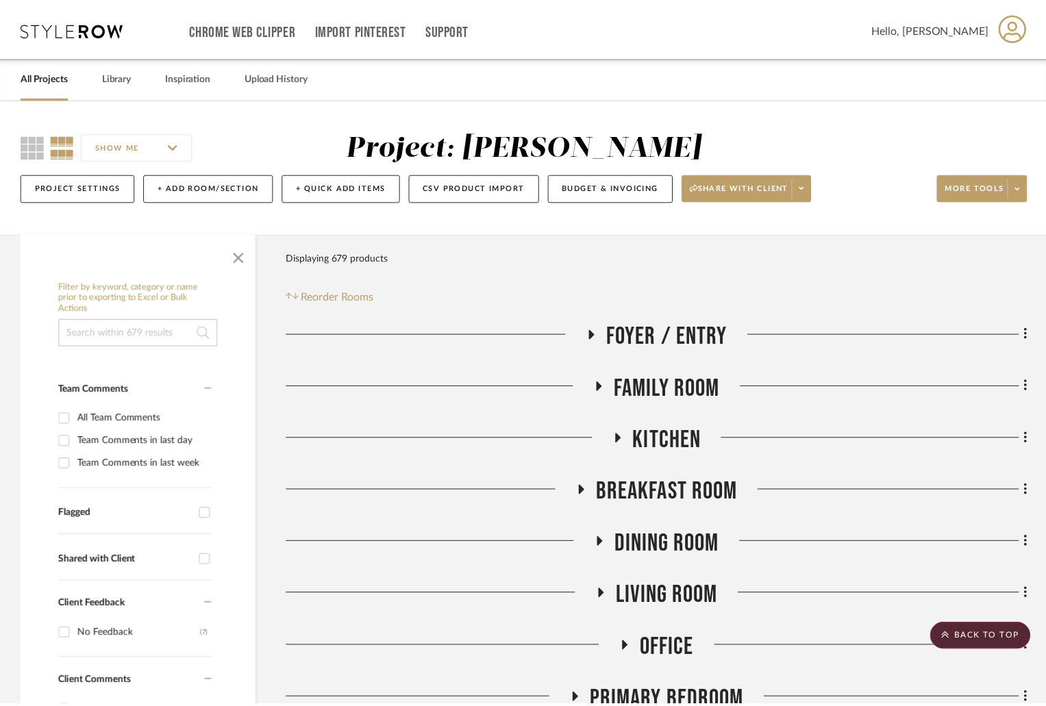
scroll to position [2260, 0]
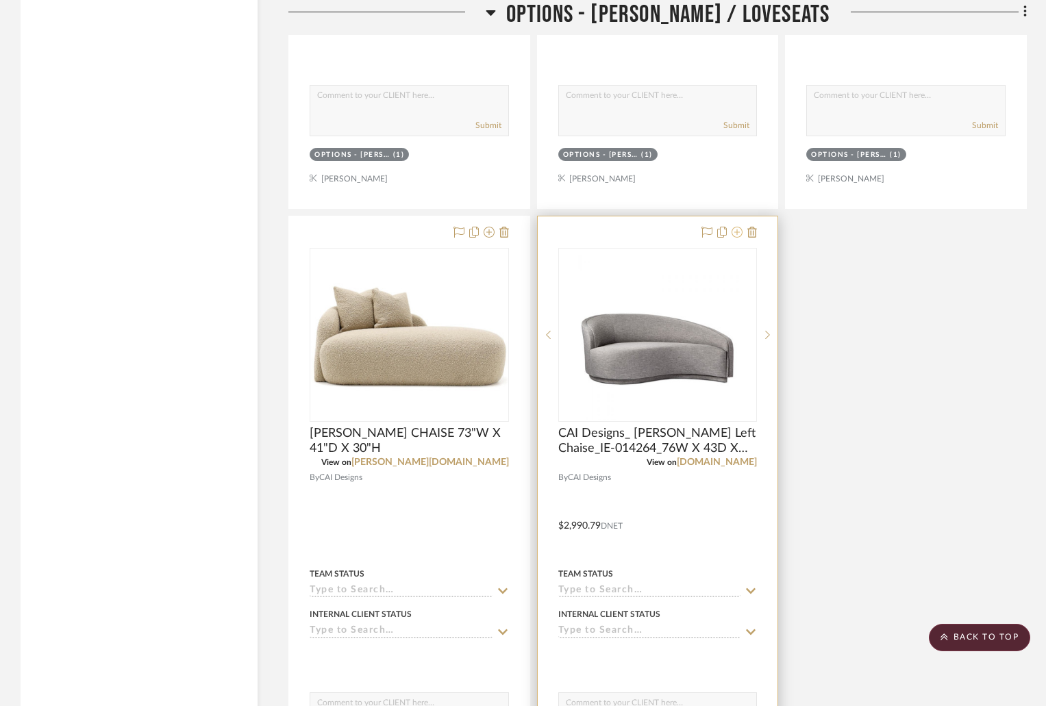
click at [738, 234] on icon at bounding box center [736, 232] width 11 height 11
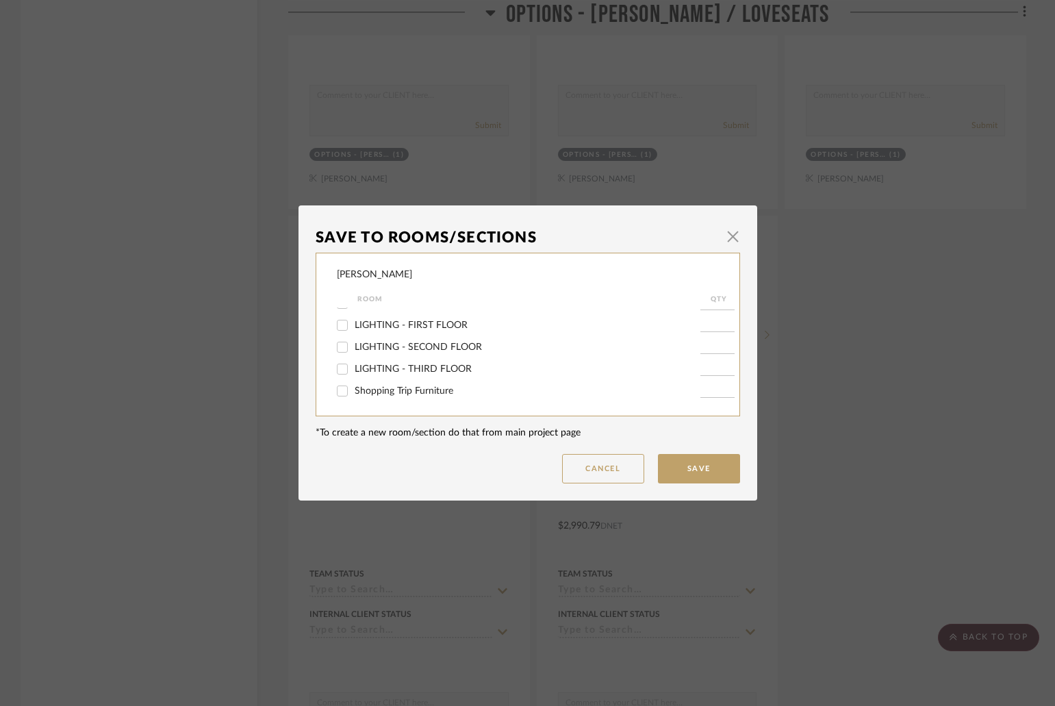
scroll to position [338, 0]
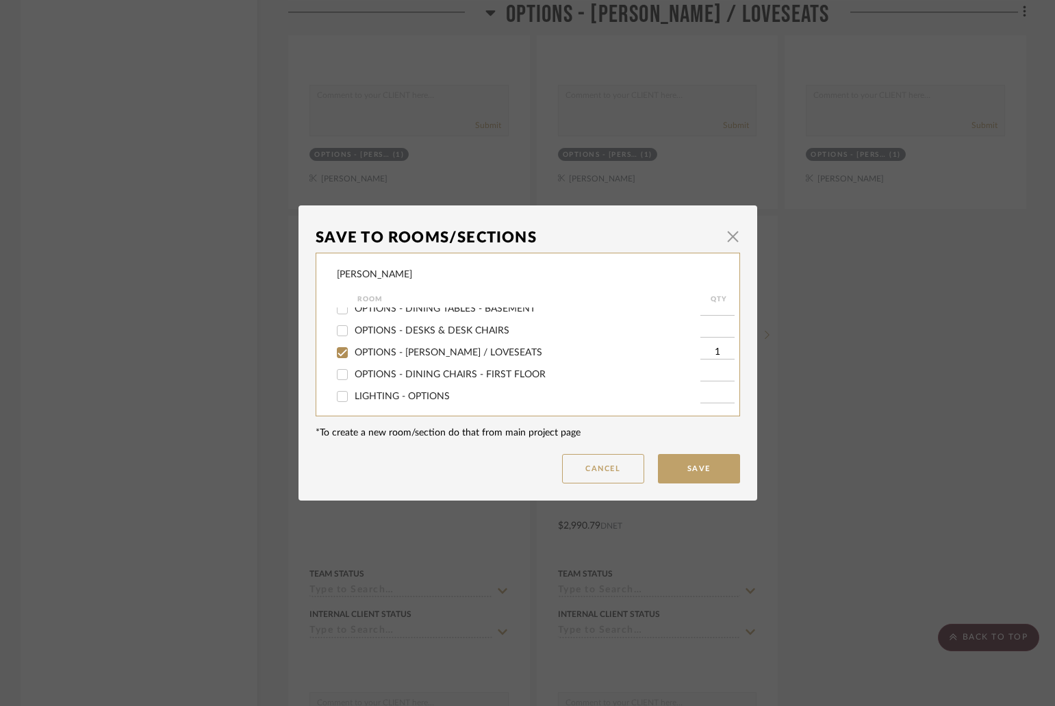
click at [429, 353] on span "OPTIONS - [PERSON_NAME] / LOVESEATS" at bounding box center [449, 353] width 188 height 10
click at [353, 353] on input "OPTIONS - [PERSON_NAME] / LOVESEATS" at bounding box center [343, 353] width 22 height 22
checkbox input "false"
click at [690, 469] on button "Save" at bounding box center [699, 468] width 82 height 29
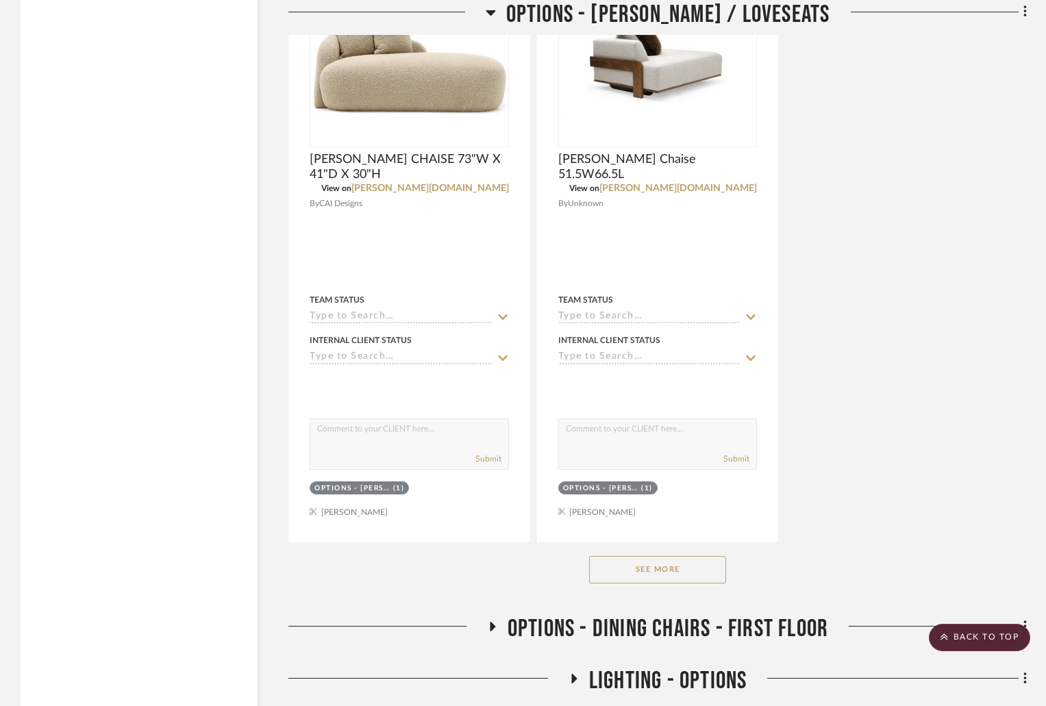
scroll to position [2603, 0]
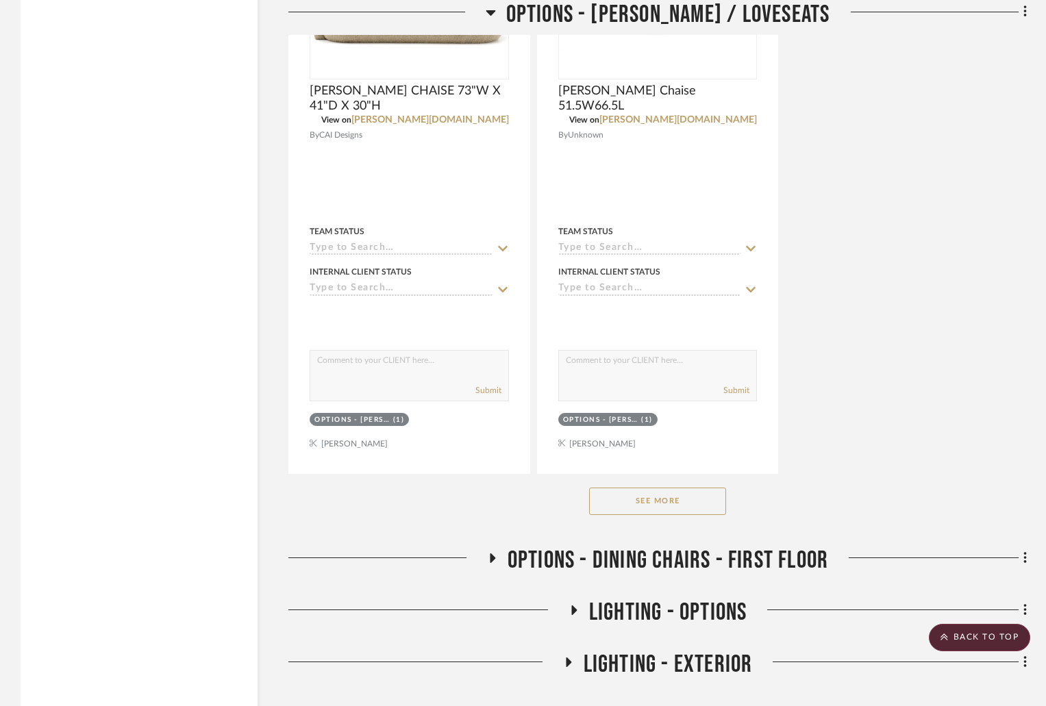
drag, startPoint x: 679, startPoint y: 493, endPoint x: 694, endPoint y: 499, distance: 16.3
click at [679, 496] on button "See More" at bounding box center [657, 501] width 137 height 27
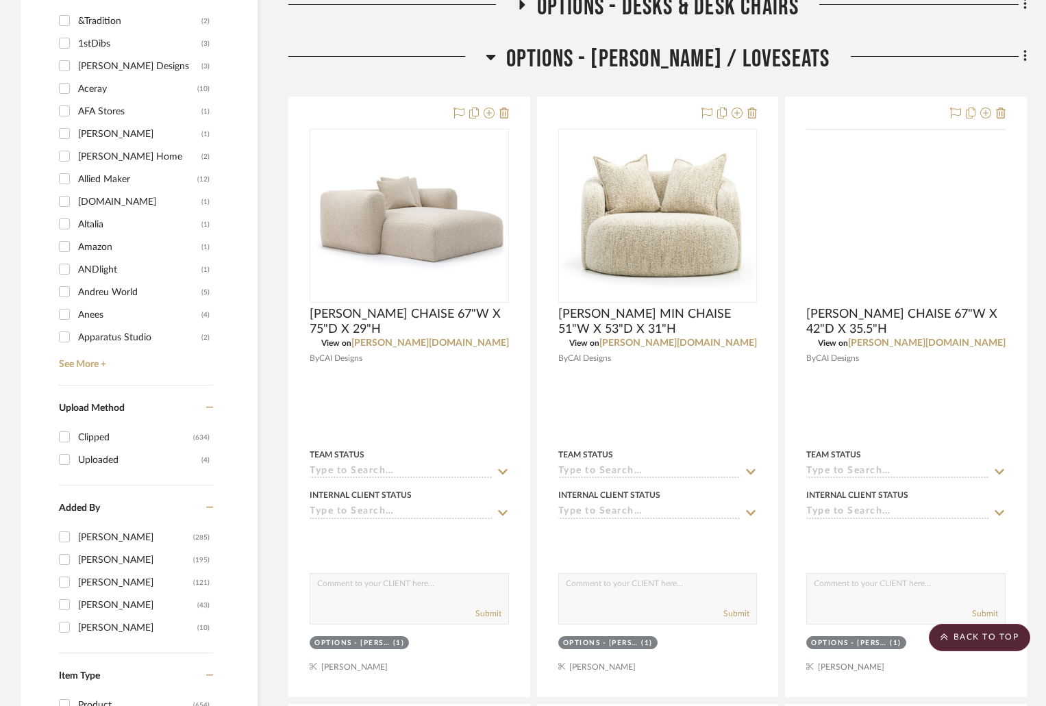
scroll to position [822, 0]
